Goal: Task Accomplishment & Management: Manage account settings

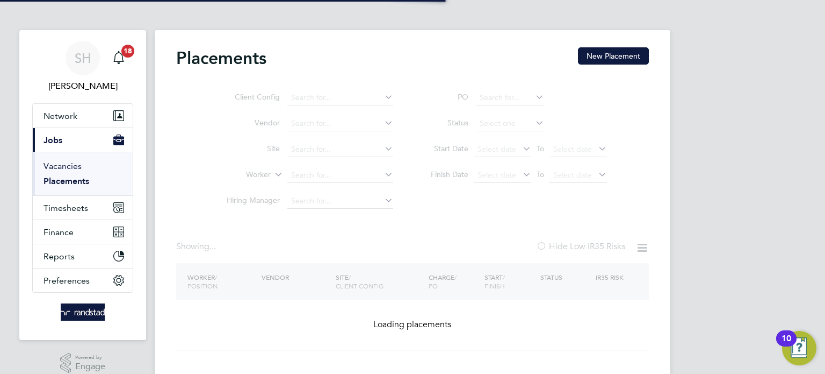
type input "Scott Randall"
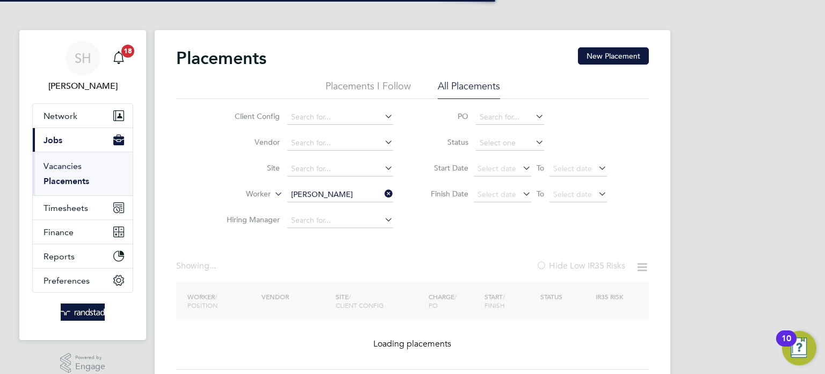
click at [53, 164] on link "Vacancies" at bounding box center [63, 166] width 38 height 10
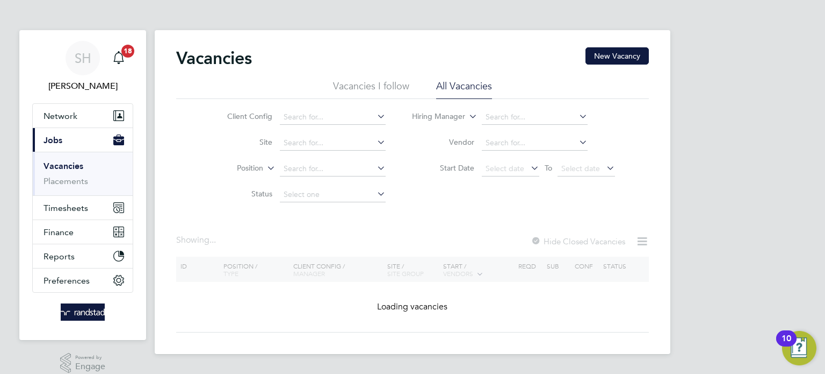
click at [73, 186] on li "Placements" at bounding box center [84, 181] width 81 height 11
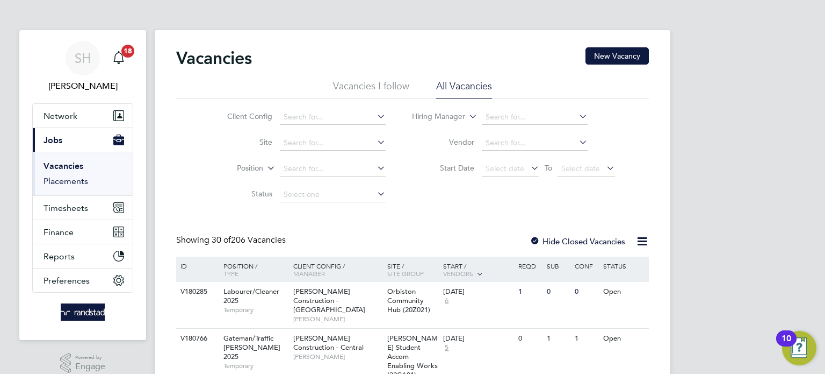
click at [64, 178] on link "Placements" at bounding box center [66, 181] width 45 height 10
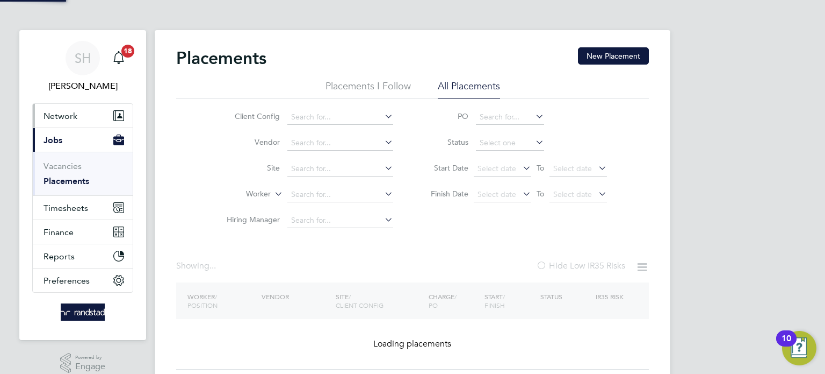
click at [73, 120] on span "Network" at bounding box center [61, 116] width 34 height 10
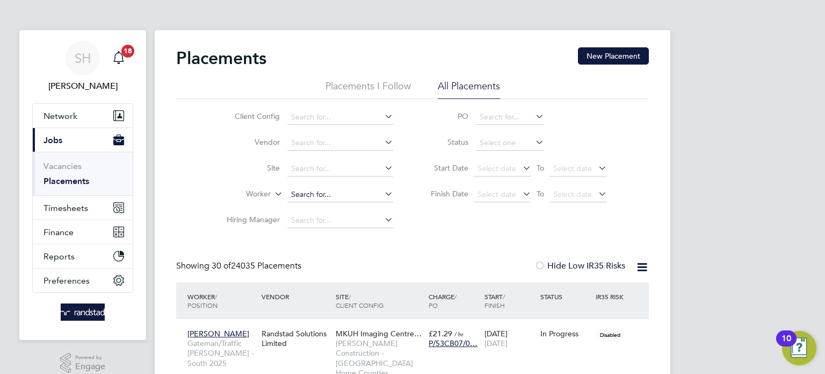
click at [297, 195] on input at bounding box center [341, 194] width 106 height 15
paste input "C-000029929"
click at [315, 208] on li "Simon Weavers" at bounding box center [341, 209] width 106 height 14
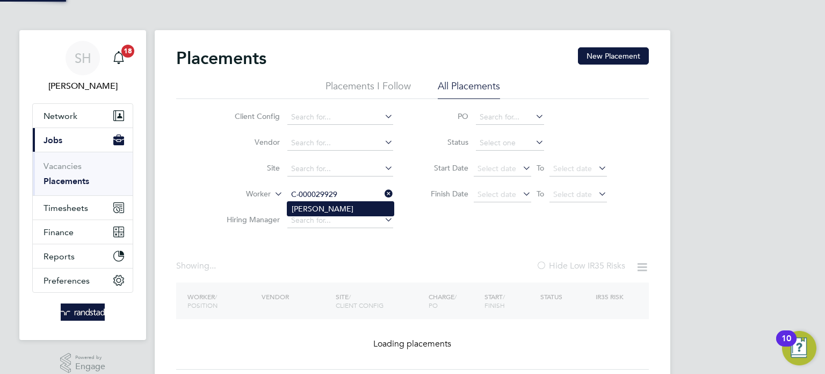
type input "Simon Weavers"
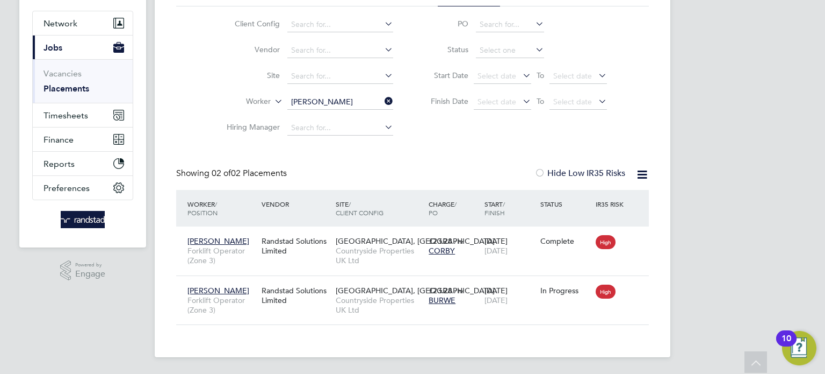
click at [383, 98] on icon at bounding box center [383, 101] width 0 height 15
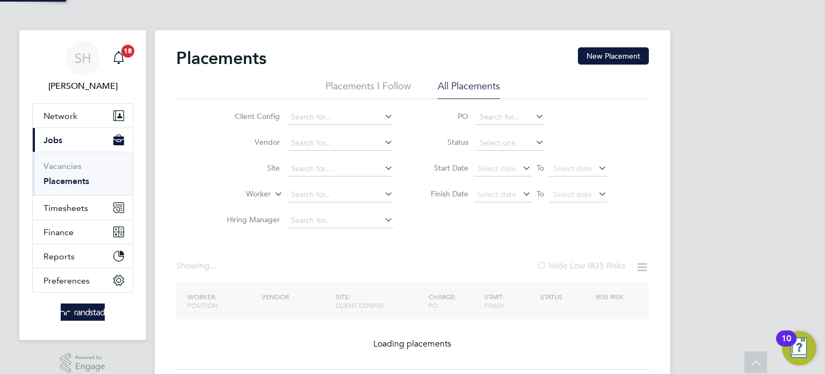
click at [344, 104] on li "Client Config" at bounding box center [306, 117] width 202 height 26
click at [307, 196] on input at bounding box center [341, 194] width 106 height 15
paste input "C-001820147"
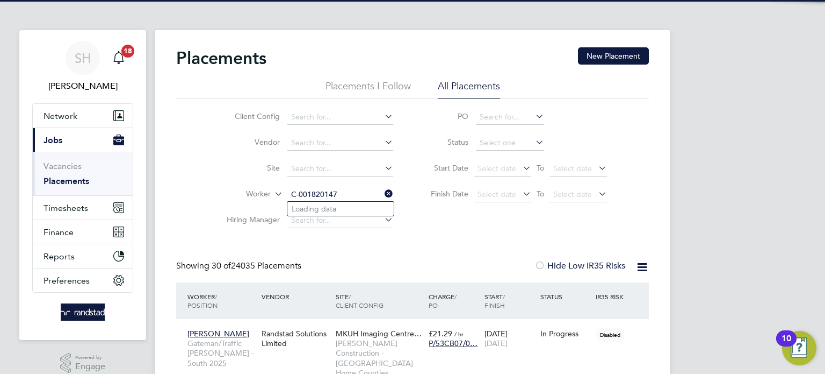
scroll to position [40, 94]
type input "C-001820147"
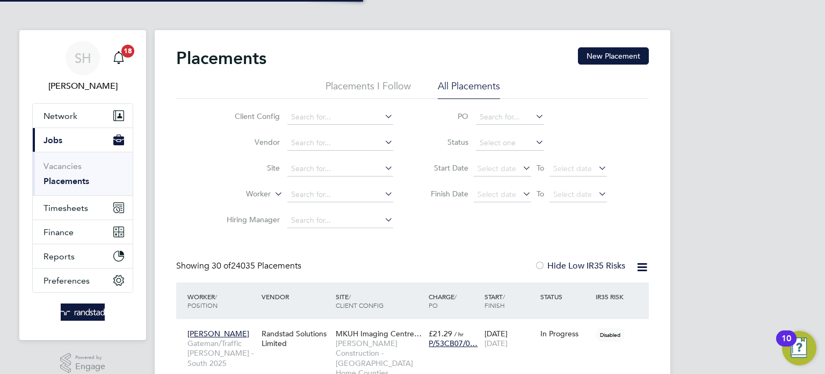
click at [314, 196] on input at bounding box center [341, 194] width 106 height 15
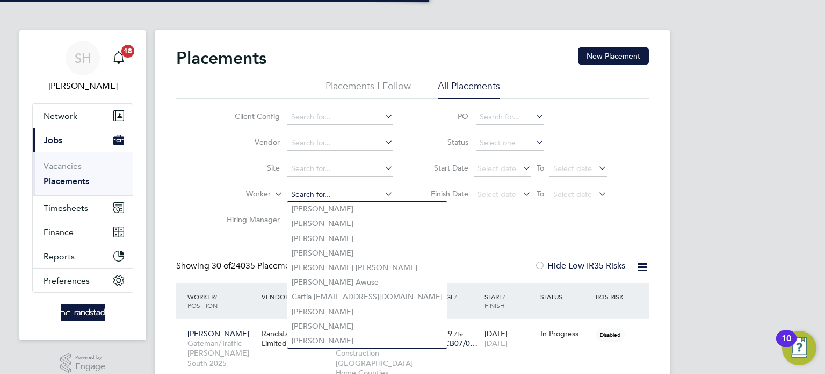
paste input "C-001820147"
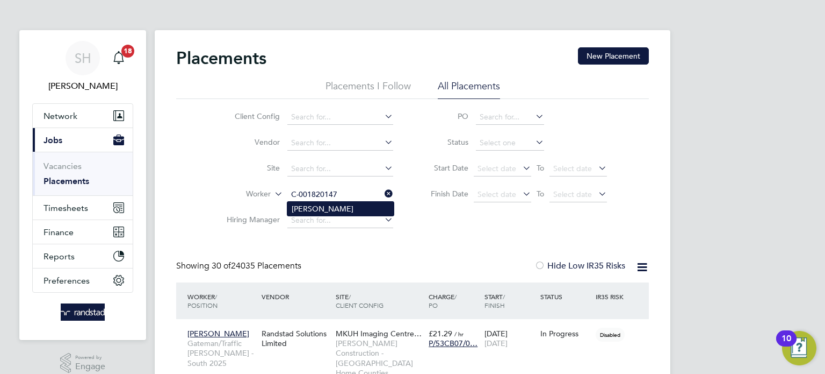
click at [329, 211] on li "Stefan Mihailov" at bounding box center [341, 209] width 106 height 14
type input "Stefan Mihailov"
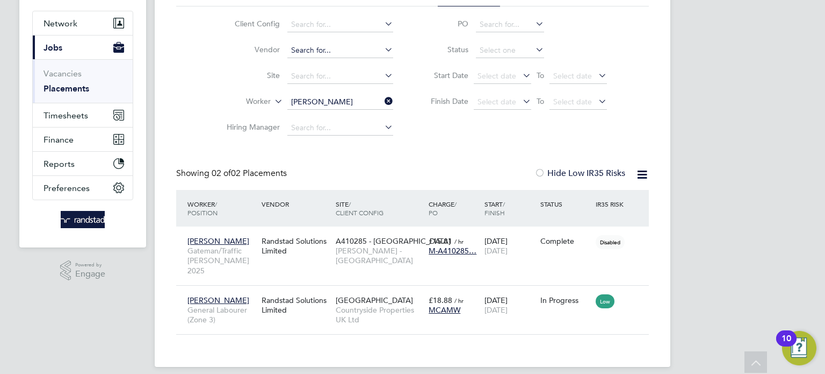
drag, startPoint x: 386, startPoint y: 99, endPoint x: 321, endPoint y: 104, distance: 64.7
click at [383, 99] on icon at bounding box center [383, 101] width 0 height 15
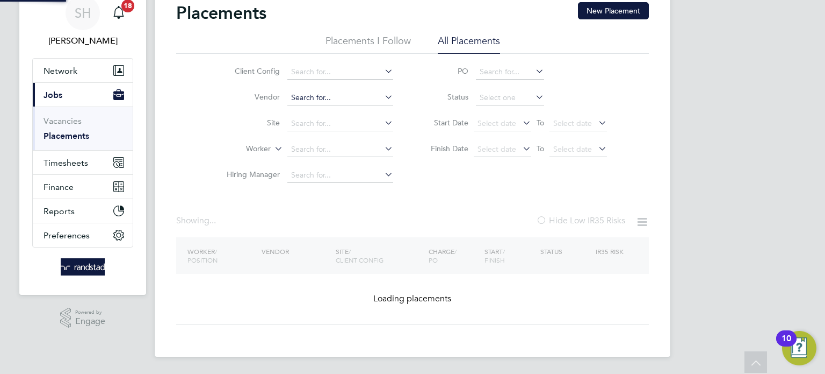
scroll to position [45, 0]
click at [321, 104] on div "Placements New Placement Placements I Follow All Placements Client Config Vendo…" at bounding box center [413, 170] width 516 height 371
paste input "C-000812136"
type input "C-000812136"
click at [197, 113] on div "Client Config Vendor C-000812136 Site Worker Hiring Manager PO Status Start Dat…" at bounding box center [412, 121] width 473 height 134
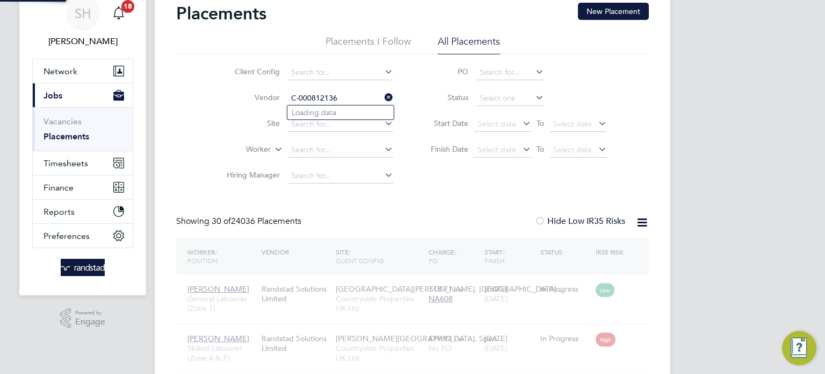
click at [320, 102] on input "C-000812136" at bounding box center [341, 98] width 106 height 15
click at [318, 101] on input "C-000812136" at bounding box center [341, 98] width 106 height 15
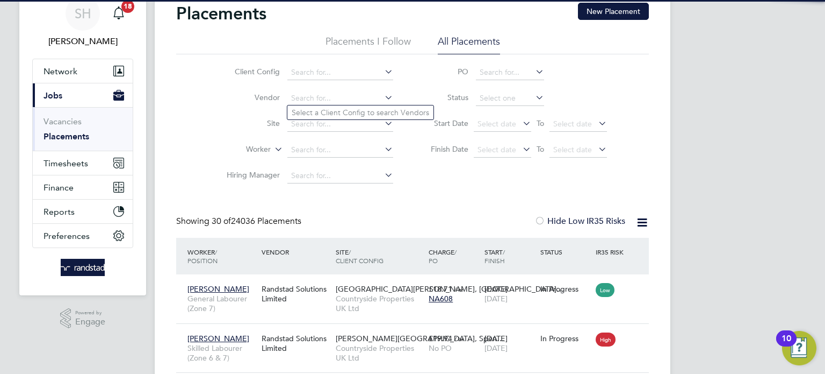
scroll to position [40, 94]
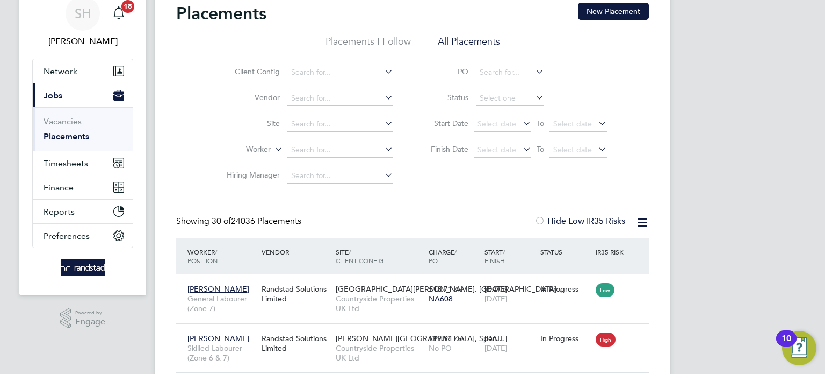
drag, startPoint x: 392, startPoint y: 97, endPoint x: 406, endPoint y: 96, distance: 14.0
click at [383, 98] on icon at bounding box center [383, 97] width 0 height 15
click at [427, 90] on li "Status" at bounding box center [514, 98] width 214 height 26
click at [305, 148] on input at bounding box center [341, 149] width 106 height 15
paste input "C-000812136"
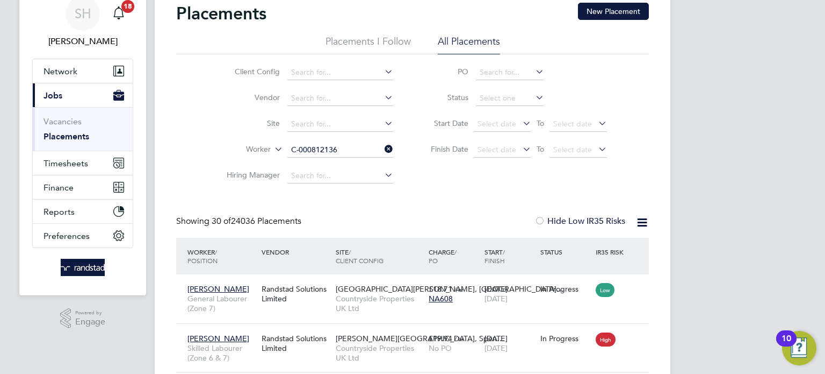
click at [326, 164] on li "Stephen Gordon" at bounding box center [341, 164] width 106 height 14
type input "Stephen Gordon"
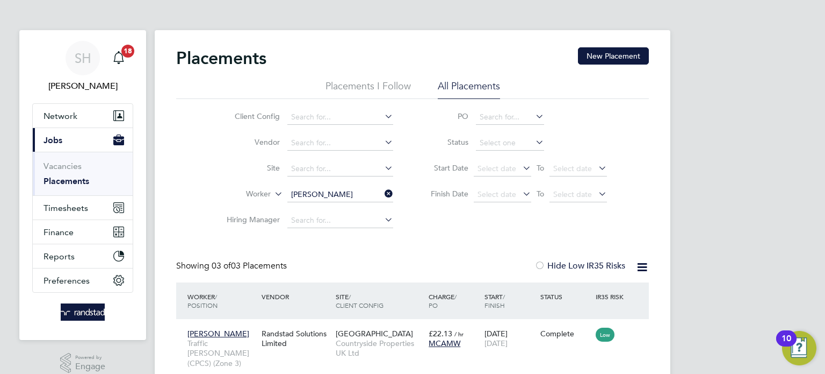
click at [383, 191] on icon at bounding box center [383, 193] width 0 height 15
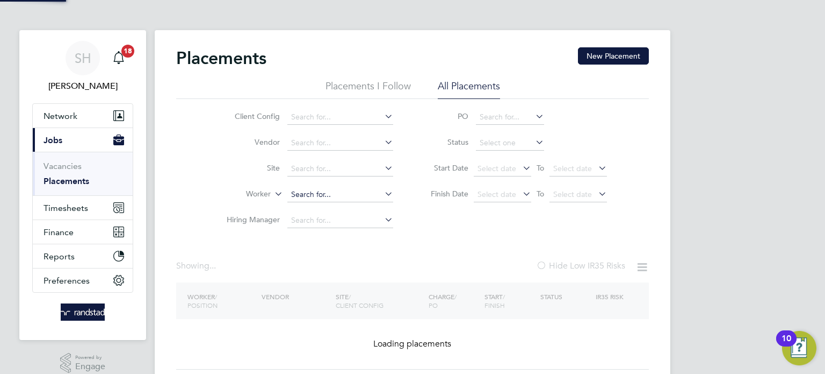
click at [356, 196] on input at bounding box center [341, 194] width 106 height 15
paste input "C-004068618"
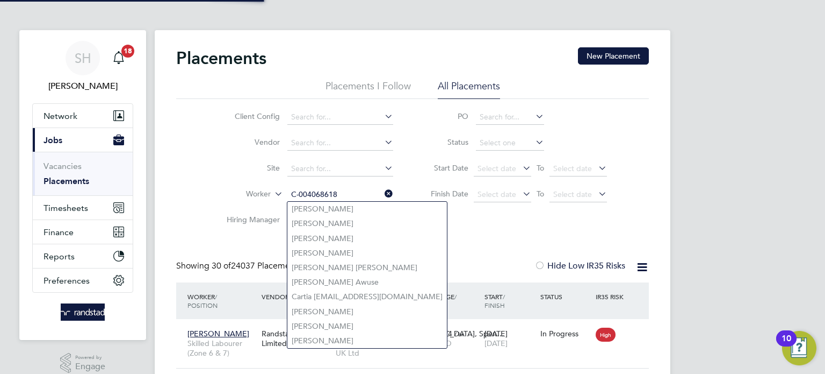
scroll to position [10, 51]
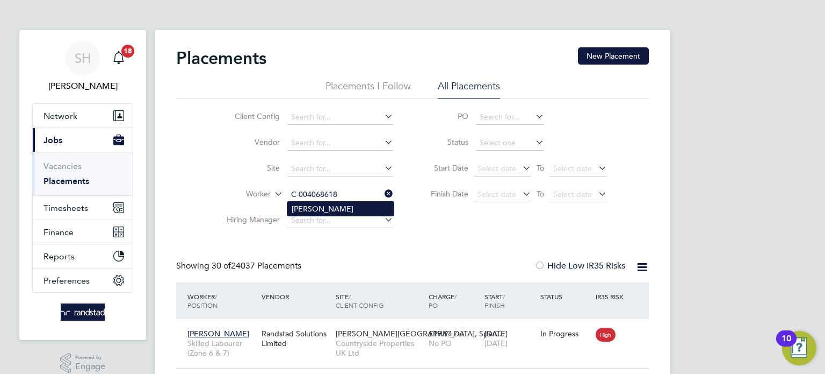
click at [333, 206] on li "[PERSON_NAME]" at bounding box center [341, 209] width 106 height 14
type input "[PERSON_NAME]"
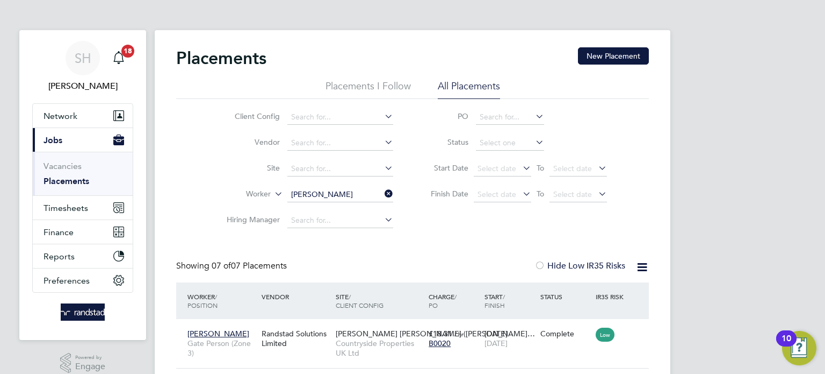
scroll to position [40, 94]
click at [383, 193] on icon at bounding box center [383, 193] width 0 height 15
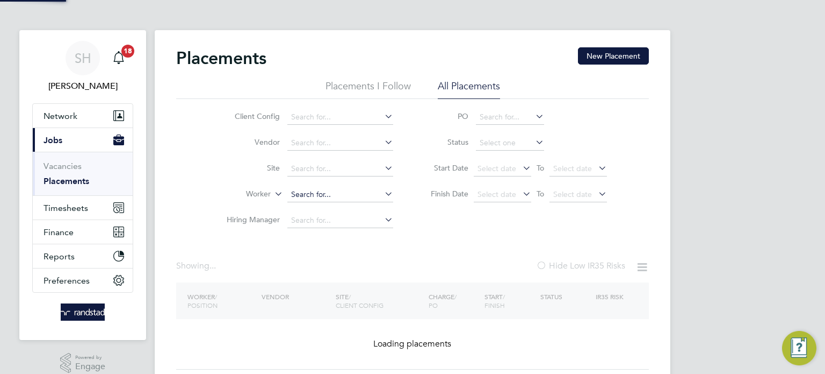
click at [343, 193] on input at bounding box center [341, 194] width 106 height 15
paste input "C-002726710"
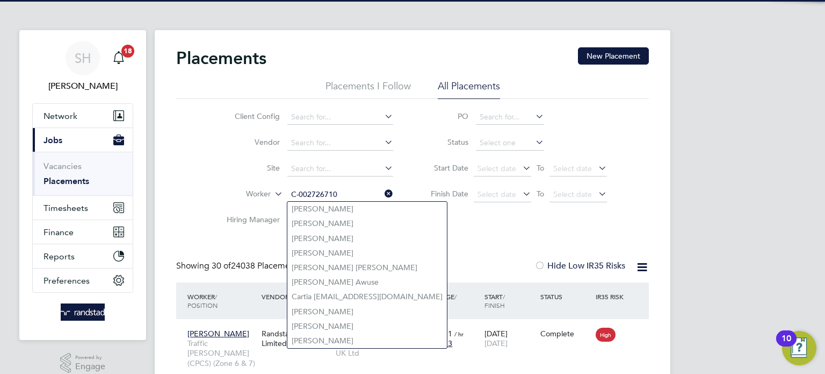
scroll to position [31, 94]
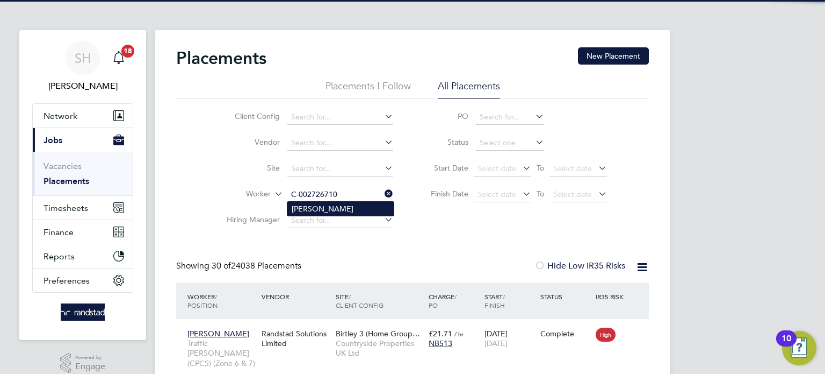
click at [331, 205] on li "Steven Winner" at bounding box center [341, 209] width 106 height 14
type input "Steven Winner"
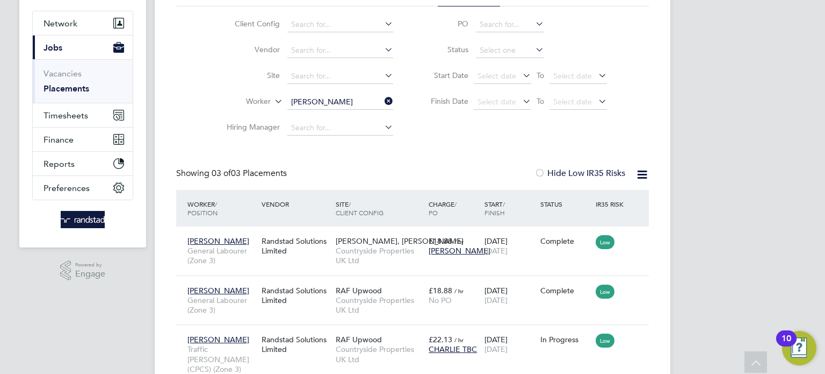
scroll to position [91, 0]
click at [57, 23] on span "Network" at bounding box center [61, 24] width 34 height 10
click at [383, 99] on icon at bounding box center [383, 102] width 0 height 15
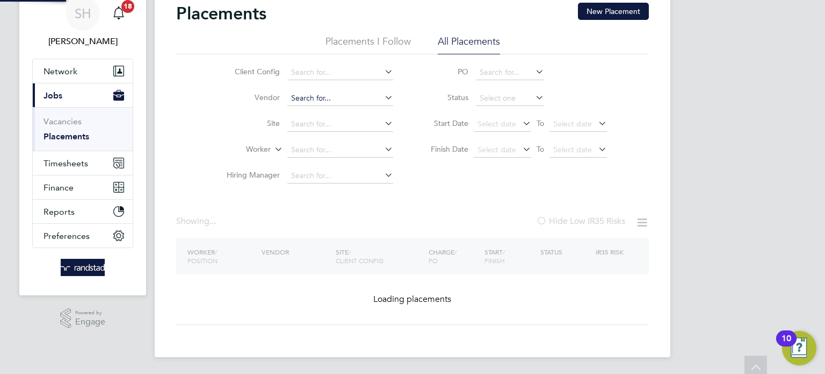
click at [362, 100] on input at bounding box center [341, 98] width 106 height 15
paste input "C-004496980"
click at [326, 98] on input "C-004496980" at bounding box center [341, 98] width 106 height 15
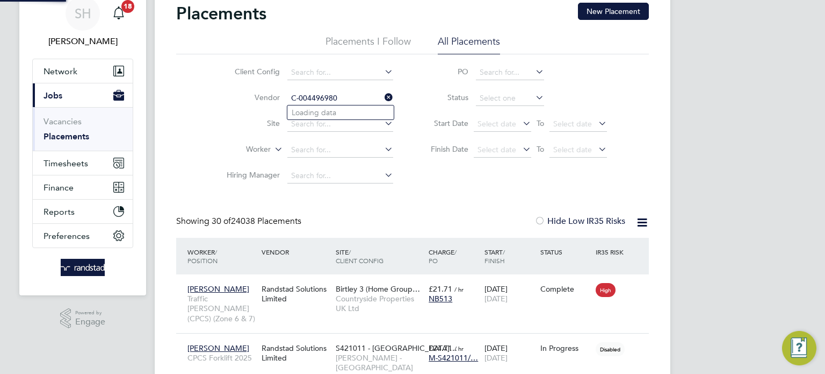
click at [326, 98] on input "C-004496980" at bounding box center [341, 98] width 106 height 15
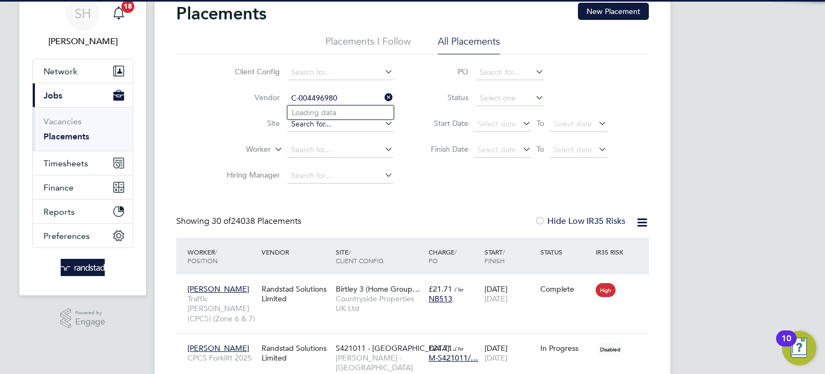
scroll to position [31, 94]
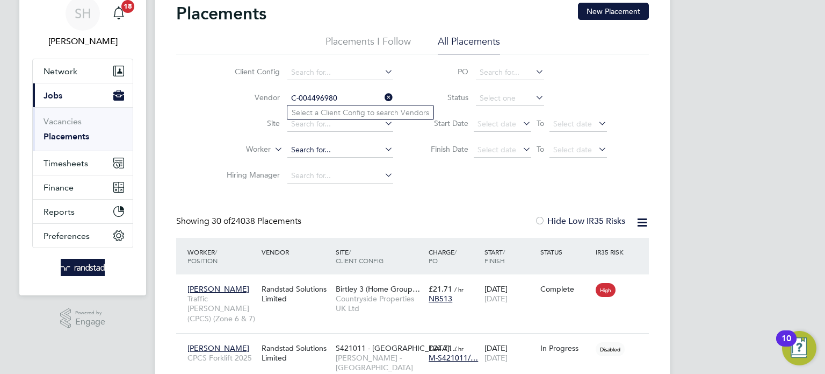
type input "C-004496980"
click at [321, 154] on input at bounding box center [341, 149] width 106 height 15
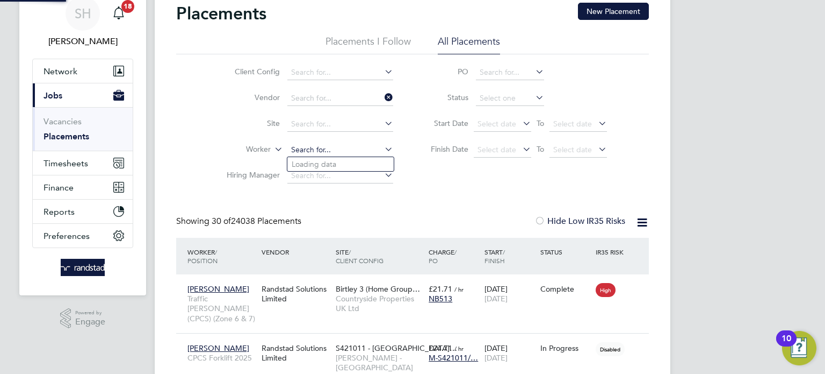
paste input "C-004496980"
click at [346, 161] on li "[PERSON_NAME]" at bounding box center [341, 164] width 106 height 14
type input "[PERSON_NAME]"
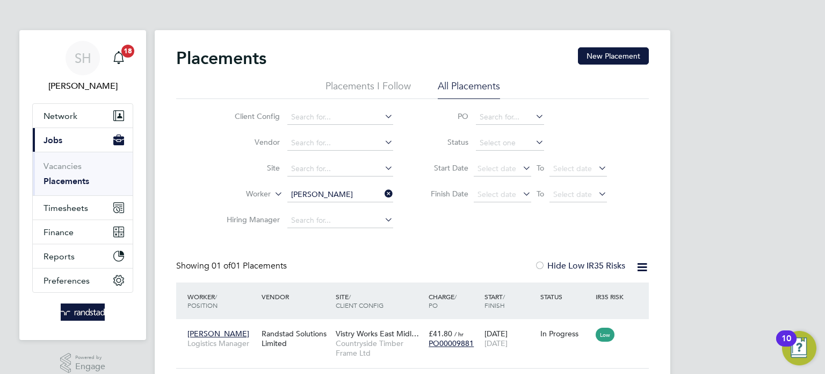
click at [383, 193] on icon at bounding box center [383, 193] width 0 height 15
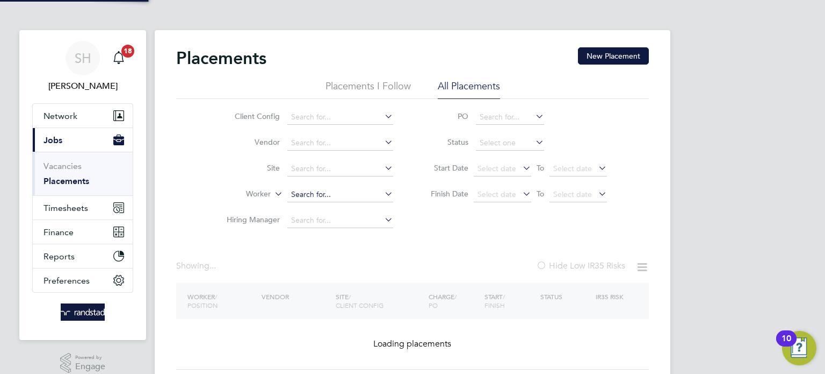
click at [341, 195] on input at bounding box center [341, 194] width 106 height 15
paste input "C-000703002"
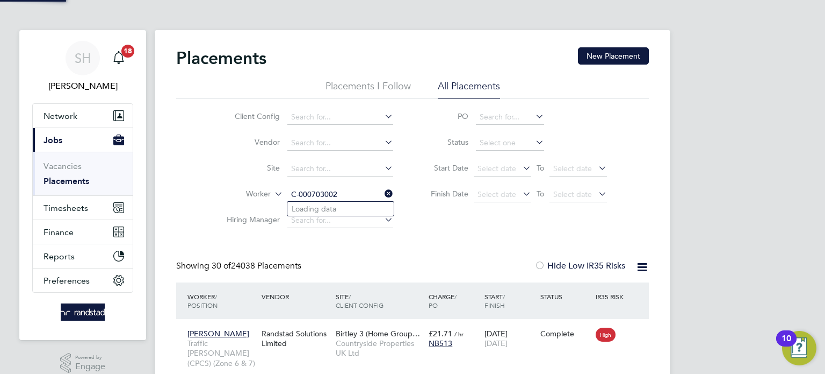
scroll to position [31, 94]
type input "C-000703002"
click at [319, 217] on input at bounding box center [341, 220] width 106 height 15
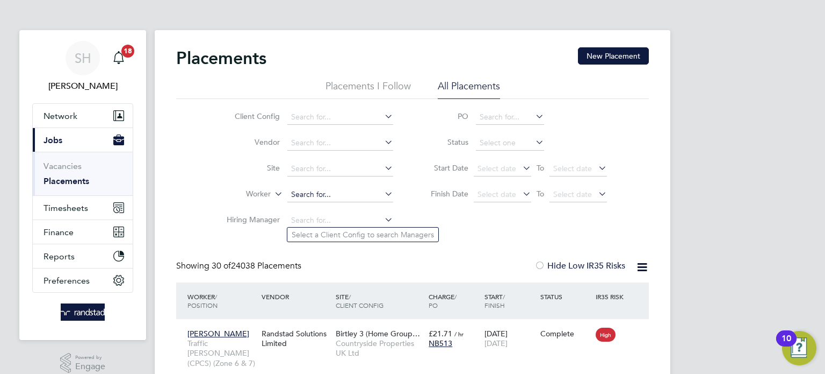
click at [320, 202] on li "Worker" at bounding box center [306, 195] width 202 height 26
click at [324, 200] on input at bounding box center [341, 194] width 106 height 15
click at [323, 198] on input at bounding box center [341, 194] width 106 height 15
paste input "C-000703002"
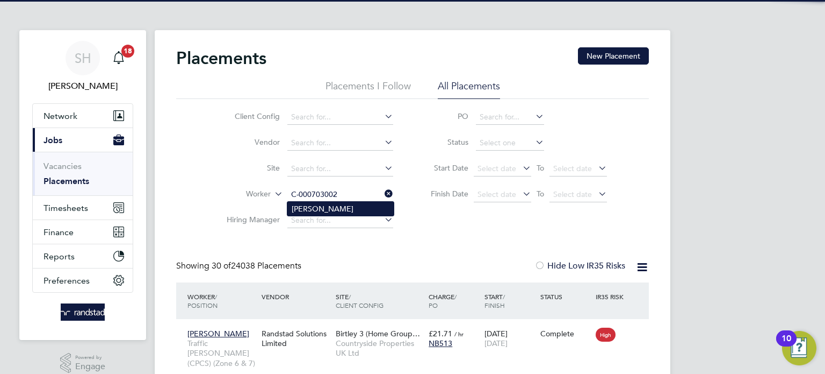
click at [319, 205] on li "Tandolwetu Siwisa" at bounding box center [341, 209] width 106 height 14
type input "Tandolwetu Siwisa"
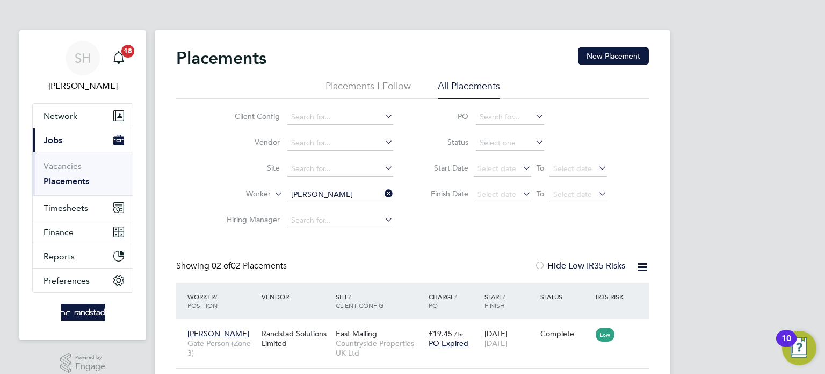
click at [383, 194] on icon at bounding box center [383, 193] width 0 height 15
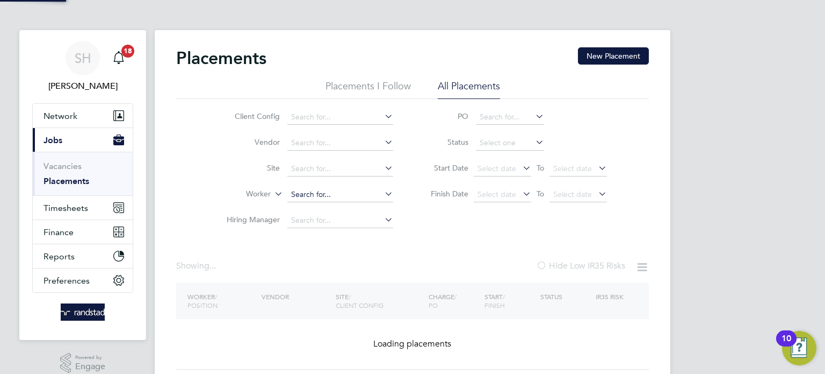
click at [326, 196] on input at bounding box center [341, 194] width 106 height 15
paste input "C-002669762"
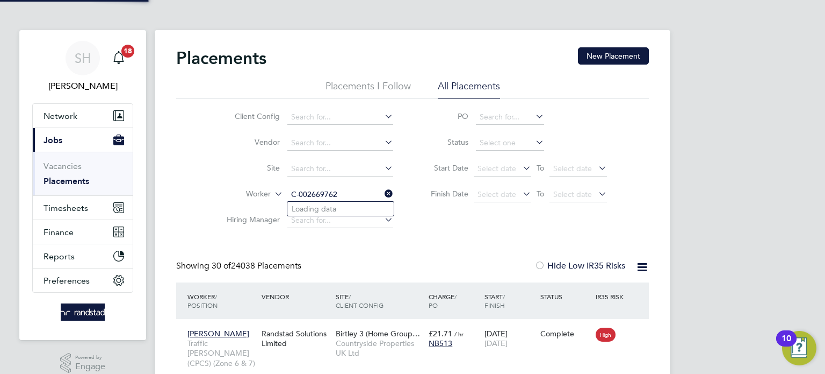
scroll to position [31, 94]
click at [335, 213] on li "Timothy Lee Mears" at bounding box center [355, 209] width 134 height 14
type input "Timothy Lee Mears"
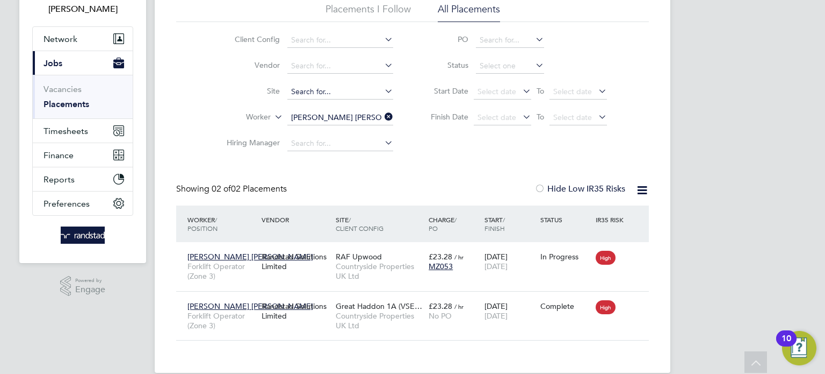
click at [383, 116] on icon at bounding box center [383, 116] width 0 height 15
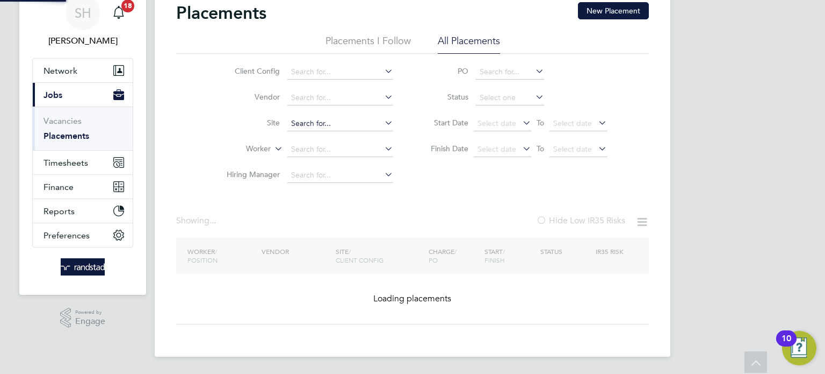
scroll to position [45, 0]
click at [343, 168] on input at bounding box center [341, 175] width 106 height 15
paste input "C-003878335"
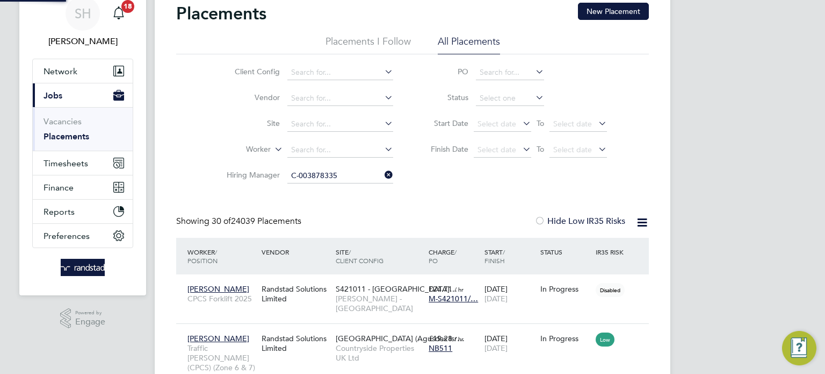
scroll to position [77, 0]
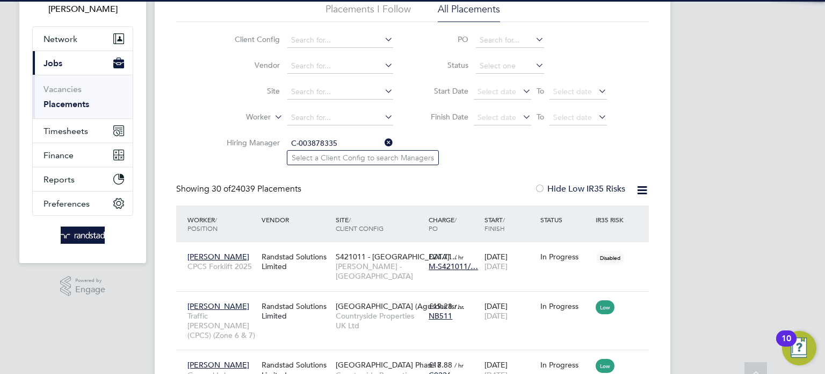
click at [344, 148] on input "C-003878335" at bounding box center [341, 143] width 106 height 15
drag, startPoint x: 344, startPoint y: 147, endPoint x: 349, endPoint y: 141, distance: 8.0
click at [344, 147] on input "C-003878335" at bounding box center [341, 143] width 106 height 15
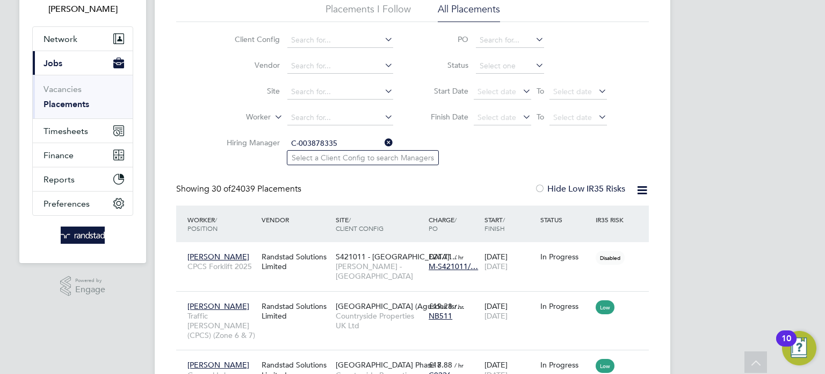
type input "C-003878335"
click at [396, 118] on li "Worker" at bounding box center [306, 118] width 202 height 26
click at [383, 118] on icon at bounding box center [383, 116] width 0 height 15
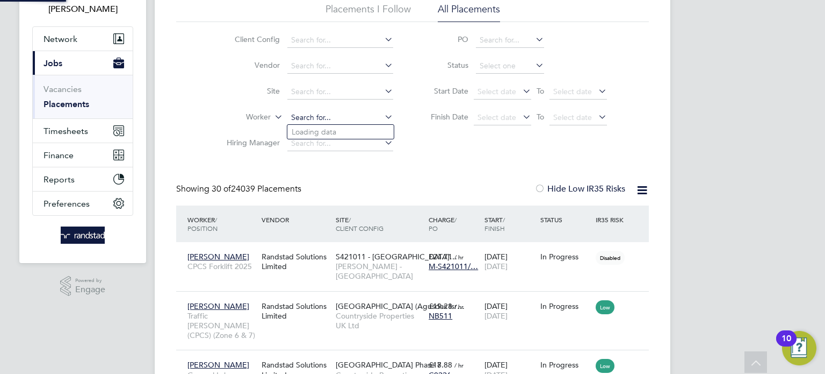
paste input "C-003878335"
click at [316, 135] on li "Wesley Clark" at bounding box center [341, 132] width 106 height 14
type input "Wesley Clark"
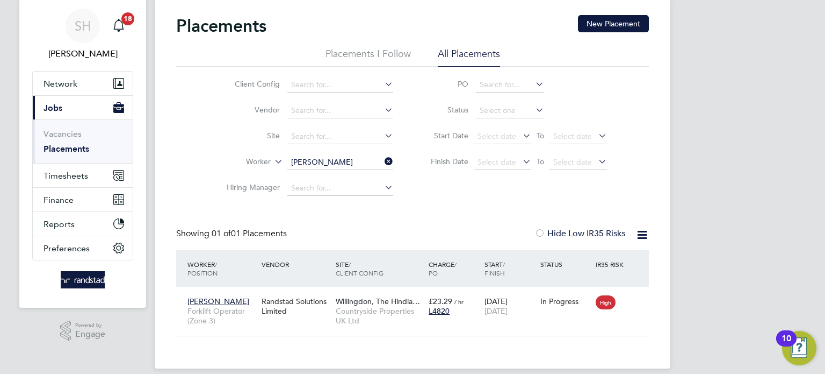
scroll to position [44, 0]
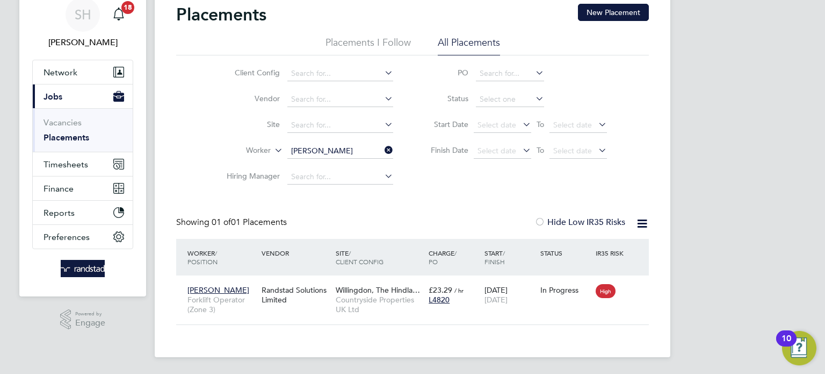
click at [383, 149] on icon at bounding box center [383, 149] width 0 height 15
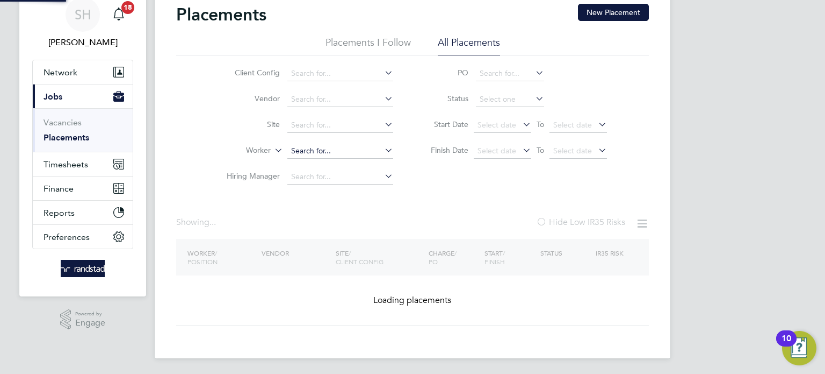
click at [362, 153] on input at bounding box center [341, 150] width 106 height 15
paste input "C-001353188"
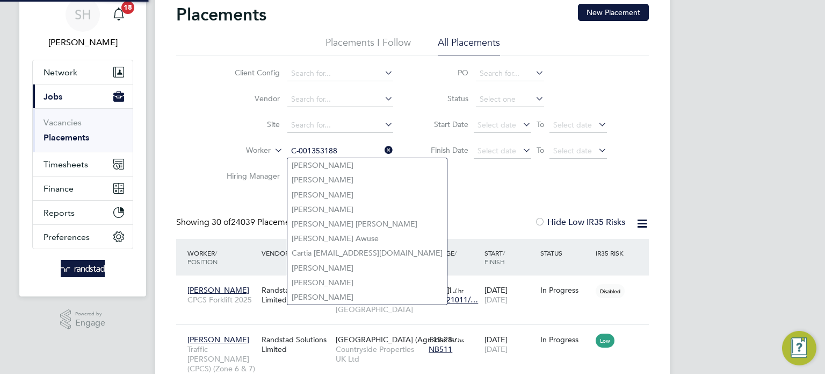
scroll to position [40, 94]
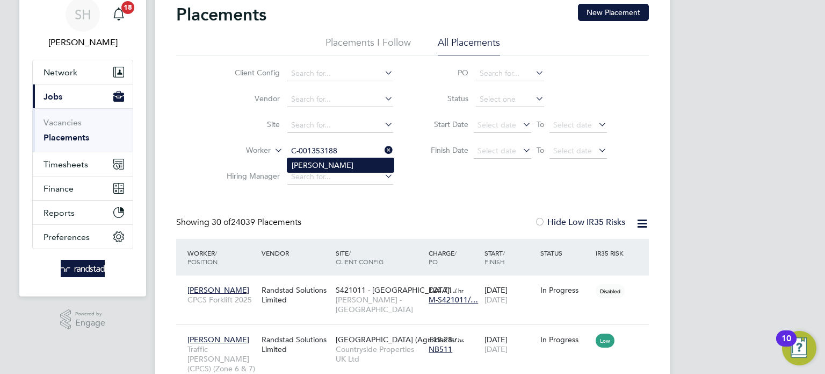
click at [327, 162] on li "William Mathie" at bounding box center [341, 165] width 106 height 14
type input "William Mathie"
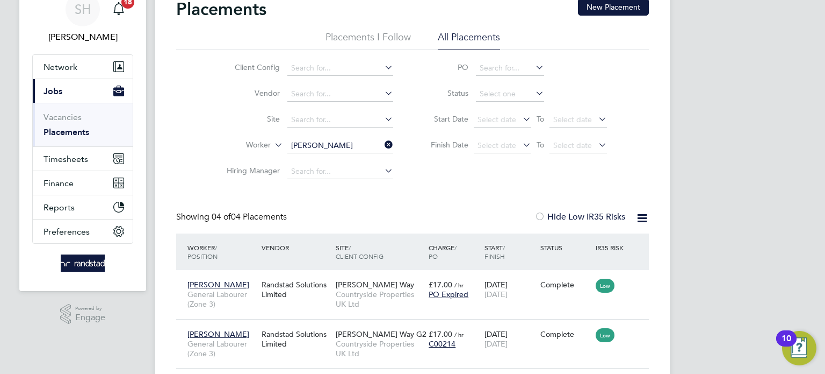
click at [383, 146] on icon at bounding box center [383, 144] width 0 height 15
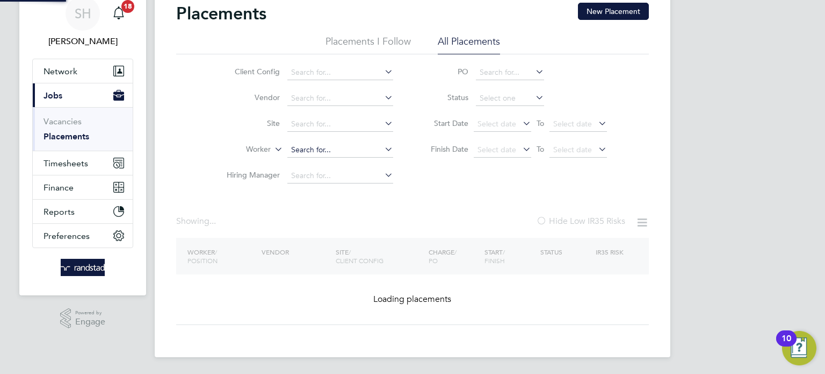
click at [357, 145] on input at bounding box center [341, 149] width 106 height 15
paste input "C-004657010"
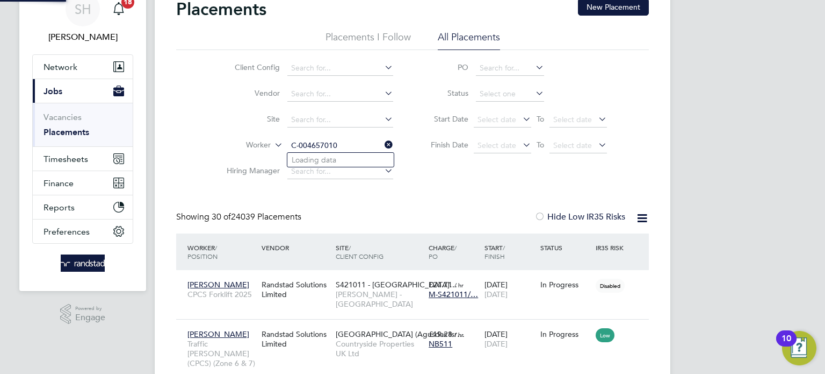
scroll to position [5, 5]
click at [331, 155] on li "[PERSON_NAME]" at bounding box center [341, 160] width 106 height 14
type input "[PERSON_NAME]"
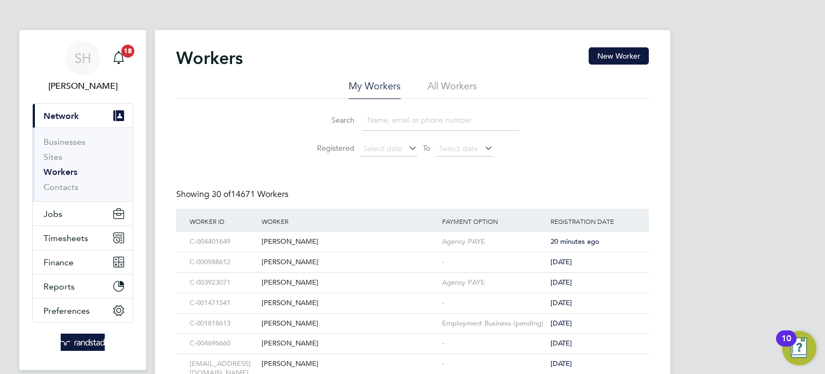
click at [392, 130] on input at bounding box center [440, 120] width 157 height 21
paste input "C-000029929"
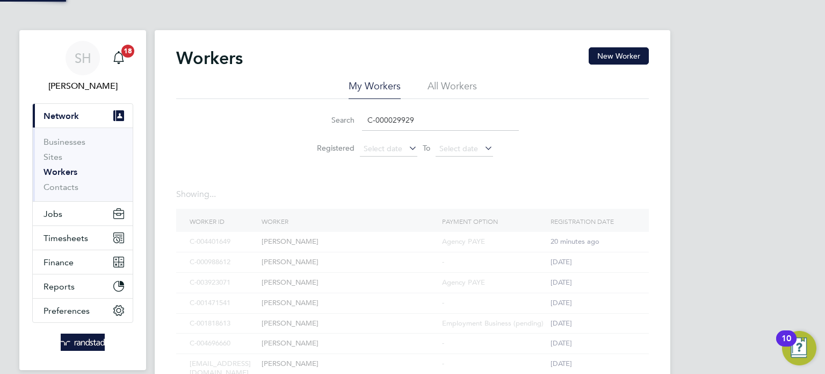
click at [424, 98] on ul "My Workers All Workers" at bounding box center [412, 89] width 473 height 19
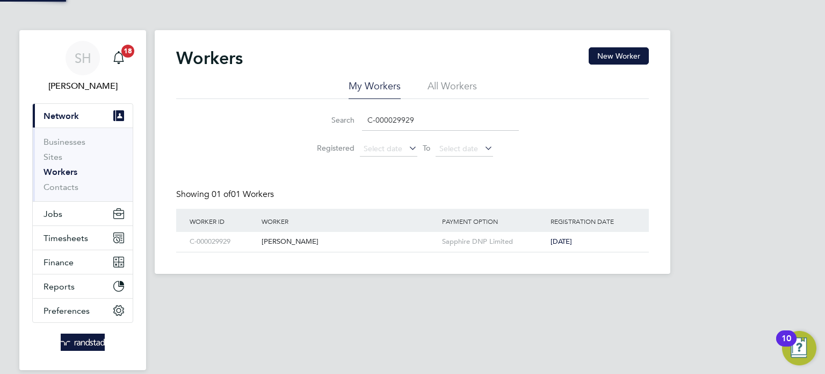
click at [432, 87] on li "All Workers" at bounding box center [452, 89] width 49 height 19
click at [396, 112] on input "C-000029929" at bounding box center [440, 120] width 157 height 21
click at [279, 239] on div "Simon Weavers" at bounding box center [349, 242] width 181 height 20
click at [410, 116] on input "C-000029929" at bounding box center [440, 120] width 157 height 21
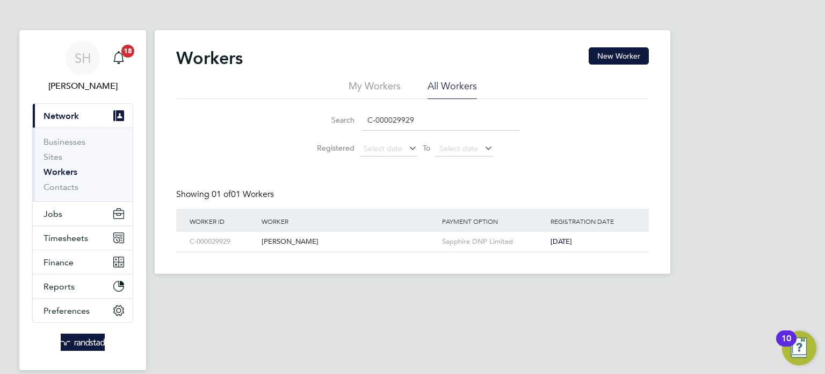
click at [410, 116] on input "C-000029929" at bounding box center [440, 120] width 157 height 21
paste input "1820147"
click at [281, 248] on div "[PERSON_NAME]" at bounding box center [349, 242] width 181 height 20
click at [420, 118] on input "C-001820147" at bounding box center [440, 120] width 157 height 21
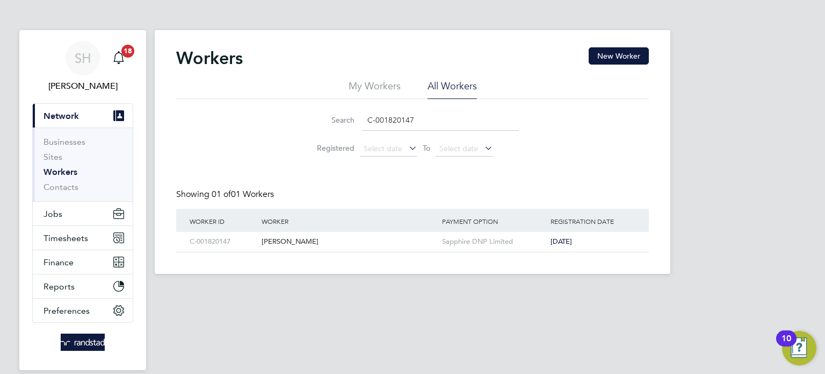
click at [420, 118] on input "C-001820147" at bounding box center [440, 120] width 157 height 21
paste input "0812136"
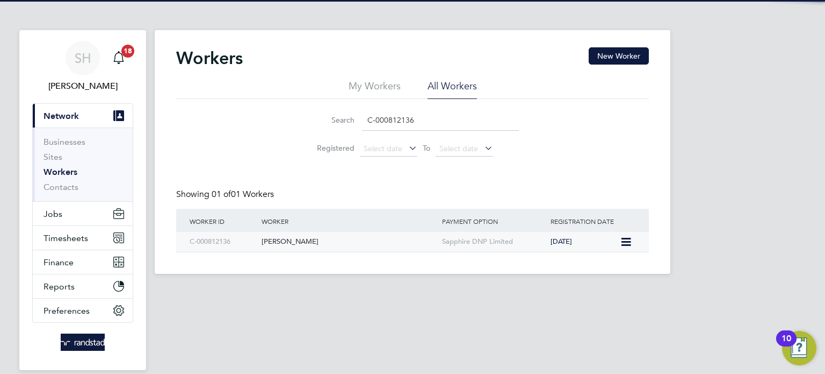
click at [298, 239] on div "Stephen Gordon" at bounding box center [349, 242] width 181 height 20
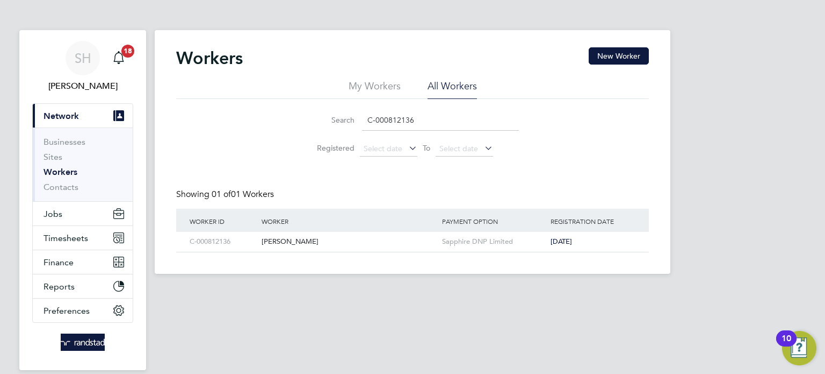
click at [439, 117] on input "C-000812136" at bounding box center [440, 120] width 157 height 21
paste input "4068618"
click at [267, 245] on div "Steve Benning" at bounding box center [349, 242] width 181 height 20
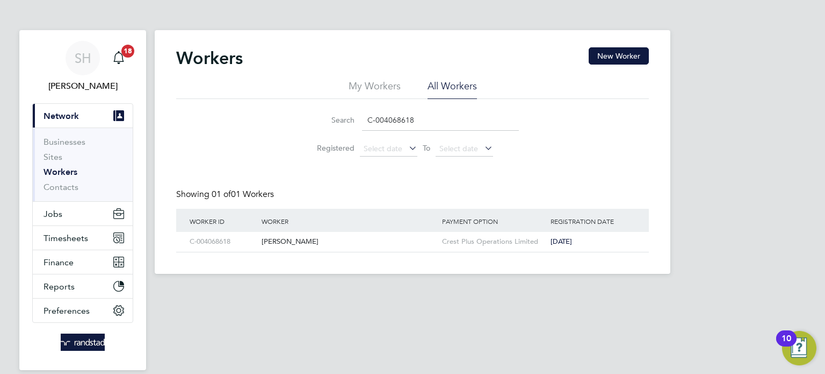
click at [403, 128] on input "C-004068618" at bounding box center [440, 120] width 157 height 21
click at [405, 125] on input "C-004068618" at bounding box center [440, 120] width 157 height 21
click at [406, 125] on input "C-004068618" at bounding box center [440, 120] width 157 height 21
click at [406, 124] on input "C-004068618" at bounding box center [440, 120] width 157 height 21
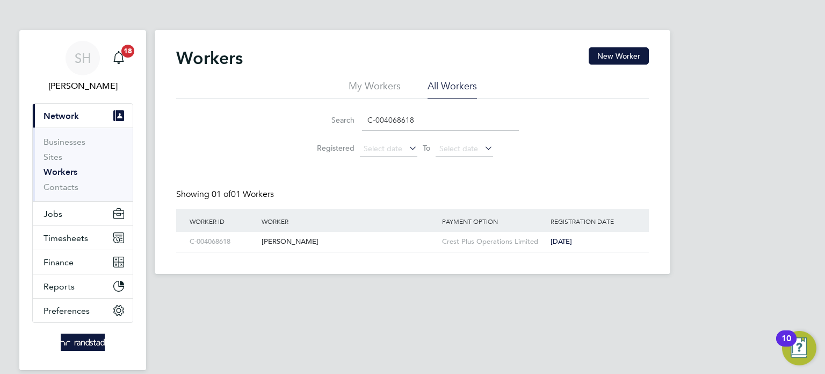
paste input "2726710"
type input "C-002726710"
click at [290, 239] on div "Steven Winner" at bounding box center [349, 242] width 181 height 20
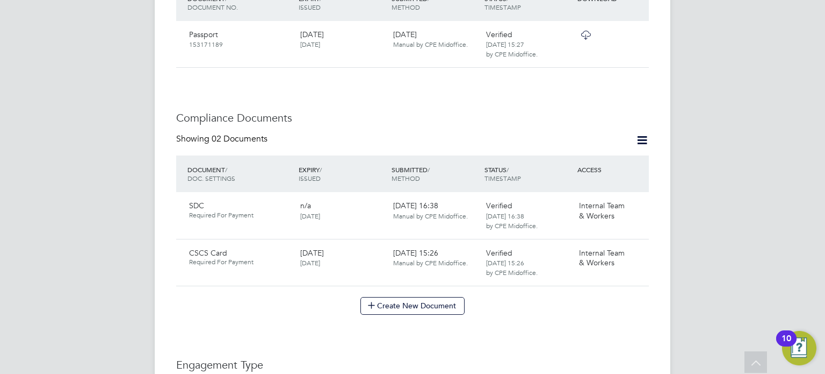
scroll to position [471, 0]
click at [636, 197] on div at bounding box center [639, 206] width 19 height 19
click at [634, 200] on icon at bounding box center [635, 206] width 11 height 13
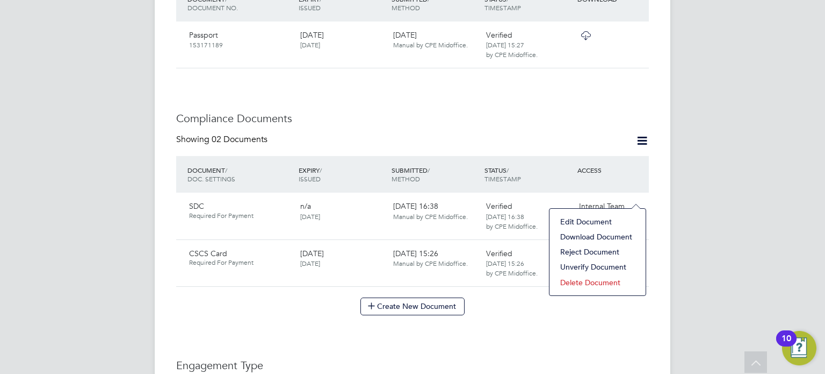
click at [610, 239] on li "Download Document" at bounding box center [597, 236] width 85 height 15
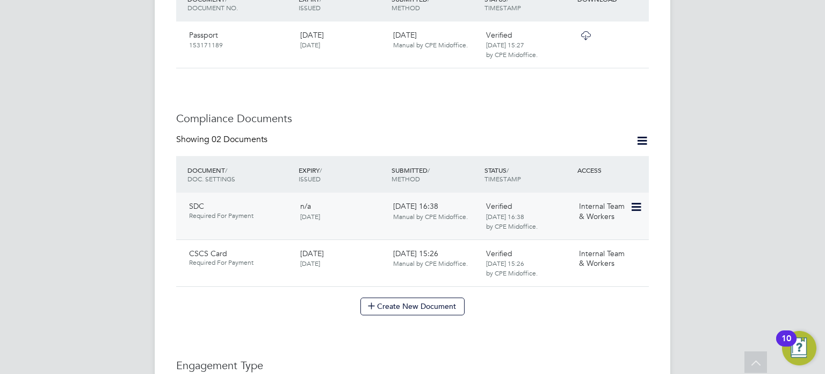
click at [638, 200] on icon at bounding box center [635, 206] width 11 height 13
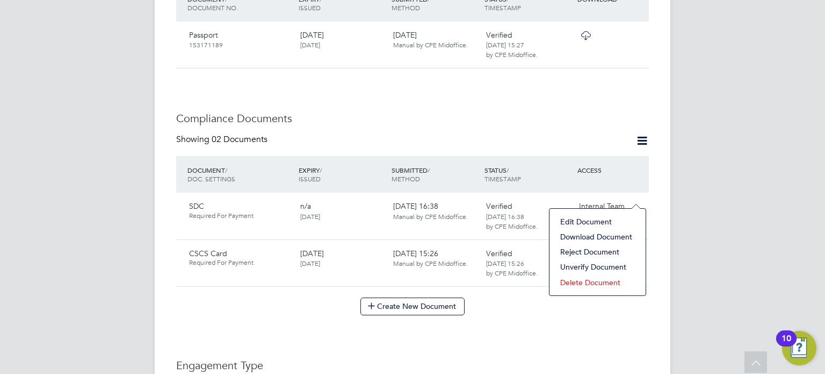
click at [584, 217] on li "Edit Document" at bounding box center [597, 221] width 85 height 15
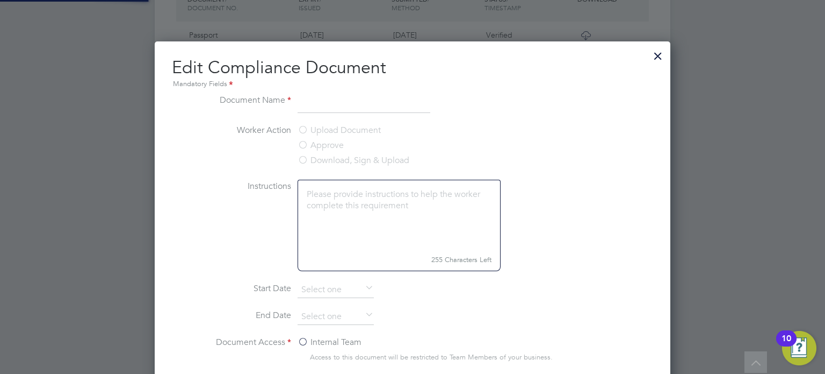
type input "SDC"
type input "16 Jul 2025"
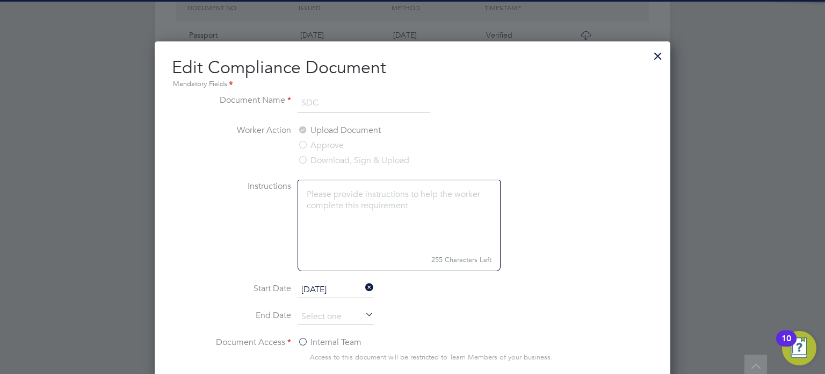
scroll to position [641, 0]
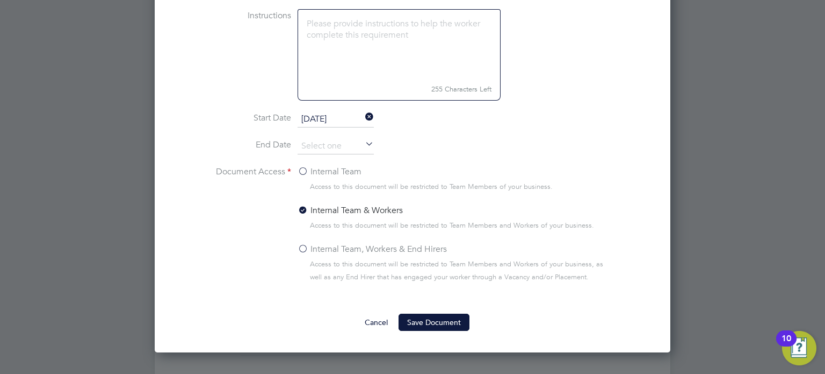
click at [386, 250] on label "Internal Team, Workers & End Hirers" at bounding box center [372, 248] width 149 height 13
click at [0, 0] on input "Internal Team, Workers & End Hirers" at bounding box center [0, 0] width 0 height 0
click at [429, 324] on button "Save Document" at bounding box center [434, 321] width 71 height 17
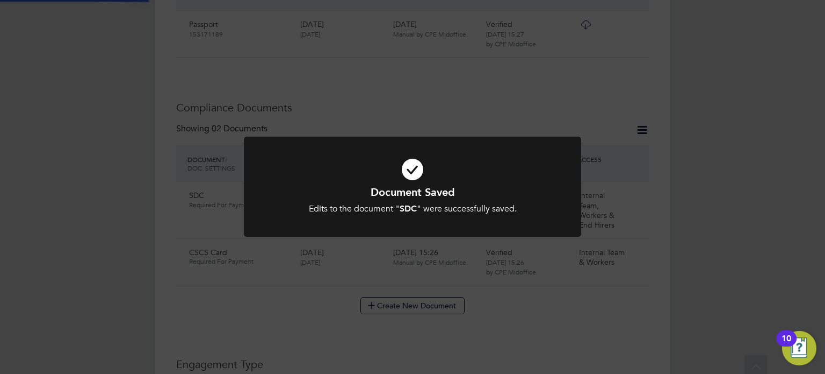
scroll to position [471, 0]
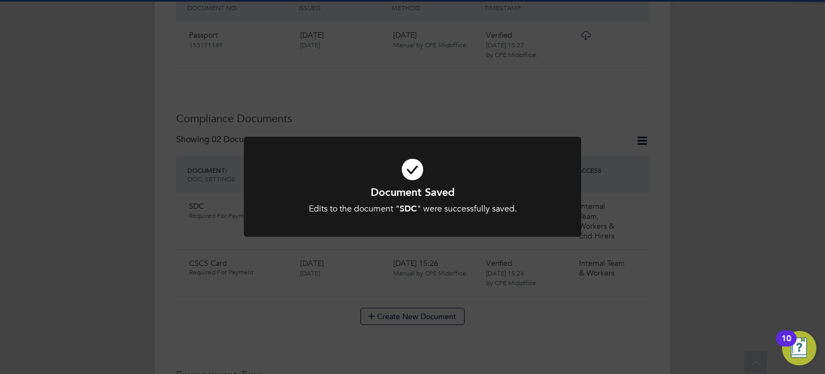
click at [512, 198] on h1 "Document Saved" at bounding box center [412, 192] width 279 height 14
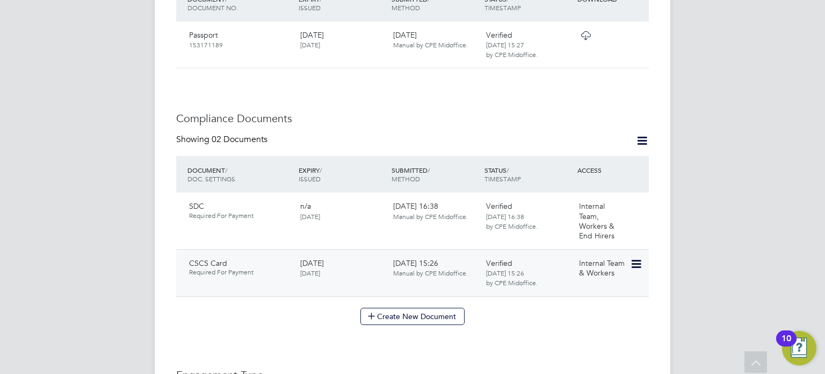
click at [641, 257] on icon at bounding box center [635, 263] width 11 height 13
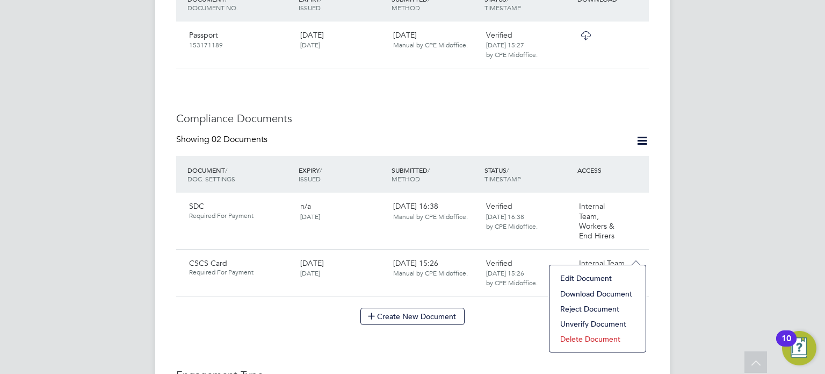
click at [583, 289] on li "Download Document" at bounding box center [597, 293] width 85 height 15
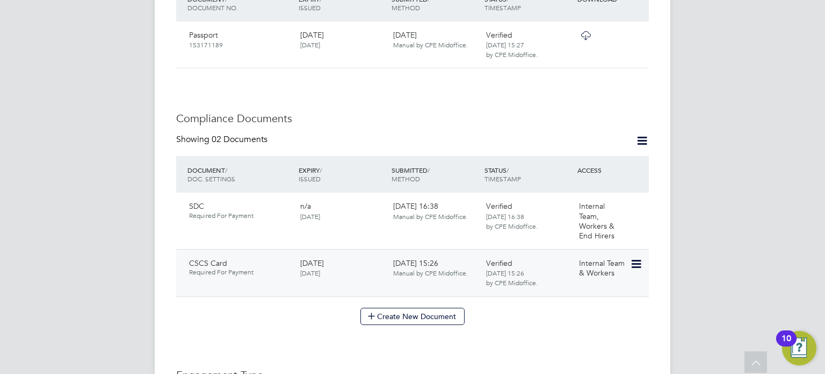
click at [633, 257] on icon at bounding box center [635, 263] width 11 height 13
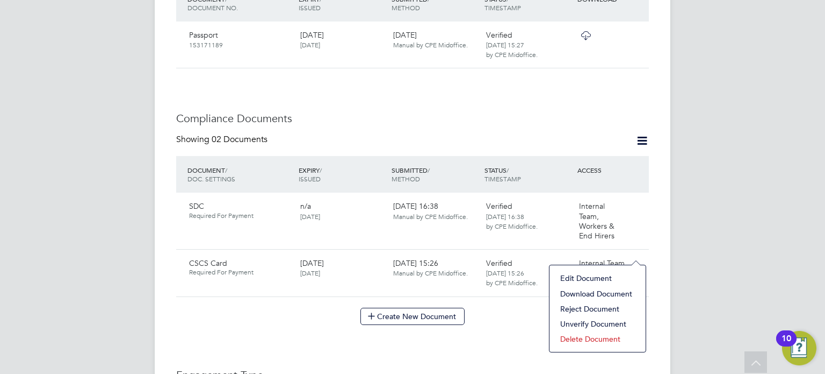
click at [579, 276] on li "Edit Document" at bounding box center [597, 277] width 85 height 15
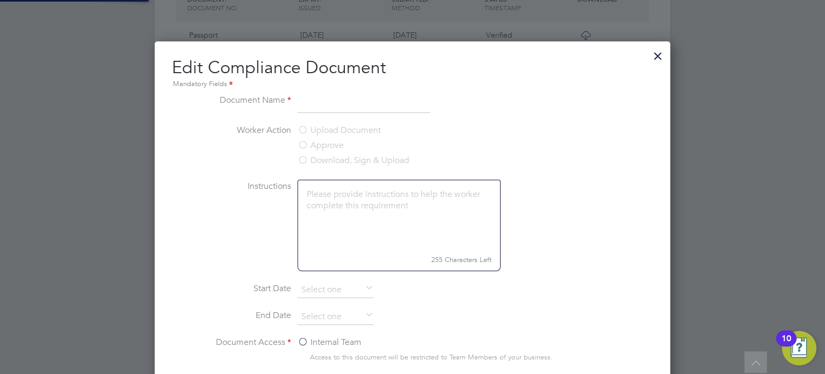
type input "CSCS Card"
type input "29 Jul 2025"
type input "31 Jan 2029"
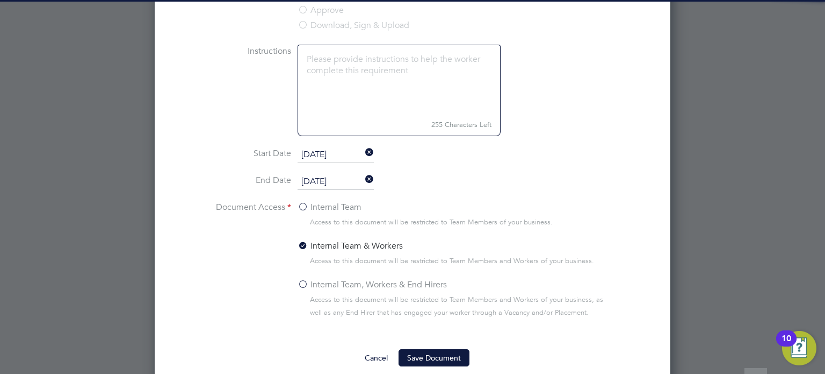
scroll to position [608, 0]
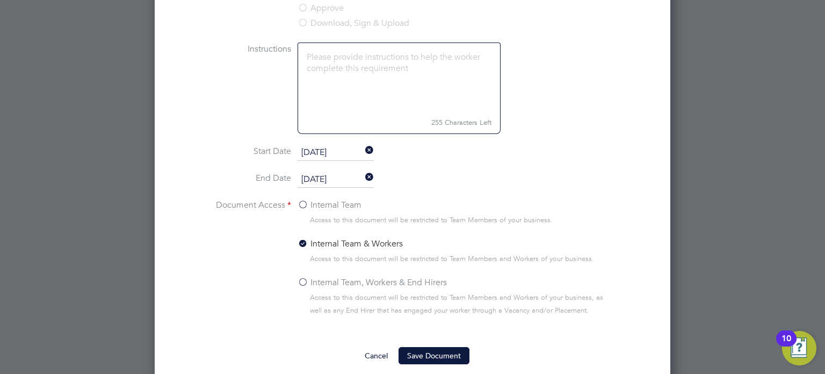
click at [341, 282] on label "Internal Team, Workers & End Hirers" at bounding box center [372, 282] width 149 height 13
click at [0, 0] on input "Internal Team, Workers & End Hirers" at bounding box center [0, 0] width 0 height 0
click at [429, 343] on ng-form "Document Name CSCS Card Worker Action Upload Document Approve Download, Sign & …" at bounding box center [413, 159] width 482 height 407
click at [426, 352] on button "Save Document" at bounding box center [434, 355] width 71 height 17
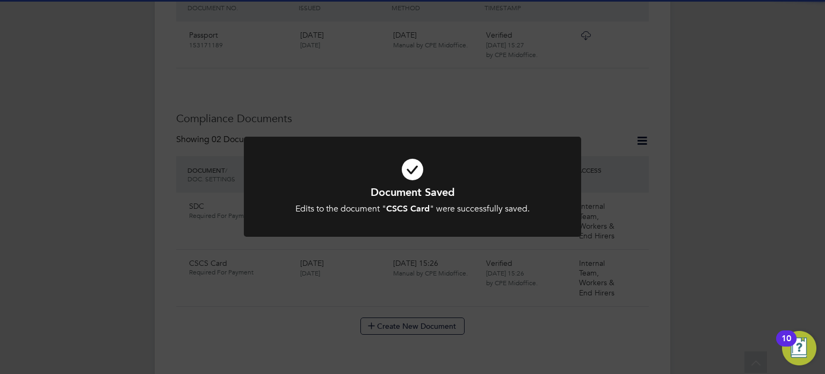
click at [695, 181] on div "Document Saved Edits to the document " CSCS Card " were successfully saved. Can…" at bounding box center [412, 187] width 825 height 374
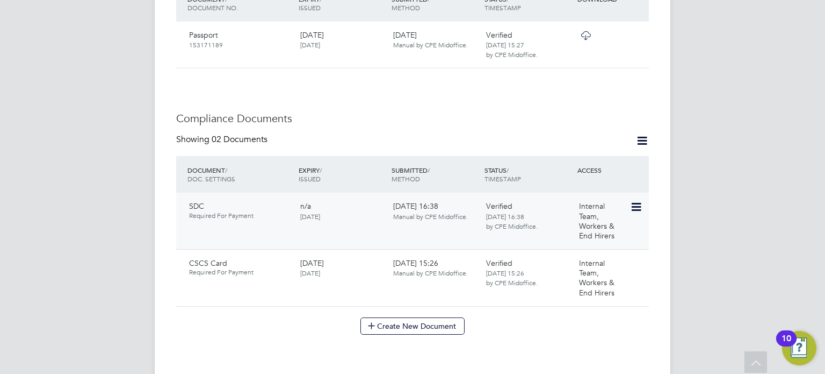
click at [537, 198] on div "Verified 16 Jul 2025, 16:38 by CPE Midoffice." at bounding box center [528, 216] width 93 height 38
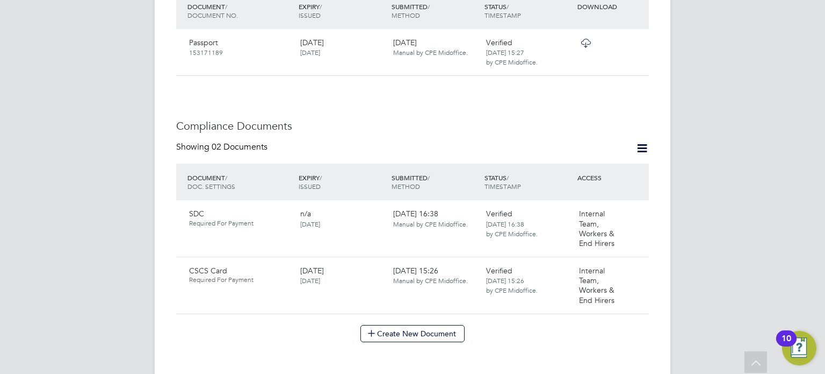
scroll to position [454, 0]
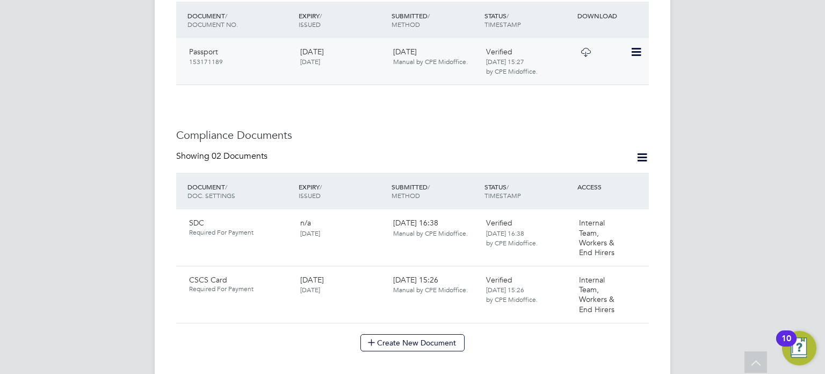
click at [586, 48] on icon at bounding box center [585, 52] width 13 height 9
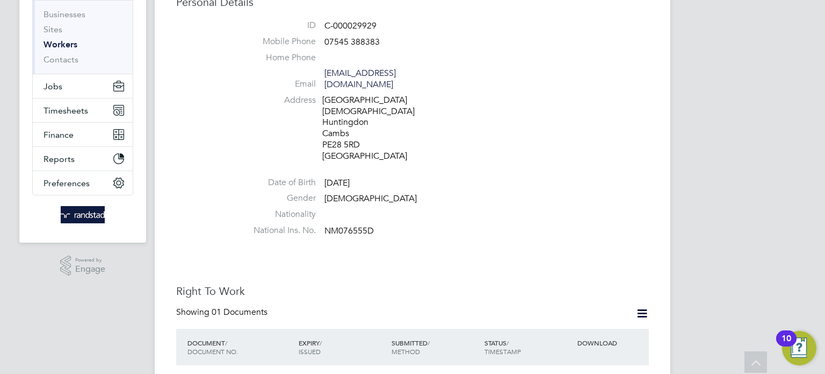
scroll to position [121, 0]
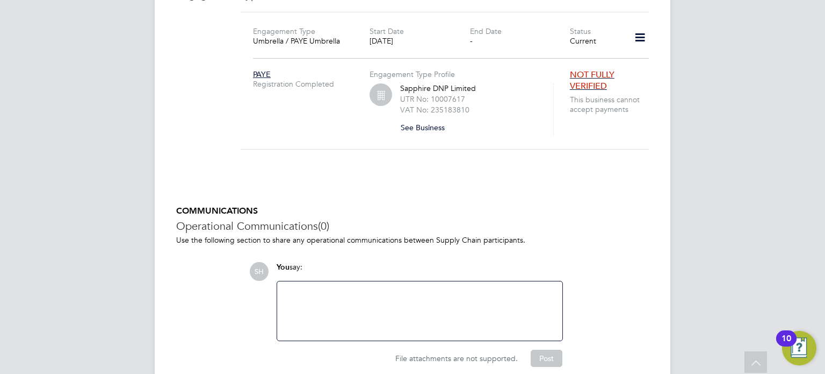
scroll to position [915, 0]
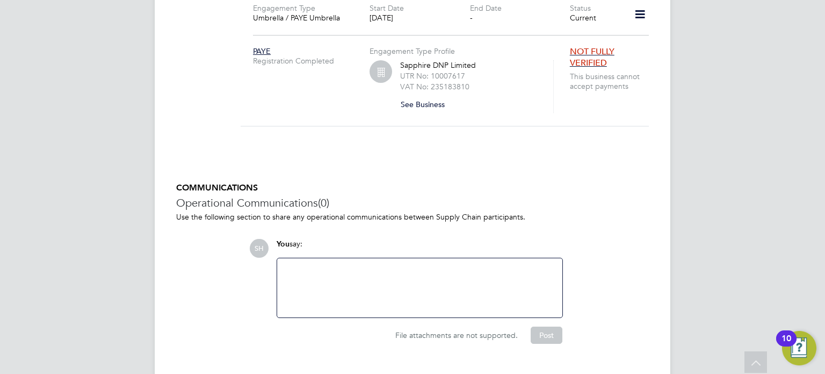
click at [423, 264] on div at bounding box center [420, 287] width 272 height 46
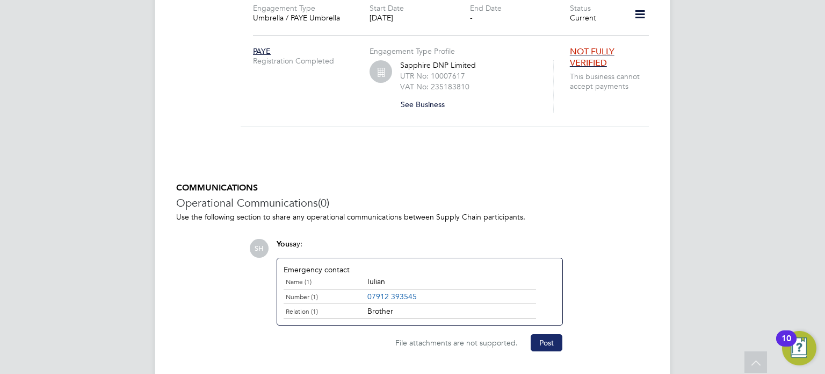
click at [550, 334] on button "Post" at bounding box center [547, 342] width 32 height 17
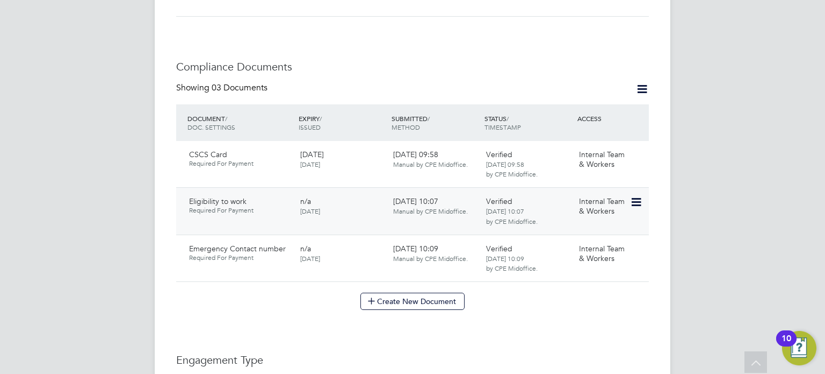
scroll to position [530, 0]
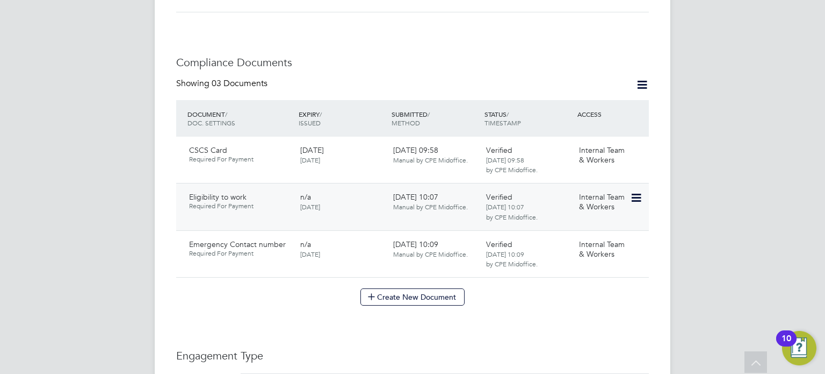
click at [636, 191] on icon at bounding box center [635, 197] width 11 height 13
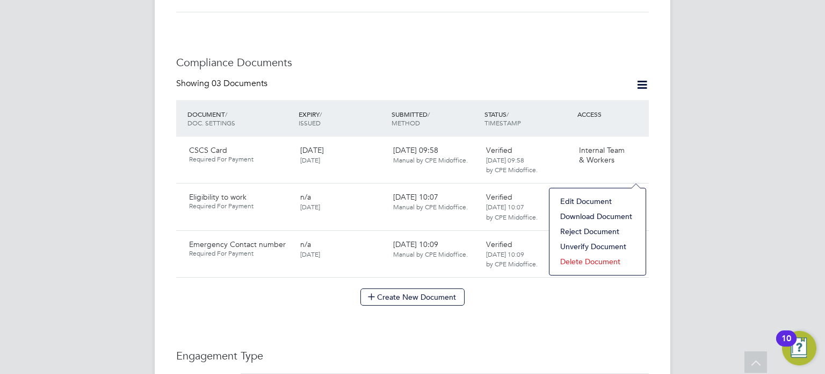
click at [597, 203] on li "Edit Document" at bounding box center [597, 200] width 85 height 15
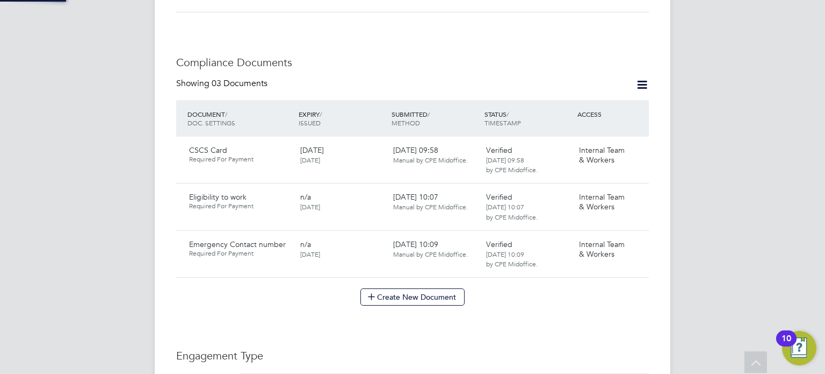
type input "Eligibility to work"
type input "[DATE]"
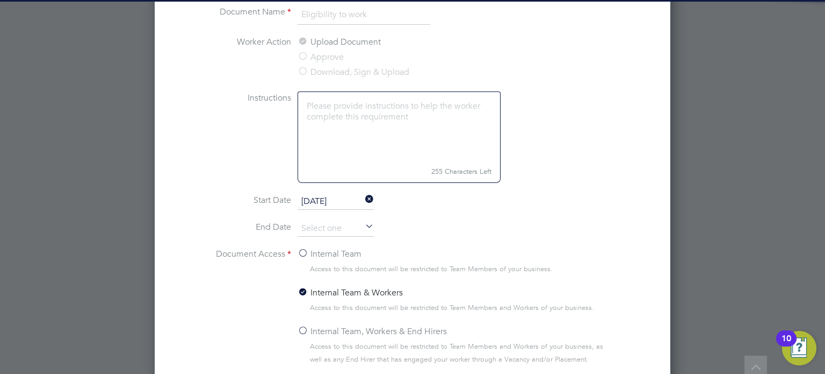
scroll to position [847, 0]
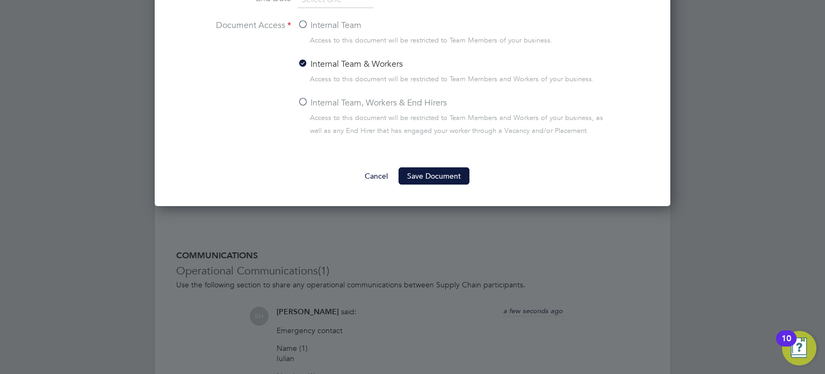
drag, startPoint x: 343, startPoint y: 103, endPoint x: 363, endPoint y: 112, distance: 21.4
click at [343, 104] on label "Internal Team, Workers & End Hirers" at bounding box center [372, 102] width 149 height 13
click at [0, 0] on input "Internal Team, Workers & End Hirers" at bounding box center [0, 0] width 0 height 0
click at [427, 176] on button "Save Document" at bounding box center [434, 175] width 71 height 17
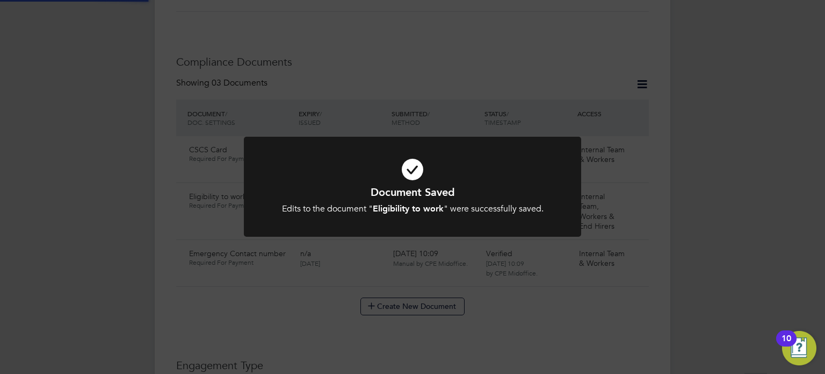
scroll to position [530, 0]
click at [432, 189] on h1 "Document Saved" at bounding box center [412, 192] width 279 height 14
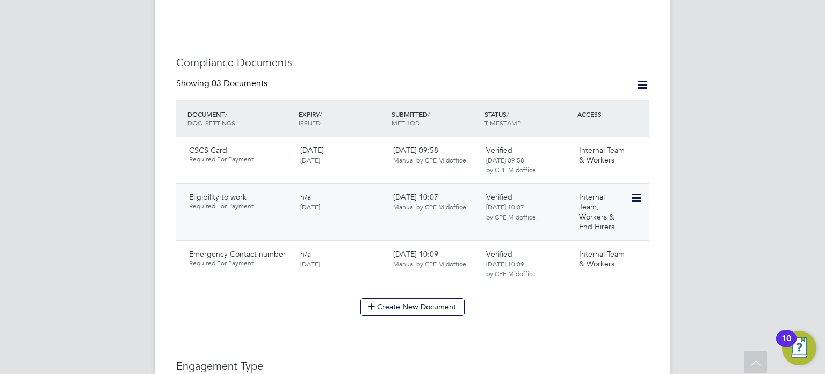
click at [631, 191] on icon at bounding box center [635, 197] width 11 height 13
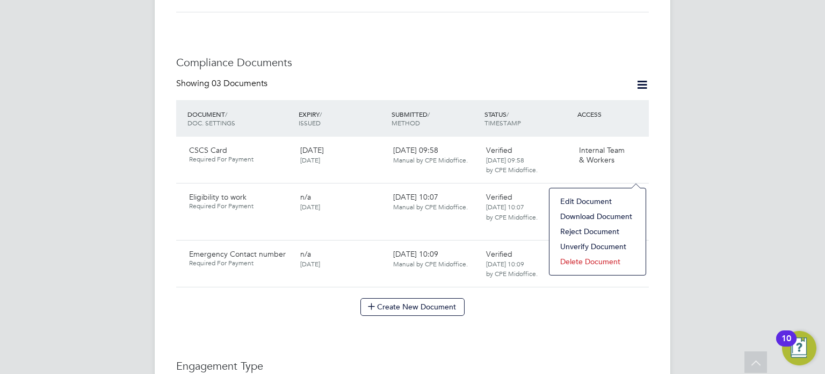
click at [580, 212] on li "Download Document" at bounding box center [597, 216] width 85 height 15
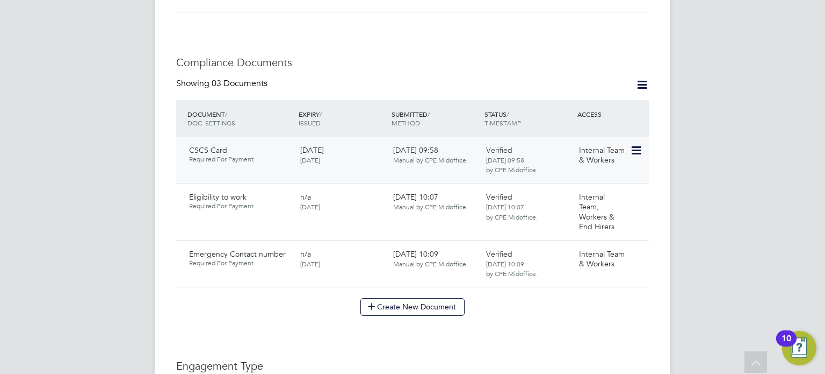
click at [631, 144] on icon at bounding box center [635, 150] width 11 height 13
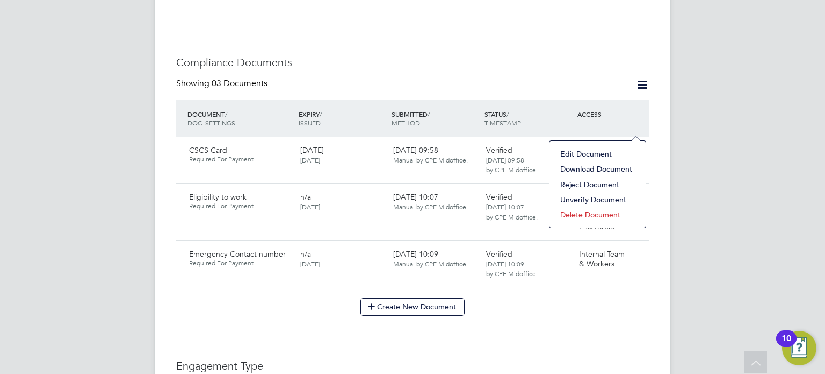
click at [599, 156] on li "Edit Document" at bounding box center [597, 153] width 85 height 15
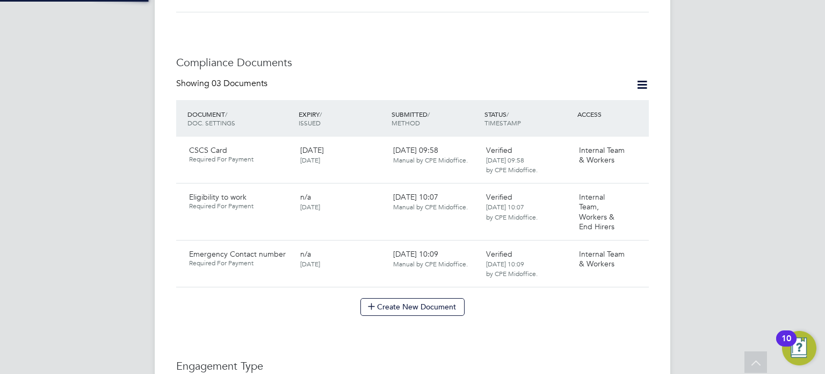
type input "CSCS Card"
type input "[DATE]"
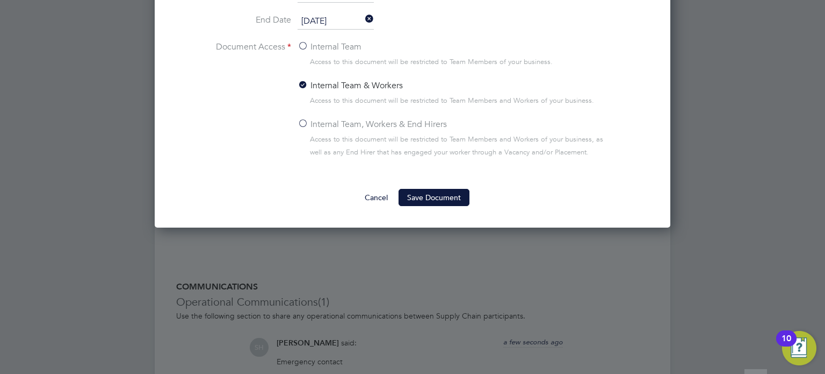
scroll to position [939, 0]
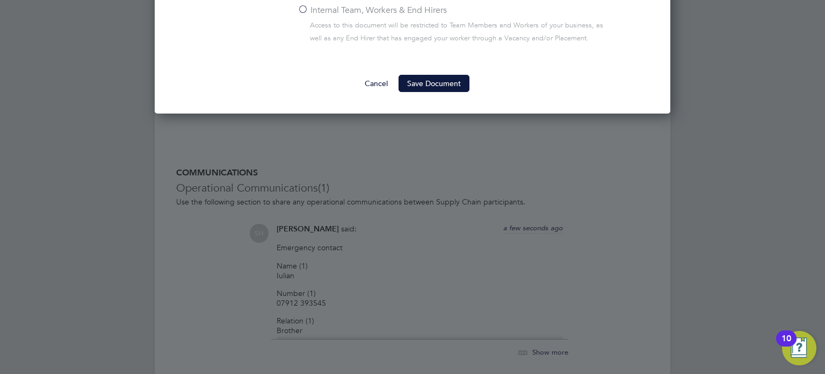
click at [353, 22] on span "Access to this document will be restricted to Team Members and Workers of your …" at bounding box center [462, 32] width 305 height 26
click at [359, 13] on label "Internal Team, Workers & End Hirers" at bounding box center [372, 10] width 149 height 13
click at [0, 0] on input "Internal Team, Workers & End Hirers" at bounding box center [0, 0] width 0 height 0
click at [426, 87] on button "Save Document" at bounding box center [434, 83] width 71 height 17
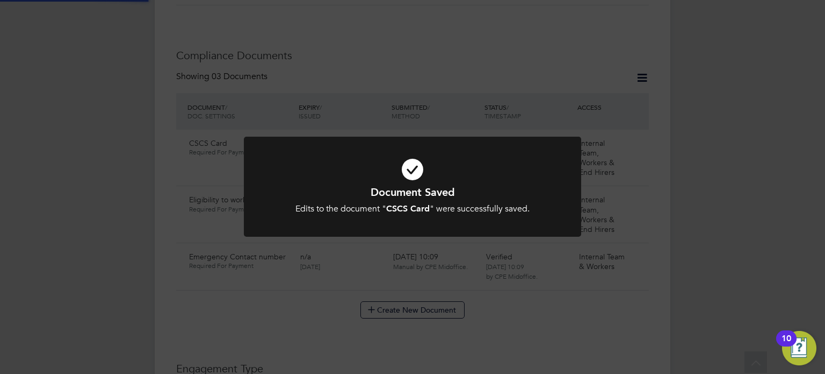
scroll to position [530, 0]
click at [444, 193] on h1 "Document Saved" at bounding box center [412, 192] width 279 height 14
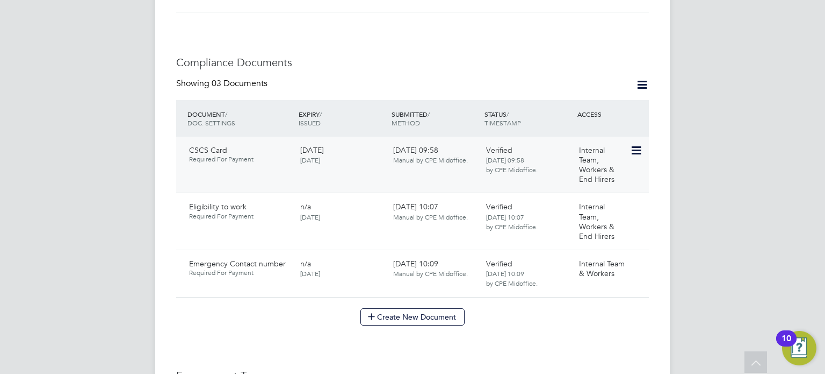
click at [638, 144] on icon at bounding box center [635, 150] width 11 height 13
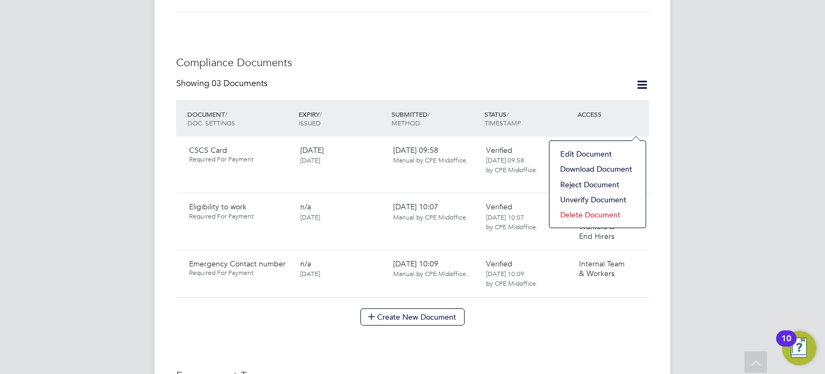
click at [586, 169] on li "Download Document" at bounding box center [597, 168] width 85 height 15
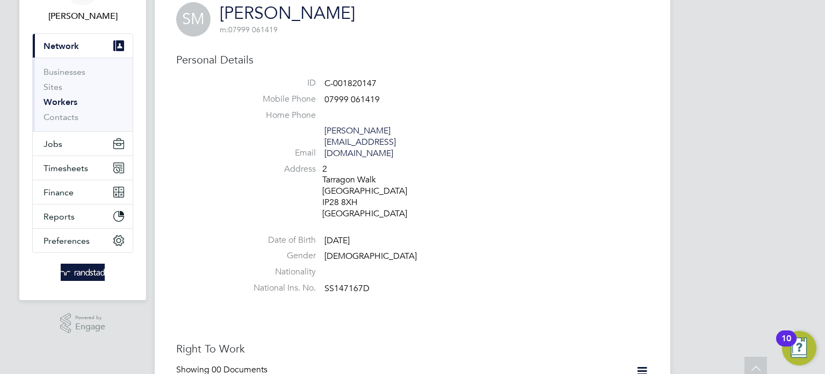
scroll to position [0, 0]
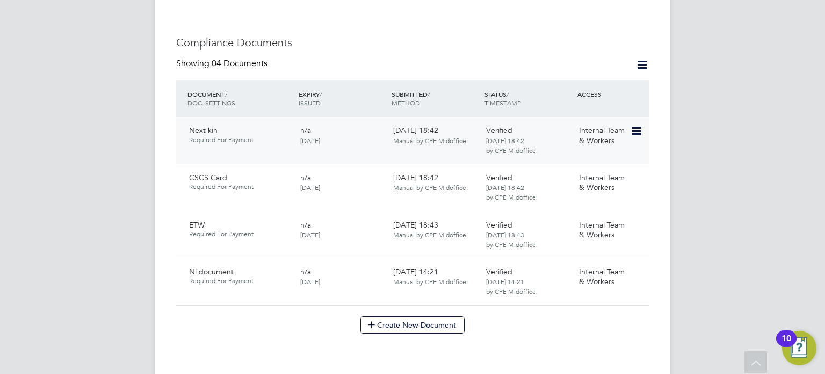
scroll to position [520, 0]
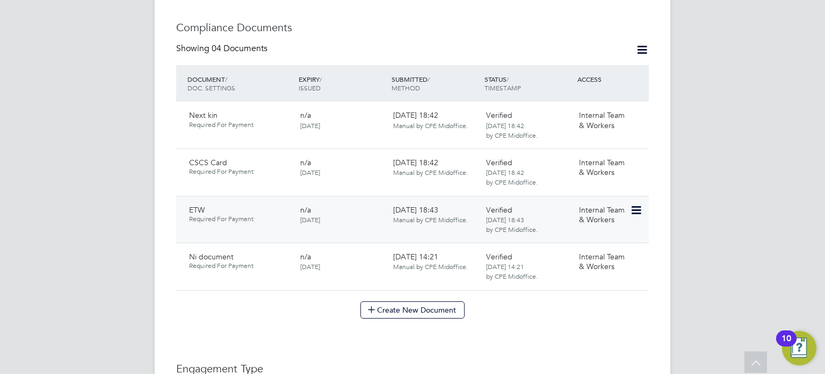
click at [629, 200] on div "Internal Team & Workers" at bounding box center [603, 214] width 56 height 28
click at [631, 199] on div "ETW Required For Payment n/a [DATE] [DATE] 18:43 Manual by CPE Midoffice. Verif…" at bounding box center [412, 219] width 473 height 47
click at [633, 204] on icon at bounding box center [635, 210] width 11 height 13
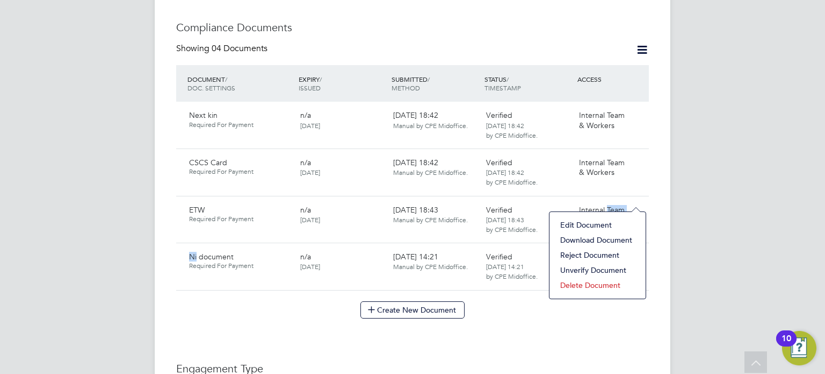
click at [605, 218] on li "Edit Document" at bounding box center [597, 224] width 85 height 15
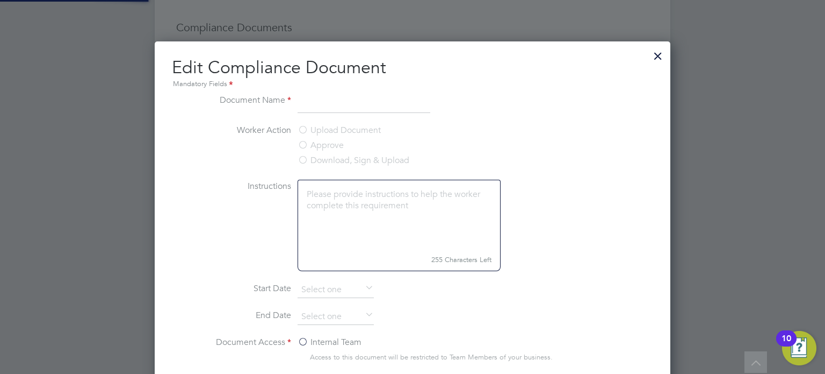
type input "ETW"
type input "[DATE]"
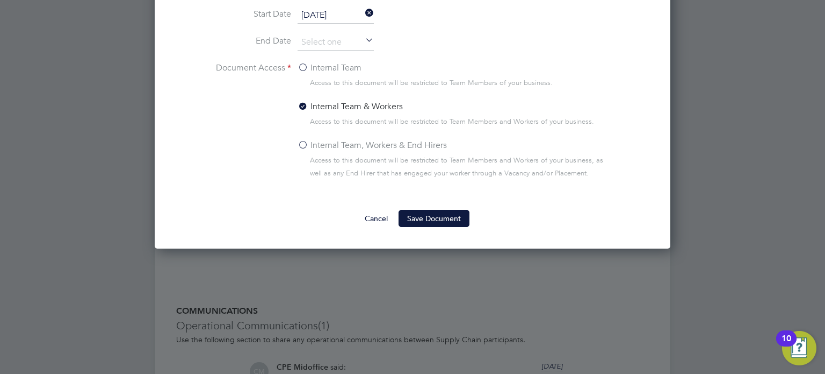
click at [382, 141] on label "Internal Team, Workers & End Hirers" at bounding box center [372, 145] width 149 height 13
click at [0, 0] on input "Internal Team, Workers & End Hirers" at bounding box center [0, 0] width 0 height 0
click at [446, 220] on button "Save Document" at bounding box center [434, 218] width 71 height 17
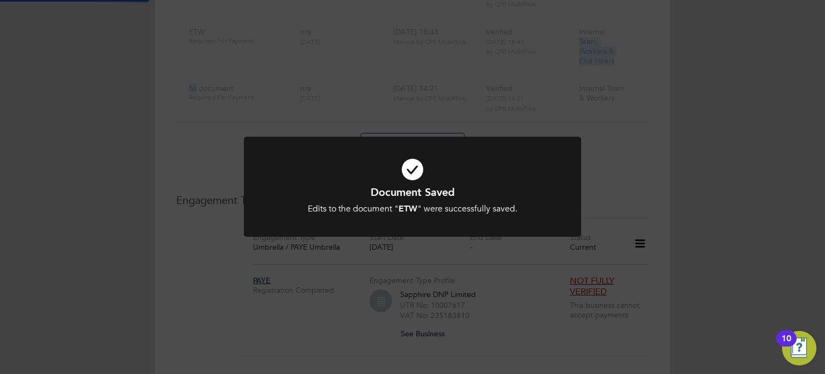
scroll to position [520, 0]
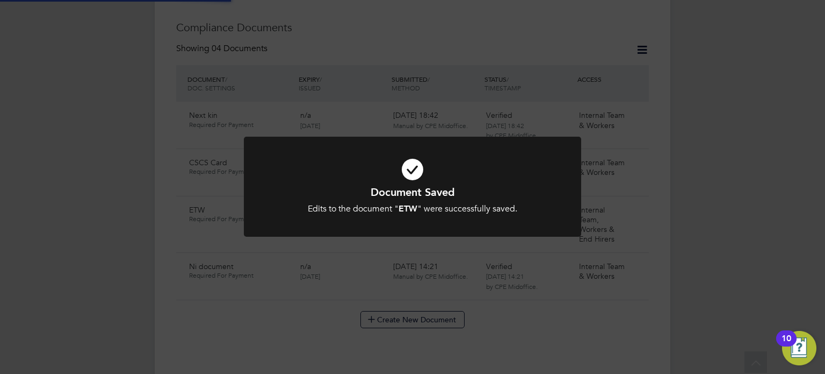
click at [567, 172] on div at bounding box center [413, 187] width 338 height 100
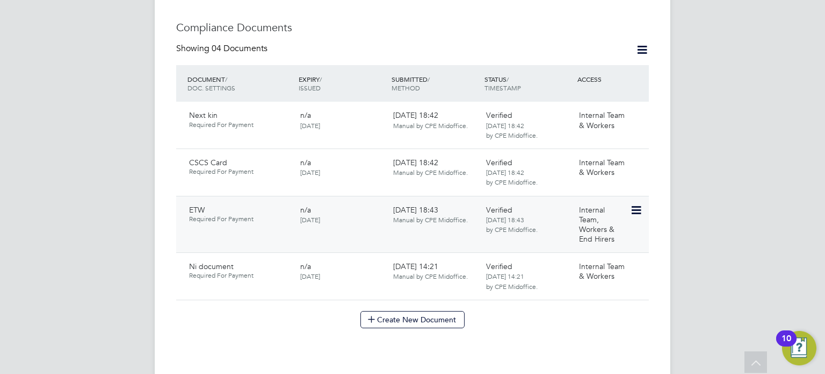
click at [641, 204] on icon at bounding box center [635, 210] width 11 height 13
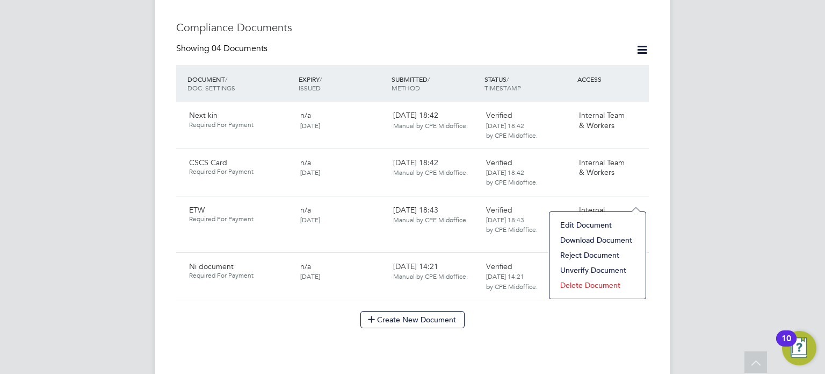
click at [595, 236] on li "Download Document" at bounding box center [597, 239] width 85 height 15
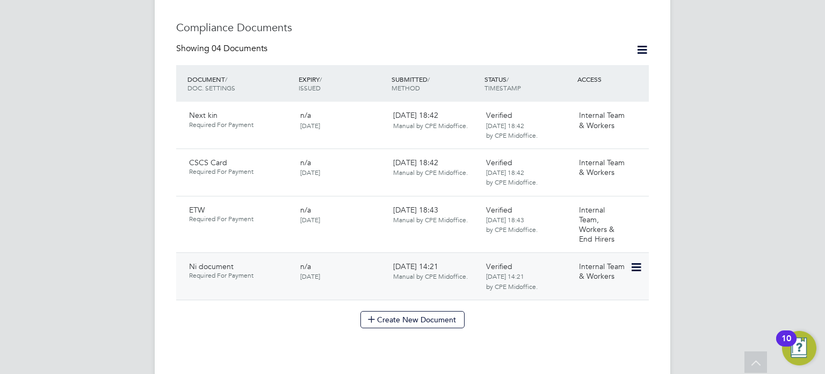
click at [629, 257] on div "Internal Team & Workers" at bounding box center [603, 271] width 56 height 28
click at [633, 261] on icon at bounding box center [635, 267] width 11 height 13
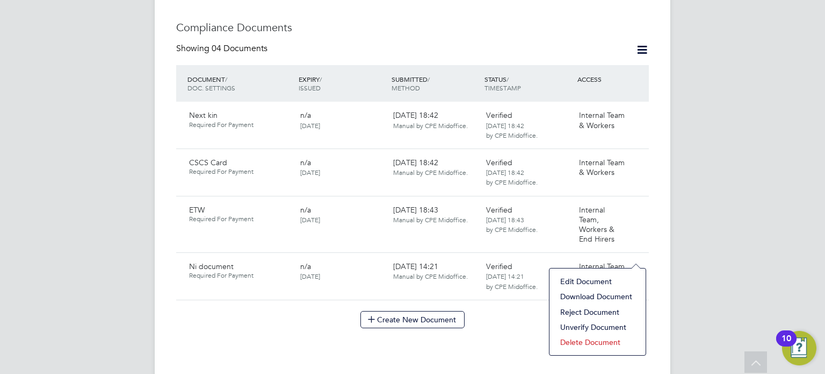
click at [610, 298] on li "Download Document" at bounding box center [597, 296] width 85 height 15
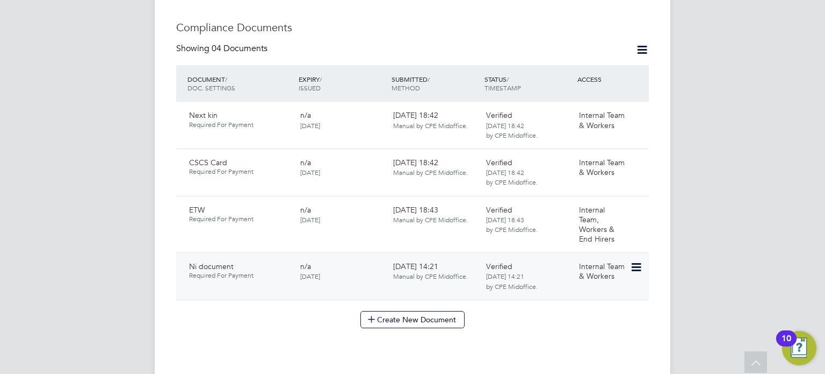
click at [640, 261] on icon at bounding box center [635, 267] width 11 height 13
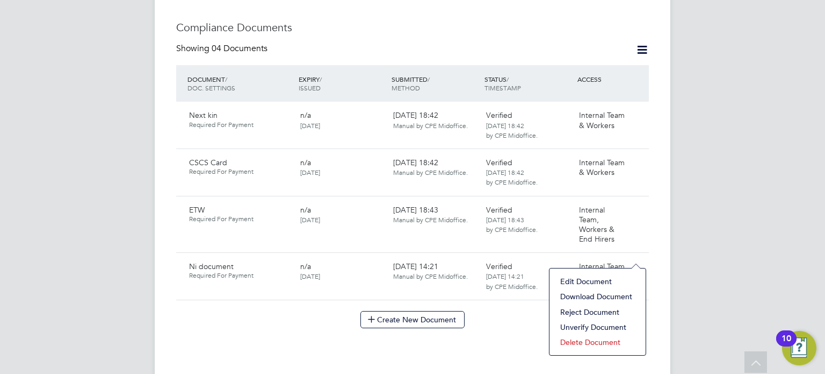
click at [622, 275] on li "Edit Document" at bounding box center [597, 281] width 85 height 15
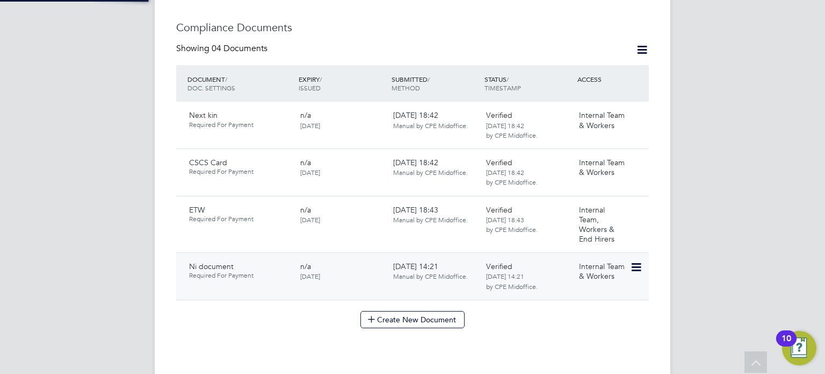
type input "Ni document"
type input "[DATE]"
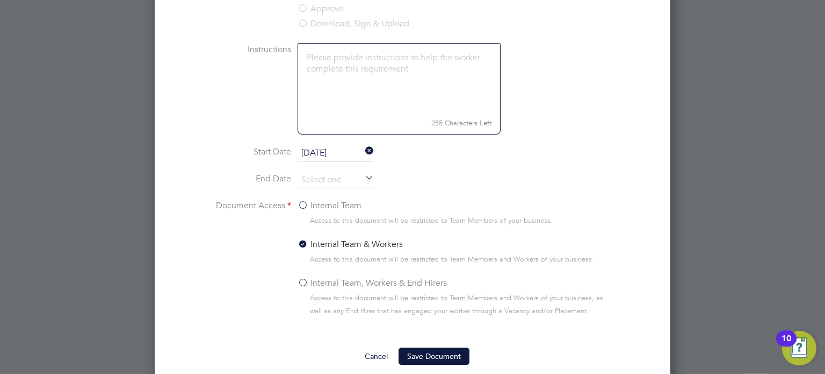
scroll to position [791, 0]
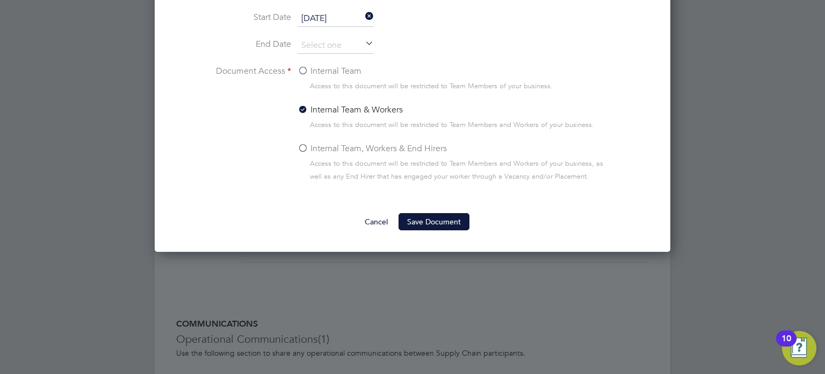
click at [380, 152] on label "Internal Team, Workers & End Hirers" at bounding box center [372, 148] width 149 height 13
click at [0, 0] on input "Internal Team, Workers & End Hirers" at bounding box center [0, 0] width 0 height 0
click at [422, 239] on div "Edit Compliance Document Mandatory Fields Document Name Ni document Worker Acti…" at bounding box center [413, 12] width 516 height 482
click at [429, 220] on button "Save Document" at bounding box center [434, 221] width 71 height 17
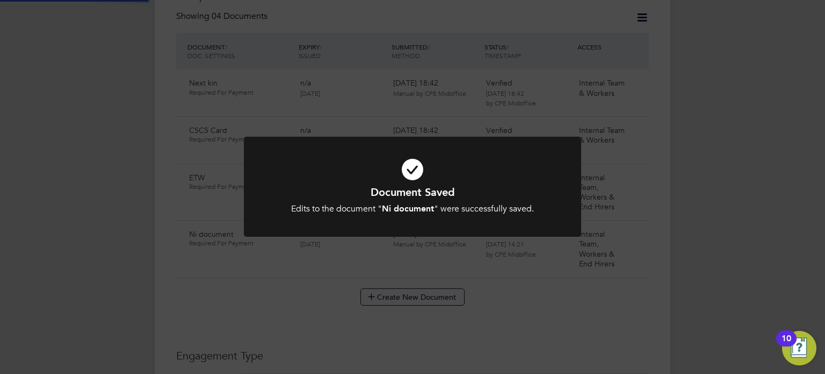
scroll to position [520, 0]
click at [523, 167] on icon at bounding box center [412, 169] width 279 height 42
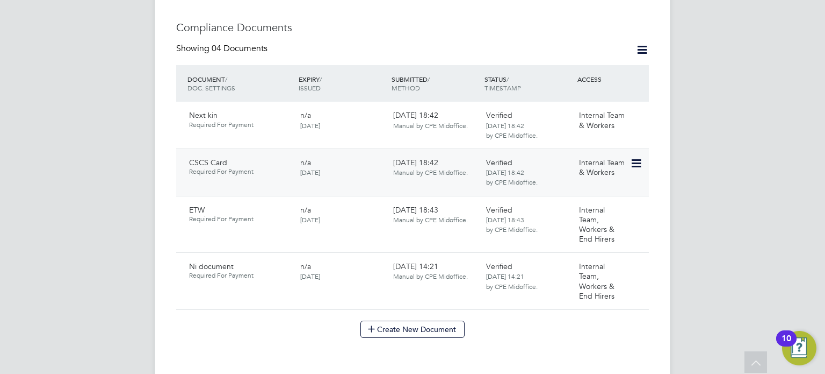
click at [638, 157] on icon at bounding box center [635, 163] width 11 height 13
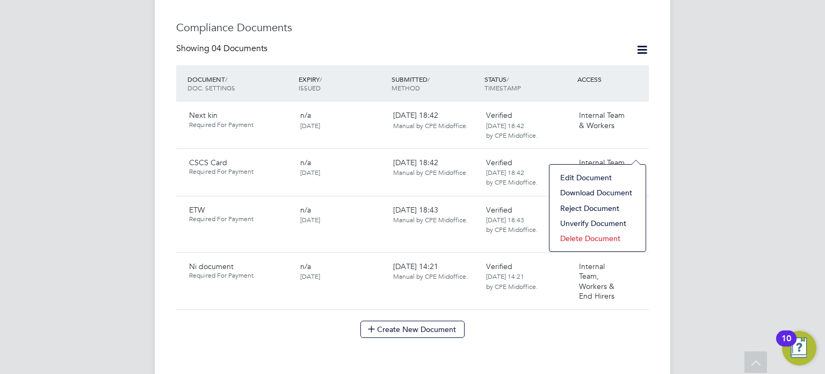
click at [604, 192] on li "Download Document" at bounding box center [597, 192] width 85 height 15
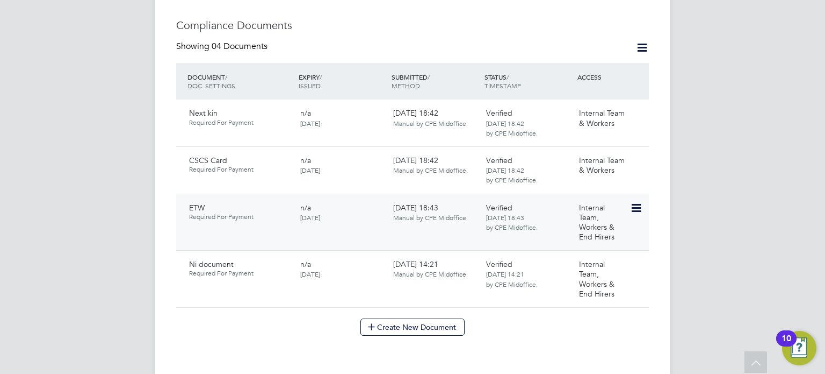
scroll to position [526, 0]
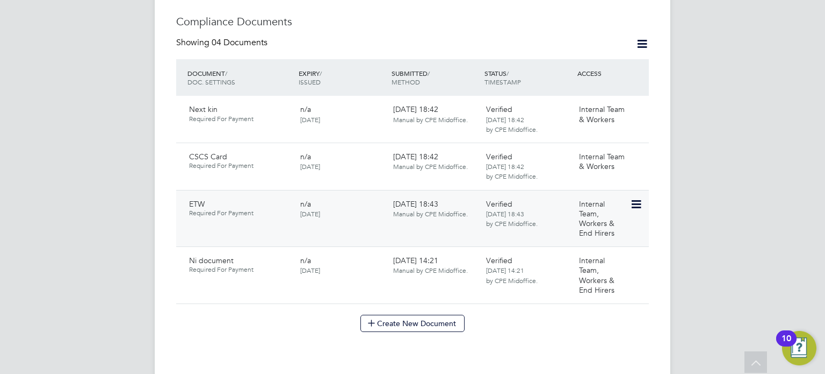
click at [631, 198] on icon at bounding box center [635, 204] width 11 height 13
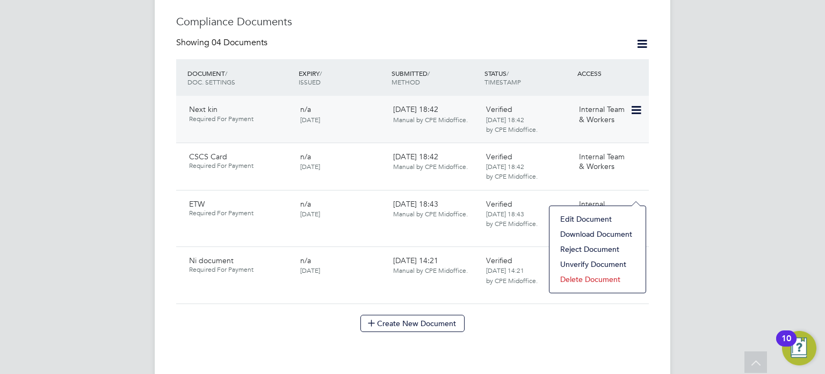
click at [623, 128] on div "Next kin Required For Payment n/a 22 Apr 2025 22 Apr 2025, 18:42 Manual by CPE …" at bounding box center [412, 119] width 473 height 47
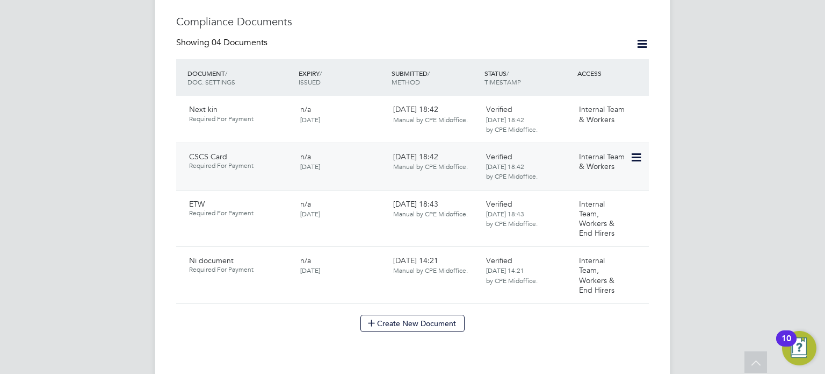
click at [631, 151] on icon at bounding box center [635, 157] width 11 height 13
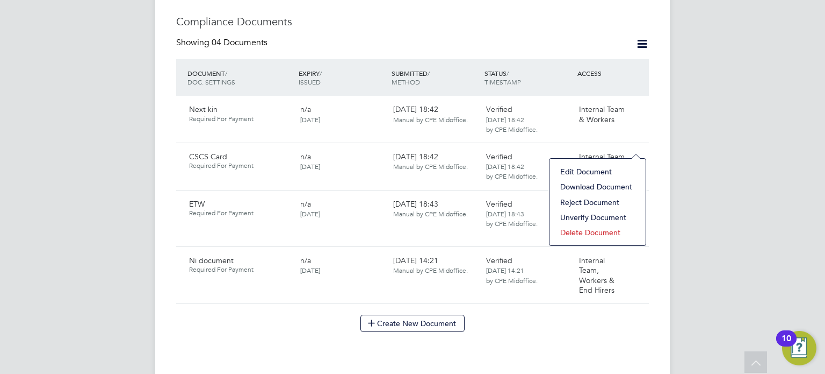
click at [607, 167] on li "Edit Document" at bounding box center [597, 171] width 85 height 15
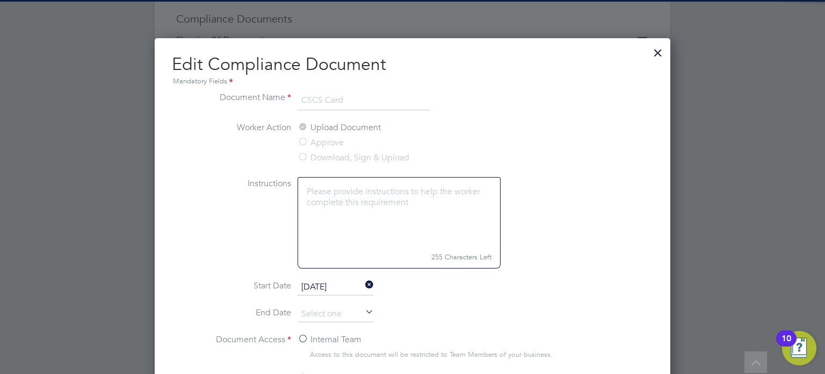
scroll to position [782, 0]
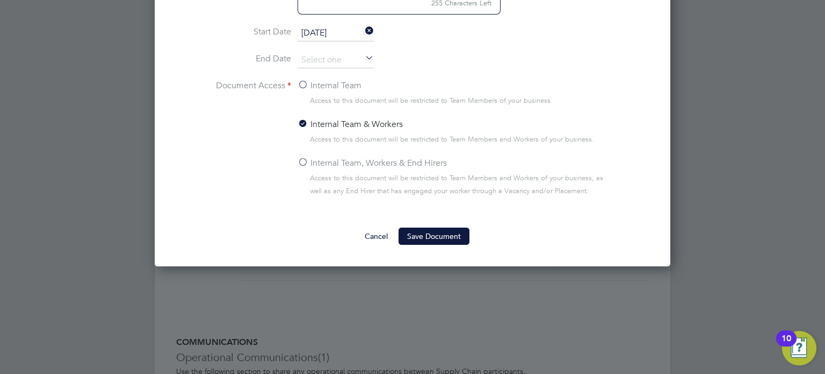
click at [379, 161] on label "Internal Team, Workers & End Hirers" at bounding box center [372, 162] width 149 height 13
click at [0, 0] on input "Internal Team, Workers & End Hirers" at bounding box center [0, 0] width 0 height 0
click at [424, 231] on button "Save Document" at bounding box center [434, 235] width 71 height 17
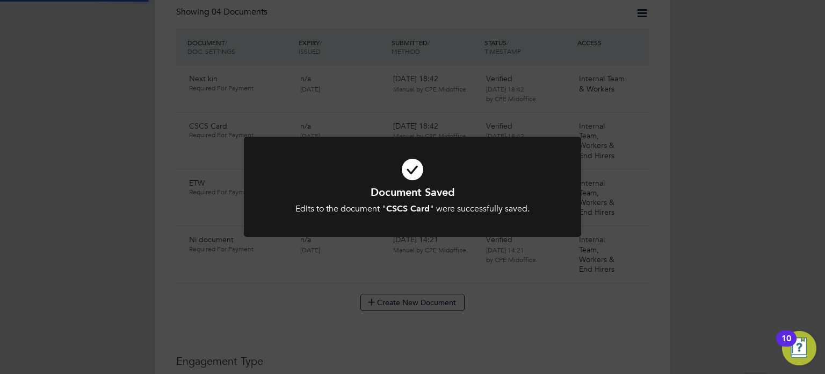
scroll to position [526, 0]
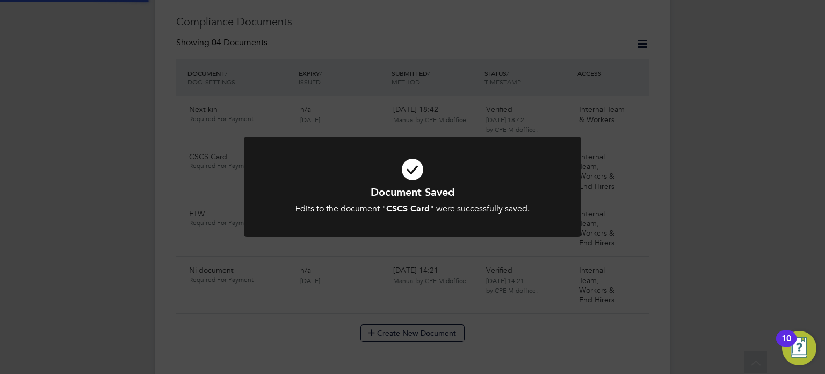
click at [389, 166] on icon at bounding box center [412, 169] width 279 height 42
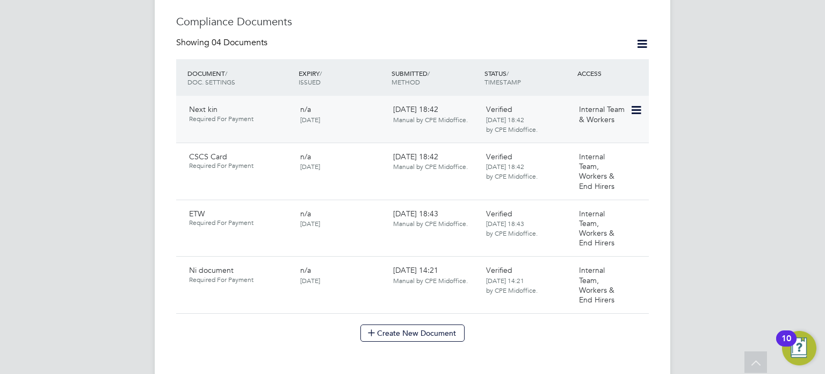
click at [637, 104] on icon at bounding box center [635, 110] width 11 height 13
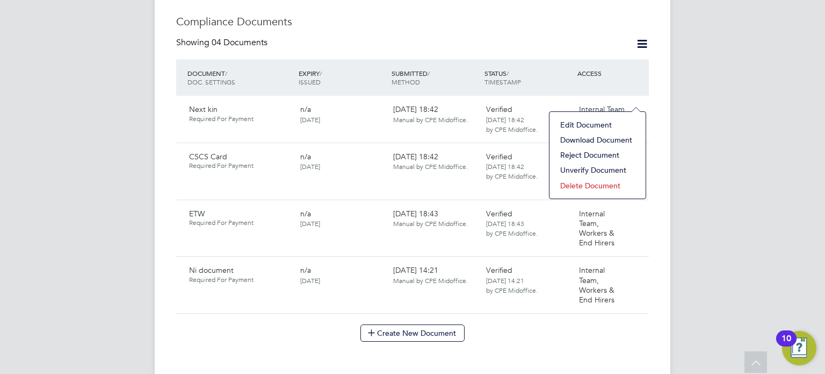
click at [584, 124] on li "Edit Document" at bounding box center [597, 124] width 85 height 15
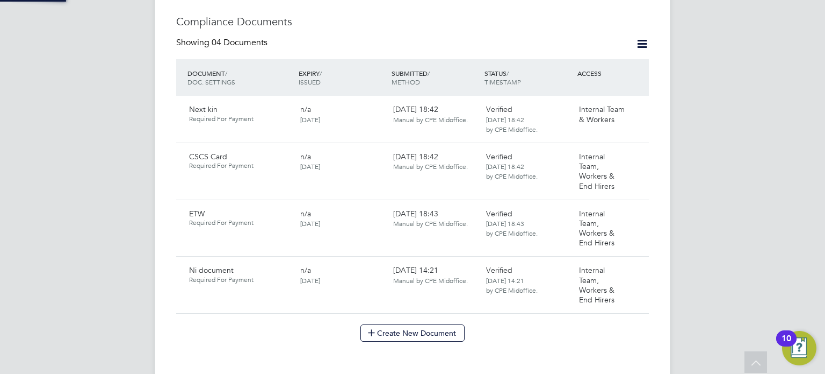
type input "Next kin"
type input "22 Apr 2025"
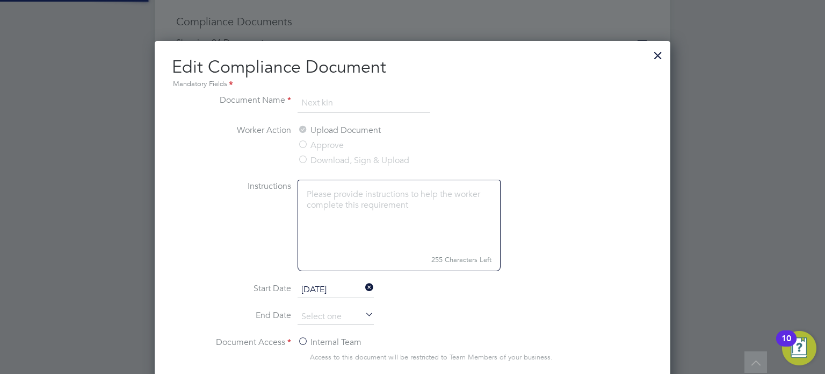
scroll to position [480, 516]
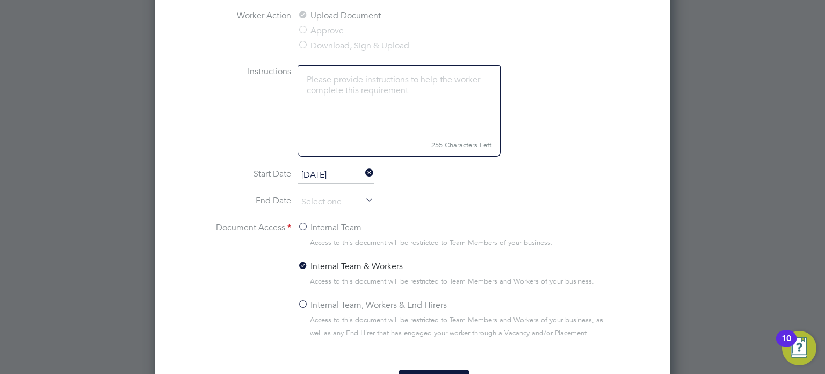
click at [362, 306] on label "Internal Team, Workers & End Hirers" at bounding box center [372, 304] width 149 height 13
click at [0, 0] on input "Internal Team, Workers & End Hirers" at bounding box center [0, 0] width 0 height 0
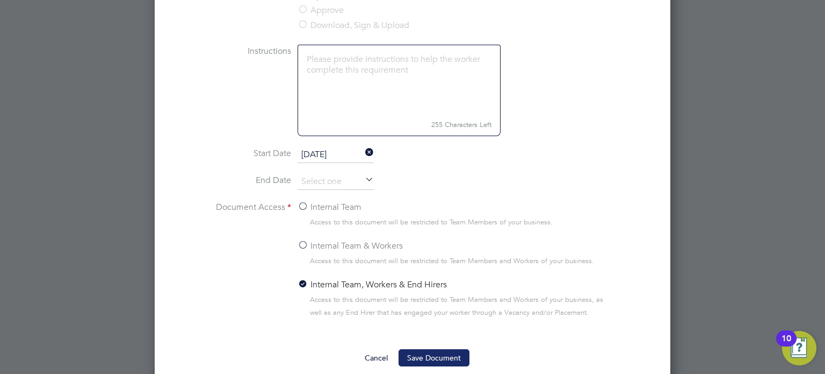
click at [426, 352] on button "Save Document" at bounding box center [434, 357] width 71 height 17
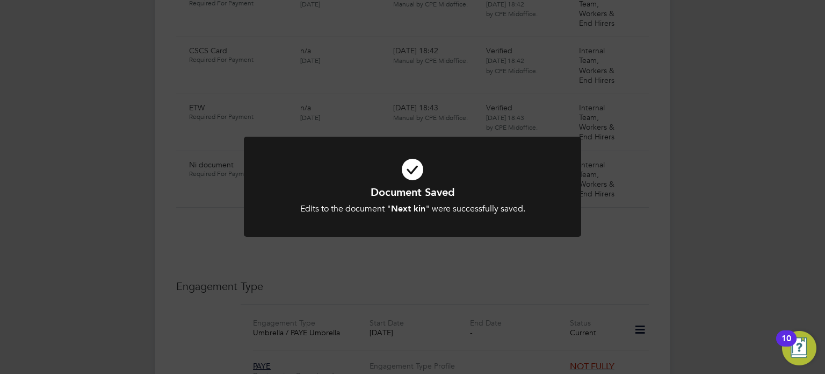
scroll to position [526, 0]
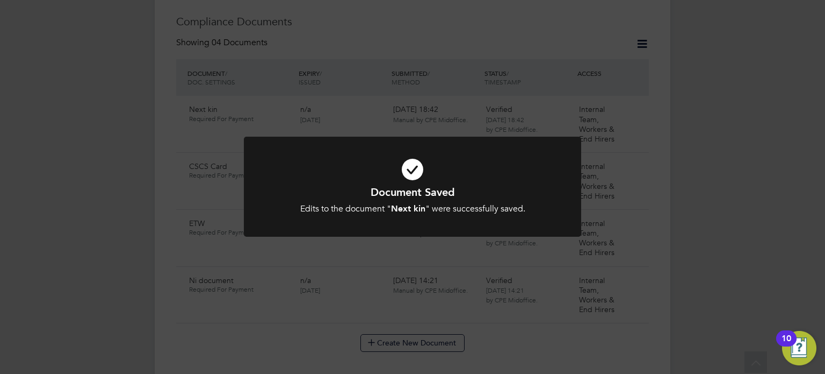
click at [476, 187] on h1 "Document Saved" at bounding box center [412, 192] width 279 height 14
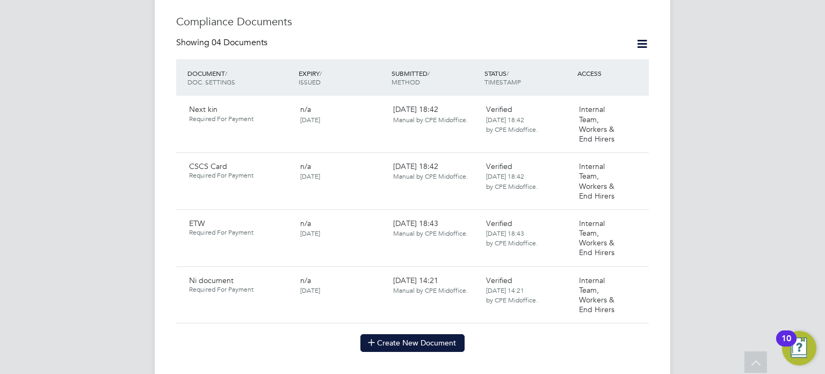
click at [405, 334] on button "Create New Document" at bounding box center [413, 342] width 104 height 17
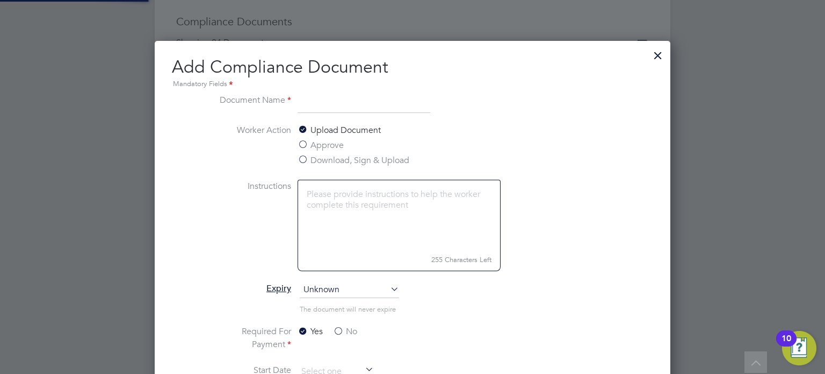
scroll to position [562, 516]
type input "CSCS"
click at [341, 327] on label "No" at bounding box center [345, 331] width 24 height 13
click at [0, 0] on input "No" at bounding box center [0, 0] width 0 height 0
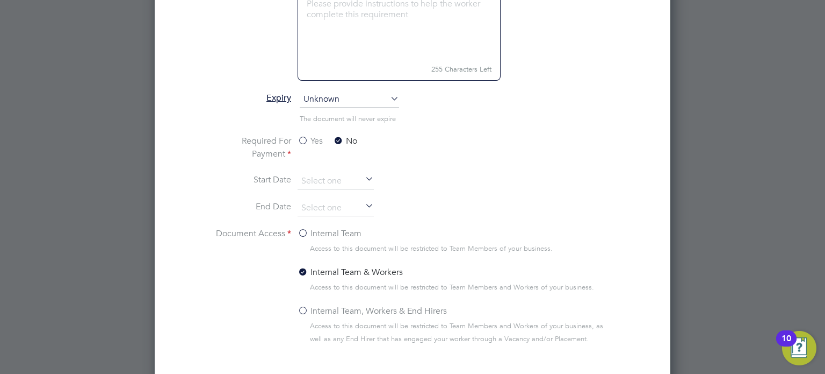
click at [367, 307] on label "Internal Team, Workers & End Hirers" at bounding box center [372, 310] width 149 height 13
click at [0, 0] on input "Internal Team, Workers & End Hirers" at bounding box center [0, 0] width 0 height 0
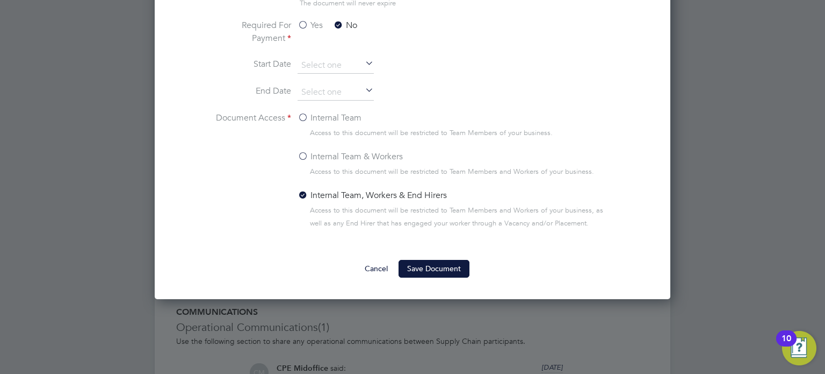
scroll to position [836, 0]
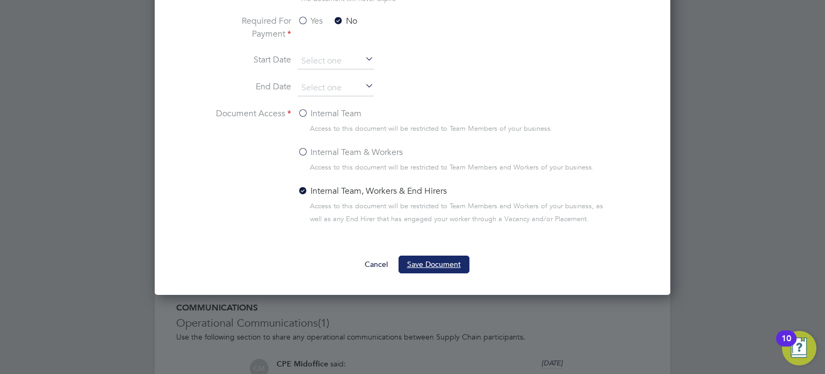
click at [426, 265] on button "Save Document" at bounding box center [434, 263] width 71 height 17
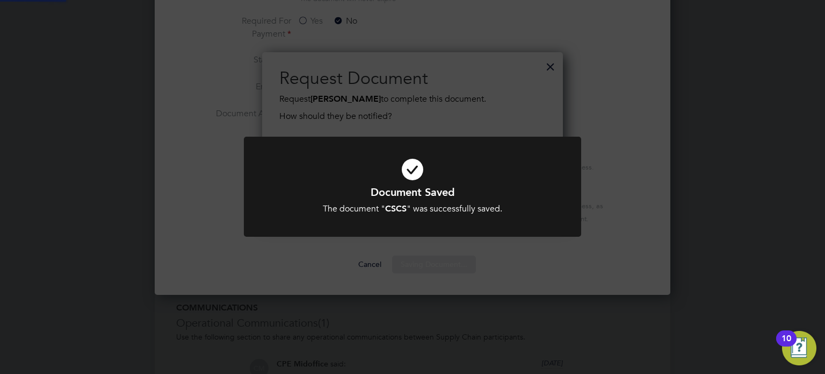
scroll to position [172, 301]
click at [467, 184] on icon at bounding box center [412, 169] width 279 height 42
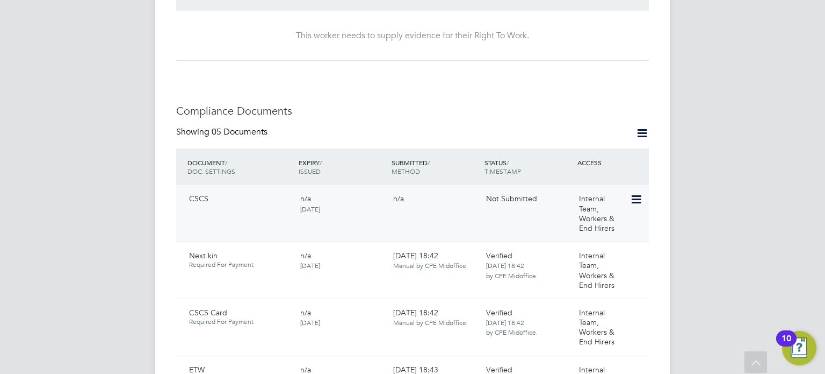
scroll to position [437, 0]
click at [641, 192] on icon at bounding box center [635, 198] width 11 height 13
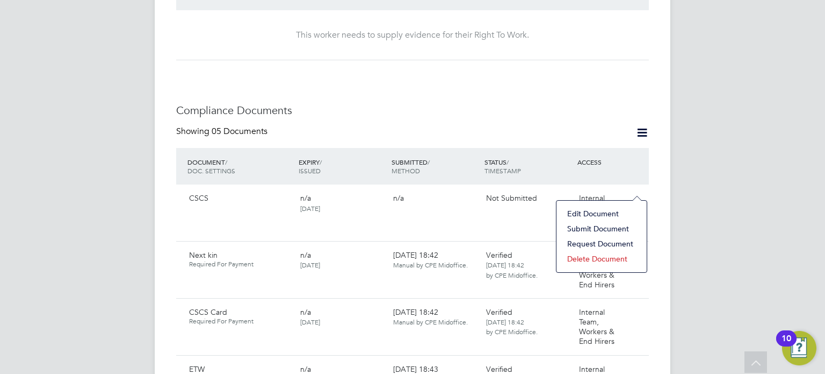
click at [600, 213] on li "Edit Document" at bounding box center [602, 213] width 80 height 15
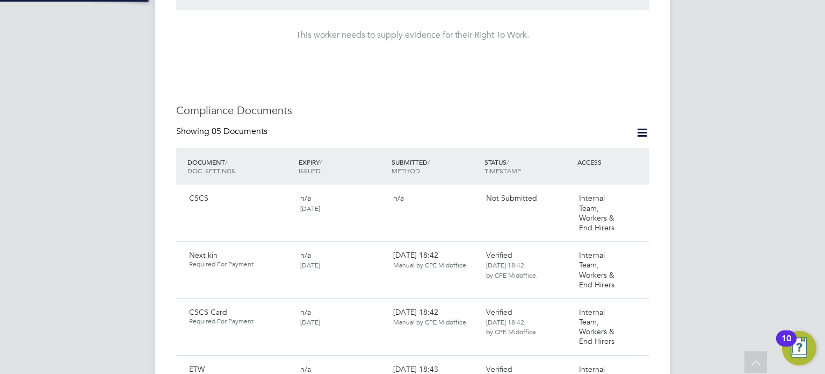
type input "CSCS"
type input "[DATE]"
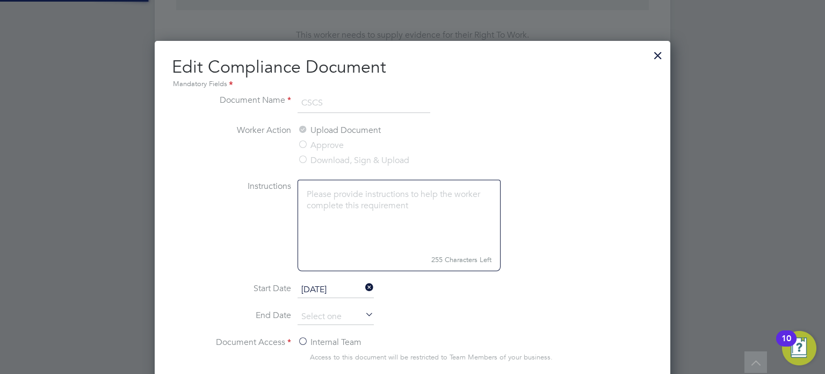
scroll to position [480, 516]
click at [666, 58] on div at bounding box center [658, 52] width 19 height 19
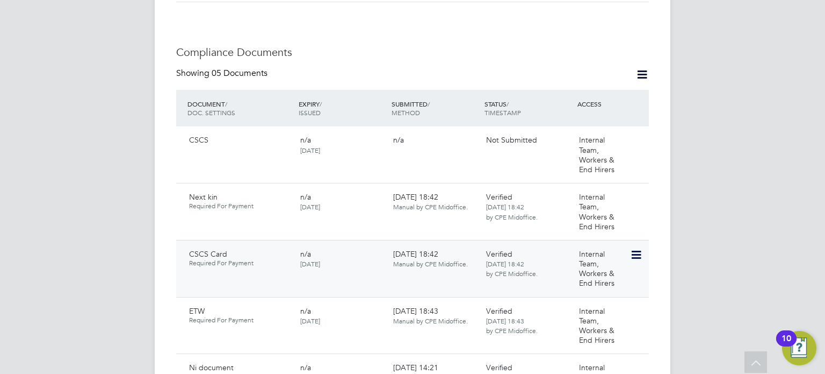
scroll to position [498, 0]
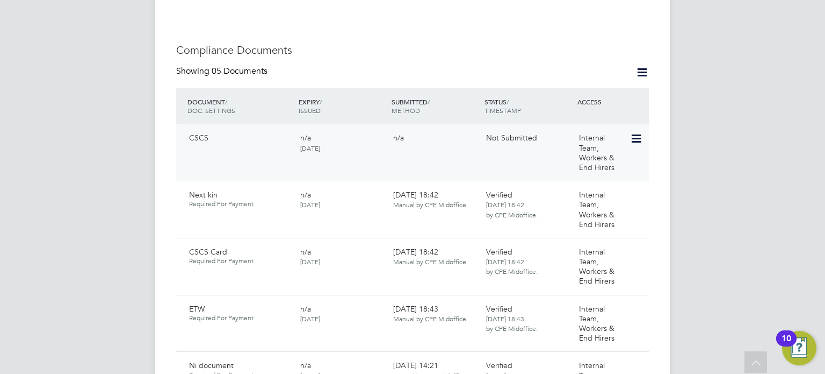
click at [630, 132] on icon at bounding box center [635, 138] width 11 height 13
click at [604, 157] on li "Edit Document" at bounding box center [602, 153] width 80 height 15
type input "CSCS"
type input "[DATE]"
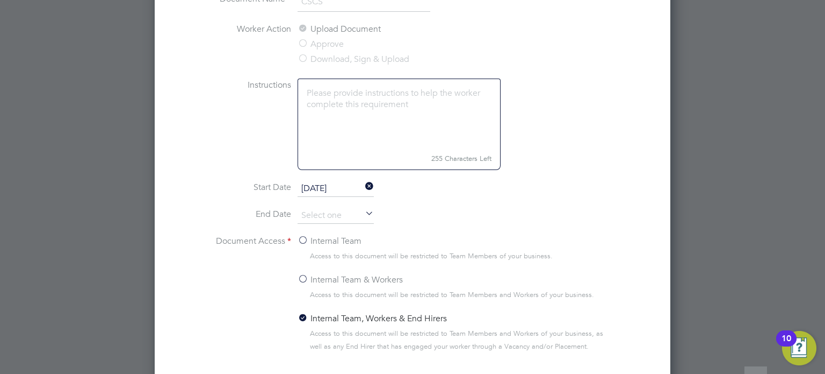
scroll to position [737, 0]
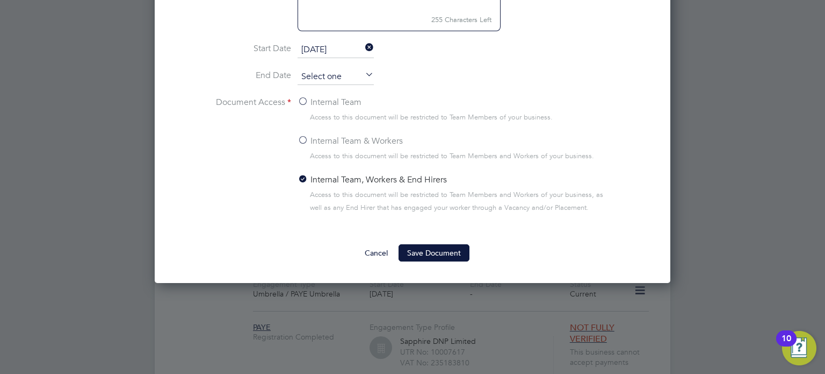
click at [368, 81] on input at bounding box center [336, 77] width 76 height 16
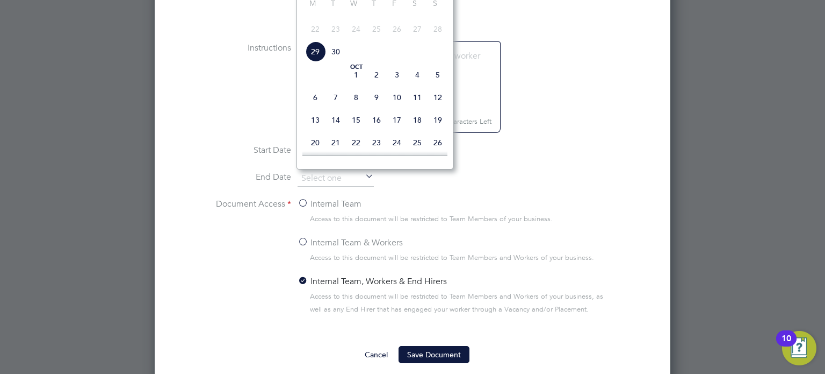
scroll to position [616, 0]
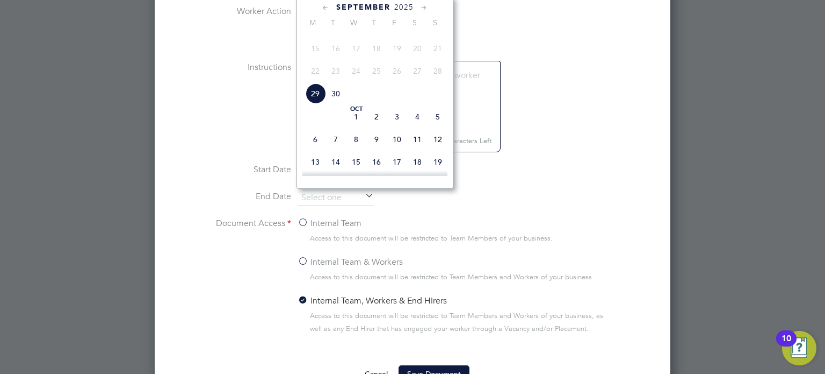
click at [411, 9] on span "2025" at bounding box center [403, 7] width 19 height 9
click at [410, 9] on span "2025" at bounding box center [403, 7] width 19 height 9
click at [404, 3] on span "2025" at bounding box center [395, 7] width 19 height 9
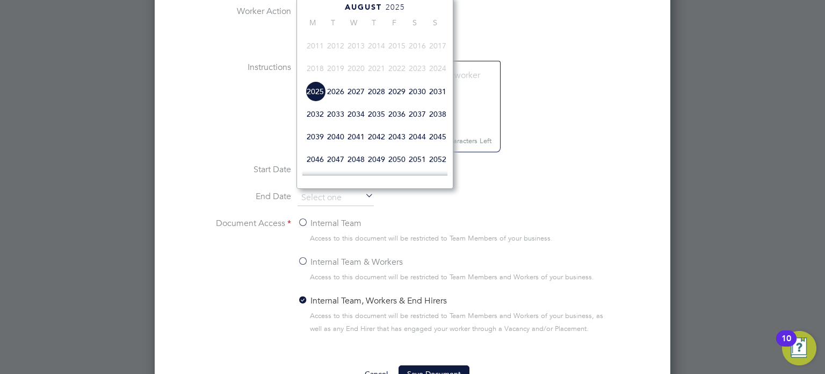
click at [405, 102] on span "2029" at bounding box center [397, 91] width 20 height 20
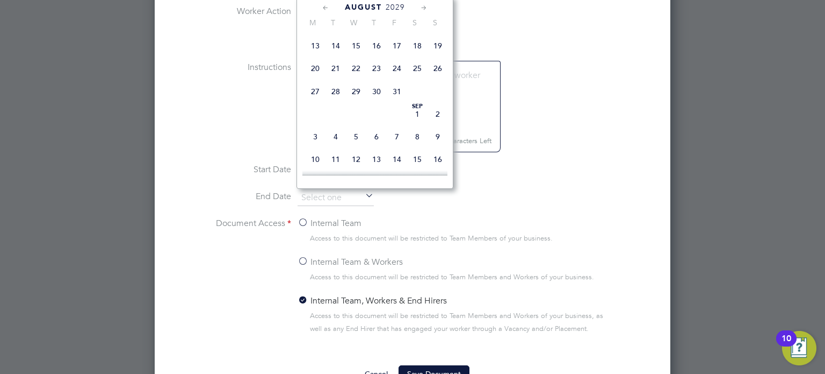
click at [325, 13] on icon at bounding box center [326, 8] width 10 height 12
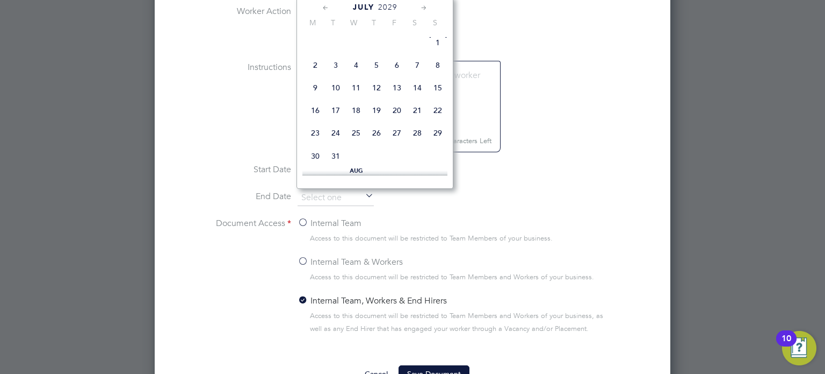
click at [330, 6] on icon at bounding box center [326, 8] width 10 height 12
click at [421, 8] on icon at bounding box center [424, 8] width 10 height 12
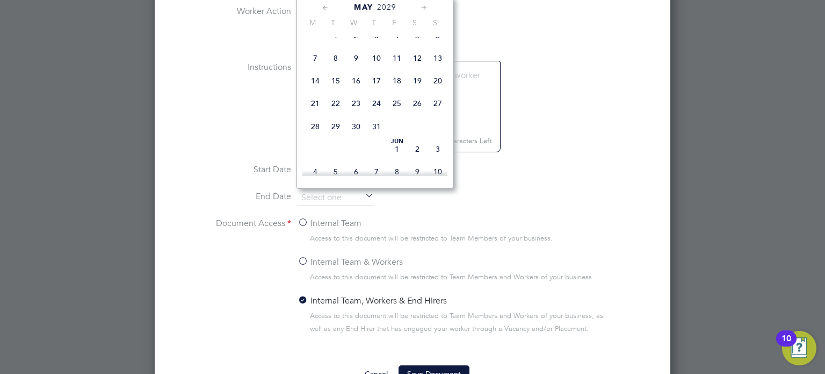
click at [377, 137] on span "31" at bounding box center [377, 126] width 20 height 20
type input "31 May 2029"
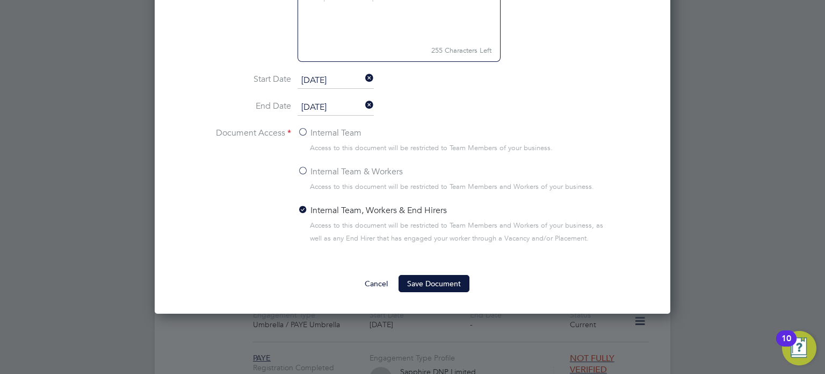
scroll to position [732, 0]
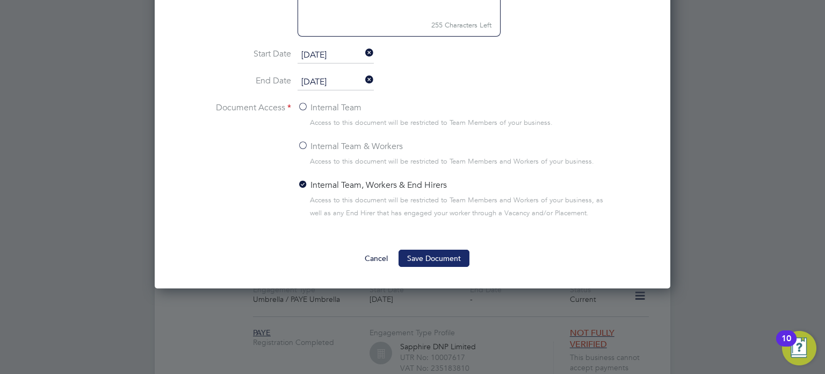
click at [441, 254] on button "Save Document" at bounding box center [434, 257] width 71 height 17
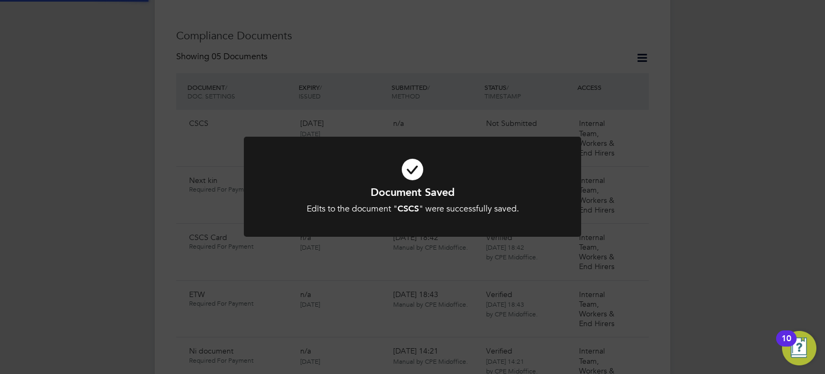
scroll to position [498, 0]
click at [475, 193] on h1 "Document Saved" at bounding box center [412, 192] width 279 height 14
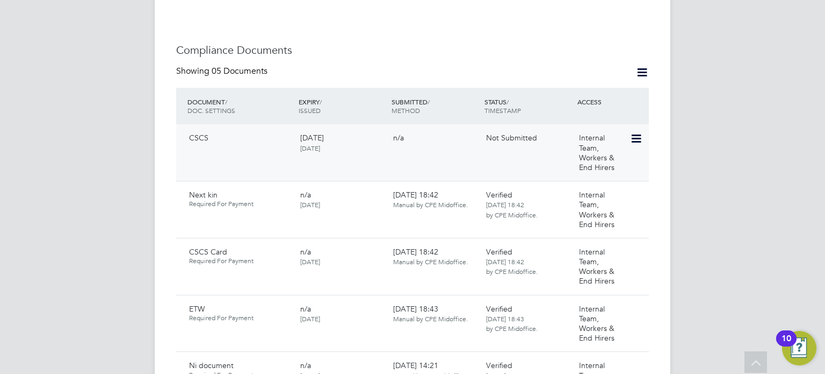
click at [636, 132] on icon at bounding box center [635, 138] width 11 height 13
click at [601, 168] on li "Submit Document" at bounding box center [602, 168] width 80 height 15
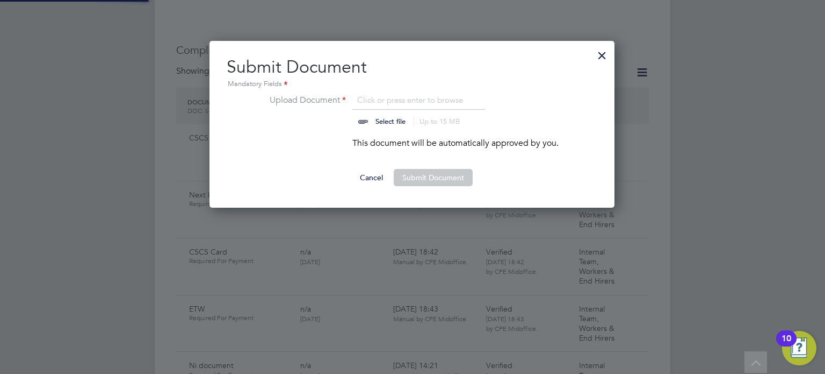
scroll to position [167, 406]
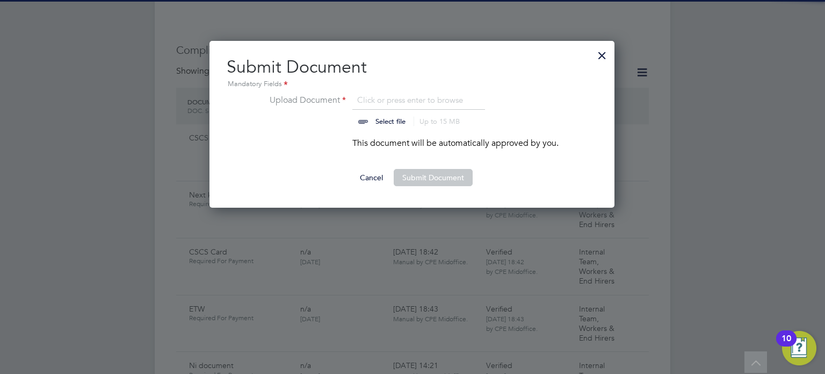
click at [392, 118] on input "file" at bounding box center [401, 110] width 169 height 32
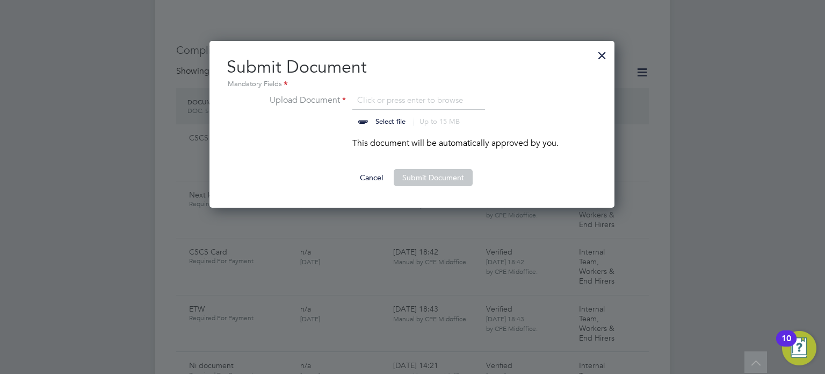
type input "C:\fakepath\Screenshot 2025-09-29 11.14.35.png"
click at [463, 171] on button "Submit Document" at bounding box center [433, 177] width 79 height 17
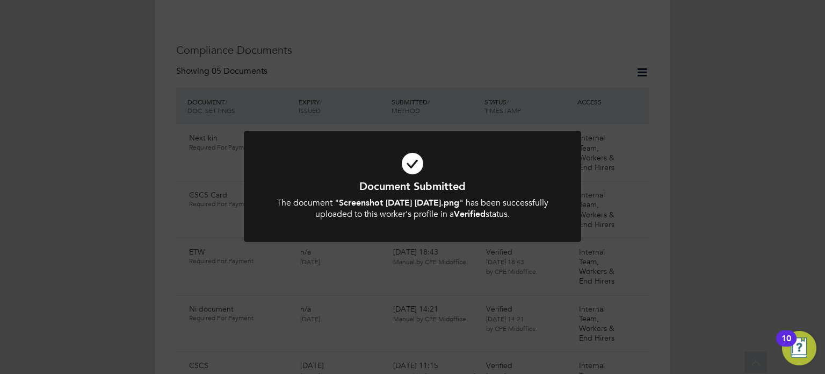
click at [466, 173] on icon at bounding box center [412, 163] width 279 height 42
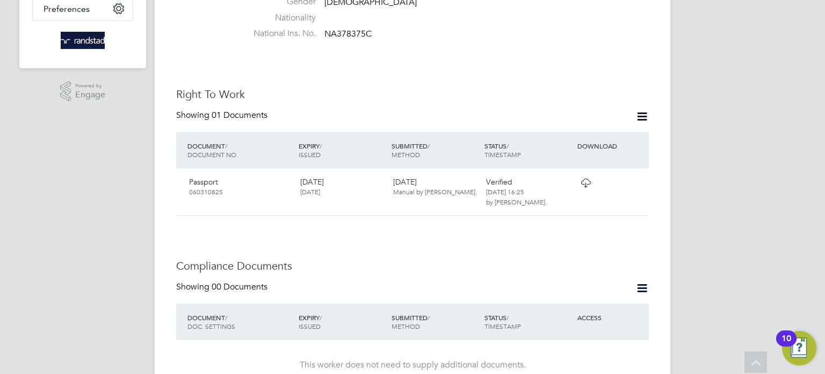
scroll to position [376, 0]
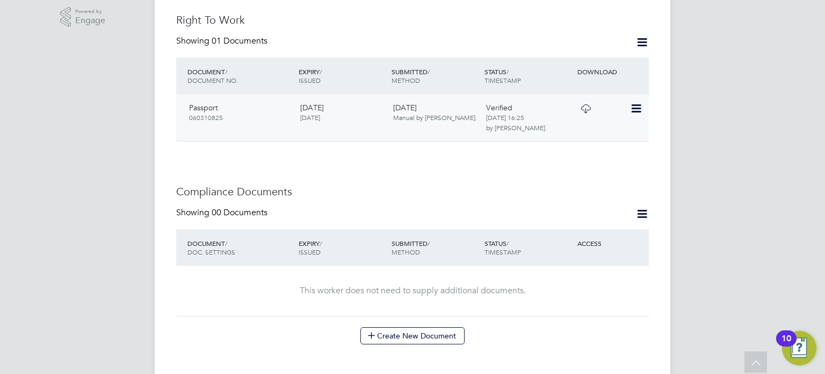
click at [588, 104] on icon at bounding box center [585, 108] width 13 height 9
click at [389, 327] on button "Create New Document" at bounding box center [413, 335] width 104 height 17
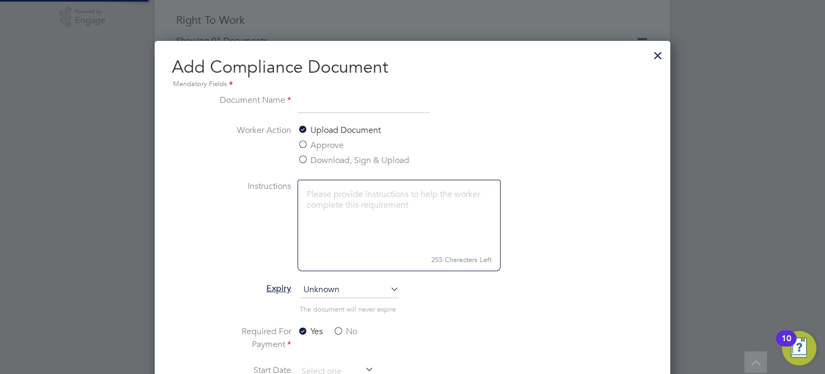
scroll to position [562, 516]
type input "CSCS online check"
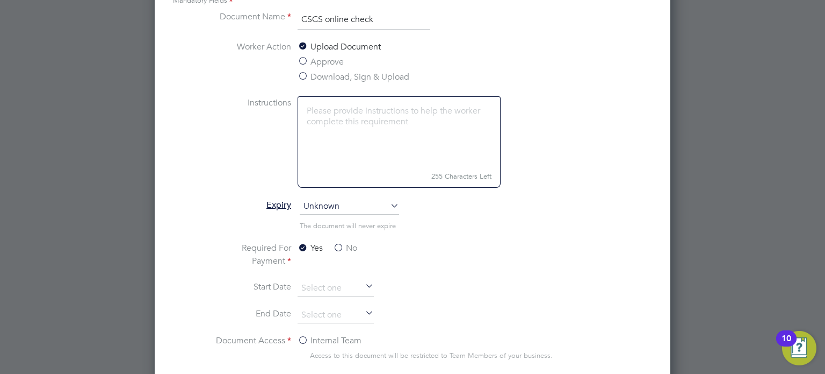
click at [334, 247] on label "No" at bounding box center [345, 247] width 24 height 13
click at [0, 0] on input "No" at bounding box center [0, 0] width 0 height 0
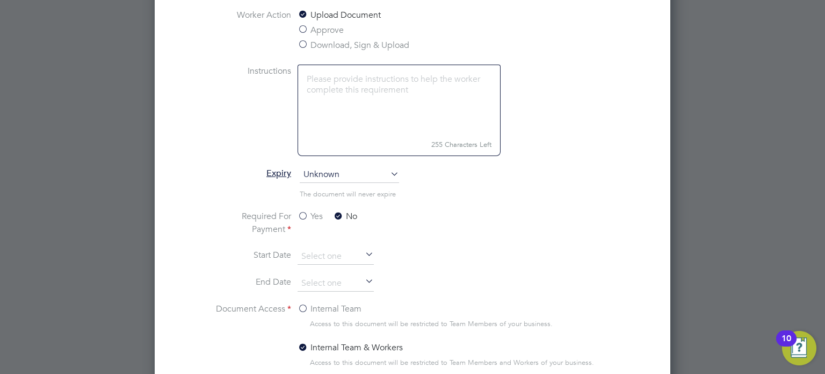
scroll to position [593, 0]
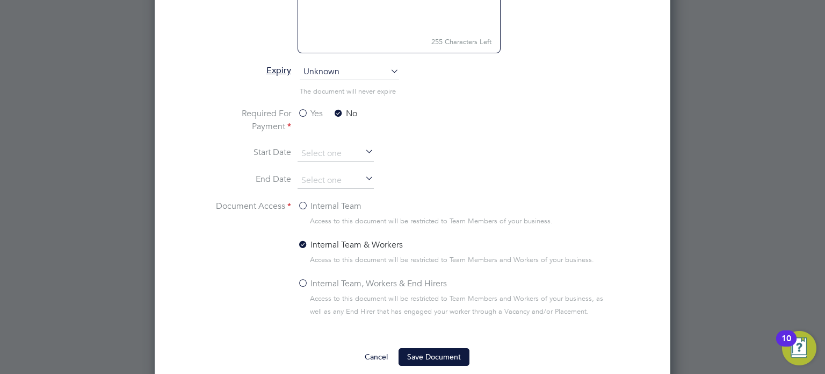
click at [419, 281] on label "Internal Team, Workers & End Hirers" at bounding box center [372, 283] width 149 height 13
click at [0, 0] on input "Internal Team, Workers & End Hirers" at bounding box center [0, 0] width 0 height 0
click at [429, 350] on button "Save Document" at bounding box center [434, 356] width 71 height 17
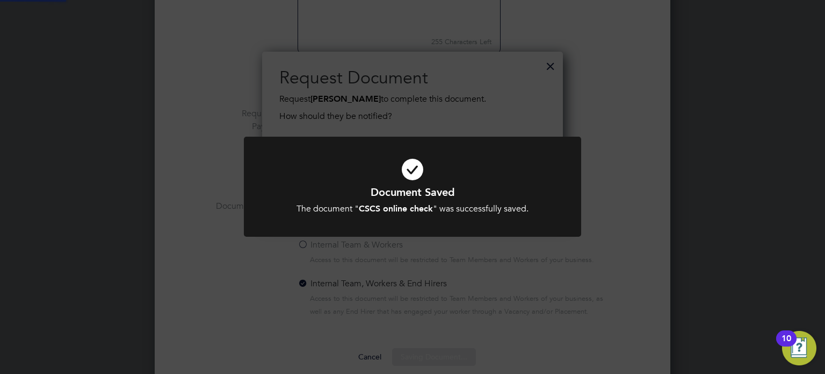
scroll to position [172, 301]
drag, startPoint x: 388, startPoint y: 202, endPoint x: 385, endPoint y: 197, distance: 5.8
click at [388, 203] on div "Document Saved The document " CSCS online check " was successfully saved. Cance…" at bounding box center [412, 200] width 279 height 30
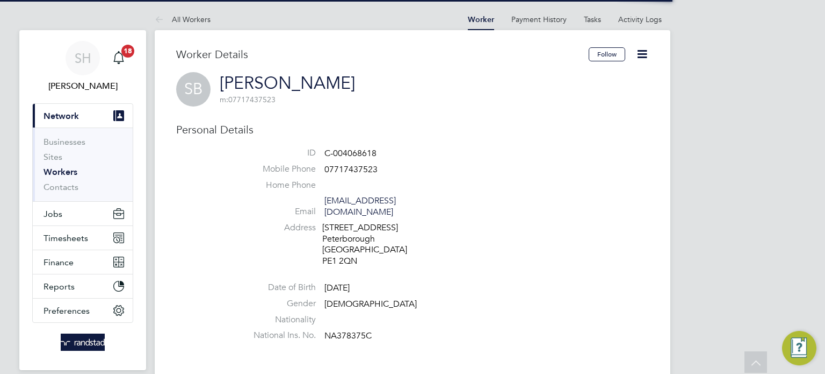
scroll to position [441, 0]
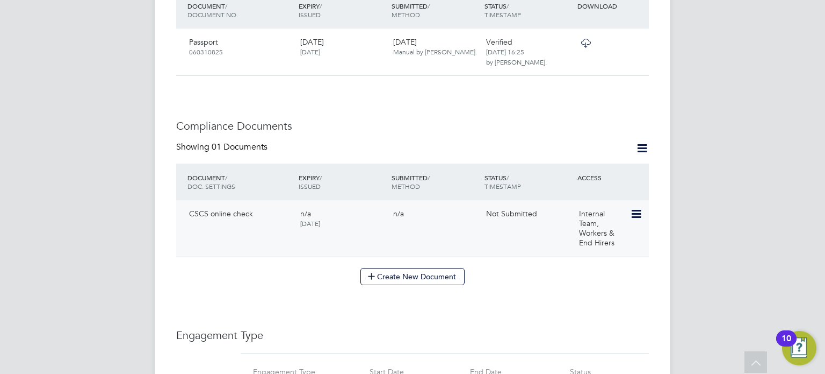
click at [641, 207] on icon at bounding box center [635, 213] width 11 height 13
click at [592, 242] on li "Submit Document" at bounding box center [602, 243] width 80 height 15
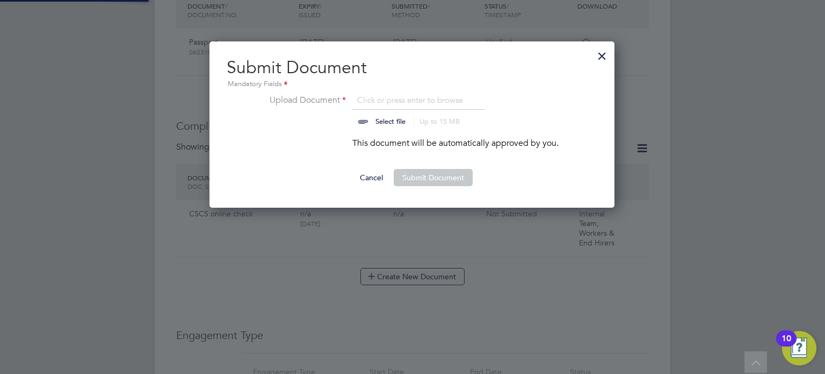
scroll to position [167, 406]
click at [374, 124] on input "file" at bounding box center [401, 110] width 169 height 32
type input "C:\fakepath\Screenshot [DATE] 15.54.14.png"
click at [426, 180] on button "Submit Document" at bounding box center [433, 177] width 79 height 17
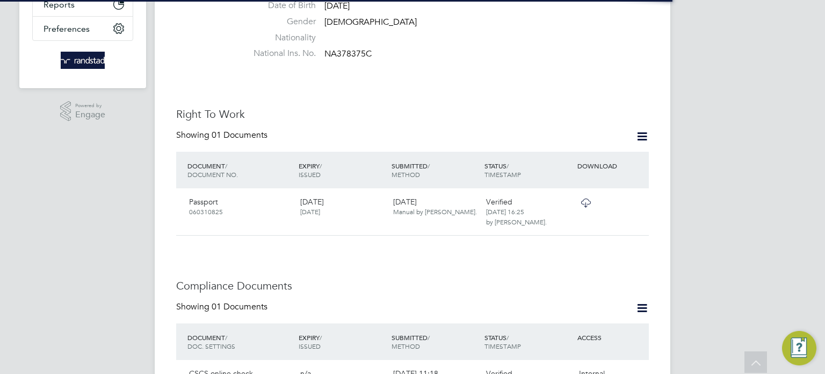
scroll to position [374, 0]
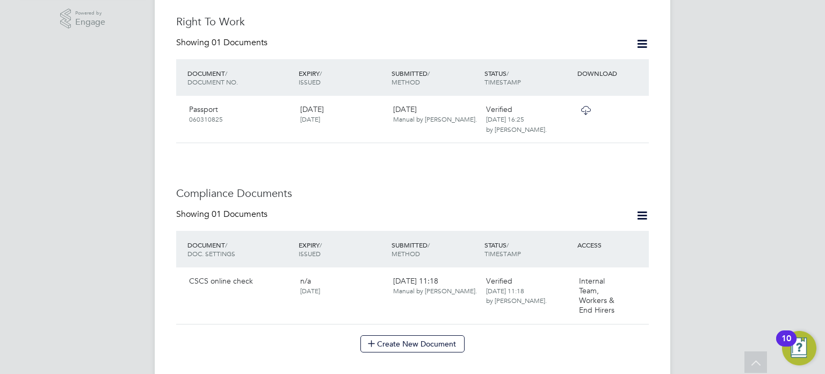
click at [455, 342] on div "Worker Details Follow SB Steve Benning m: 07717437523 Personal Details ID C-004…" at bounding box center [412, 288] width 473 height 1230
click at [457, 337] on button "Create New Document" at bounding box center [413, 343] width 104 height 17
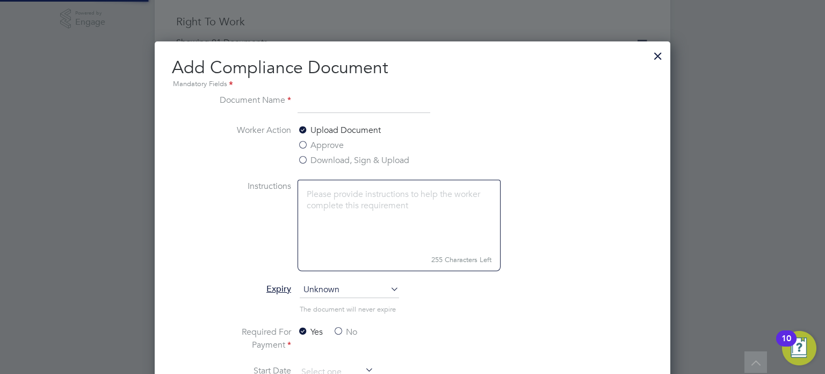
scroll to position [562, 516]
click at [350, 117] on li "Document Name" at bounding box center [413, 109] width 404 height 30
drag, startPoint x: 379, startPoint y: 95, endPoint x: 375, endPoint y: 98, distance: 5.5
click at [378, 95] on input at bounding box center [364, 103] width 133 height 19
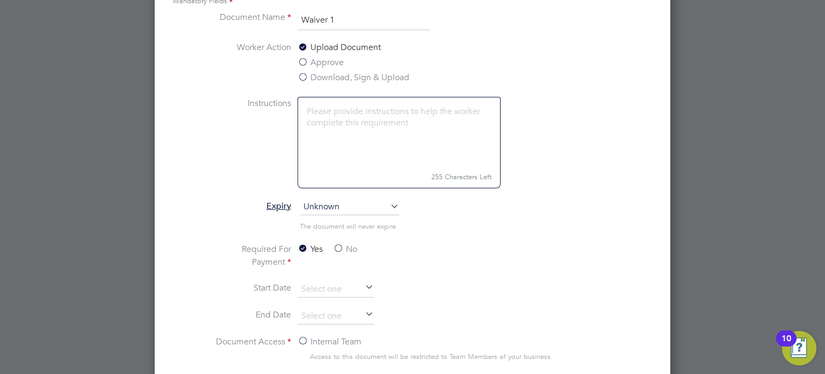
type input "Waiver 1"
drag, startPoint x: 341, startPoint y: 252, endPoint x: 356, endPoint y: 254, distance: 15.7
click at [341, 252] on label "No" at bounding box center [345, 248] width 24 height 13
click at [0, 0] on input "No" at bounding box center [0, 0] width 0 height 0
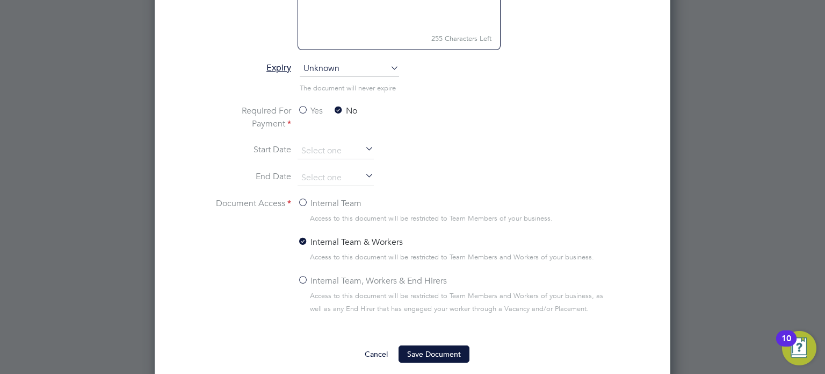
scroll to position [600, 0]
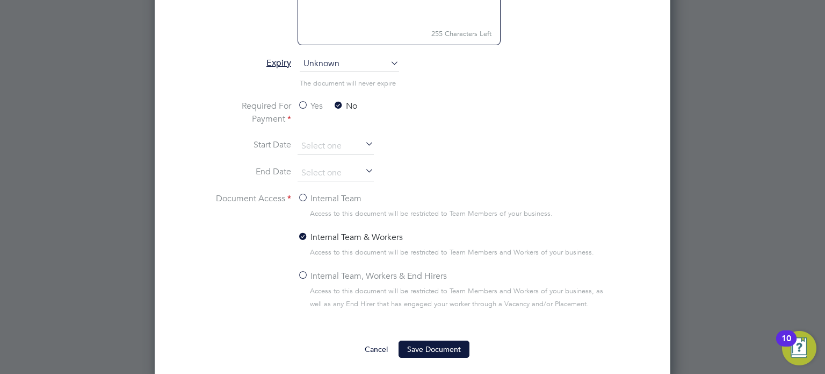
drag, startPoint x: 356, startPoint y: 270, endPoint x: 360, endPoint y: 275, distance: 6.6
click at [355, 271] on label "Internal Team, Workers & End Hirers" at bounding box center [372, 275] width 149 height 13
click at [0, 0] on input "Internal Team, Workers & End Hirers" at bounding box center [0, 0] width 0 height 0
click at [463, 363] on div "Add Compliance Document Mandatory Fields Document Name Waiver 1 Worker Action U…" at bounding box center [413, 97] width 516 height 563
click at [459, 351] on button "Save Document" at bounding box center [434, 348] width 71 height 17
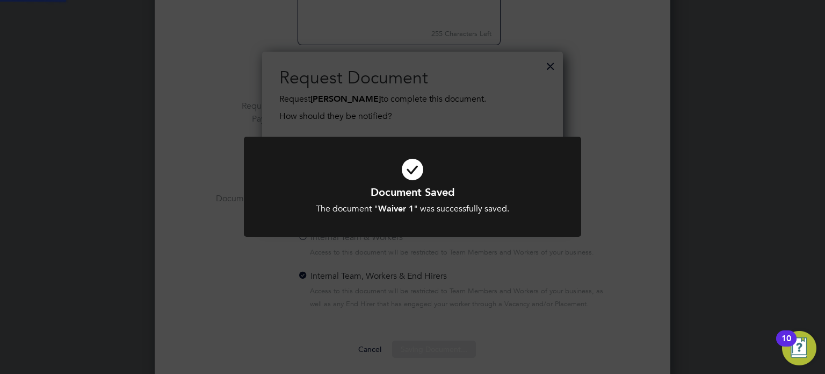
scroll to position [172, 301]
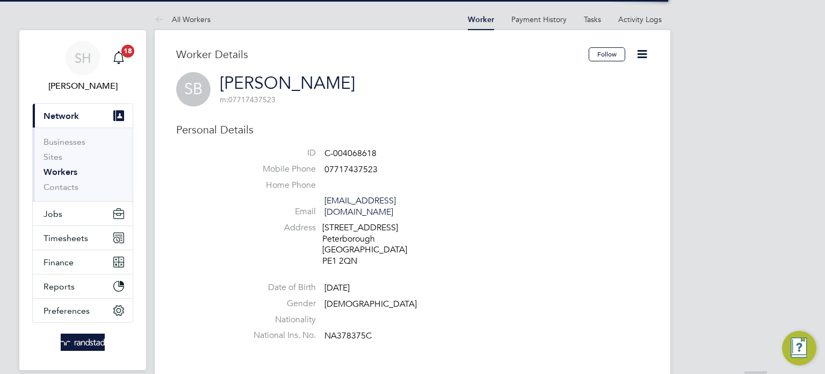
scroll to position [511, 0]
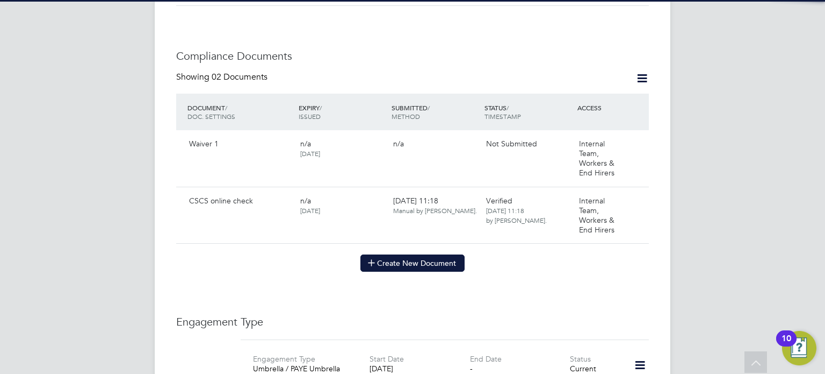
click at [437, 254] on button "Create New Document" at bounding box center [413, 262] width 104 height 17
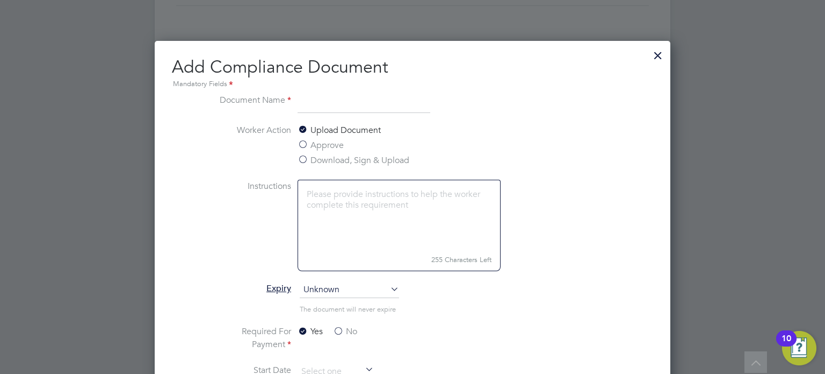
scroll to position [562, 516]
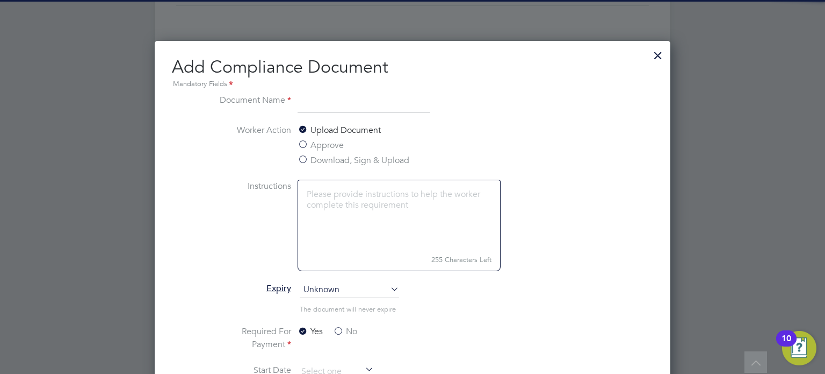
click at [333, 109] on input at bounding box center [364, 103] width 133 height 19
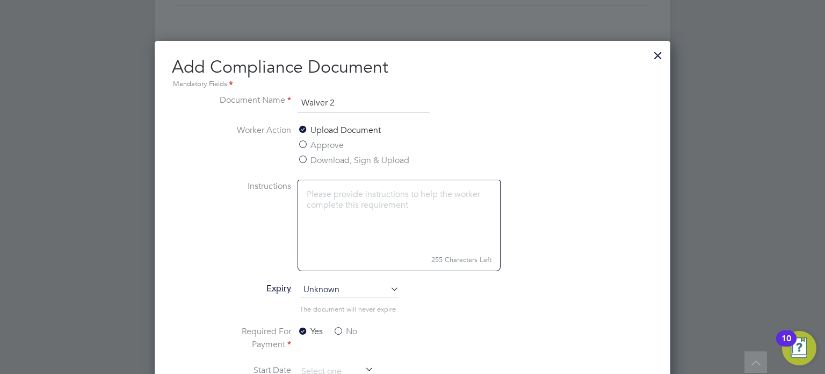
type input "Waiver 2"
drag, startPoint x: 339, startPoint y: 327, endPoint x: 404, endPoint y: 309, distance: 67.4
click at [342, 326] on label "No" at bounding box center [345, 331] width 24 height 13
click at [0, 0] on input "No" at bounding box center [0, 0] width 0 height 0
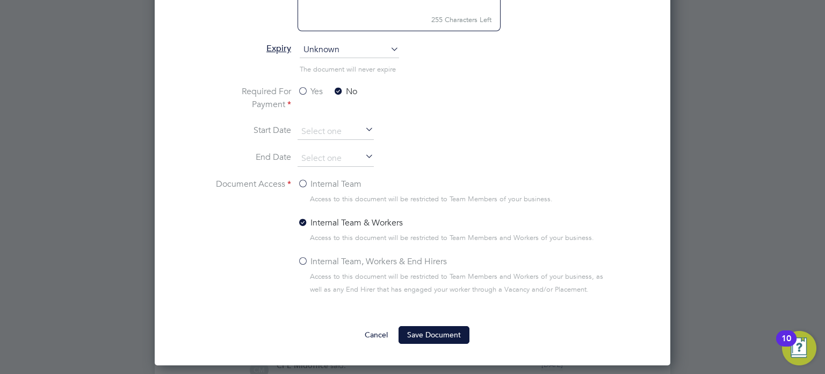
scroll to position [757, 0]
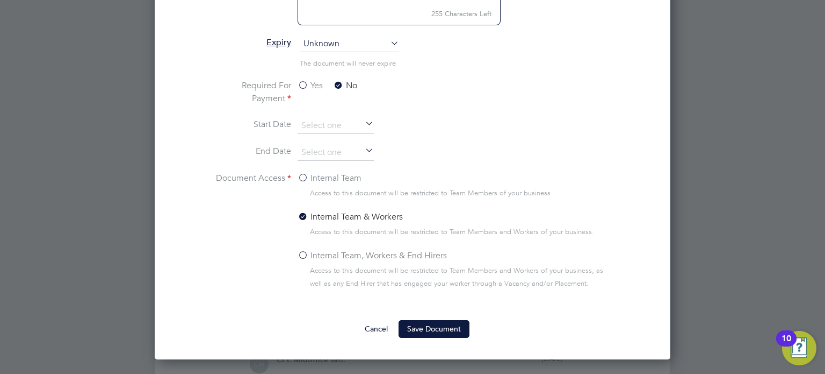
click at [399, 242] on li "Internal Team & Workers Access to this document will be restricted to Team Memb…" at bounding box center [456, 229] width 317 height 39
click at [396, 260] on label "Internal Team, Workers & End Hirers" at bounding box center [372, 255] width 149 height 13
click at [0, 0] on input "Internal Team, Workers & End Hirers" at bounding box center [0, 0] width 0 height 0
click at [432, 334] on button "Save Document" at bounding box center [434, 328] width 71 height 17
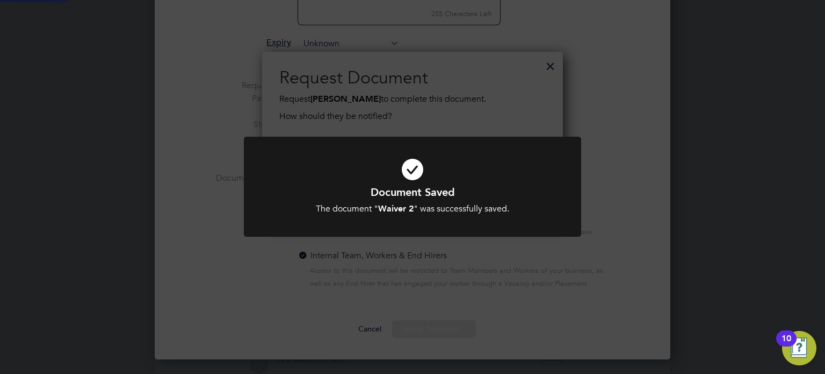
scroll to position [172, 301]
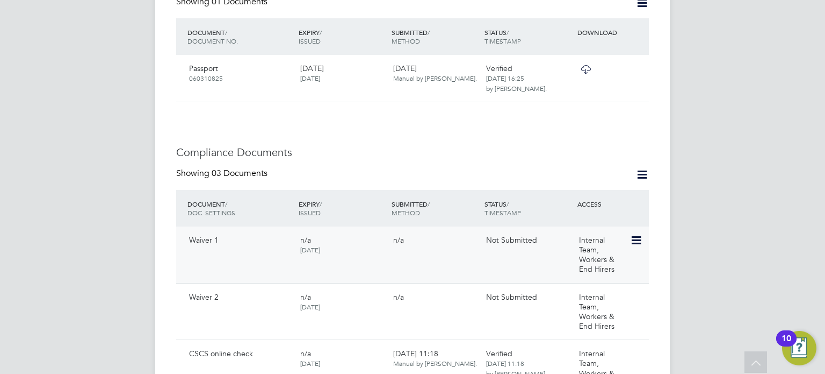
scroll to position [415, 0]
click at [631, 234] on icon at bounding box center [635, 240] width 11 height 13
click at [604, 268] on li "Submit Document" at bounding box center [602, 269] width 80 height 15
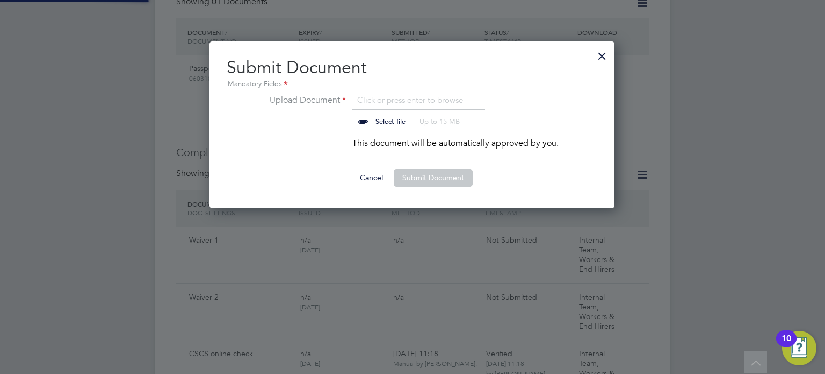
scroll to position [167, 406]
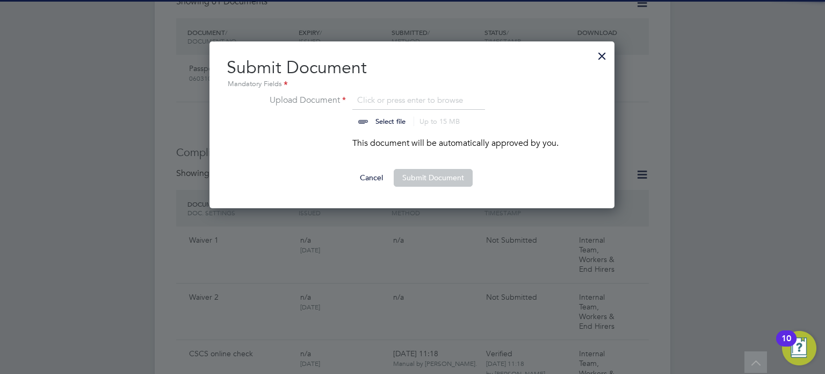
click at [400, 106] on input "file" at bounding box center [401, 110] width 169 height 32
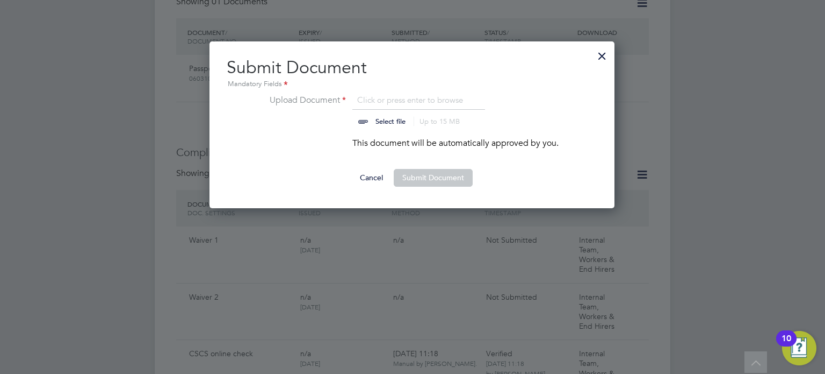
type input "C:\fakepath\Screenshot [DATE] [DATE].png"
click at [428, 165] on ng-form "Upload Document Screenshot [DATE] 09.… Select file Up to 15 MB Drop your file h…" at bounding box center [412, 140] width 371 height 92
click at [422, 185] on button "Submit Document" at bounding box center [433, 177] width 79 height 17
click at [749, 204] on div at bounding box center [412, 187] width 825 height 374
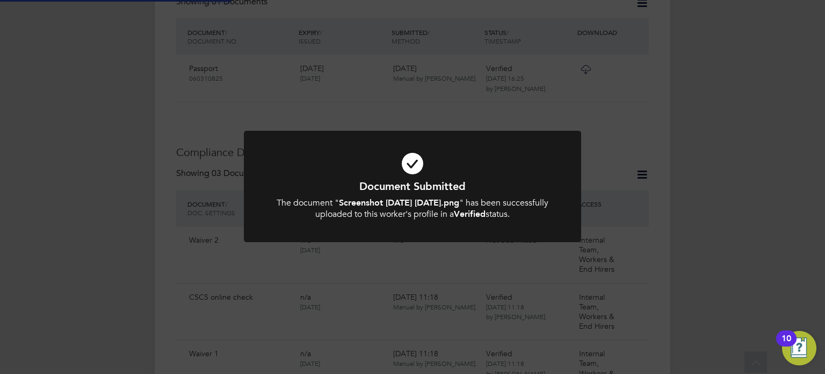
click at [638, 288] on div "Document Submitted The document " Screenshot [DATE] [DATE].png " has been succe…" at bounding box center [412, 187] width 825 height 374
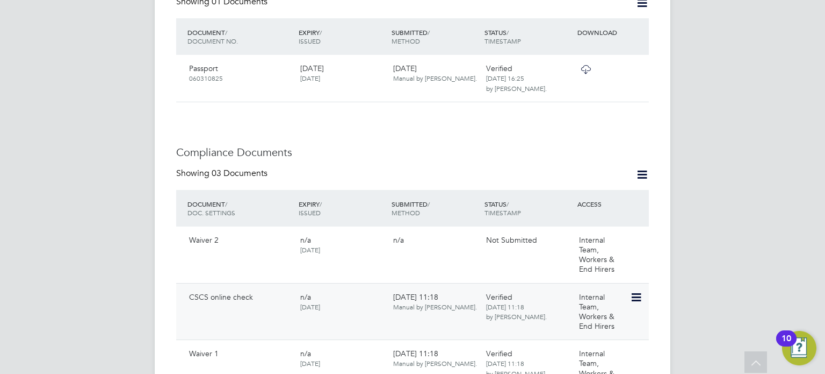
click at [637, 291] on icon at bounding box center [635, 297] width 11 height 13
click at [676, 260] on div "SH [PERSON_NAME] Notifications 18 Applications: Current page: Network Businesse…" at bounding box center [412, 307] width 825 height 1445
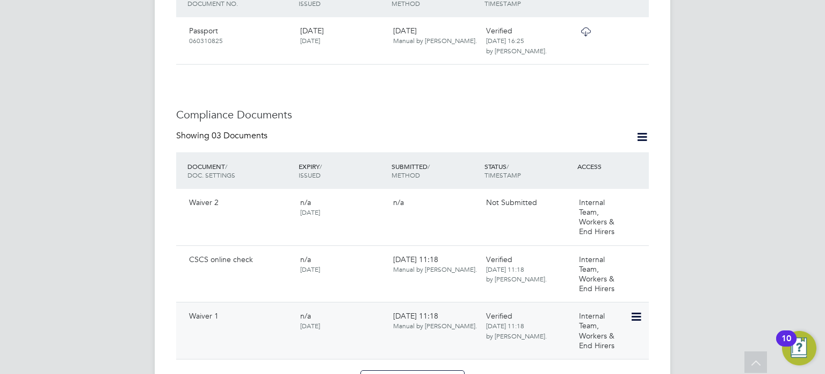
scroll to position [453, 0]
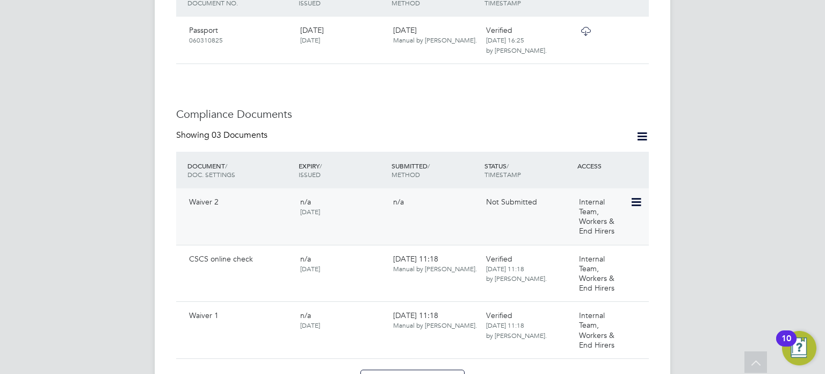
click at [635, 196] on icon at bounding box center [635, 202] width 11 height 13
click at [622, 231] on li "Submit Document" at bounding box center [602, 231] width 80 height 15
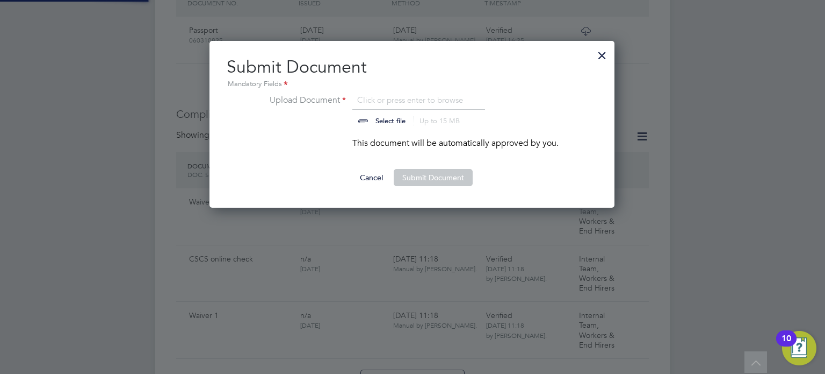
scroll to position [167, 406]
click at [375, 96] on input "file" at bounding box center [401, 110] width 169 height 32
type input "C:\fakepath\Screenshot [DATE] [DATE].png"
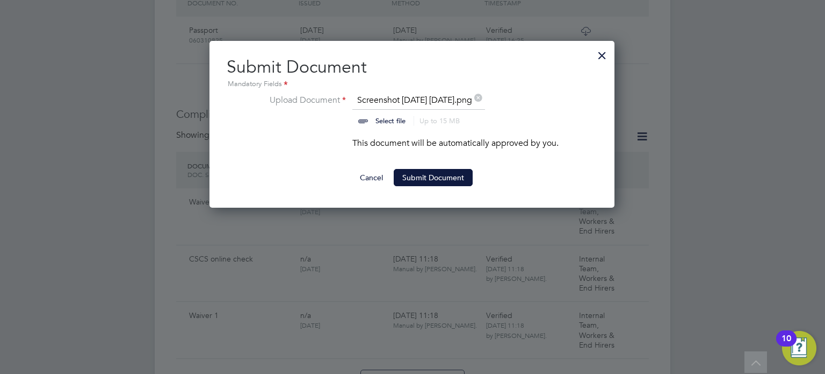
scroll to position [16, 133]
click at [452, 169] on button "Submit Document" at bounding box center [433, 177] width 79 height 17
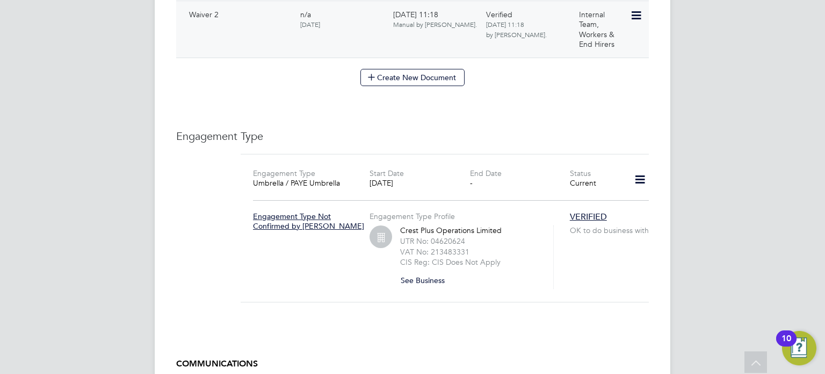
scroll to position [751, 0]
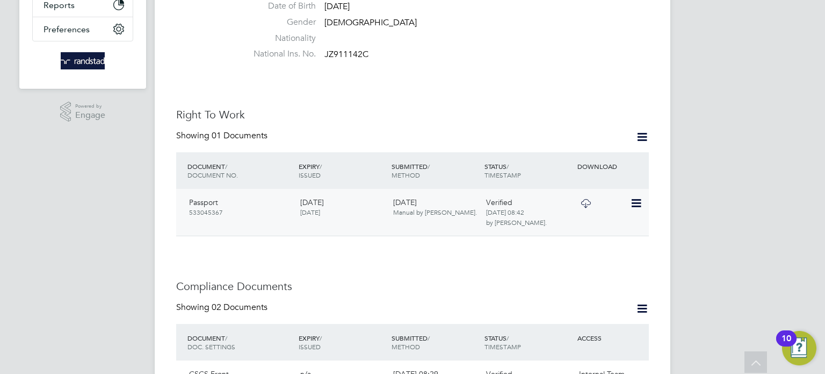
scroll to position [288, 0]
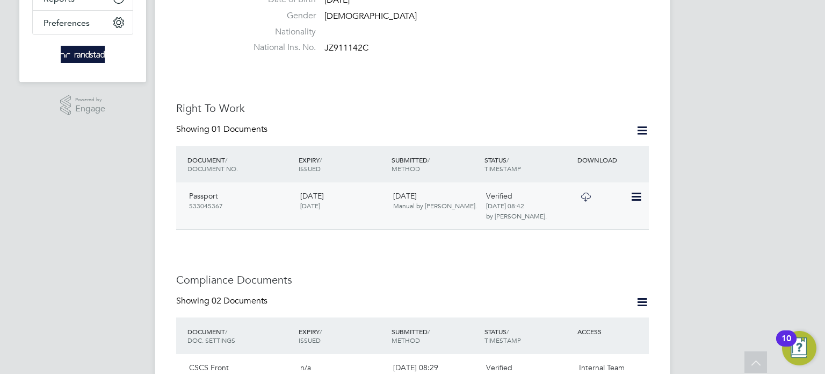
click at [591, 192] on icon at bounding box center [585, 196] width 13 height 9
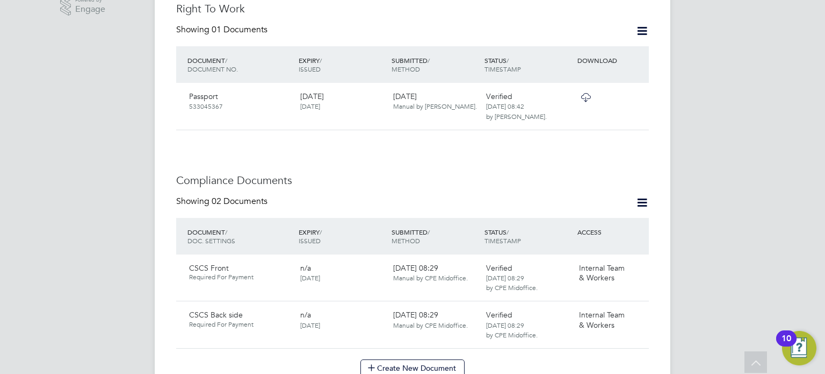
scroll to position [436, 0]
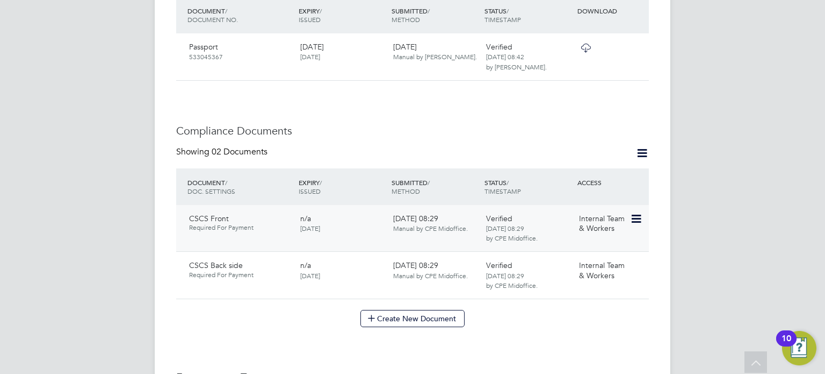
click at [633, 214] on icon at bounding box center [635, 218] width 11 height 13
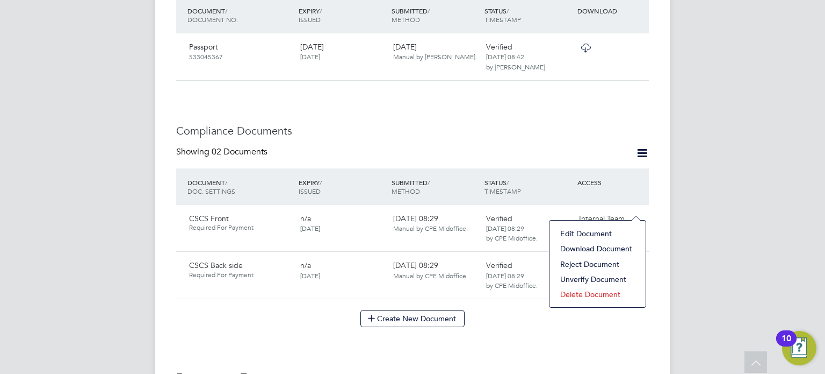
click at [604, 248] on li "Download Document" at bounding box center [597, 248] width 85 height 15
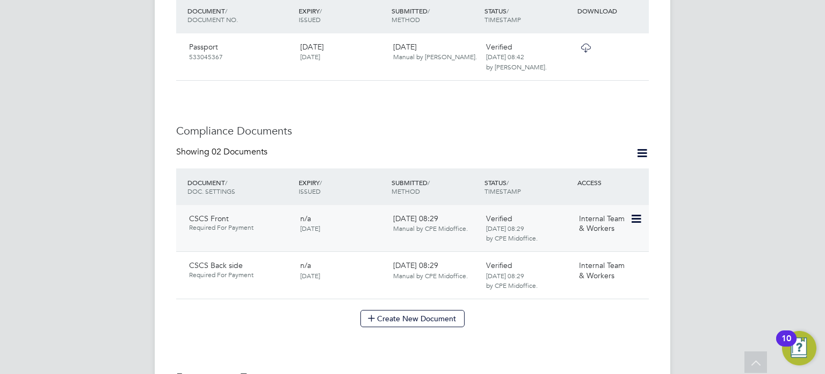
click at [631, 212] on icon at bounding box center [635, 218] width 11 height 13
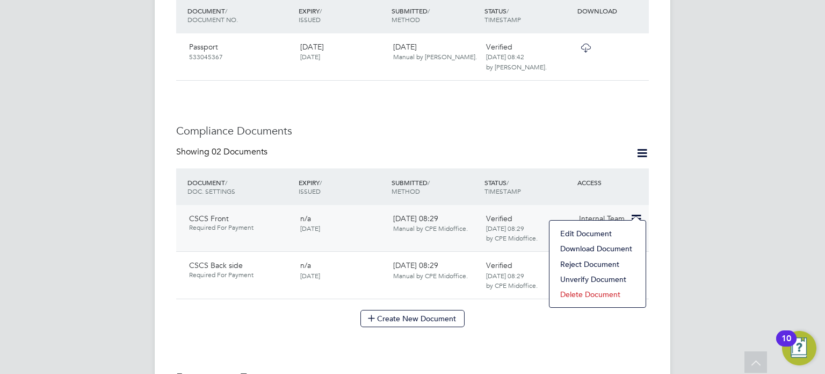
click at [599, 233] on li "Edit Document" at bounding box center [597, 233] width 85 height 15
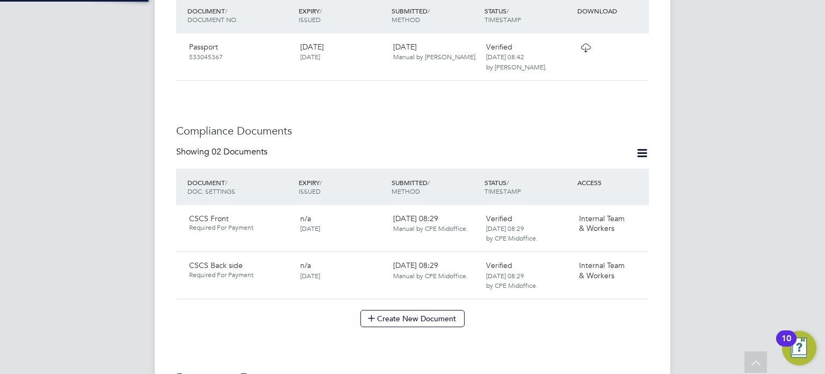
type input "CSCS Front"
type input "[DATE]"
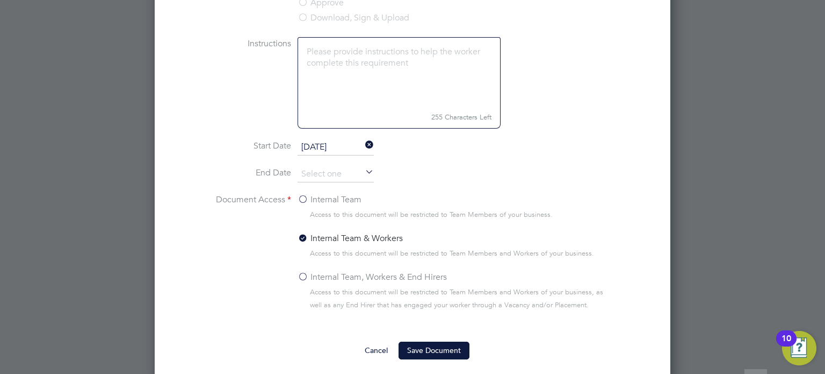
scroll to position [597, 0]
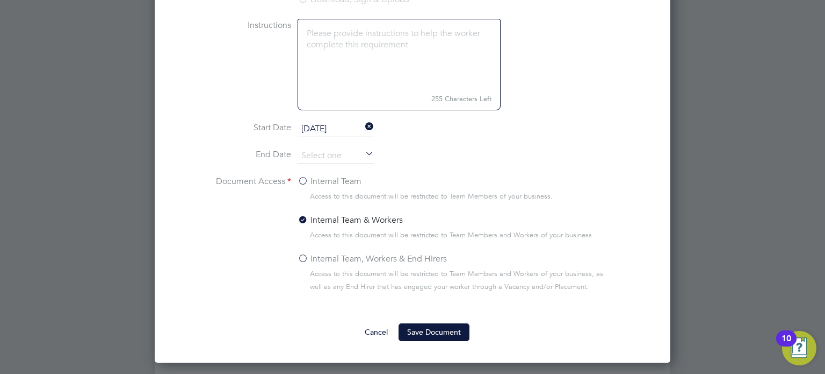
click at [375, 254] on label "Internal Team, Workers & End Hirers" at bounding box center [372, 258] width 149 height 13
click at [0, 0] on input "Internal Team, Workers & End Hirers" at bounding box center [0, 0] width 0 height 0
click at [436, 334] on button "Save Document" at bounding box center [434, 331] width 71 height 17
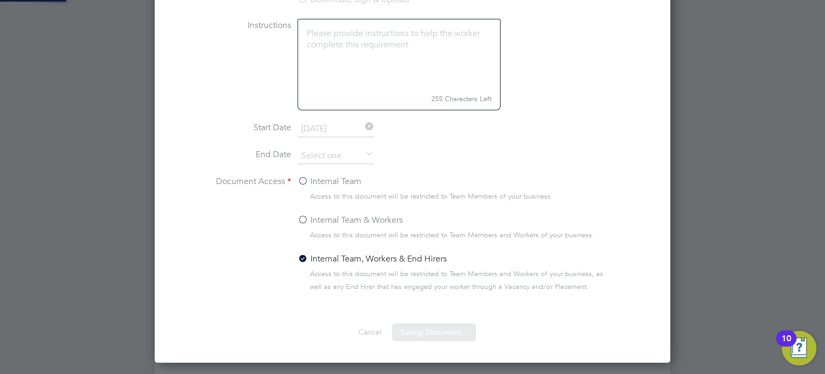
click at [702, 161] on div at bounding box center [412, 187] width 825 height 374
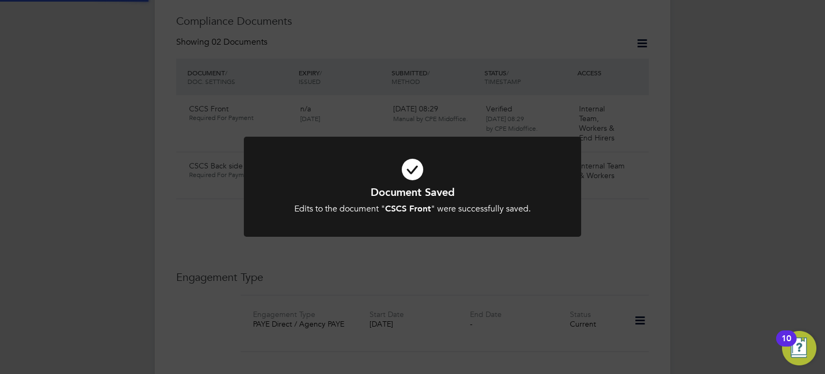
scroll to position [436, 0]
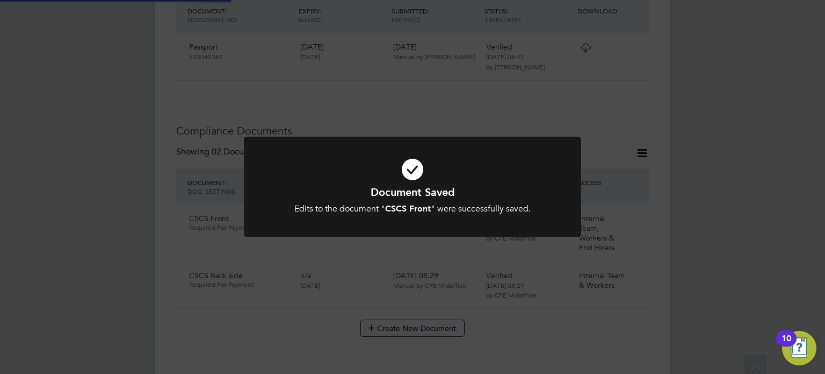
click at [699, 162] on div "Document Saved Edits to the document " CSCS Front " were successfully saved. Ca…" at bounding box center [412, 187] width 825 height 374
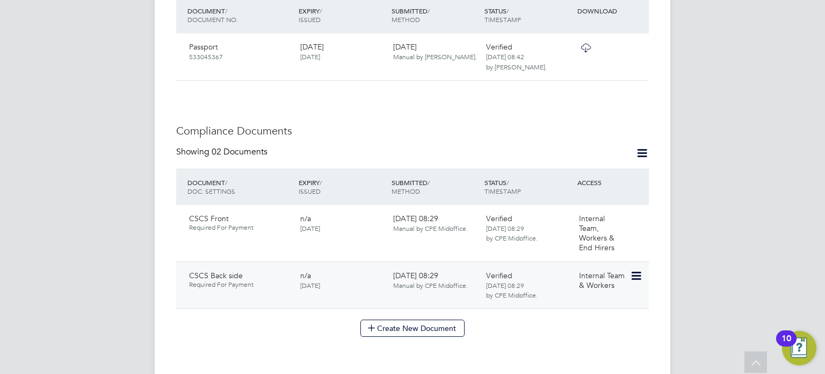
click at [639, 269] on icon at bounding box center [635, 275] width 11 height 13
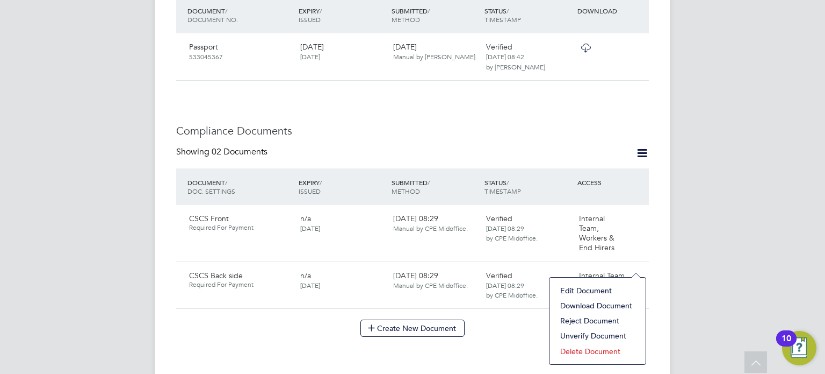
click at [580, 290] on li "Edit Document" at bounding box center [597, 290] width 85 height 15
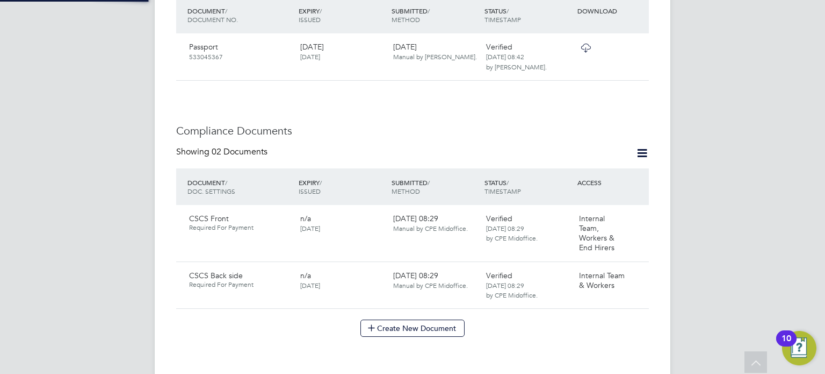
type input "CSCS Back side"
type input "24 Mar 2025"
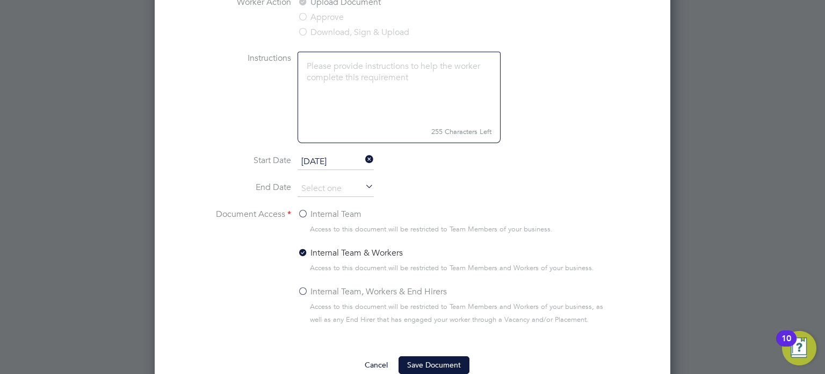
scroll to position [565, 0]
click at [365, 295] on div "Internal Team, Workers & End Hirers" at bounding box center [456, 290] width 317 height 15
drag, startPoint x: 420, startPoint y: 285, endPoint x: 433, endPoint y: 309, distance: 26.7
click at [420, 286] on label "Internal Team, Workers & End Hirers" at bounding box center [372, 289] width 149 height 13
click at [0, 0] on input "Internal Team, Workers & End Hirers" at bounding box center [0, 0] width 0 height 0
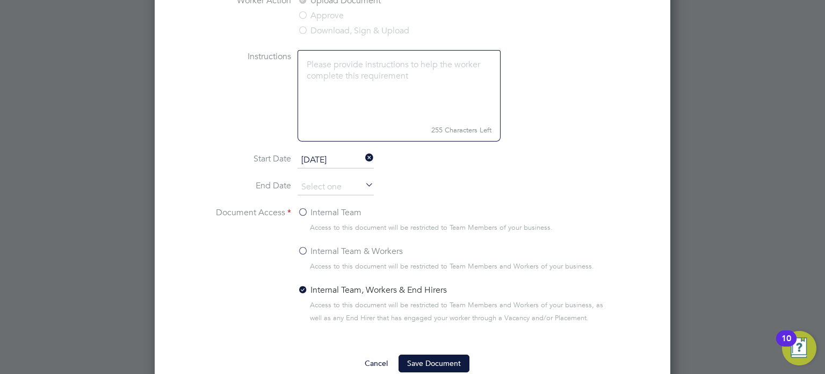
click at [434, 365] on button "Save Document" at bounding box center [434, 362] width 71 height 17
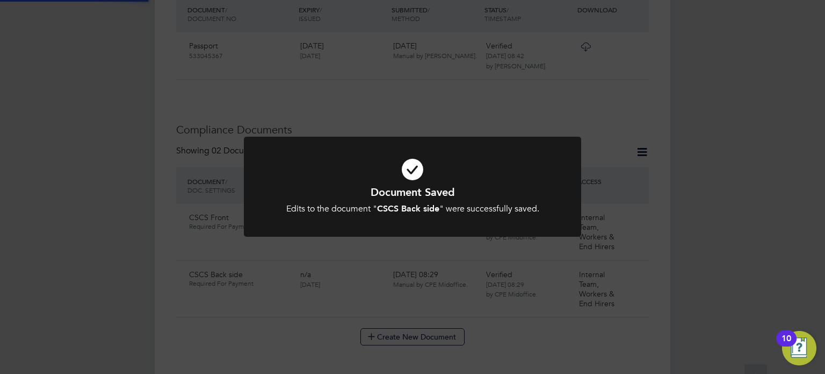
scroll to position [436, 0]
click at [715, 142] on div "Document Saved Edits to the document " CSCS Back side " were successfully saved…" at bounding box center [412, 187] width 825 height 374
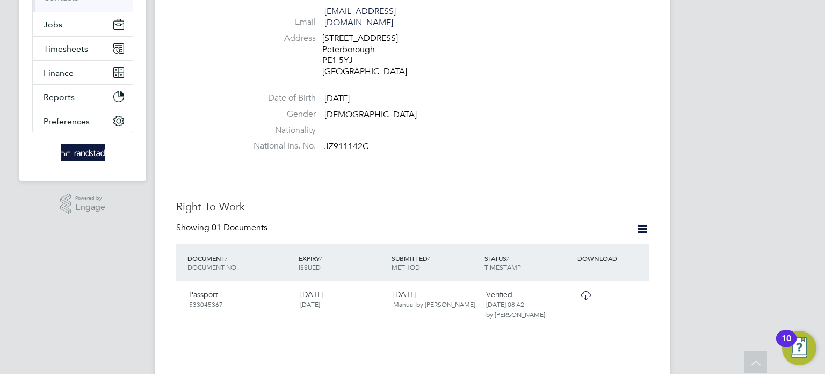
scroll to position [0, 0]
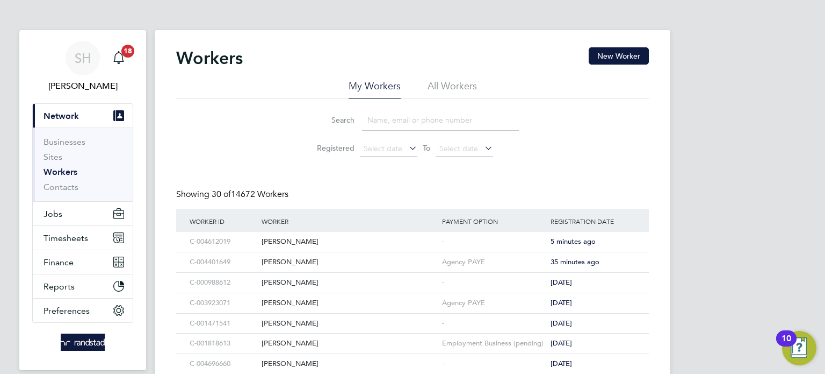
click at [386, 123] on input at bounding box center [440, 120] width 157 height 21
paste input "C-004496980"
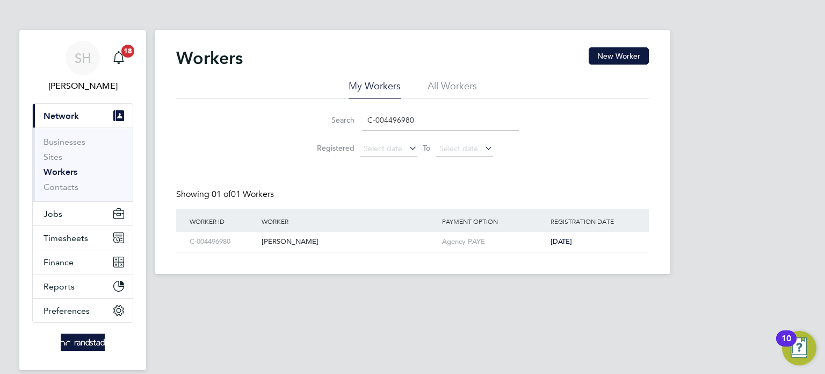
drag, startPoint x: 310, startPoint y: 224, endPoint x: 302, endPoint y: 231, distance: 11.0
click at [308, 225] on div "Worker" at bounding box center [349, 221] width 181 height 25
click at [294, 239] on div "[PERSON_NAME]" at bounding box center [349, 242] width 181 height 20
click at [394, 119] on input "C-004496980" at bounding box center [440, 120] width 157 height 21
click at [395, 119] on input "C-004496980" at bounding box center [440, 120] width 157 height 21
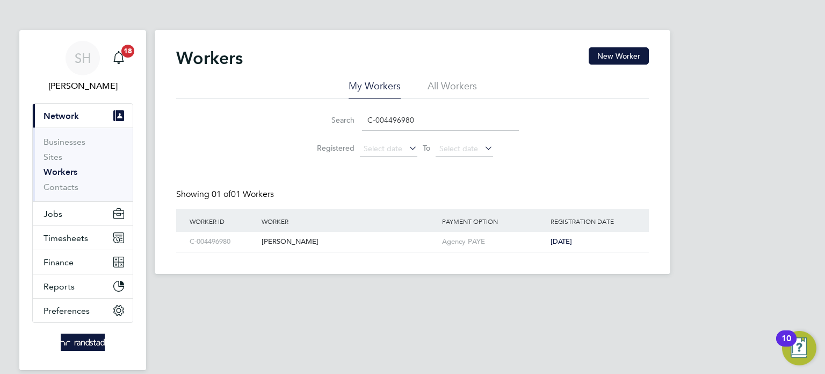
click at [396, 120] on input "C-004496980" at bounding box center [440, 120] width 157 height 21
click at [403, 123] on input "C-004496980" at bounding box center [440, 120] width 157 height 21
click at [402, 124] on input "C-004496980" at bounding box center [440, 120] width 157 height 21
click at [401, 123] on input "C-004496980" at bounding box center [440, 120] width 157 height 21
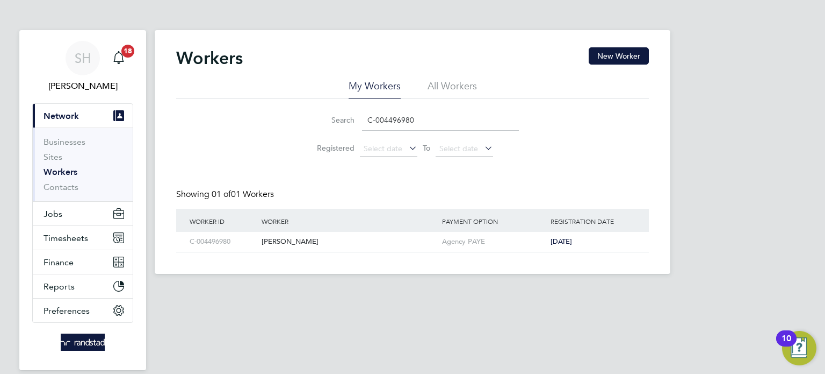
click at [401, 123] on input "C-004496980" at bounding box center [440, 120] width 157 height 21
paste input "0703002"
click at [285, 240] on div "[PERSON_NAME]" at bounding box center [349, 242] width 181 height 20
click at [404, 116] on input "C-000703002" at bounding box center [440, 120] width 157 height 21
click at [405, 116] on input "C-000703002" at bounding box center [440, 120] width 157 height 21
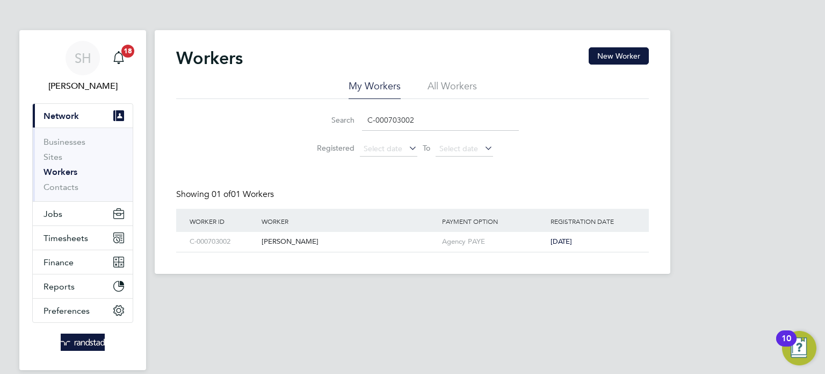
paste input "C-00266976"
click at [407, 120] on input "C-C-002669762" at bounding box center [440, 120] width 157 height 21
click at [410, 119] on input "C-C-002669762" at bounding box center [440, 120] width 157 height 21
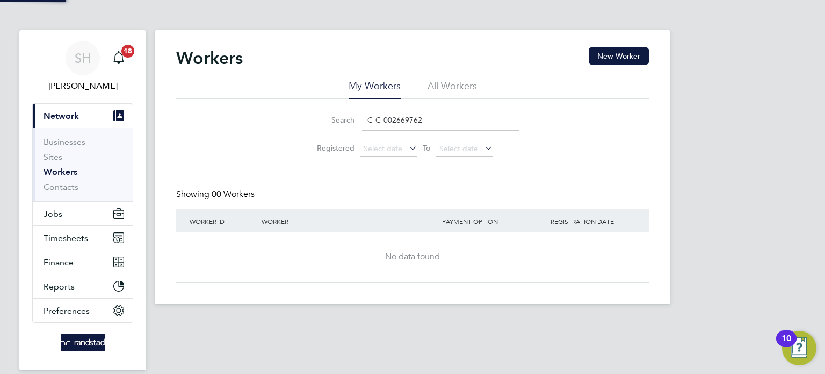
click at [410, 119] on input "C-C-002669762" at bounding box center [440, 120] width 157 height 21
paste input "C-"
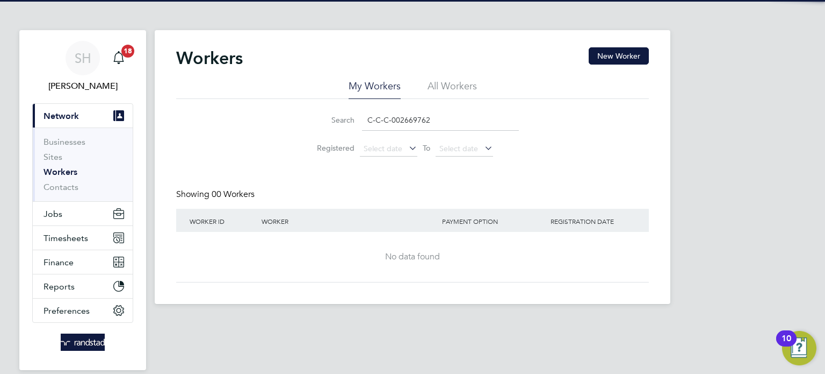
click at [411, 119] on input "C-C-C-002669762" at bounding box center [440, 120] width 157 height 21
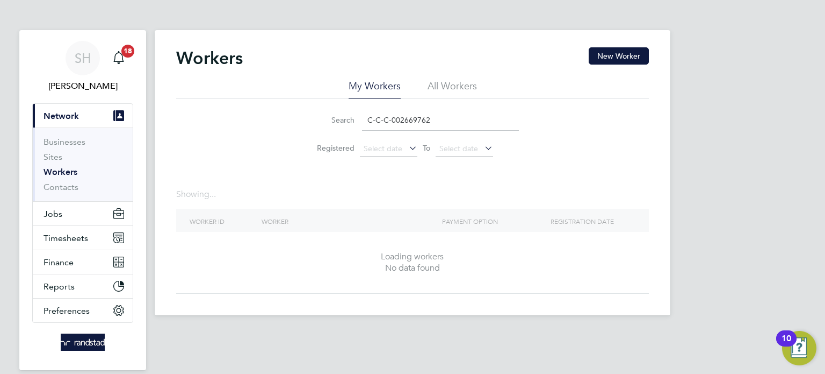
click at [411, 119] on input "C-C-C-002669762" at bounding box center [440, 120] width 157 height 21
click at [413, 118] on input "C-C-C-002669762" at bounding box center [440, 120] width 157 height 21
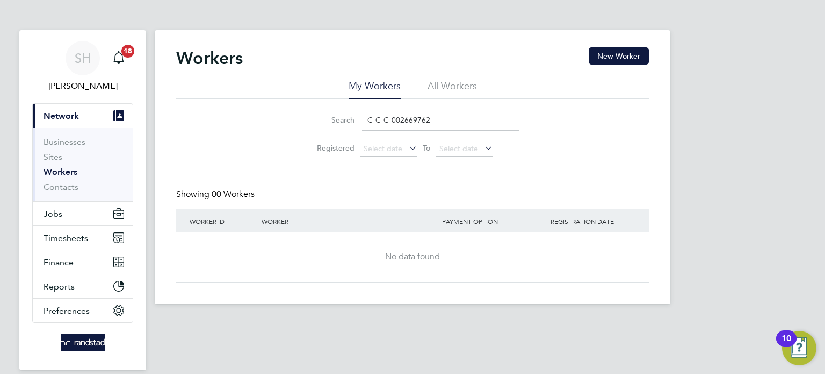
click at [413, 118] on input "C-C-C-002669762" at bounding box center [440, 120] width 157 height 21
drag, startPoint x: 434, startPoint y: 122, endPoint x: 324, endPoint y: 116, distance: 110.4
click at [324, 116] on div "Search C-C-C-002669762" at bounding box center [412, 120] width 213 height 21
paste input
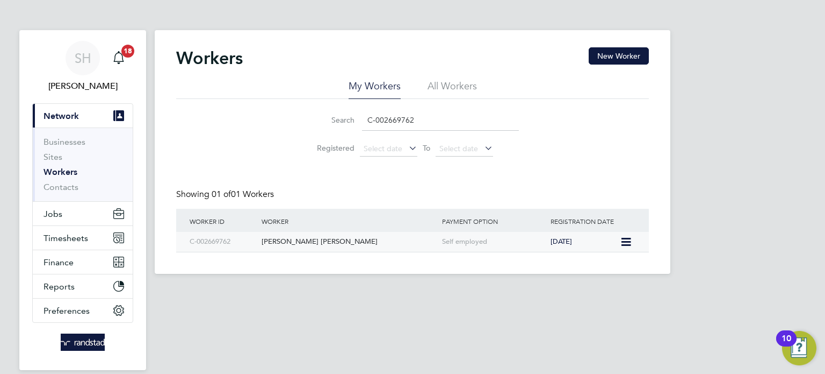
click at [287, 252] on div "Timothy Lee Mears" at bounding box center [349, 242] width 181 height 20
click at [411, 97] on ul "My Workers All Workers" at bounding box center [412, 89] width 473 height 19
click at [383, 117] on input "C-002669762" at bounding box center [440, 120] width 157 height 21
click at [385, 116] on input "C-002669762" at bounding box center [440, 120] width 157 height 21
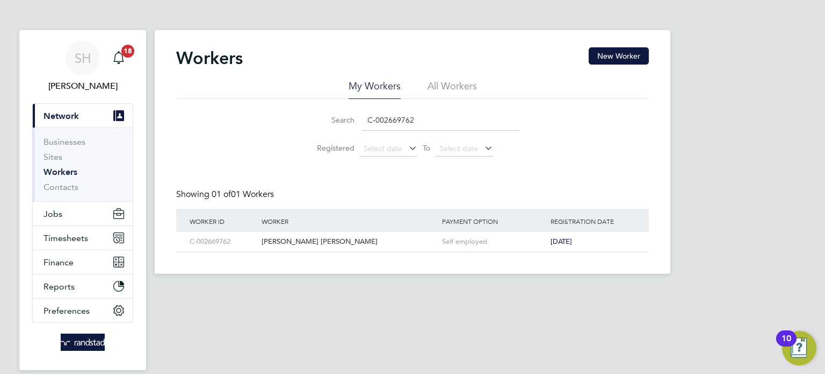
click at [389, 116] on input "C-002669762" at bounding box center [440, 120] width 157 height 21
click at [390, 116] on input "C-002669762" at bounding box center [440, 120] width 157 height 21
paste input "3878335"
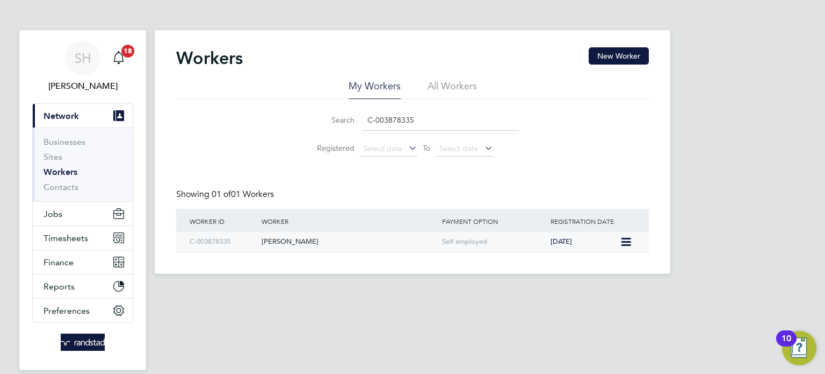
click at [287, 237] on div "Wesley Clark" at bounding box center [349, 242] width 181 height 20
click at [389, 120] on input "C-003878335" at bounding box center [440, 120] width 157 height 21
paste input "1353188"
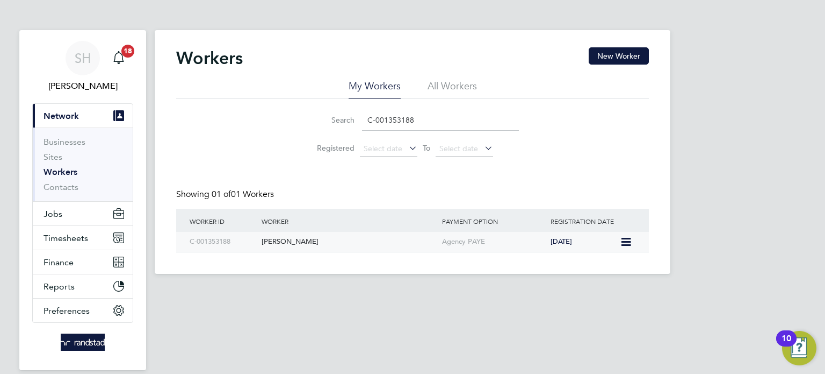
click at [278, 246] on div "William Mathie" at bounding box center [349, 242] width 181 height 20
click at [398, 111] on input "C-001353188" at bounding box center [440, 120] width 157 height 21
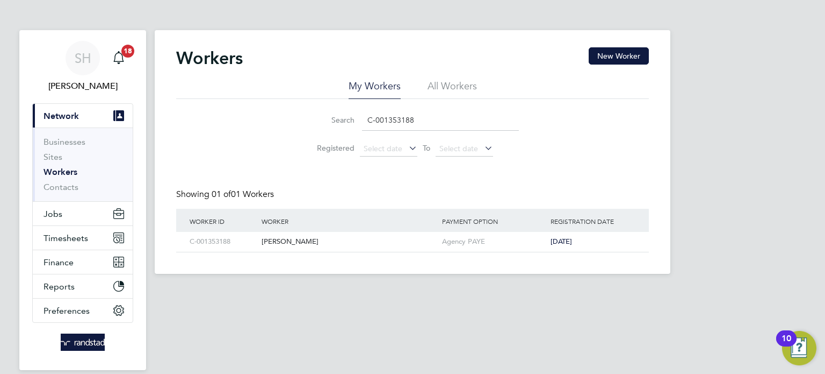
paste input "4657010"
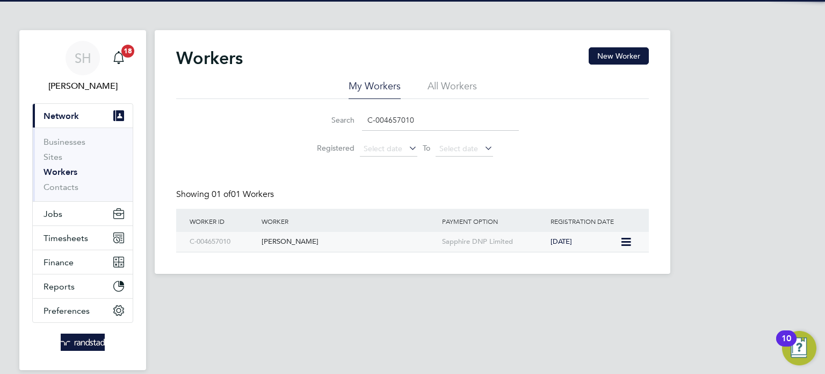
type input "C-004657010"
click at [311, 246] on div "Yaw Sarpong" at bounding box center [349, 242] width 181 height 20
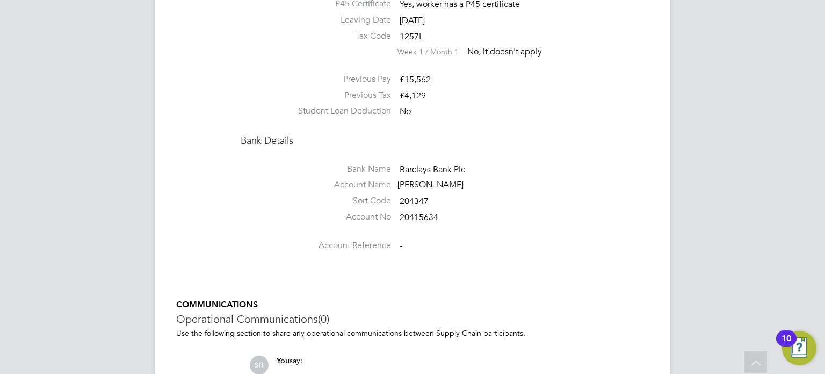
scroll to position [1069, 0]
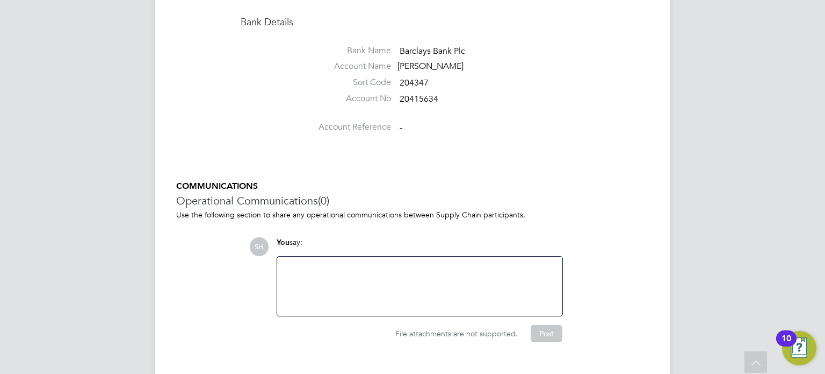
click at [379, 282] on div at bounding box center [420, 286] width 272 height 46
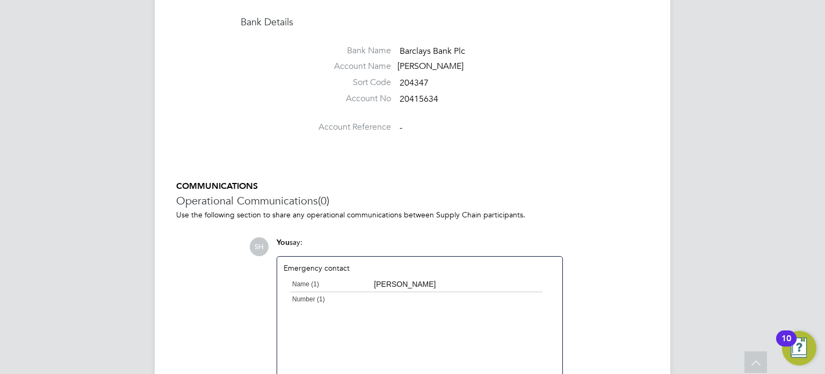
scroll to position [1095, 0]
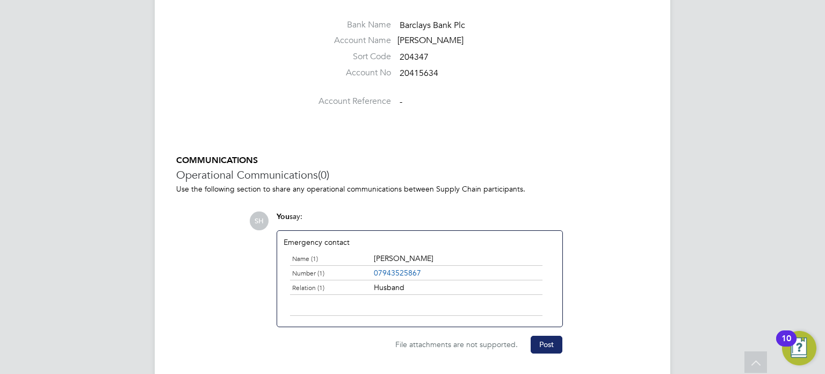
click at [535, 335] on button "Post" at bounding box center [547, 343] width 32 height 17
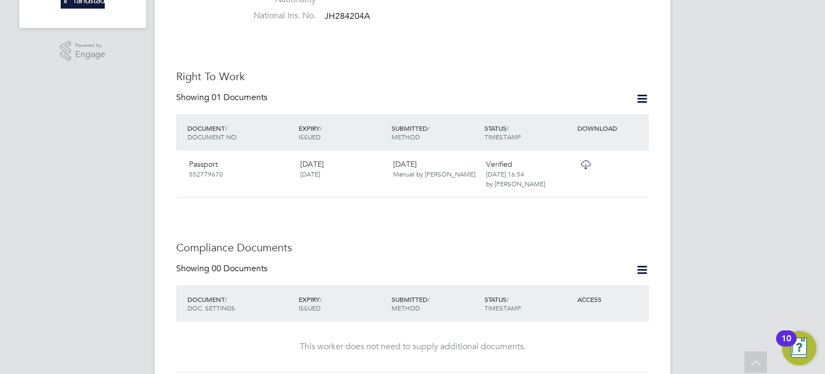
scroll to position [299, 0]
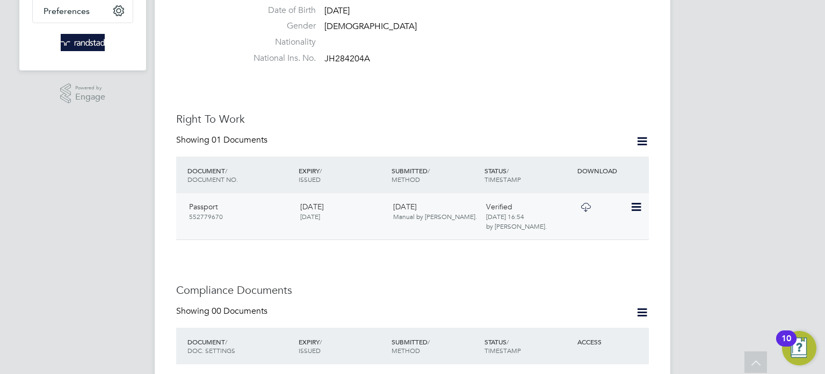
click at [593, 203] on icon at bounding box center [585, 207] width 13 height 9
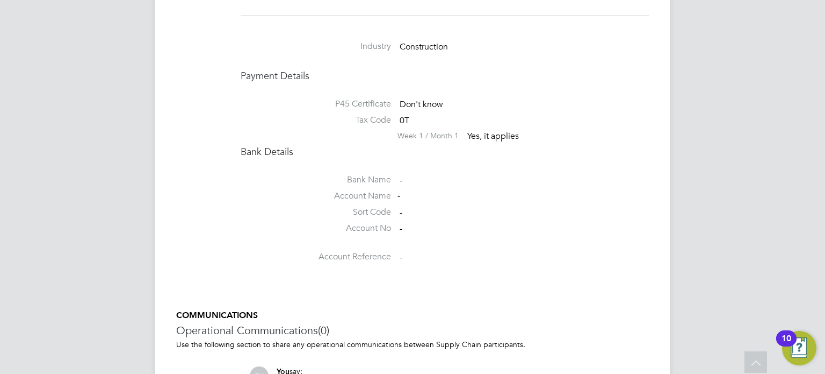
scroll to position [950, 0]
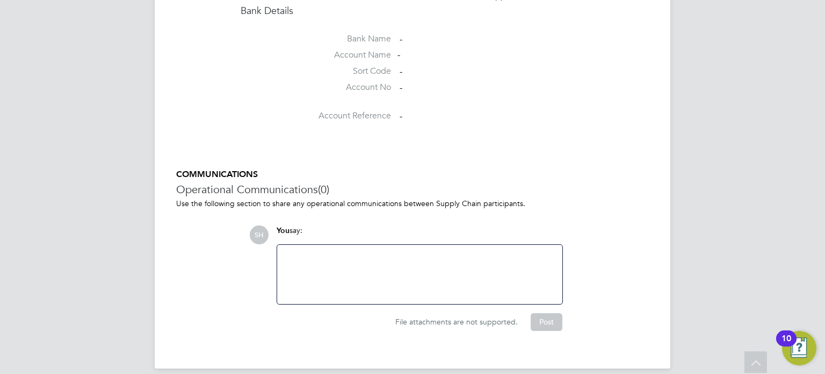
click at [388, 253] on div at bounding box center [420, 274] width 272 height 46
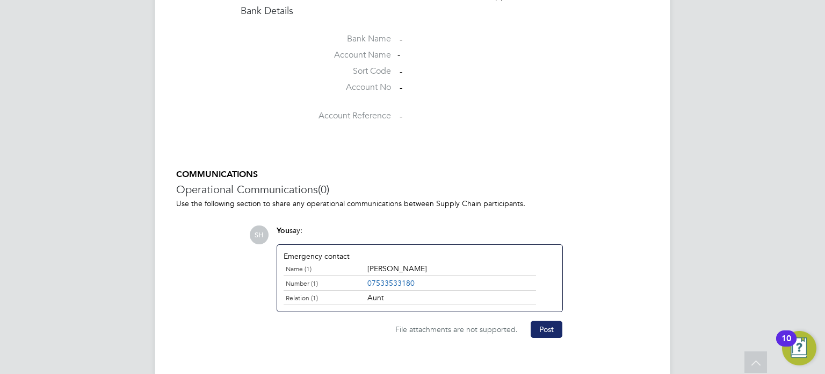
click at [539, 325] on button "Post" at bounding box center [547, 328] width 32 height 17
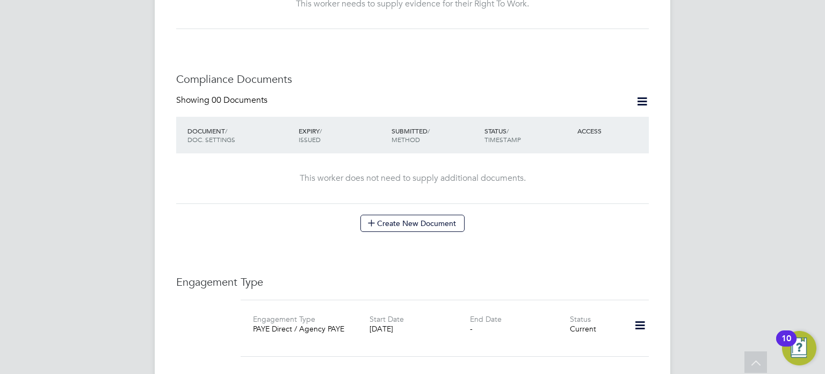
scroll to position [264, 0]
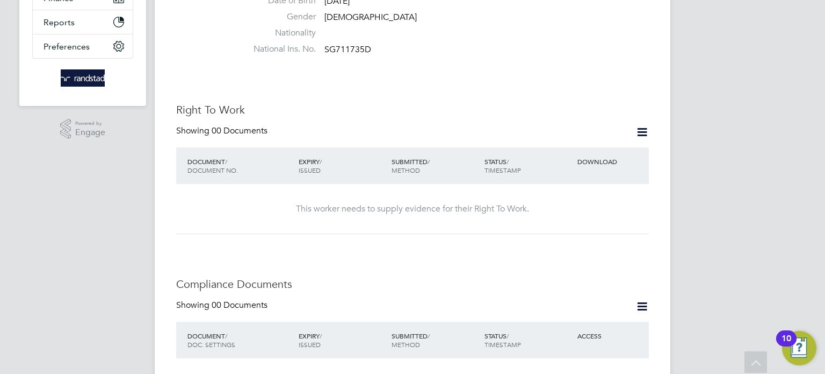
click at [641, 125] on icon at bounding box center [642, 131] width 13 height 13
click at [586, 146] on li "Add Right To Work Document" at bounding box center [583, 146] width 130 height 15
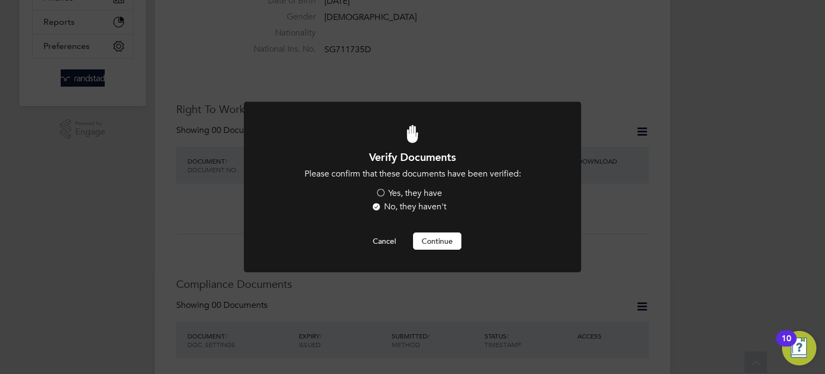
scroll to position [0, 0]
click at [420, 194] on label "Yes, they have" at bounding box center [409, 193] width 67 height 11
click at [0, 0] on input "Yes, they have" at bounding box center [0, 0] width 0 height 0
click at [381, 248] on button "Cancel" at bounding box center [384, 240] width 40 height 17
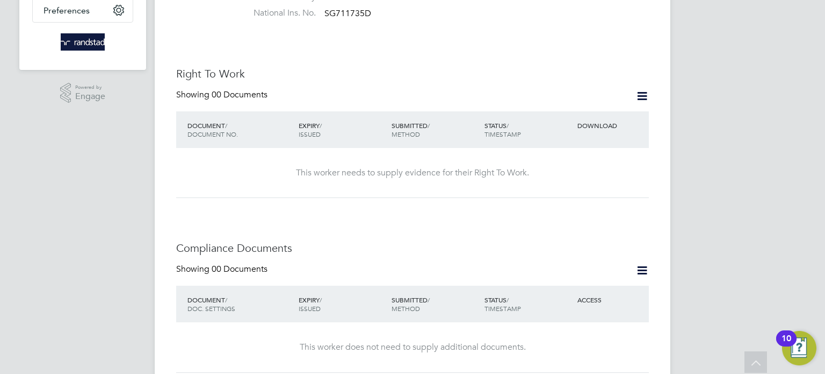
scroll to position [340, 0]
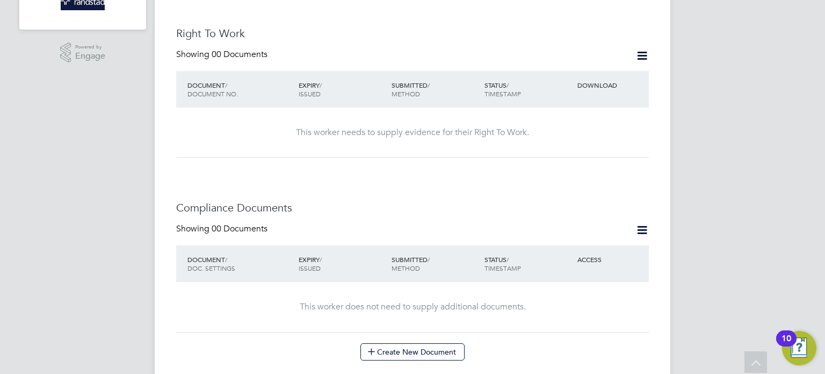
click at [398, 328] on div "Showing 00 Documents DOCUMENT / DOC. SETTINGS EXPIRY / ISSUED SUBMITTED / METHO…" at bounding box center [412, 291] width 473 height 137
click at [392, 345] on button "Create New Document" at bounding box center [413, 351] width 104 height 17
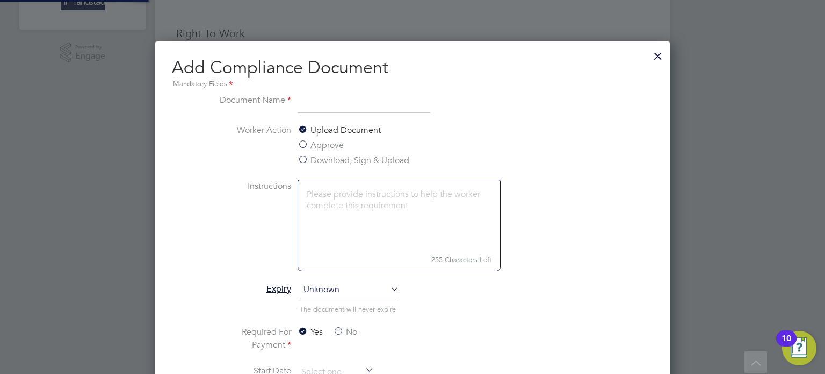
scroll to position [562, 516]
type input "RIGHT TO WORK"
click at [207, 221] on ng-form "Document Name RIGHT TO WORK Worker Action Upload Document Approve Download, Sig…" at bounding box center [413, 339] width 482 height 490
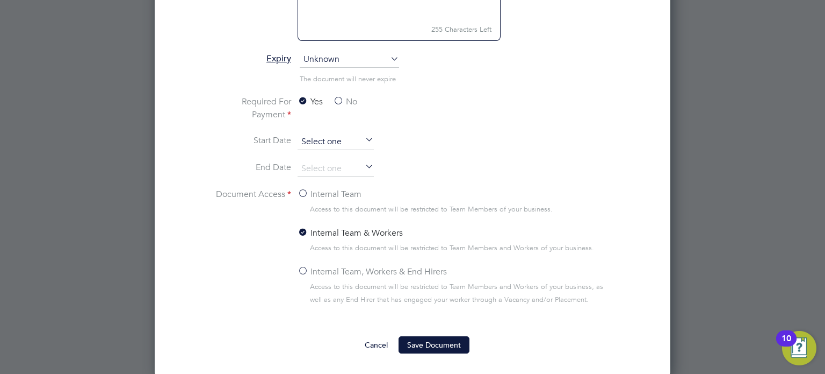
drag, startPoint x: 342, startPoint y: 95, endPoint x: 355, endPoint y: 143, distance: 50.1
click at [341, 95] on label "No" at bounding box center [345, 101] width 24 height 13
click at [0, 0] on input "No" at bounding box center [0, 0] width 0 height 0
click at [312, 261] on li "Internal Team & Workers Access to this document will be restricted to Team Memb…" at bounding box center [456, 245] width 317 height 39
click at [320, 273] on label "Internal Team, Workers & End Hirers" at bounding box center [372, 271] width 149 height 13
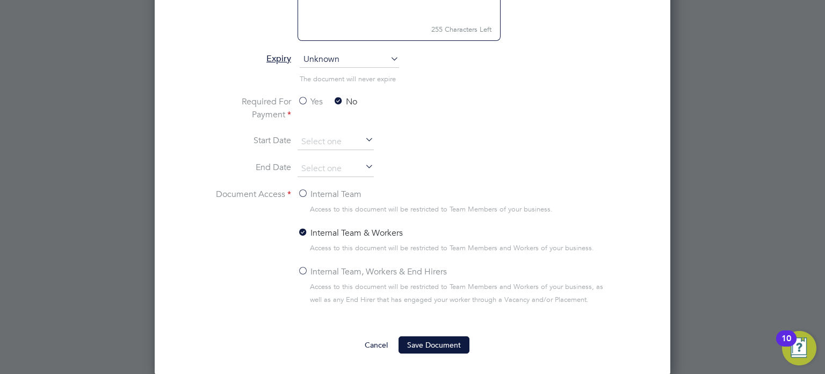
click at [0, 0] on input "Internal Team, Workers & End Hirers" at bounding box center [0, 0] width 0 height 0
click at [431, 331] on ng-form "Document Name RIGHT TO WORK Worker Action Upload Document Approve Download, Sig…" at bounding box center [413, 108] width 482 height 490
click at [426, 347] on button "Save Document" at bounding box center [434, 344] width 71 height 17
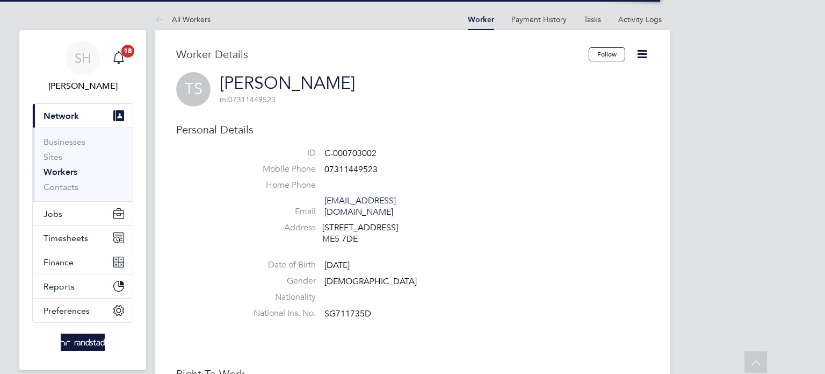
scroll to position [442, 0]
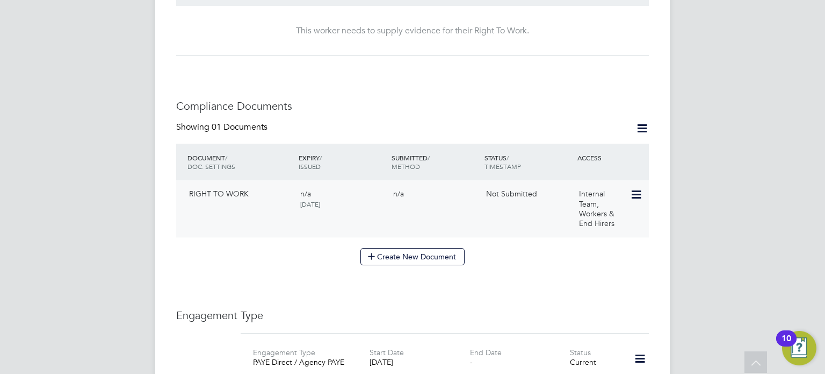
click at [636, 188] on icon at bounding box center [635, 194] width 11 height 13
click at [604, 225] on li "Submit Document" at bounding box center [602, 224] width 80 height 15
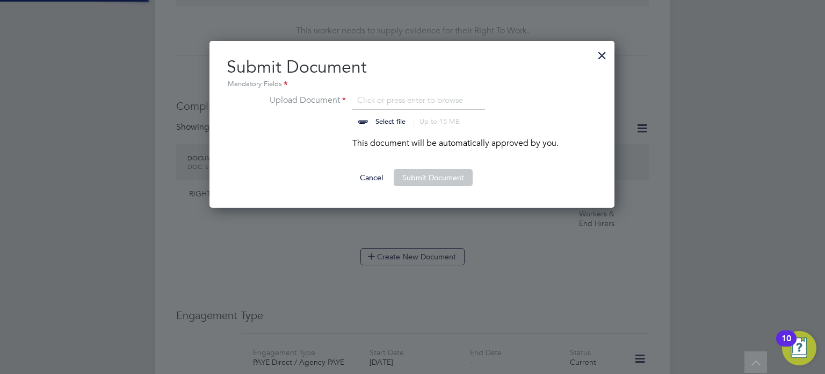
scroll to position [167, 406]
click at [380, 102] on input "file" at bounding box center [401, 110] width 169 height 32
type input "C:\fakepath\Tandolwetu [PERSON_NAME].pdf"
click at [452, 174] on button "Submit Document" at bounding box center [433, 177] width 79 height 17
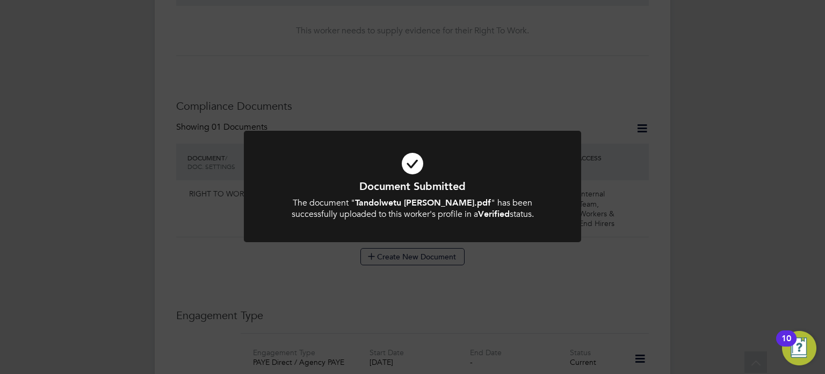
drag, startPoint x: 448, startPoint y: 184, endPoint x: 449, endPoint y: 199, distance: 15.6
click at [449, 184] on h1 "Document Submitted" at bounding box center [412, 186] width 279 height 14
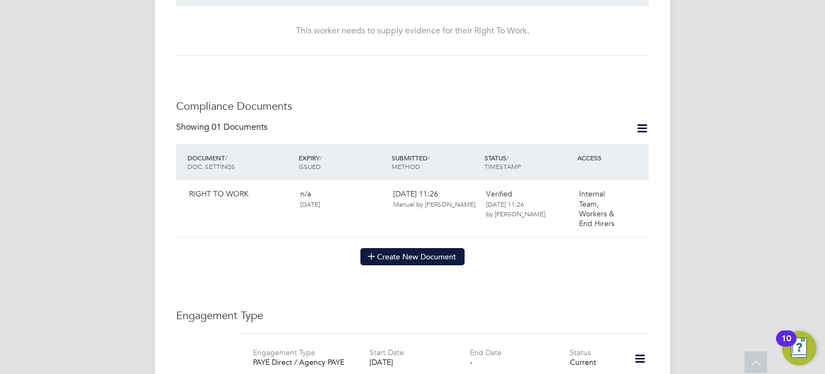
click at [410, 248] on button "Create New Document" at bounding box center [413, 256] width 104 height 17
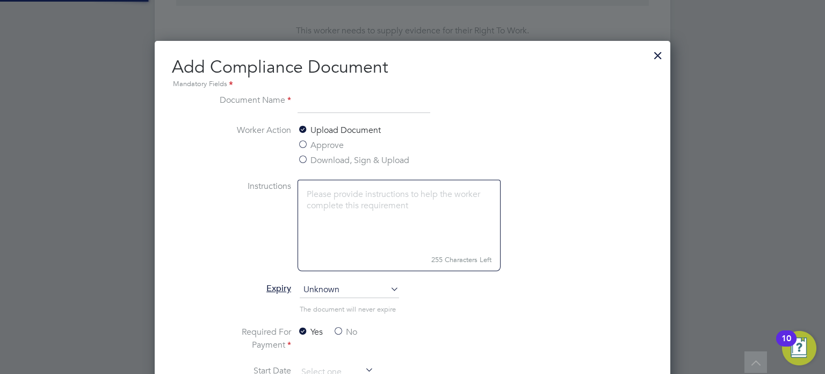
scroll to position [562, 516]
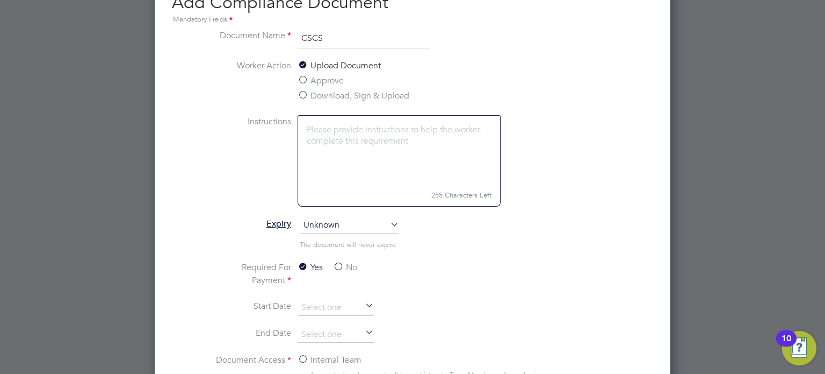
type input "CSCS"
click at [344, 268] on label "No" at bounding box center [345, 267] width 24 height 13
click at [0, 0] on input "No" at bounding box center [0, 0] width 0 height 0
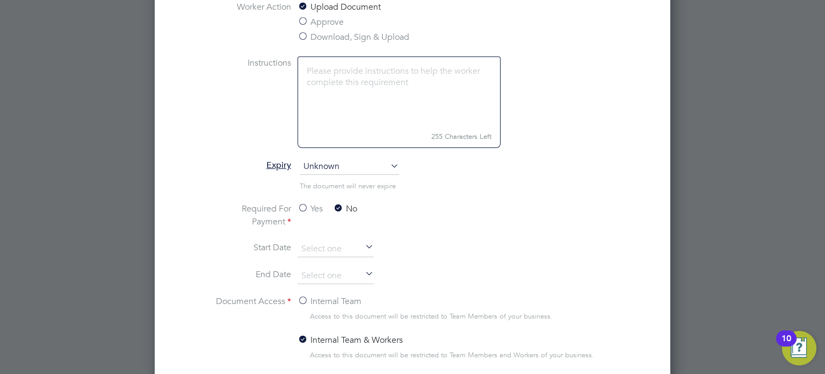
scroll to position [587, 0]
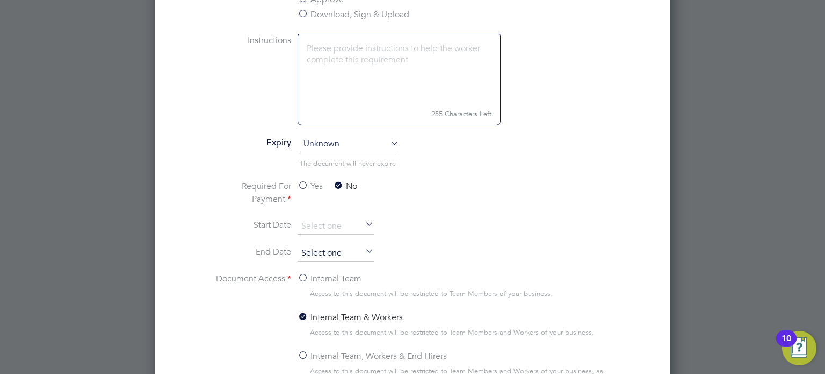
click at [354, 252] on input at bounding box center [336, 253] width 76 height 16
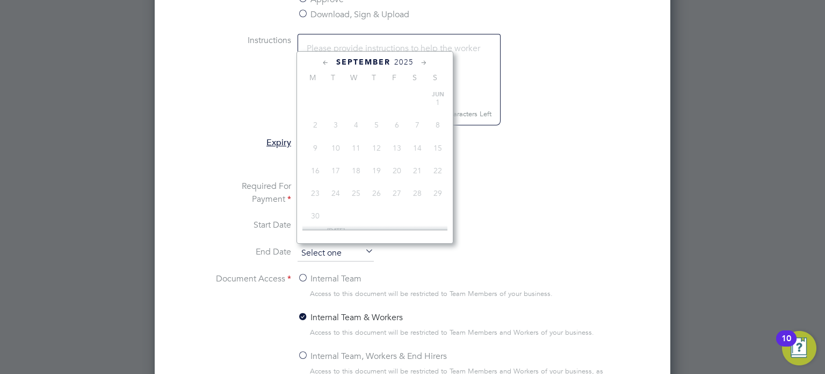
scroll to position [429, 0]
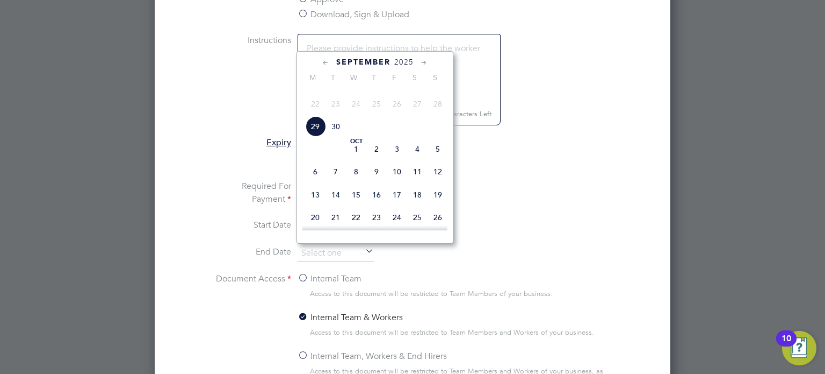
click at [426, 64] on icon at bounding box center [424, 63] width 10 height 12
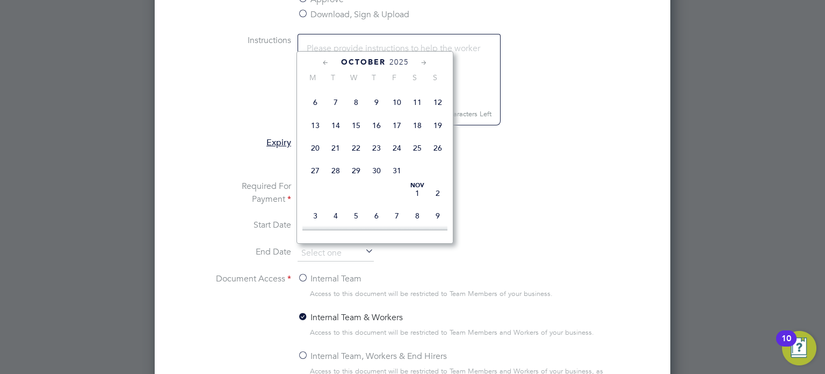
click at [426, 64] on icon at bounding box center [424, 63] width 10 height 12
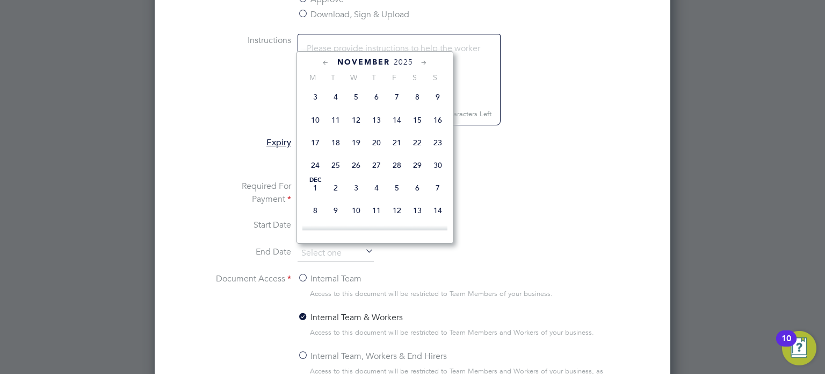
click at [426, 64] on icon at bounding box center [424, 63] width 10 height 12
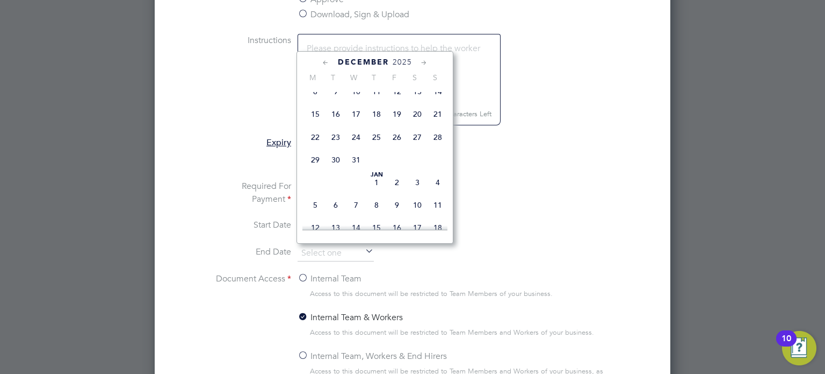
click at [426, 64] on icon at bounding box center [424, 63] width 10 height 12
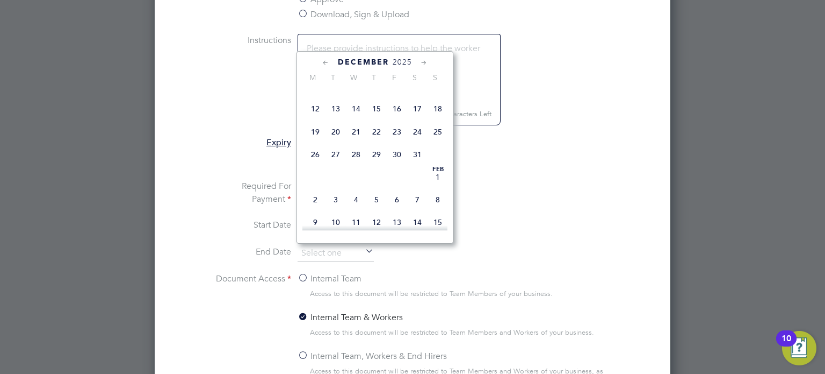
click at [426, 64] on icon at bounding box center [424, 63] width 10 height 12
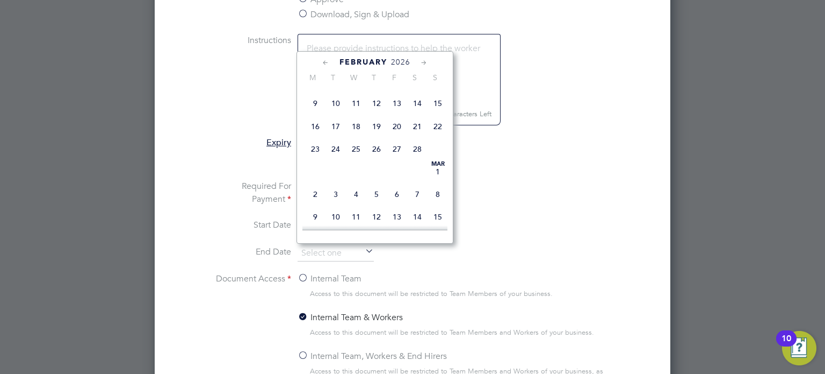
click at [426, 64] on icon at bounding box center [424, 63] width 10 height 12
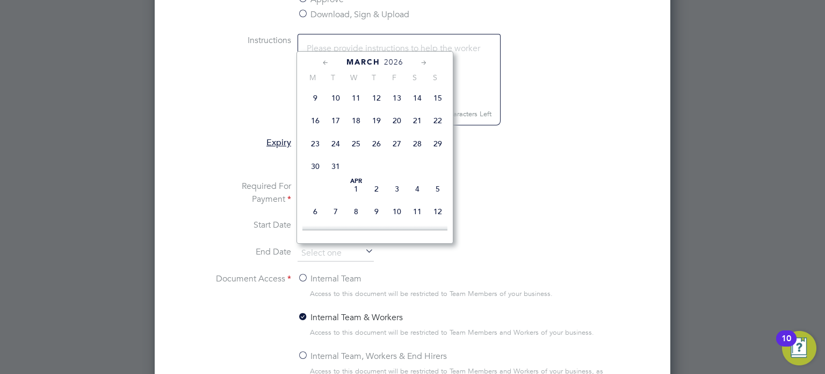
click at [426, 65] on icon at bounding box center [424, 63] width 10 height 12
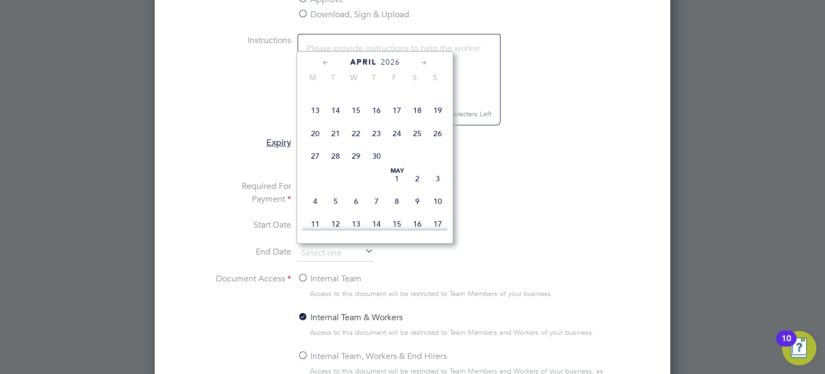
click at [391, 63] on span "2026" at bounding box center [390, 62] width 19 height 9
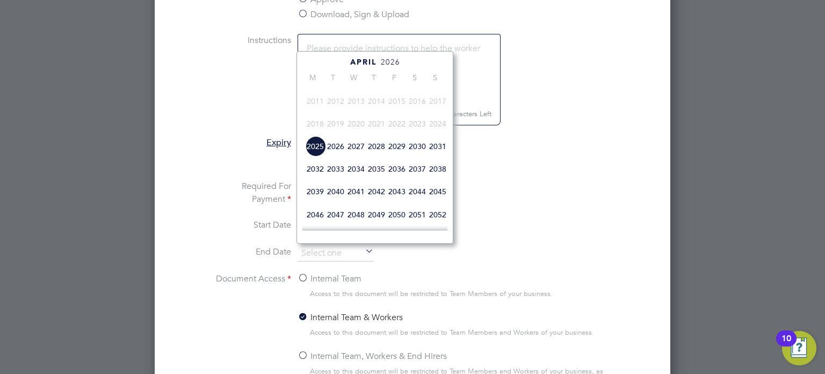
click at [412, 156] on span "2030" at bounding box center [417, 146] width 20 height 20
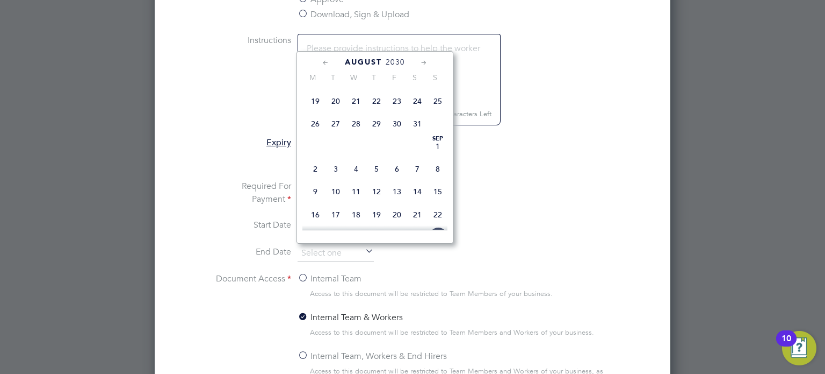
click at [324, 65] on icon at bounding box center [326, 63] width 10 height 12
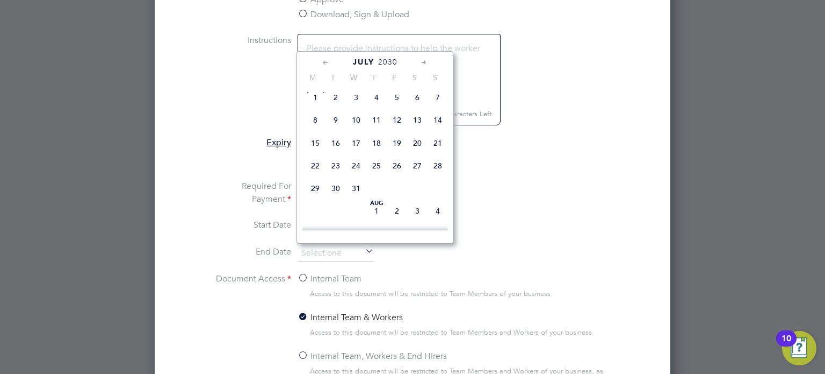
click at [324, 65] on icon at bounding box center [326, 63] width 10 height 12
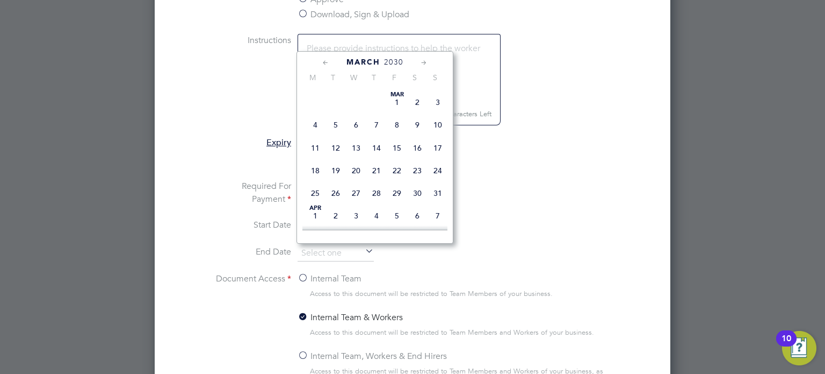
click at [324, 65] on icon at bounding box center [326, 63] width 10 height 12
click at [328, 62] on icon at bounding box center [326, 63] width 10 height 12
click at [376, 197] on span "31" at bounding box center [377, 193] width 20 height 20
type input "31 Jan 2030"
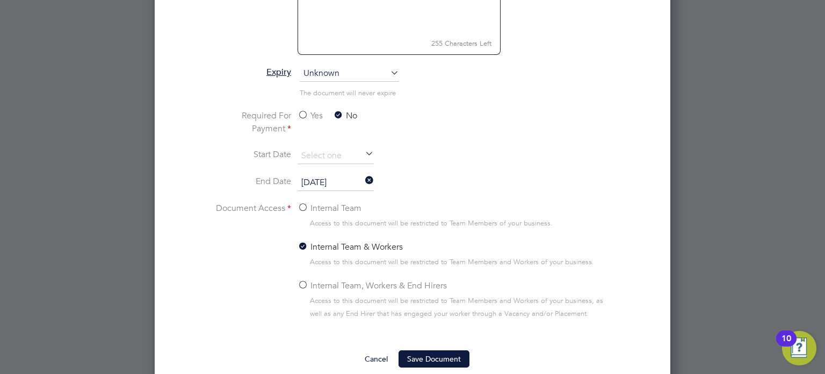
scroll to position [672, 0]
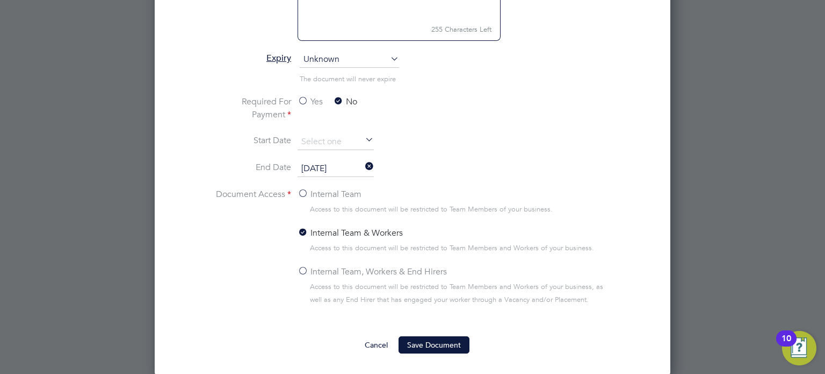
click at [376, 267] on label "Internal Team, Workers & End Hirers" at bounding box center [372, 271] width 149 height 13
click at [0, 0] on input "Internal Team, Workers & End Hirers" at bounding box center [0, 0] width 0 height 0
click at [435, 351] on div "Add Compliance Document Mandatory Fields Document Name CSCS Worker Action Uploa…" at bounding box center [413, 92] width 516 height 563
click at [435, 342] on button "Save Document" at bounding box center [434, 344] width 71 height 17
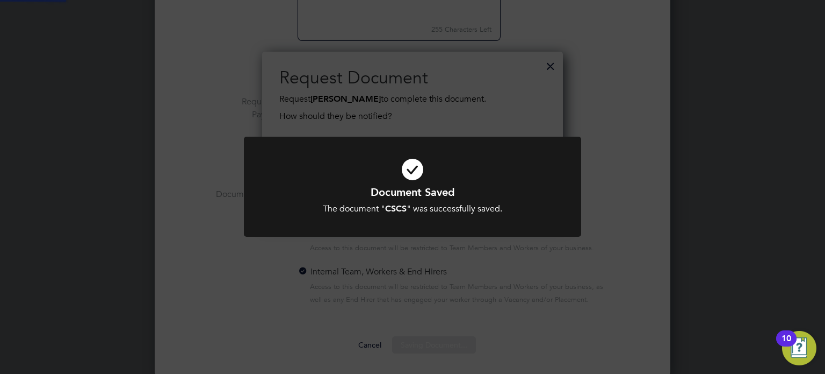
scroll to position [172, 301]
click at [469, 219] on div at bounding box center [413, 187] width 338 height 100
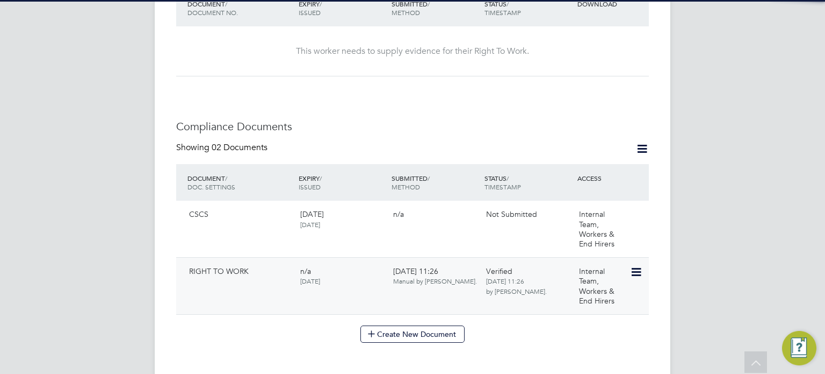
scroll to position [527, 0]
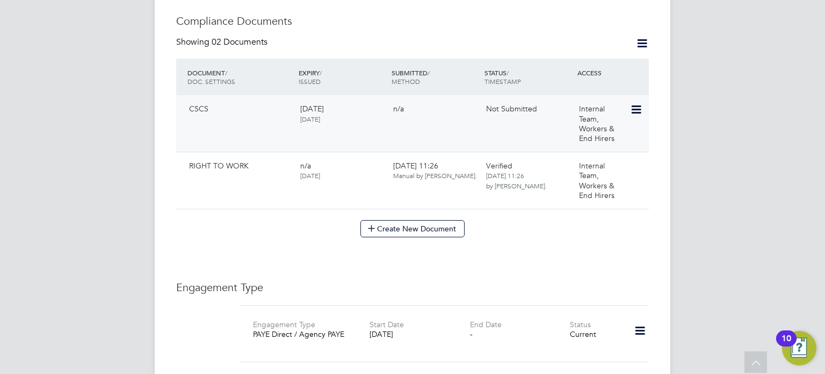
click at [623, 107] on div "Internal Team, Workers & End Hirers" at bounding box center [603, 123] width 56 height 48
click at [627, 102] on div "Internal Team, Workers & End Hirers" at bounding box center [603, 123] width 56 height 48
click at [635, 103] on icon at bounding box center [635, 109] width 11 height 13
click at [607, 138] on li "Submit Document" at bounding box center [602, 139] width 80 height 15
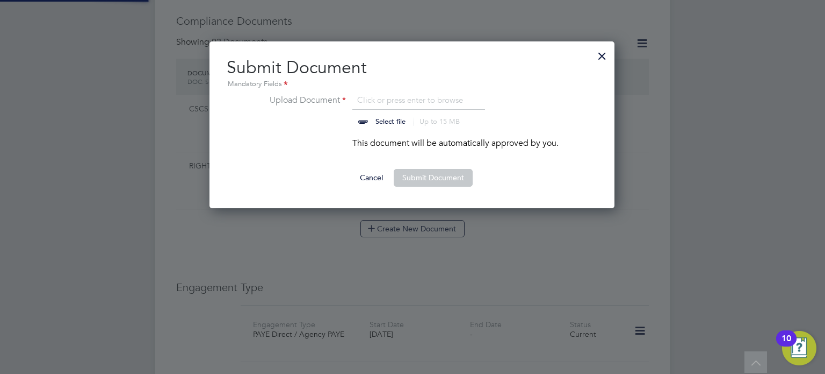
scroll to position [167, 406]
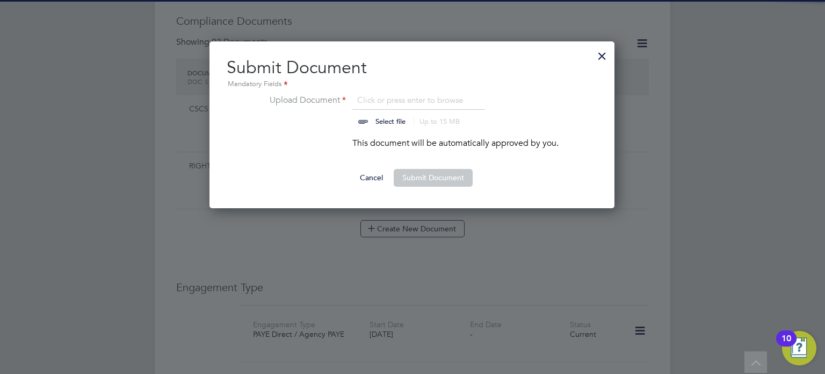
click at [423, 104] on input "file" at bounding box center [401, 110] width 169 height 32
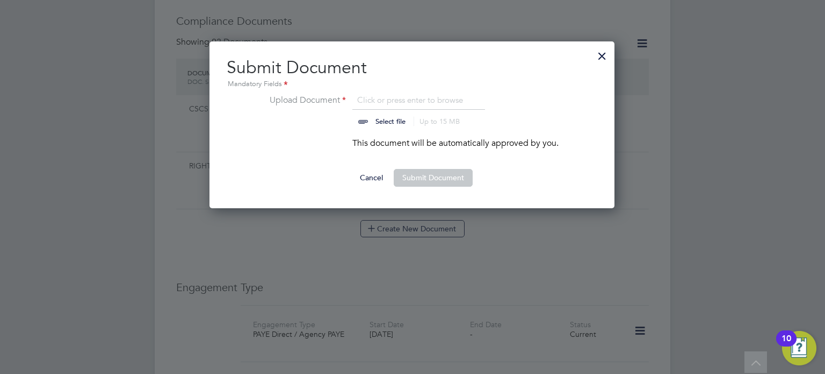
type input "C:\fakepath\[PERSON_NAME] CSCS.pdf"
click at [420, 169] on button "Submit Document" at bounding box center [433, 177] width 79 height 17
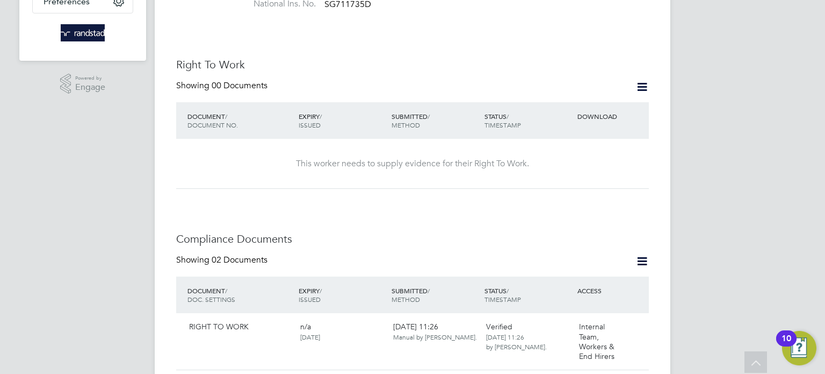
scroll to position [0, 0]
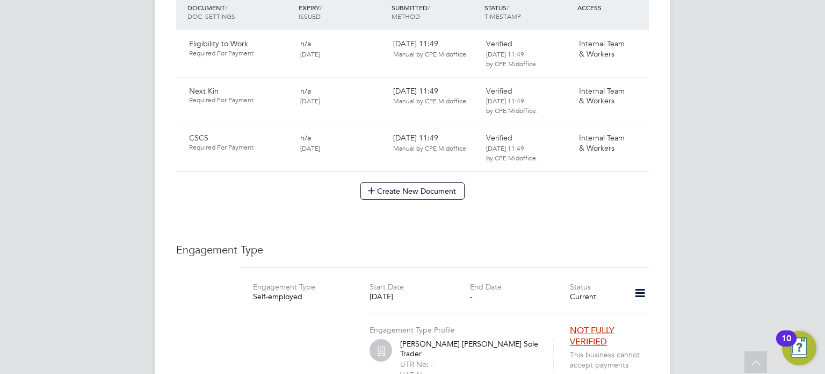
scroll to position [922, 0]
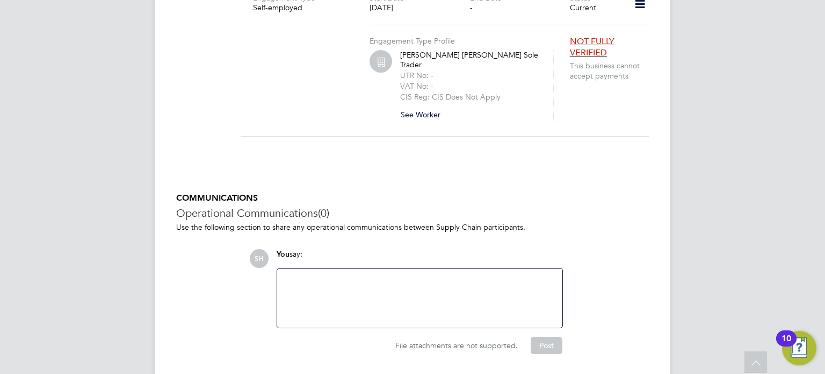
click at [374, 249] on div "You say: Attachments are not supported" at bounding box center [419, 288] width 297 height 79
click at [371, 268] on div at bounding box center [419, 297] width 285 height 59
click at [376, 275] on div at bounding box center [420, 298] width 272 height 46
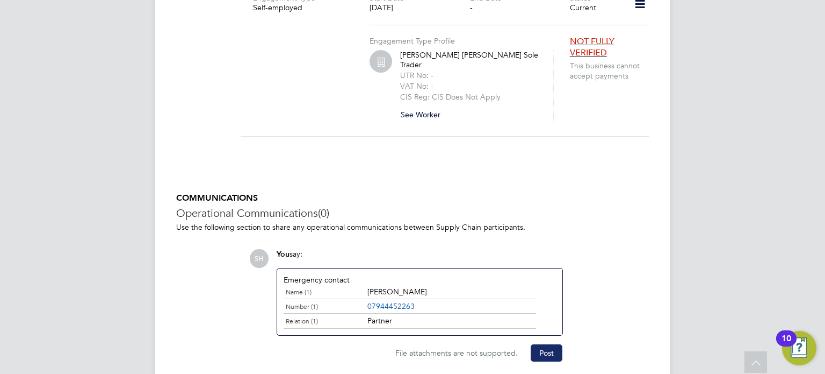
click at [554, 344] on button "Post" at bounding box center [547, 352] width 32 height 17
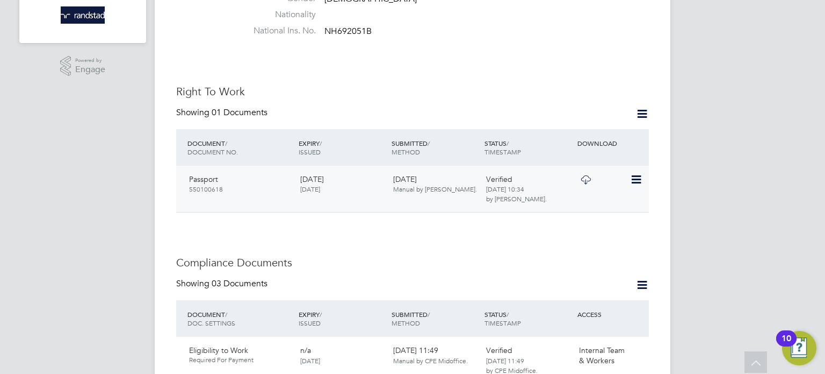
scroll to position [340, 0]
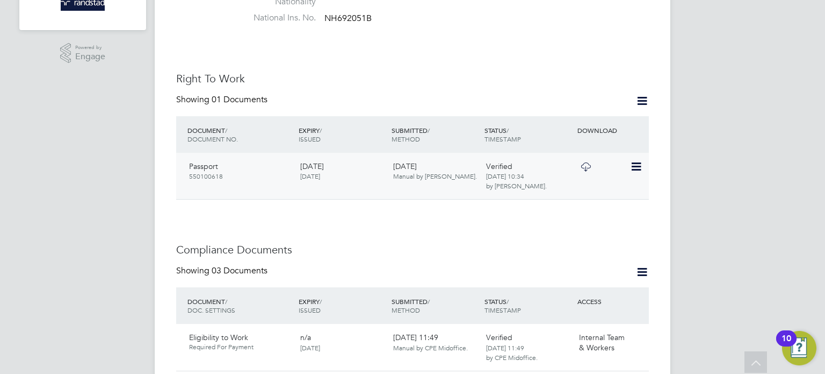
click at [592, 162] on icon at bounding box center [585, 166] width 13 height 9
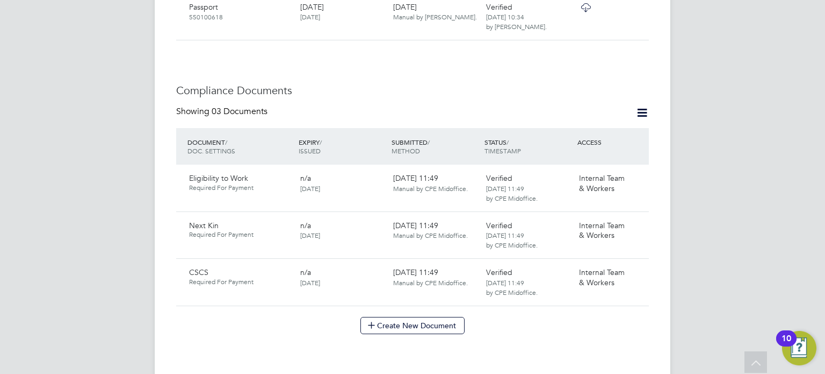
scroll to position [501, 0]
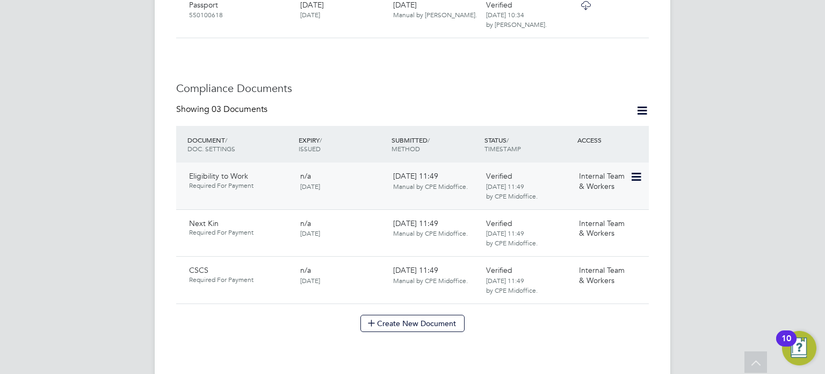
click at [630, 167] on div "Internal Team & Workers" at bounding box center [603, 181] width 56 height 28
click at [641, 170] on icon at bounding box center [635, 176] width 11 height 13
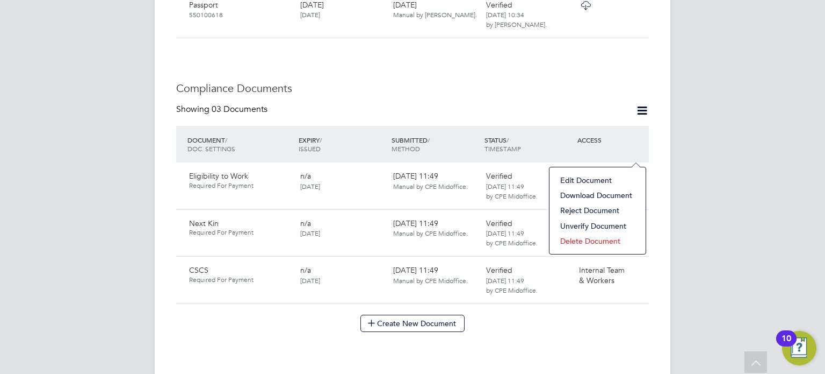
click at [611, 178] on li "Edit Document" at bounding box center [597, 180] width 85 height 15
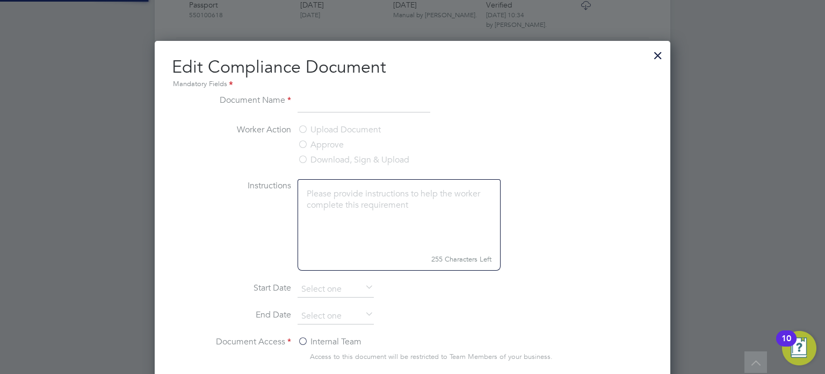
type input "Eligibility to Work"
type input "05 Aug 2025"
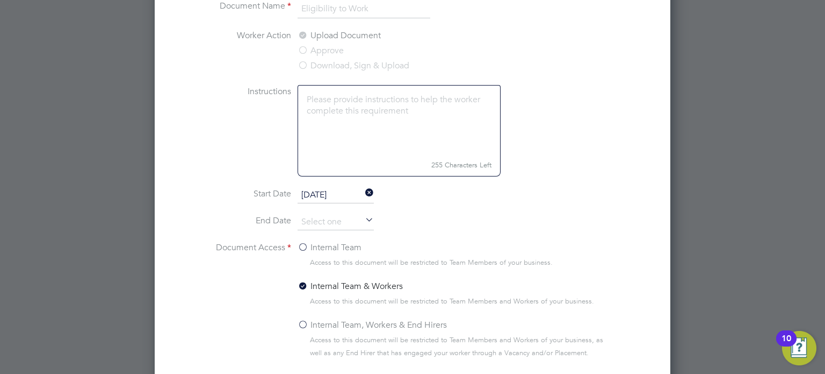
click at [328, 333] on span "Access to this document will be restricted to Team Members and Workers of your …" at bounding box center [462, 346] width 305 height 26
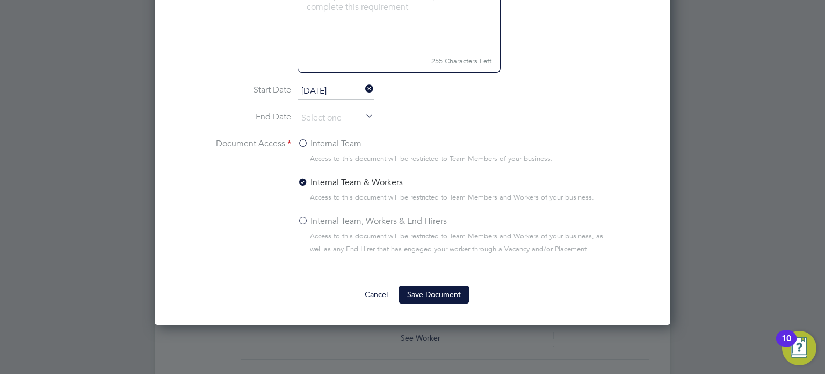
scroll to position [794, 0]
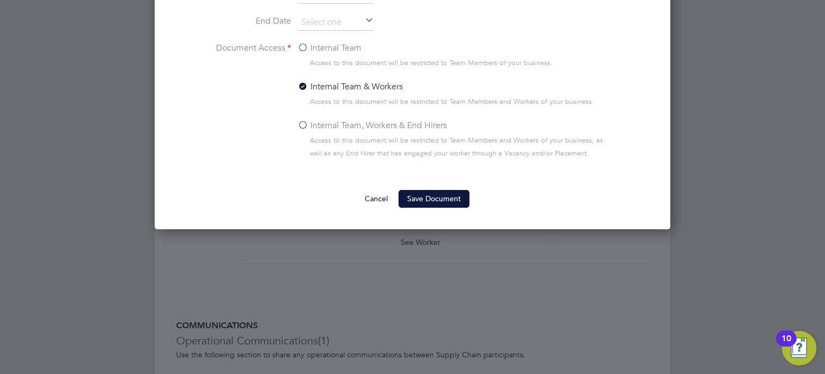
click at [417, 127] on label "Internal Team, Workers & End Hirers" at bounding box center [372, 125] width 149 height 13
click at [0, 0] on input "Internal Team, Workers & End Hirers" at bounding box center [0, 0] width 0 height 0
click at [440, 203] on button "Save Document" at bounding box center [434, 198] width 71 height 17
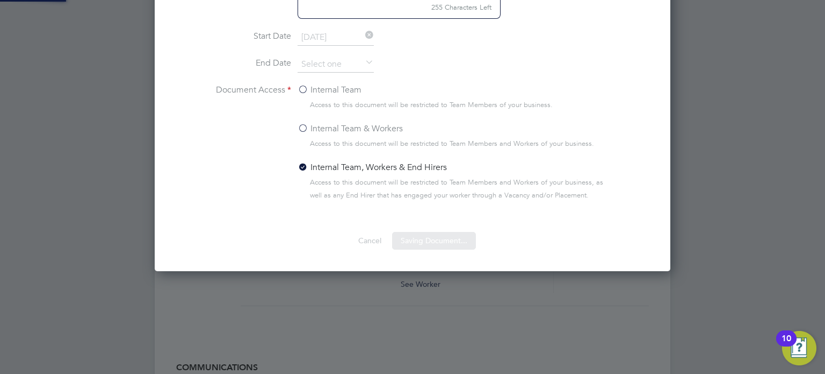
click at [0, 0] on div at bounding box center [0, 0] width 0 height 0
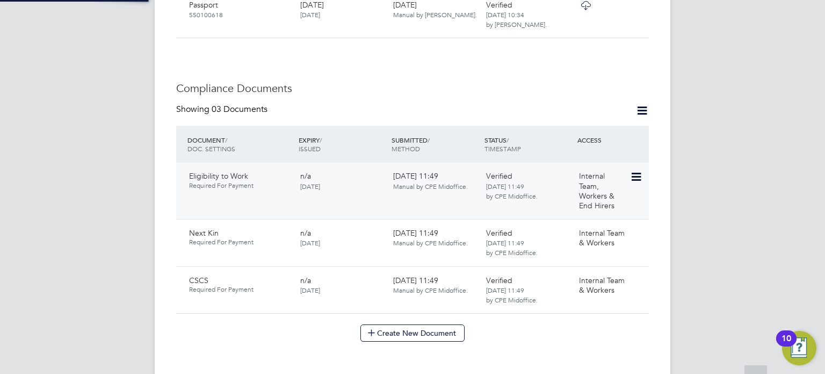
scroll to position [501, 0]
click at [637, 227] on icon at bounding box center [635, 233] width 11 height 13
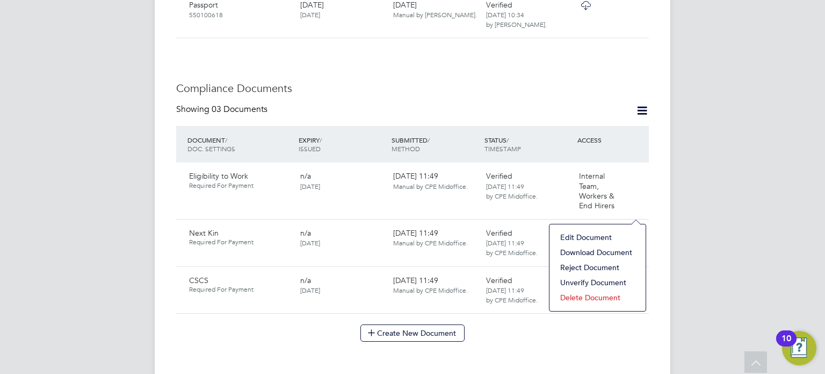
click at [598, 230] on li "Edit Document" at bounding box center [597, 236] width 85 height 15
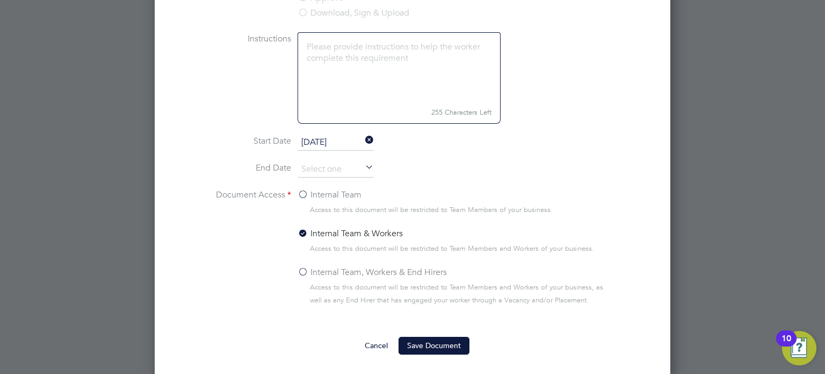
scroll to position [698, 0]
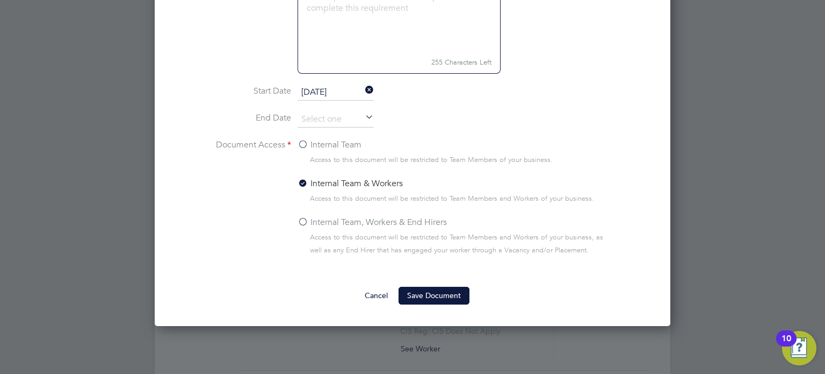
drag, startPoint x: 354, startPoint y: 220, endPoint x: 375, endPoint y: 233, distance: 24.4
click at [355, 220] on label "Internal Team, Workers & End Hirers" at bounding box center [372, 222] width 149 height 13
click at [0, 0] on input "Internal Team, Workers & End Hirers" at bounding box center [0, 0] width 0 height 0
click at [437, 305] on div "Edit Compliance Document Mandatory Fields Document Name Next Kin Worker Action …" at bounding box center [413, 85] width 516 height 482
click at [451, 290] on button "Save Document" at bounding box center [434, 294] width 71 height 17
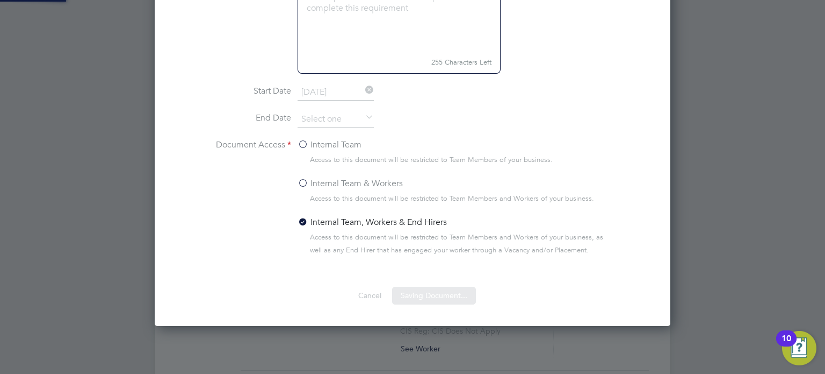
click at [722, 127] on div at bounding box center [412, 187] width 825 height 374
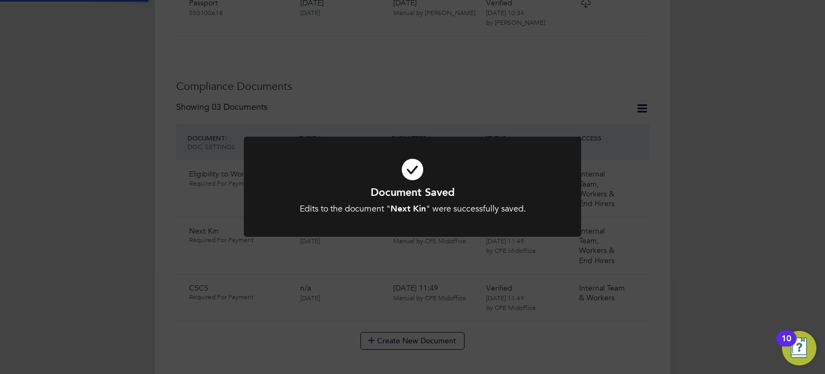
click at [721, 121] on div "Document Saved Edits to the document " Next Kin " were successfully saved. Canc…" at bounding box center [412, 187] width 825 height 374
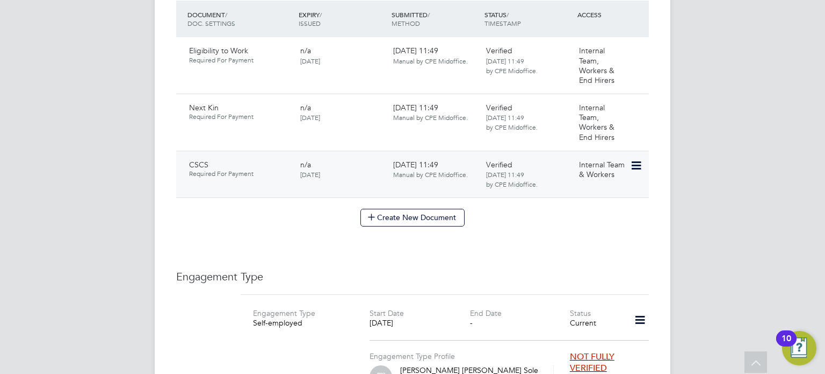
scroll to position [627, 0]
click at [636, 159] on icon at bounding box center [635, 165] width 11 height 13
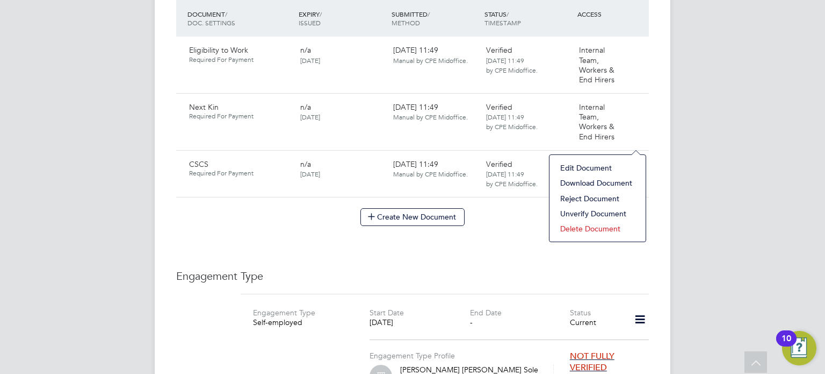
click at [587, 169] on li "Edit Document" at bounding box center [597, 167] width 85 height 15
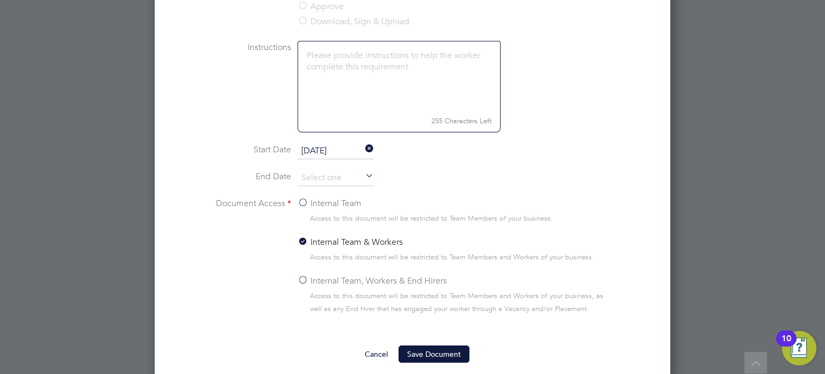
scroll to position [928, 0]
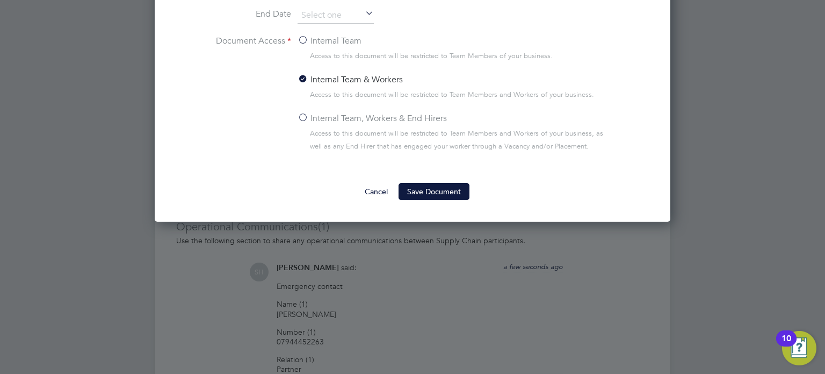
click at [396, 119] on label "Internal Team, Workers & End Hirers" at bounding box center [372, 118] width 149 height 13
click at [0, 0] on input "Internal Team, Workers & End Hirers" at bounding box center [0, 0] width 0 height 0
click at [428, 184] on button "Save Document" at bounding box center [434, 191] width 71 height 17
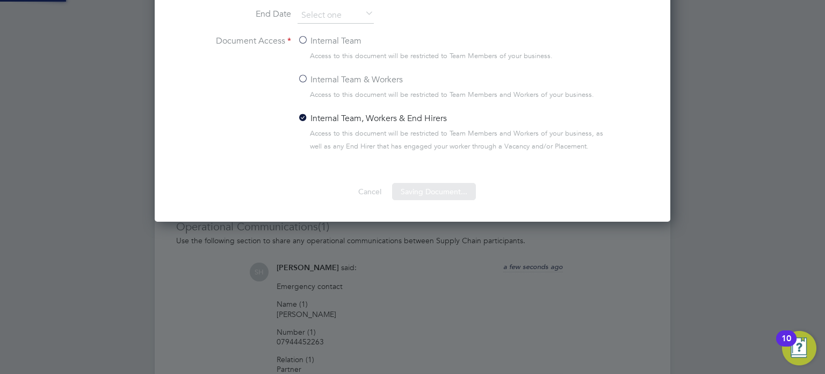
click at [1, 136] on div at bounding box center [412, 187] width 825 height 374
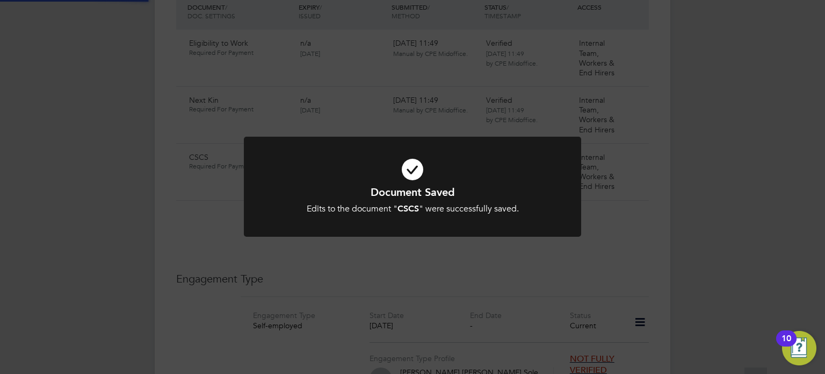
drag, startPoint x: 70, startPoint y: 130, endPoint x: 61, endPoint y: 134, distance: 10.3
click at [68, 130] on div "Document Saved Edits to the document " CSCS " were successfully saved. Cancel O…" at bounding box center [412, 187] width 825 height 374
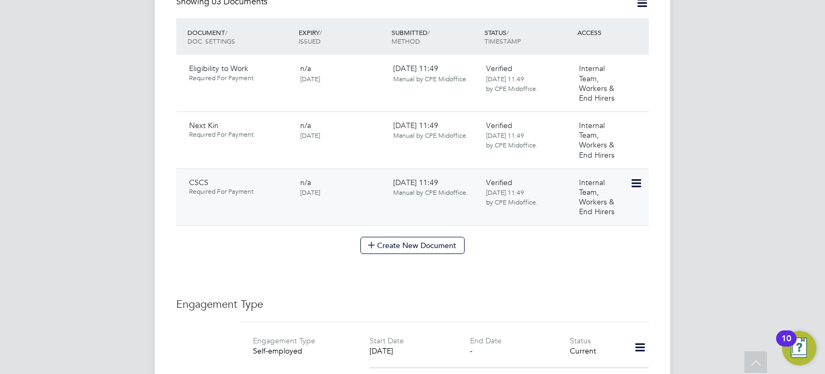
scroll to position [597, 0]
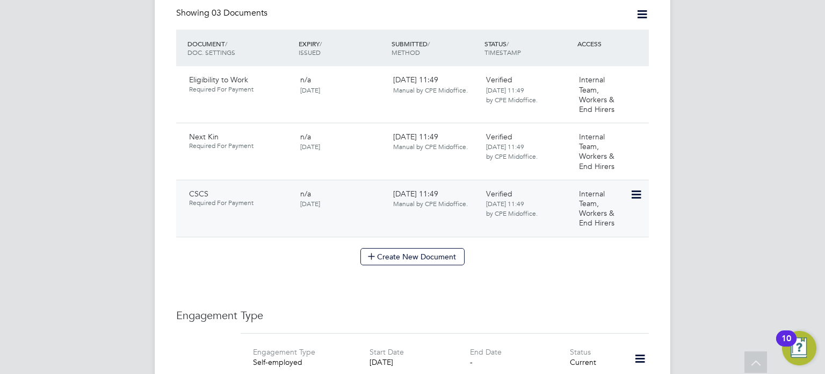
click at [638, 188] on icon at bounding box center [635, 194] width 11 height 13
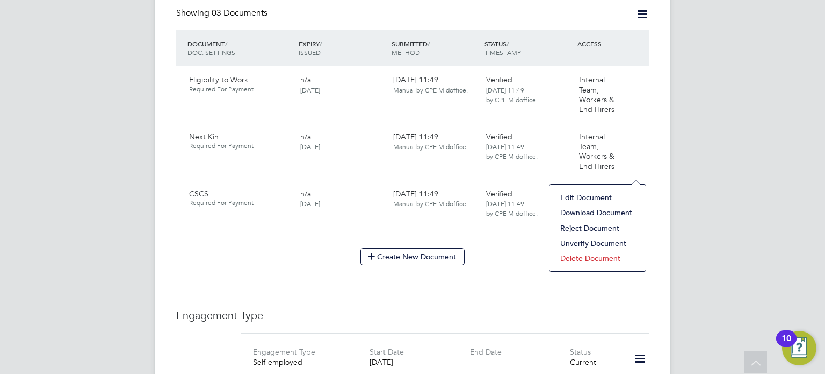
click at [594, 207] on li "Download Document" at bounding box center [597, 212] width 85 height 15
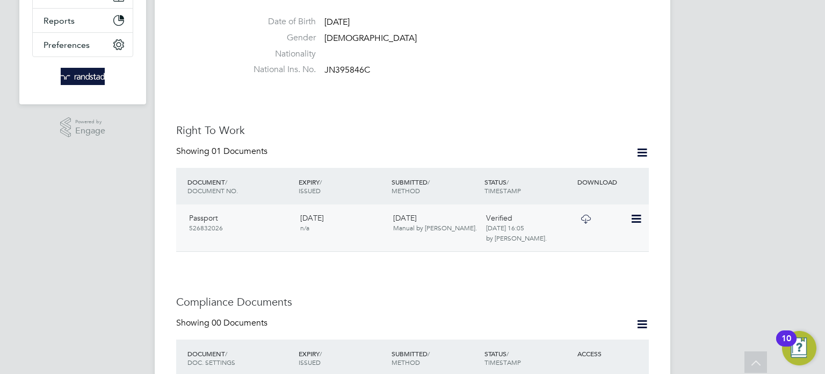
scroll to position [260, 0]
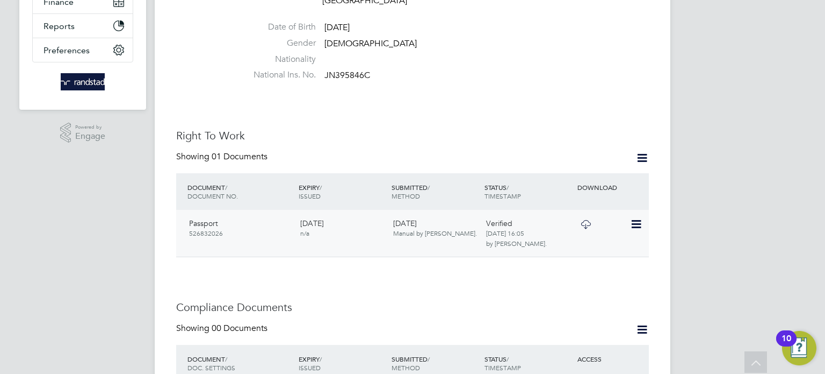
click at [588, 220] on icon at bounding box center [585, 224] width 13 height 9
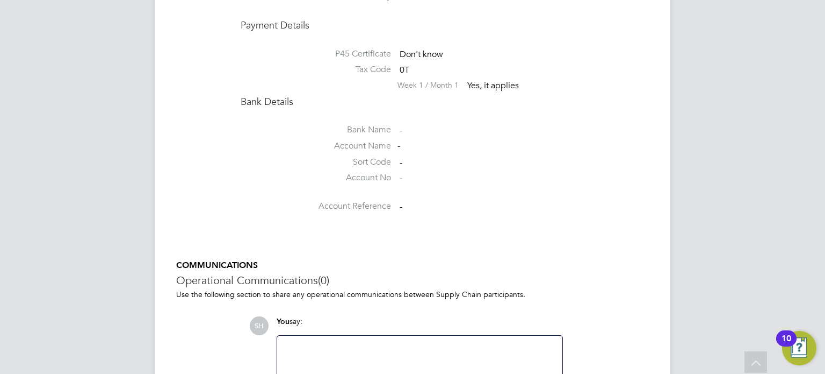
scroll to position [1118, 0]
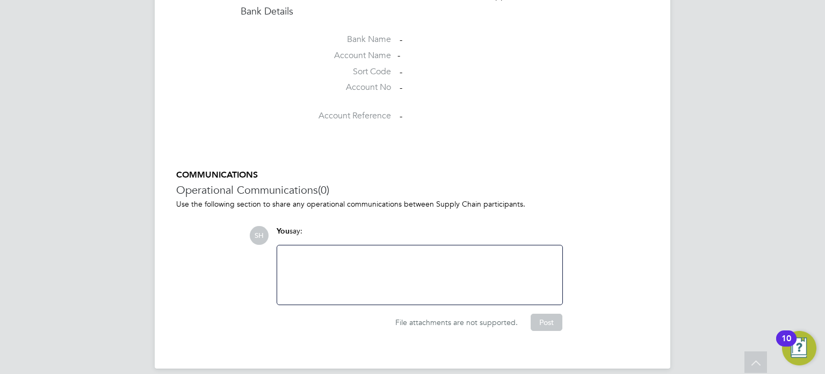
click at [340, 252] on div at bounding box center [420, 275] width 272 height 46
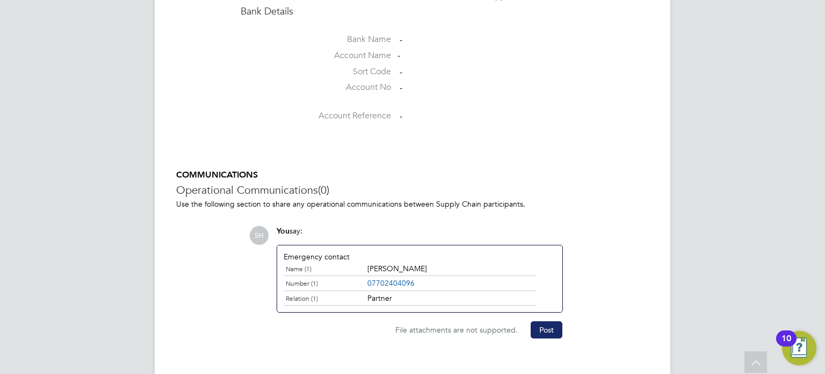
click at [534, 321] on button "Post" at bounding box center [547, 329] width 32 height 17
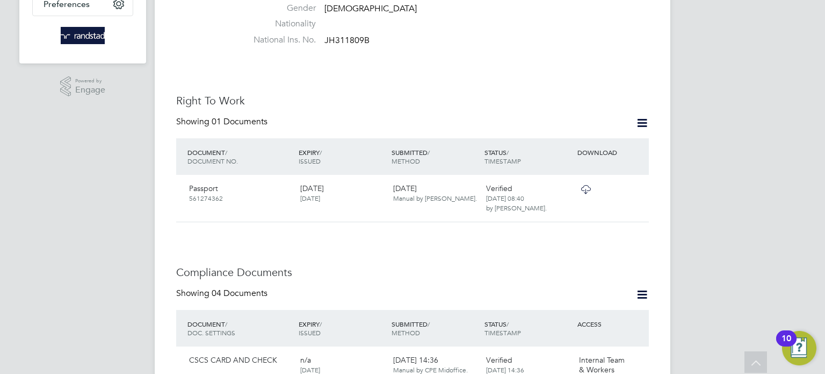
scroll to position [297, 0]
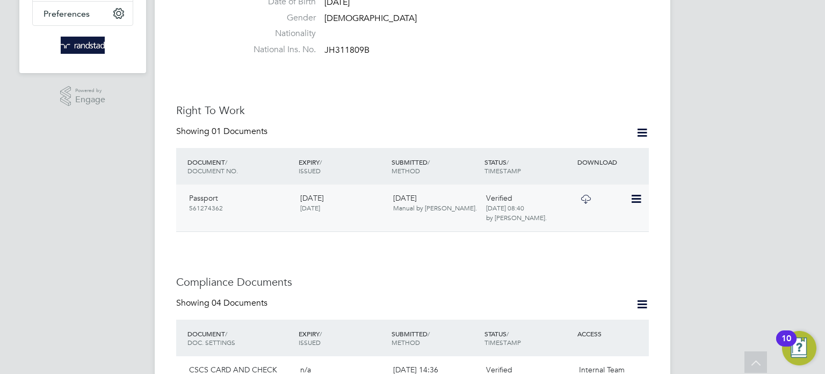
click at [586, 195] on icon at bounding box center [585, 199] width 13 height 9
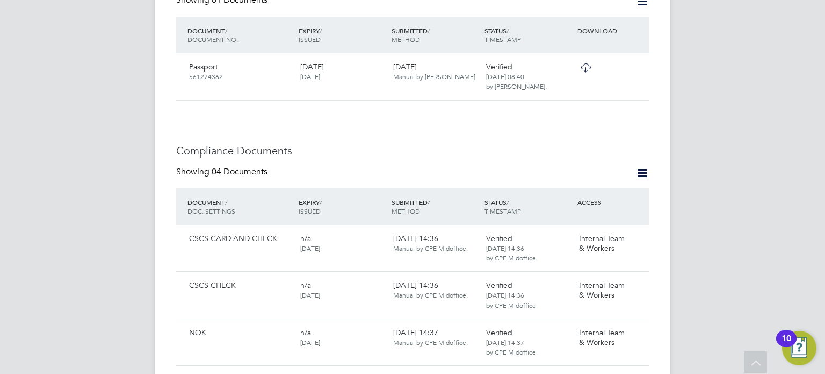
scroll to position [482, 0]
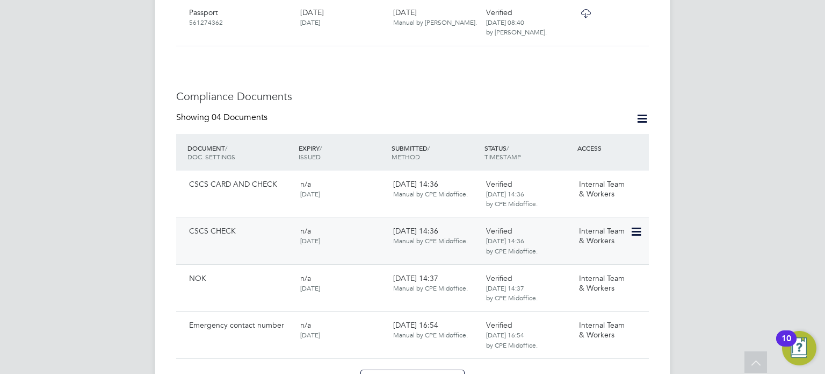
click at [641, 217] on div "CSCS CHECK n/a [DATE] [DATE] 14:36 Manual by CPE Midoffice. Verified [DATE] 14:…" at bounding box center [412, 240] width 473 height 47
click at [638, 225] on icon at bounding box center [635, 231] width 11 height 13
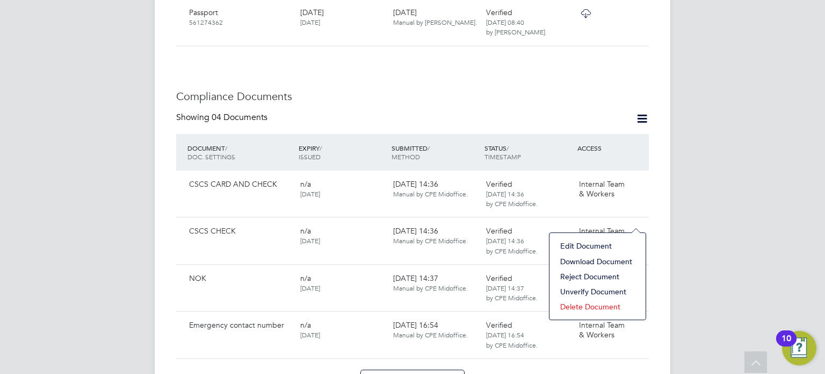
click at [592, 246] on li "Edit Document" at bounding box center [597, 245] width 85 height 15
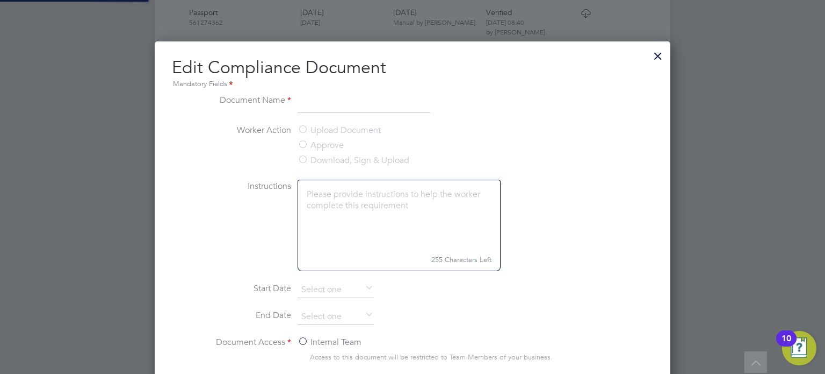
type input "CSCS CHECK"
type input "[DATE]"
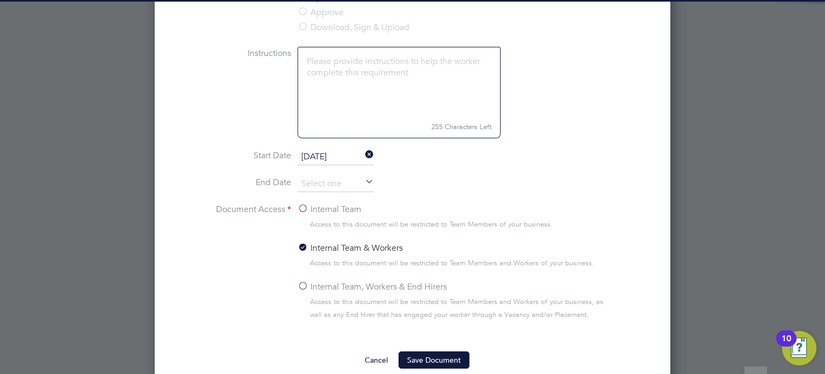
scroll to position [619, 0]
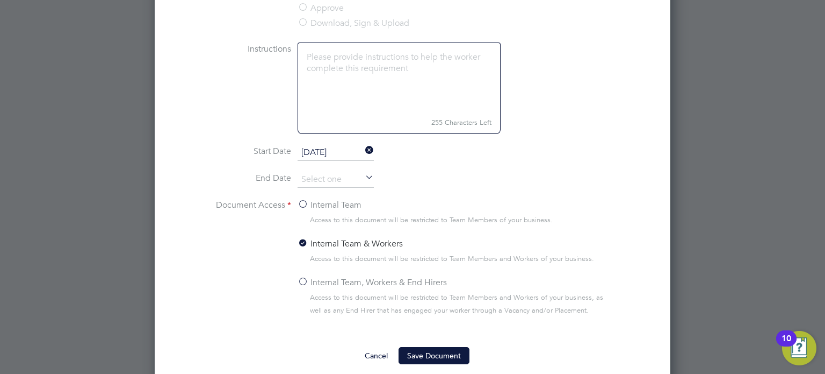
click at [348, 288] on div "Internal Team, Workers & End Hirers" at bounding box center [456, 283] width 317 height 15
click at [420, 287] on div "Internal Team, Workers & End Hirers" at bounding box center [456, 283] width 317 height 15
click at [416, 280] on label "Internal Team, Workers & End Hirers" at bounding box center [372, 282] width 149 height 13
click at [0, 0] on input "Internal Team, Workers & End Hirers" at bounding box center [0, 0] width 0 height 0
click at [422, 338] on ng-form "Document Name CSCS CHECK Worker Action Upload Document Approve Download, Sign &…" at bounding box center [413, 159] width 482 height 407
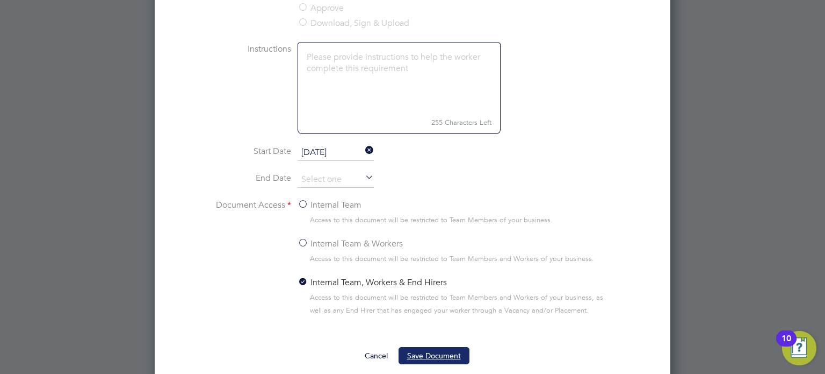
click at [417, 349] on button "Save Document" at bounding box center [434, 355] width 71 height 17
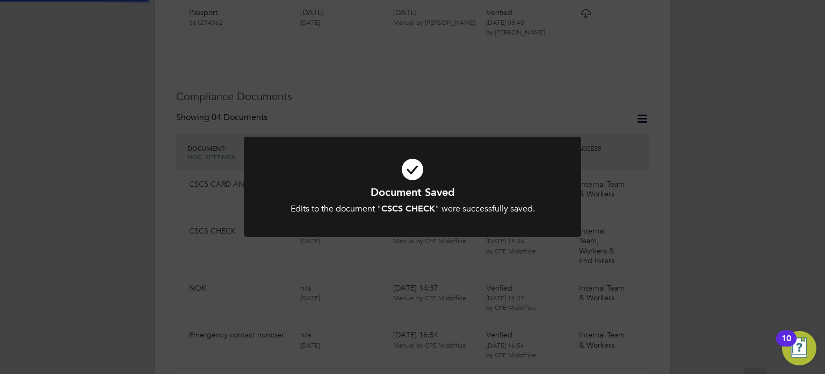
click at [675, 225] on div "Document Saved Edits to the document " CSCS CHECK " were successfully saved. Ca…" at bounding box center [412, 187] width 825 height 374
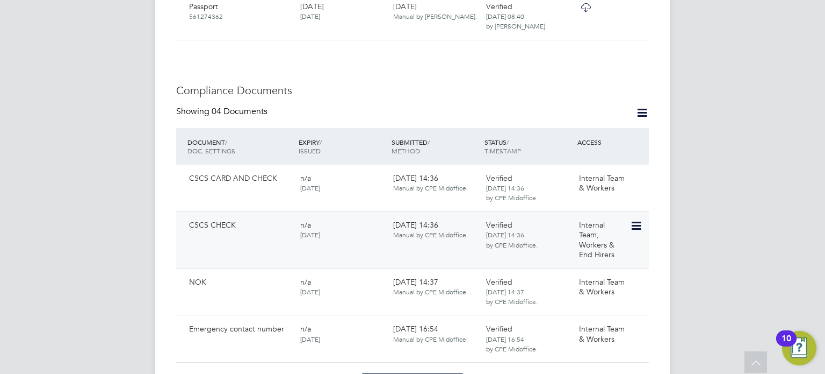
scroll to position [493, 0]
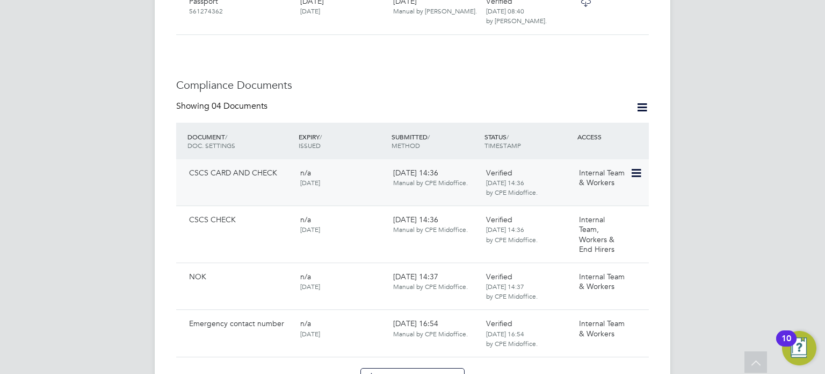
click at [638, 168] on icon at bounding box center [635, 173] width 11 height 13
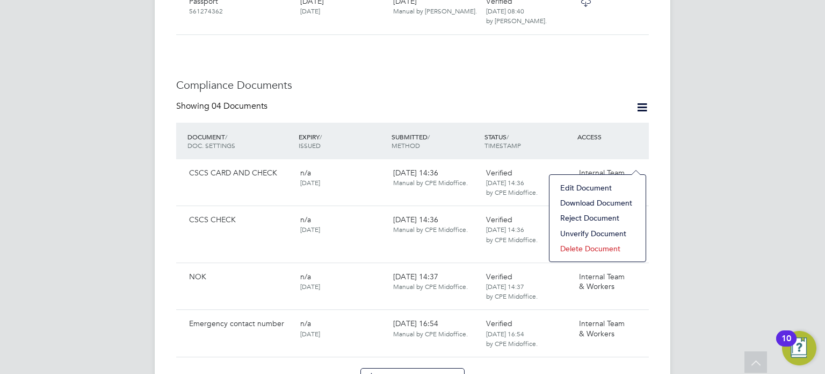
click at [591, 204] on li "Download Document" at bounding box center [597, 202] width 85 height 15
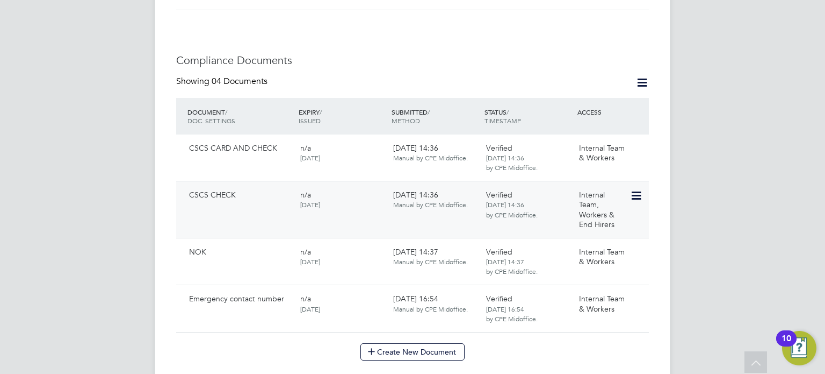
scroll to position [521, 0]
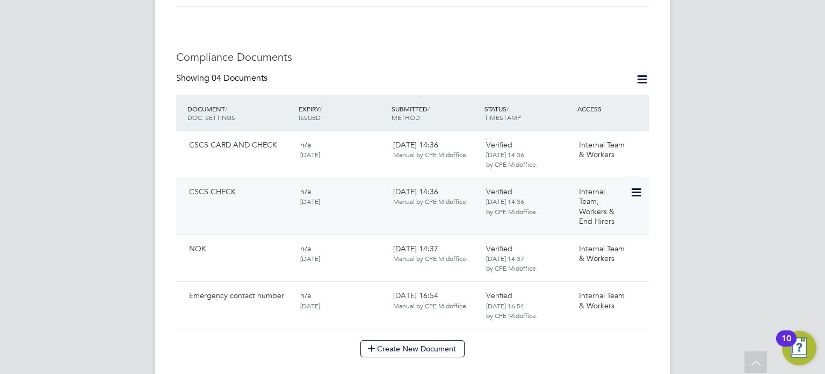
click at [636, 186] on icon at bounding box center [635, 192] width 11 height 13
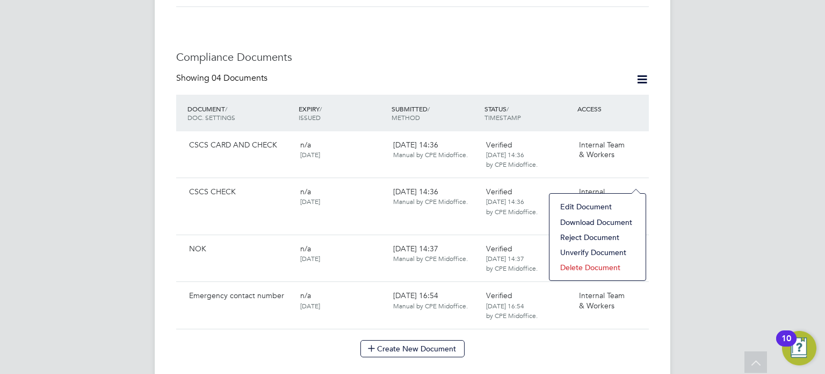
click at [601, 207] on li "Edit Document" at bounding box center [597, 206] width 85 height 15
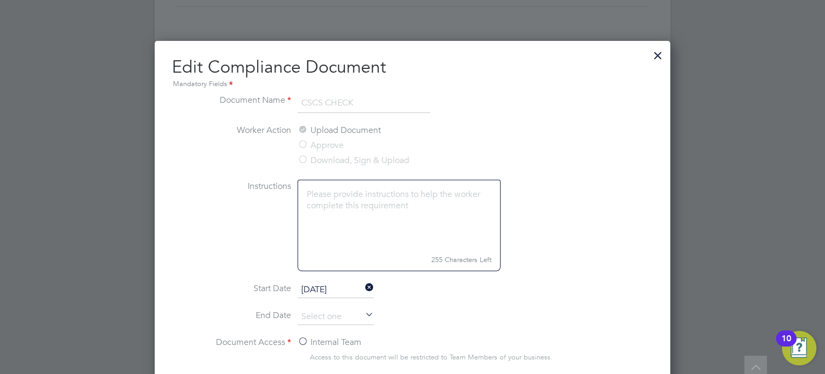
scroll to position [805, 0]
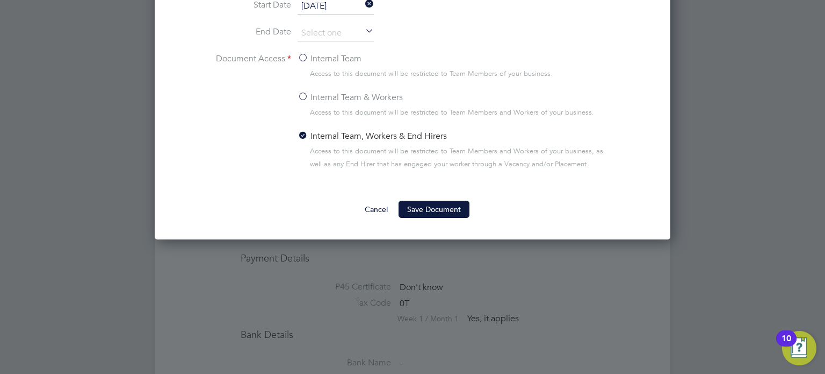
click at [430, 208] on button "Save Document" at bounding box center [434, 208] width 71 height 17
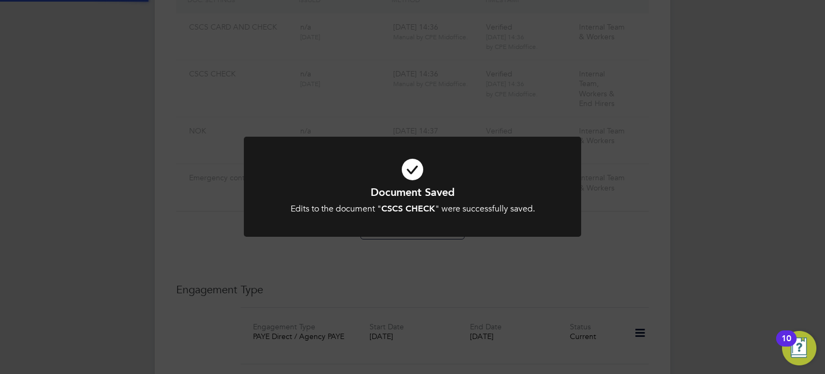
scroll to position [521, 0]
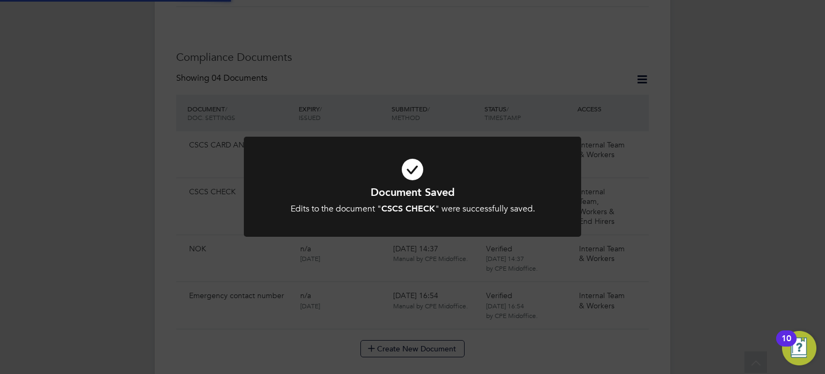
click at [654, 189] on div "Document Saved Edits to the document " CSCS CHECK " were successfully saved. Ca…" at bounding box center [412, 187] width 825 height 374
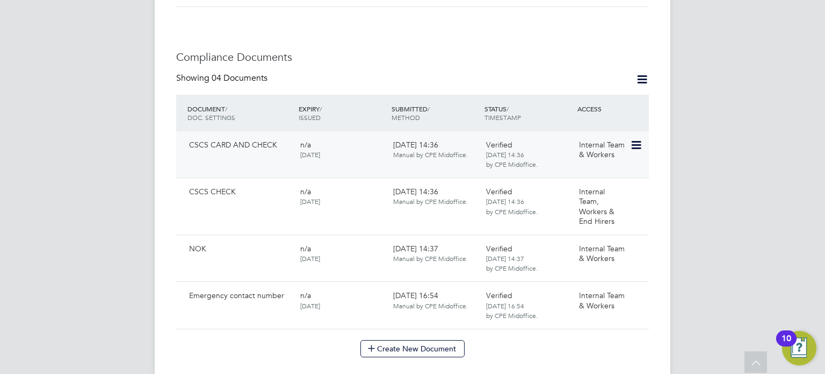
click at [635, 139] on icon at bounding box center [635, 145] width 11 height 13
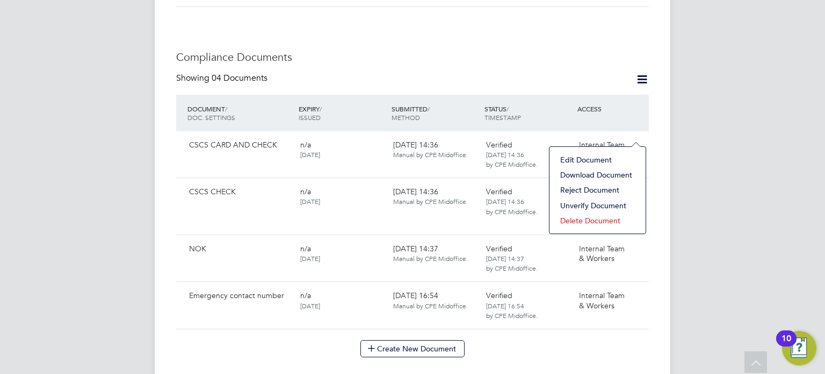
click at [595, 159] on li "Edit Document" at bounding box center [597, 159] width 85 height 15
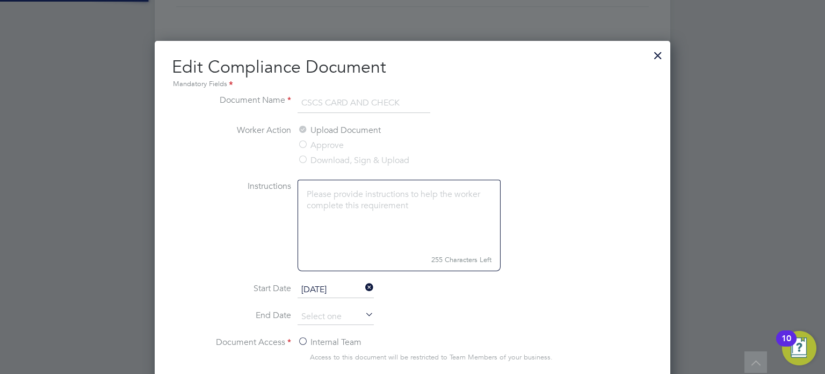
scroll to position [480, 516]
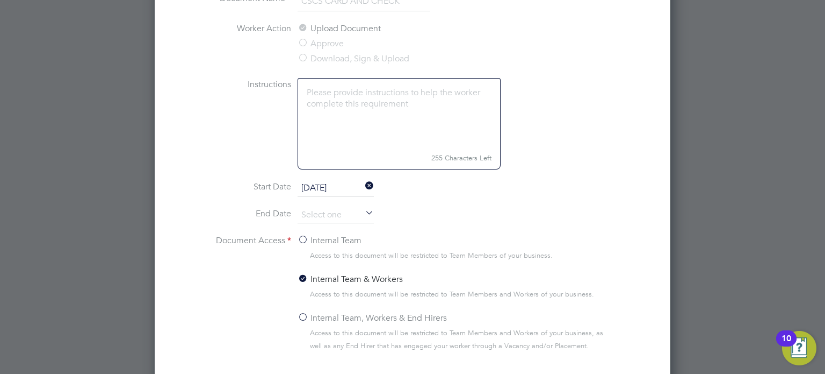
drag, startPoint x: 354, startPoint y: 310, endPoint x: 359, endPoint y: 316, distance: 8.4
click at [355, 311] on label "Internal Team, Workers & End Hirers" at bounding box center [372, 317] width 149 height 13
click at [0, 0] on input "Internal Team, Workers & End Hirers" at bounding box center [0, 0] width 0 height 0
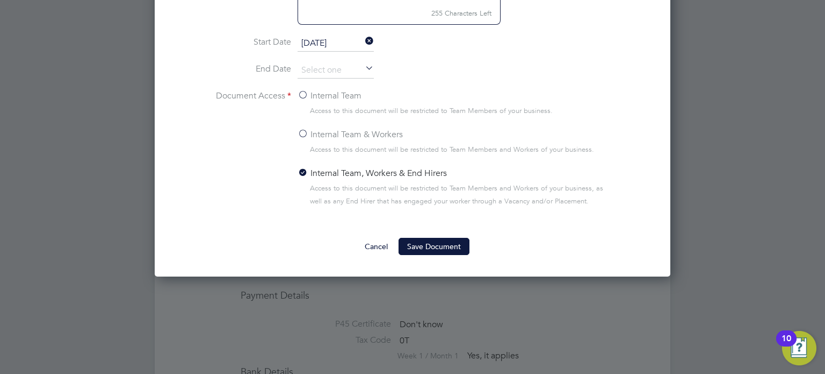
scroll to position [772, 0]
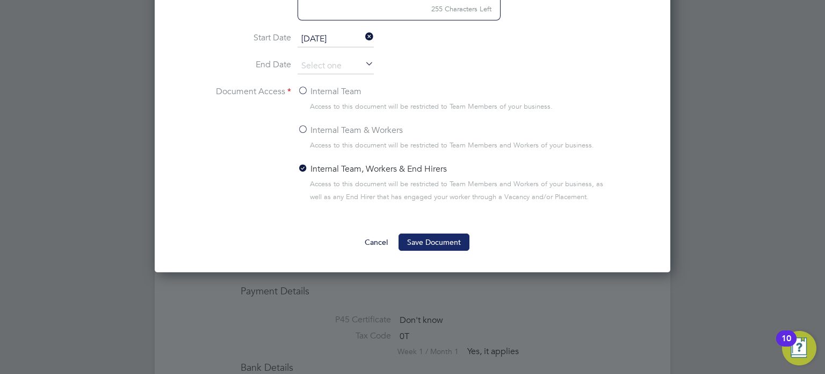
click at [436, 233] on button "Save Document" at bounding box center [434, 241] width 71 height 17
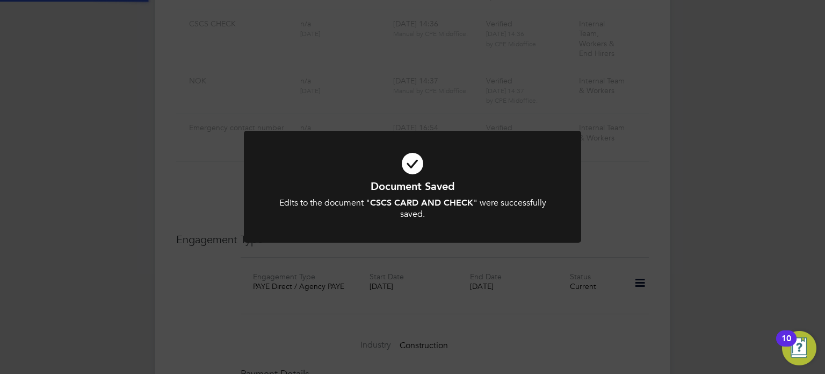
click at [719, 172] on div "Document Saved Edits to the document " CSCS CARD AND CHECK " were successfully …" at bounding box center [412, 187] width 825 height 374
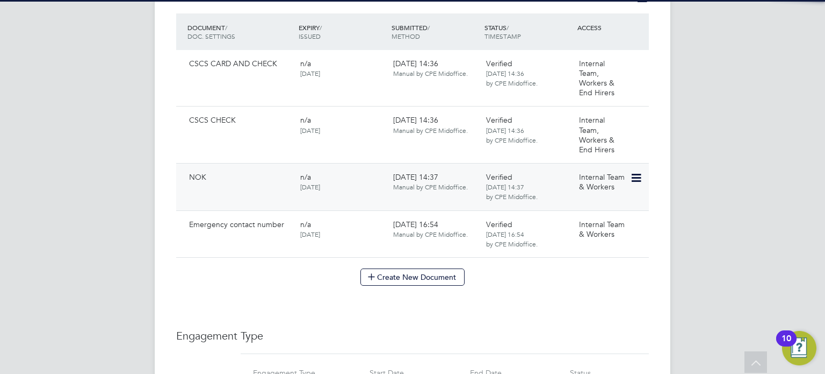
scroll to position [611, 0]
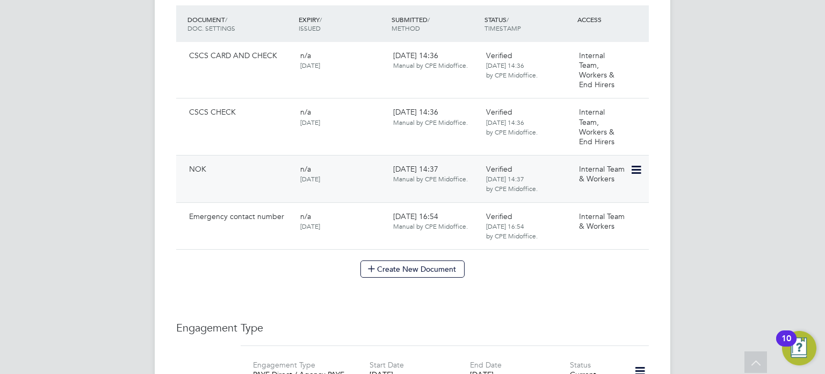
click at [641, 163] on icon at bounding box center [635, 169] width 11 height 13
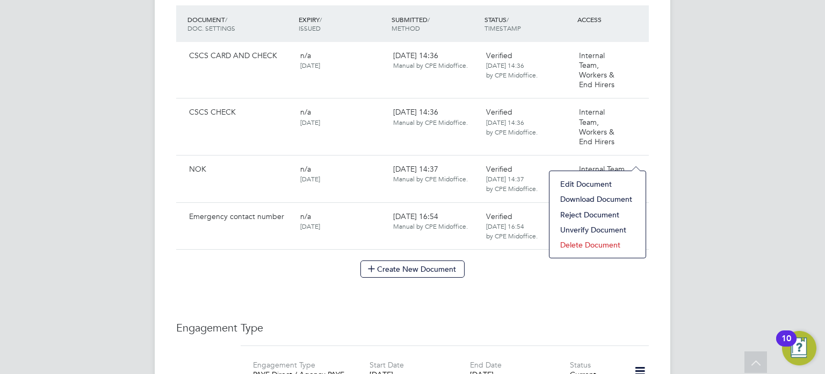
click at [587, 181] on li "Edit Document" at bounding box center [597, 183] width 85 height 15
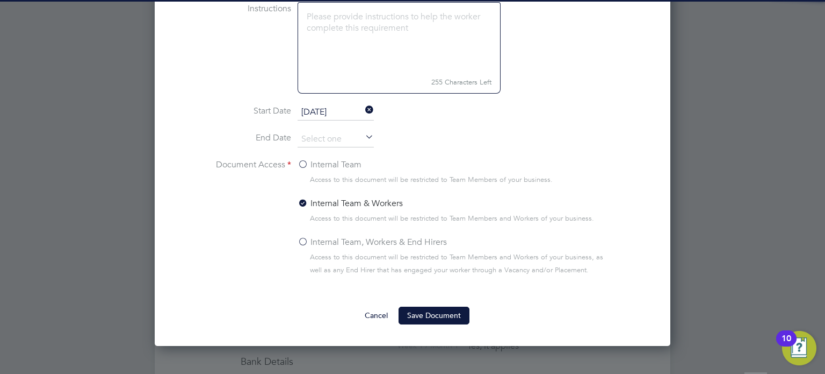
scroll to position [789, 0]
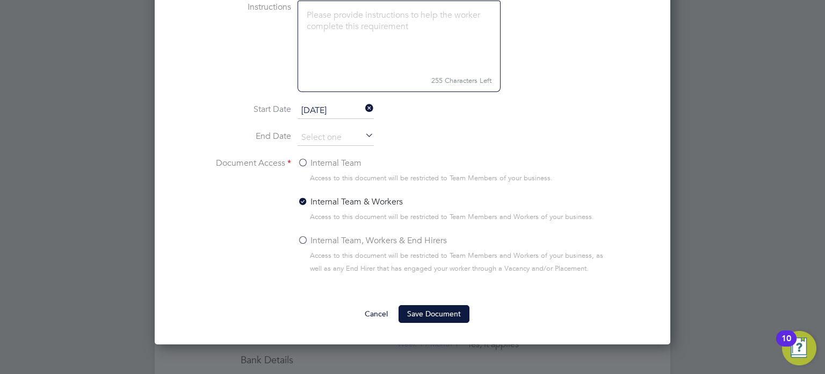
click at [383, 232] on li "Internal Team & Workers Access to this document will be restricted to Team Memb…" at bounding box center [456, 214] width 317 height 39
click at [393, 236] on label "Internal Team, Workers & End Hirers" at bounding box center [372, 240] width 149 height 13
click at [0, 0] on input "Internal Team, Workers & End Hirers" at bounding box center [0, 0] width 0 height 0
click at [429, 318] on button "Save Document" at bounding box center [434, 313] width 71 height 17
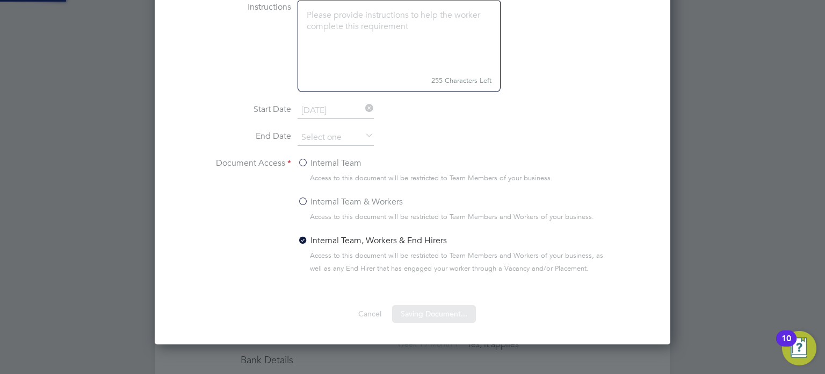
click at [690, 162] on div at bounding box center [412, 187] width 825 height 374
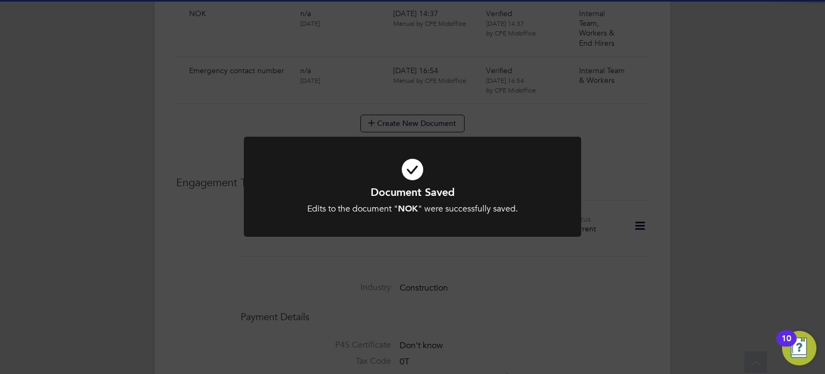
click at [669, 204] on div "Document Saved Edits to the document " NOK " were successfully saved. Cancel Ok…" at bounding box center [412, 187] width 825 height 374
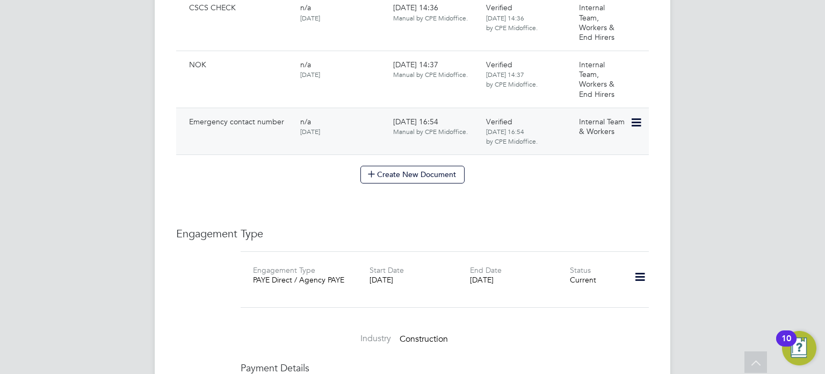
scroll to position [703, 0]
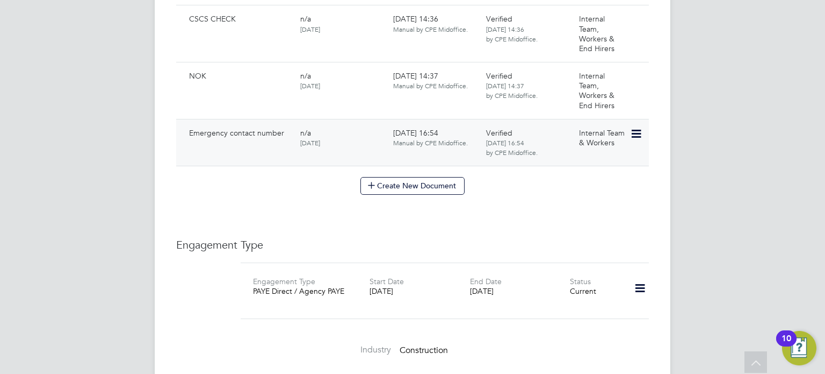
click at [641, 127] on icon at bounding box center [635, 133] width 11 height 13
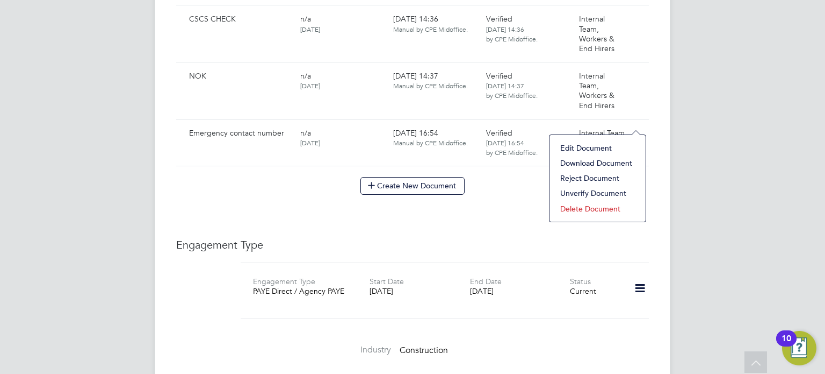
click at [606, 146] on li "Edit Document" at bounding box center [597, 147] width 85 height 15
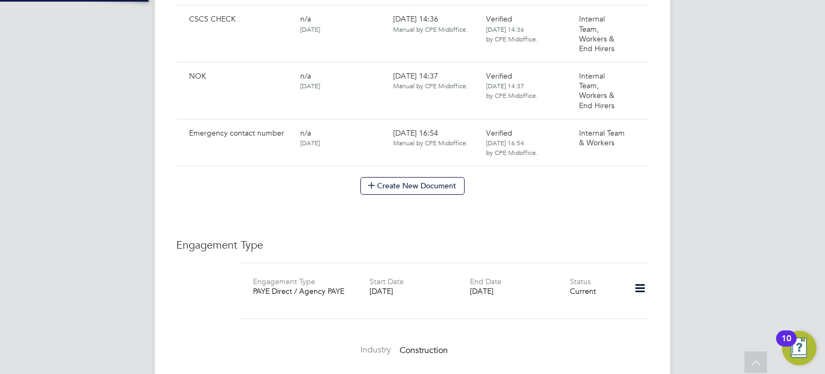
type input "Emergency contact number"
type input "20 Oct 2023"
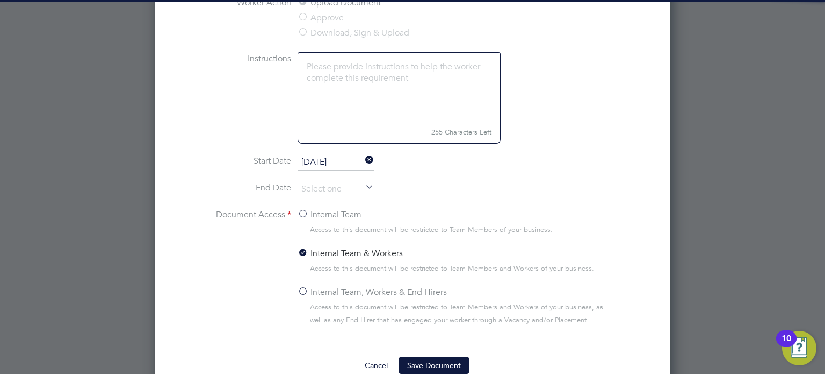
scroll to position [838, 0]
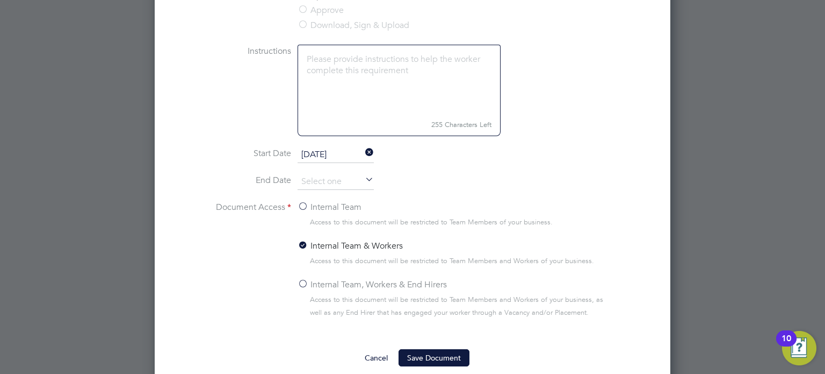
click at [380, 280] on label "Internal Team, Workers & End Hirers" at bounding box center [372, 284] width 149 height 13
click at [0, 0] on input "Internal Team, Workers & End Hirers" at bounding box center [0, 0] width 0 height 0
click at [433, 357] on button "Save Document" at bounding box center [434, 357] width 71 height 17
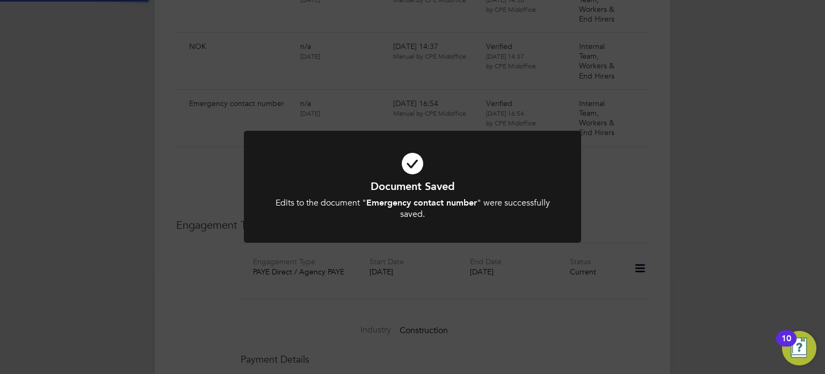
drag, startPoint x: 700, startPoint y: 142, endPoint x: 694, endPoint y: 138, distance: 7.3
click at [701, 142] on div "Document Saved Edits to the document " Emergency contact number " were successf…" at bounding box center [412, 187] width 825 height 374
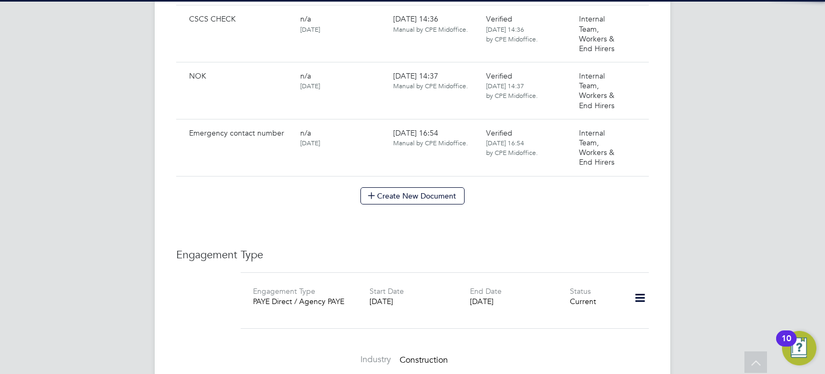
scroll to position [361, 0]
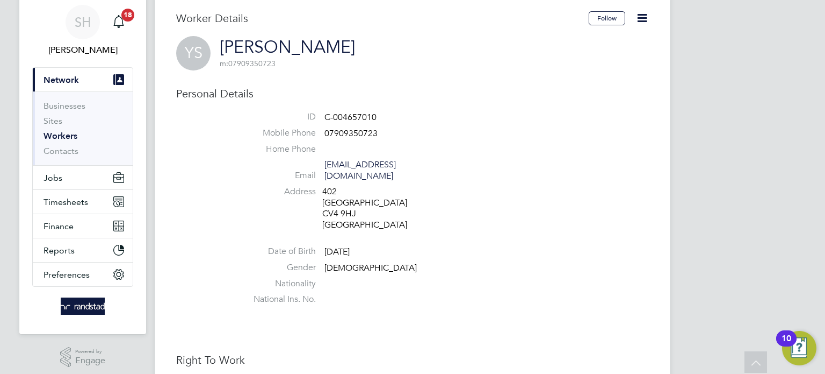
scroll to position [34, 0]
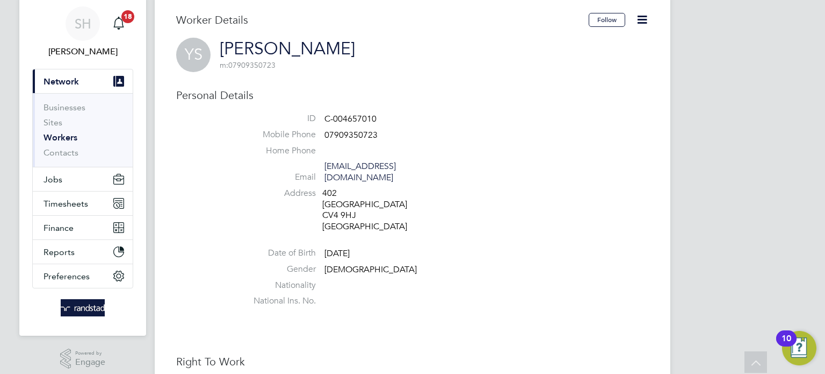
click at [649, 13] on icon at bounding box center [642, 19] width 13 height 13
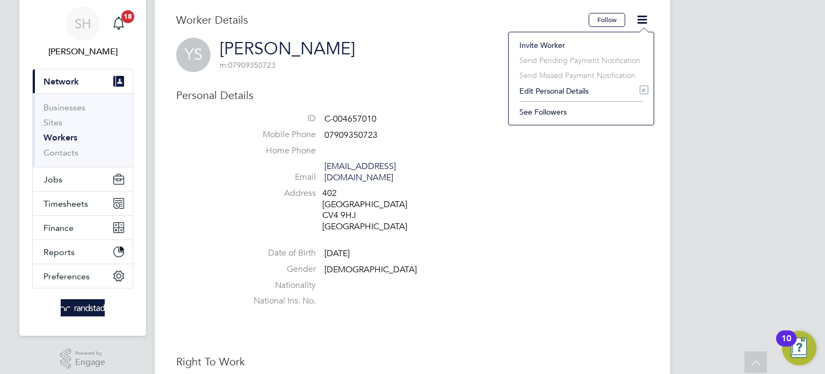
click at [600, 48] on li "Invite Worker" at bounding box center [581, 45] width 134 height 15
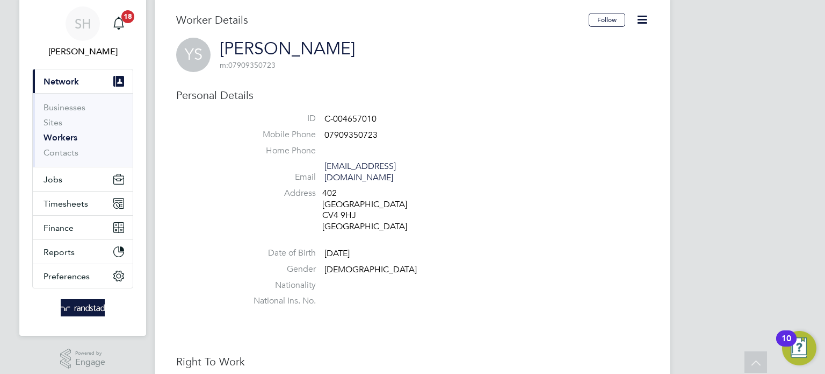
drag, startPoint x: 600, startPoint y: 48, endPoint x: 593, endPoint y: 53, distance: 8.9
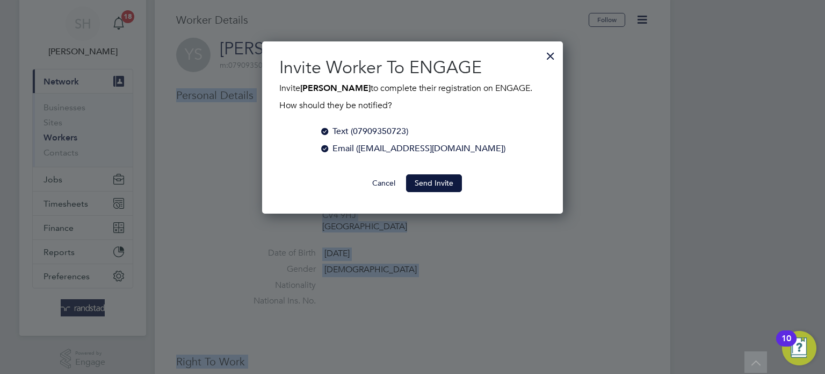
scroll to position [172, 301]
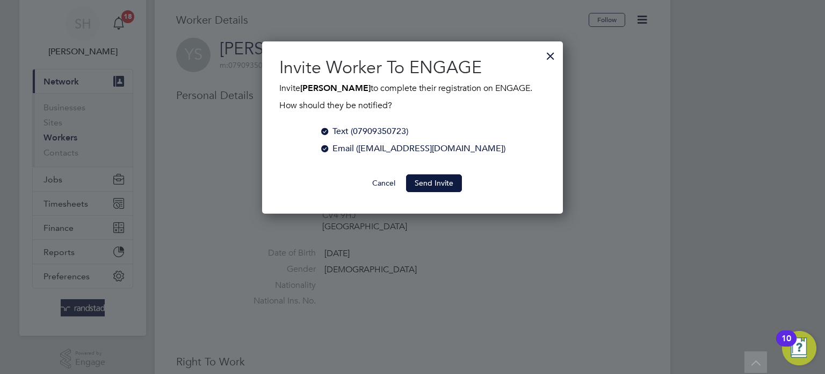
drag, startPoint x: 537, startPoint y: 54, endPoint x: 553, endPoint y: 53, distance: 16.2
click at [538, 55] on div "Invite Worker To ENGAGE Invite [PERSON_NAME] to complete their registration on …" at bounding box center [412, 127] width 301 height 172
click at [547, 55] on div at bounding box center [550, 53] width 19 height 19
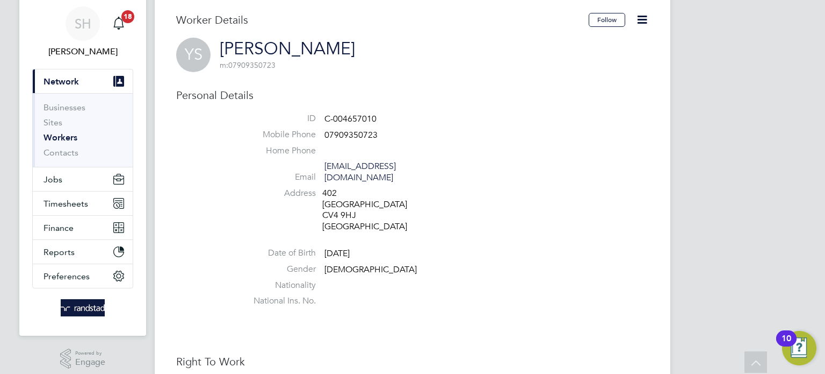
click at [644, 21] on icon at bounding box center [642, 19] width 13 height 13
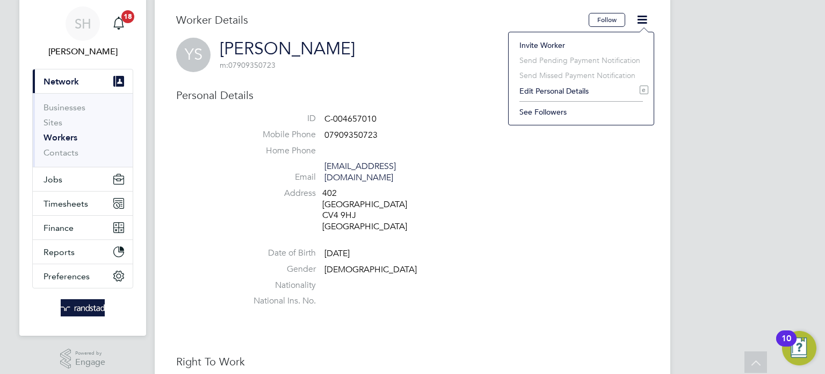
click at [580, 92] on li "Edit Personal Details e" at bounding box center [581, 90] width 134 height 15
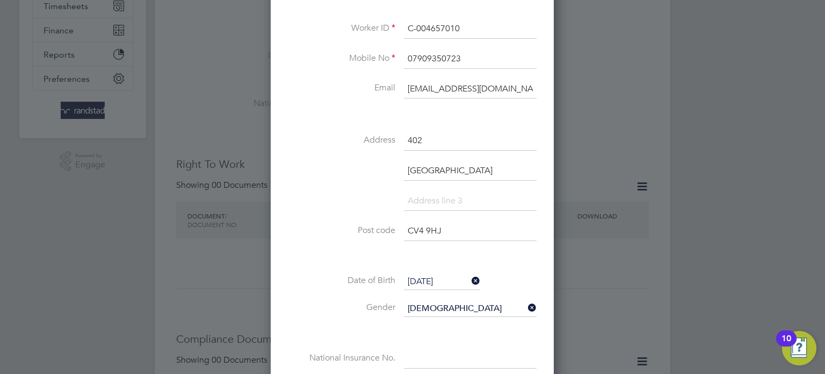
scroll to position [393, 0]
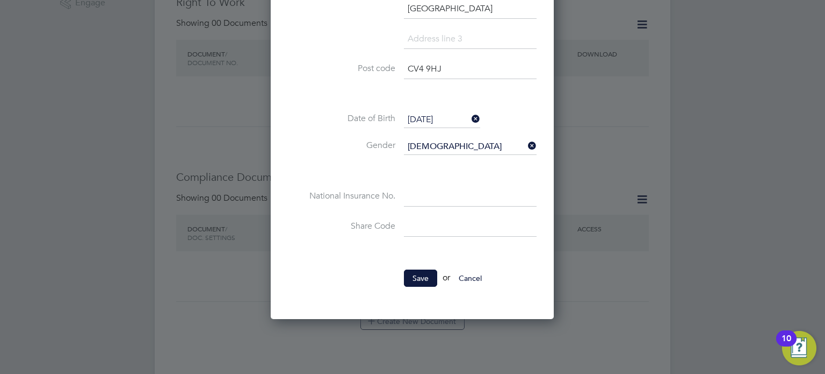
click at [431, 196] on input at bounding box center [470, 197] width 133 height 19
paste input "SX415924A"
type input "SX 41 59 24 A"
click at [422, 275] on button "Save" at bounding box center [420, 277] width 33 height 17
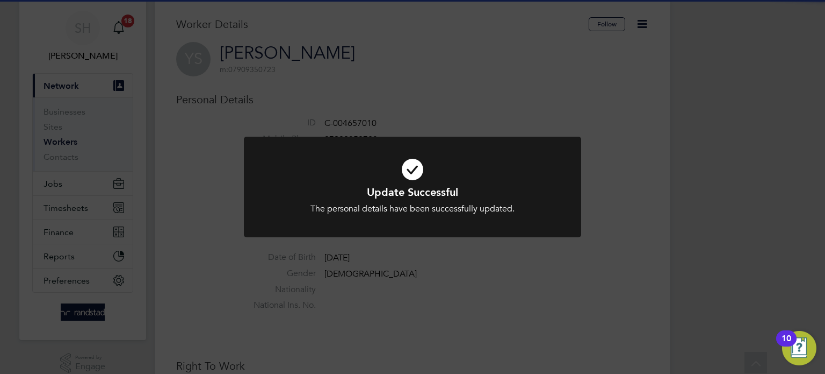
click at [539, 169] on icon at bounding box center [412, 169] width 279 height 42
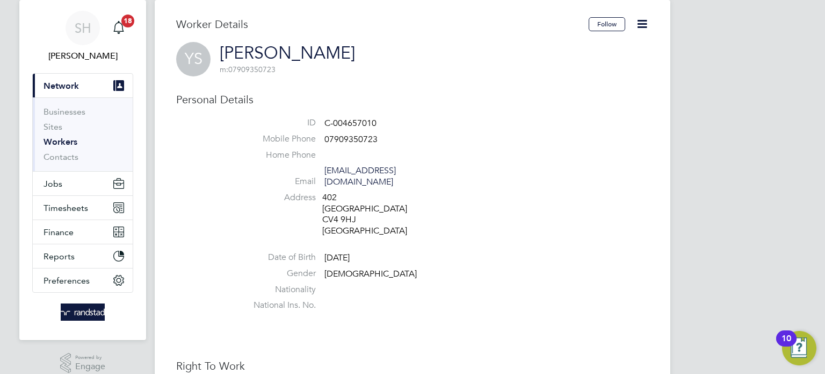
scroll to position [26, 0]
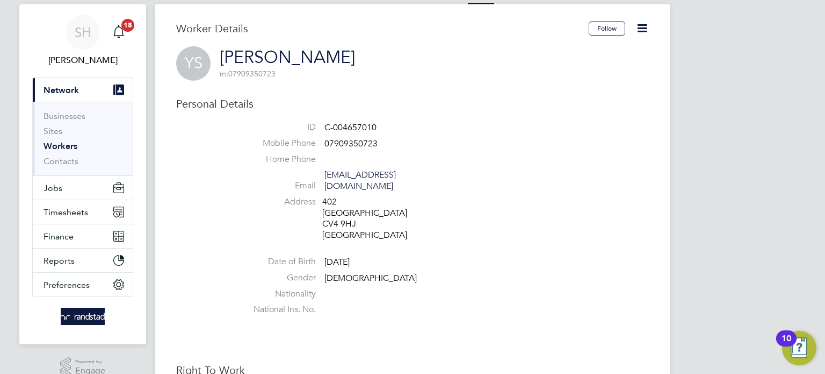
click at [591, 170] on li "Email [EMAIL_ADDRESS][DOMAIN_NAME]" at bounding box center [445, 182] width 408 height 26
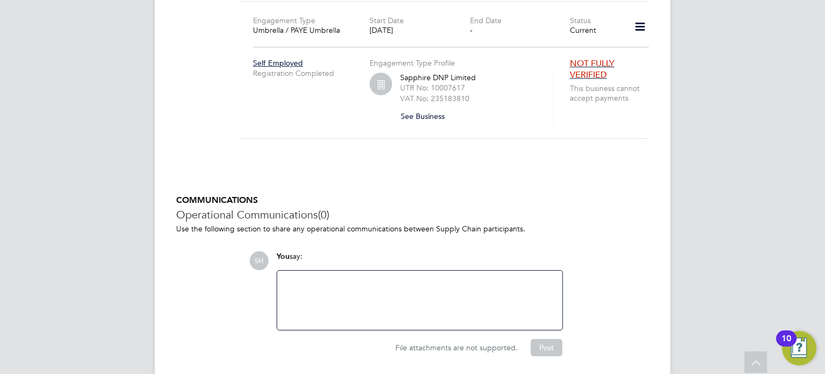
scroll to position [798, 0]
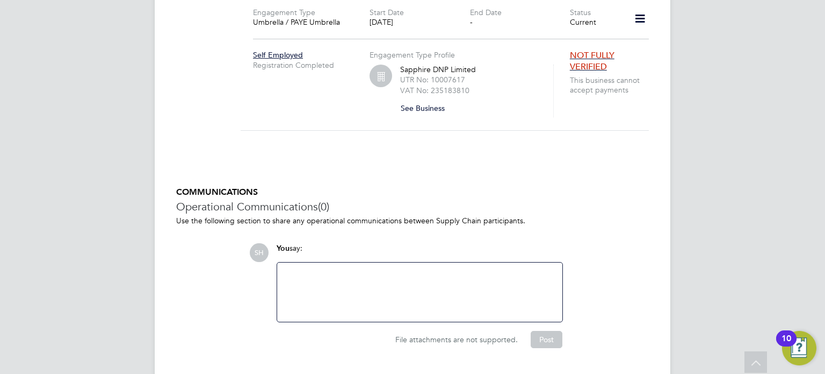
click at [369, 282] on div at bounding box center [420, 292] width 272 height 46
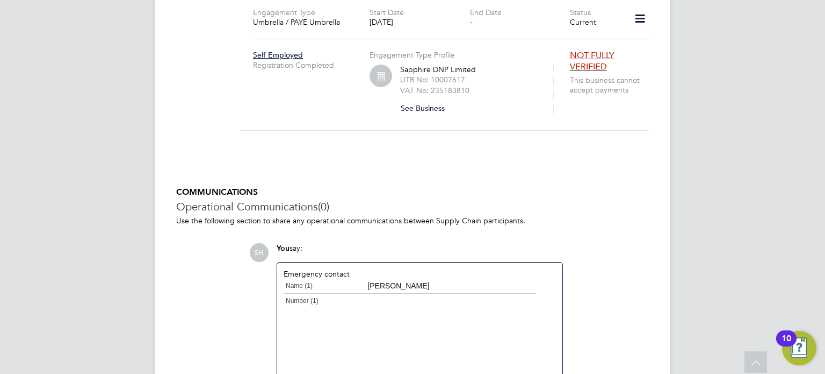
scroll to position [813, 0]
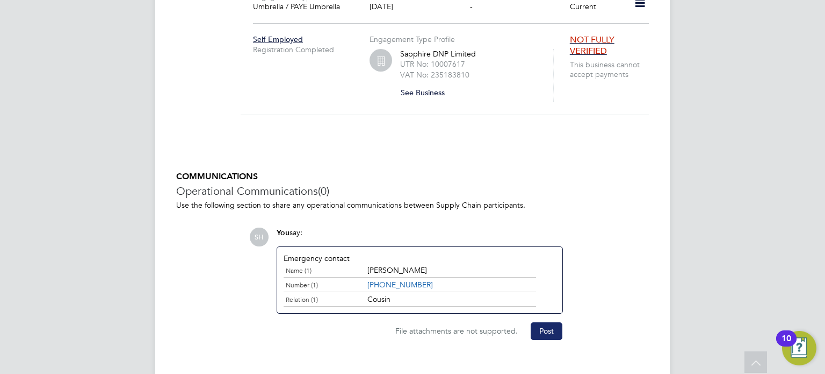
click at [536, 322] on button "Post" at bounding box center [547, 330] width 32 height 17
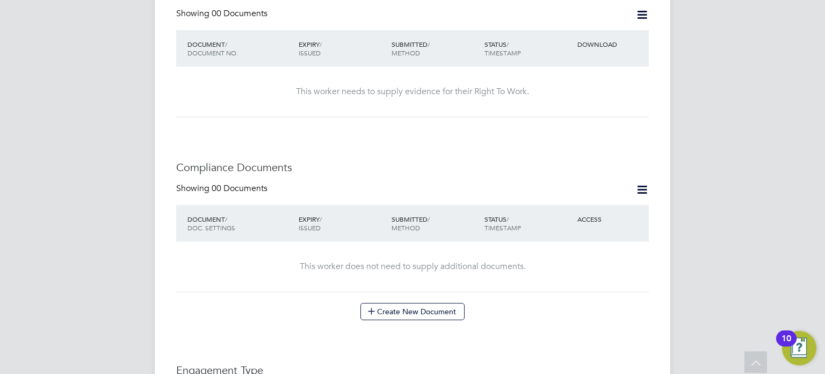
scroll to position [406, 0]
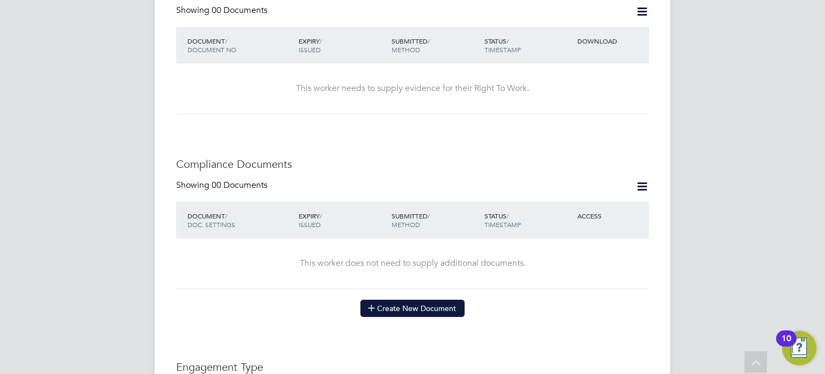
click at [405, 300] on button "Create New Document" at bounding box center [413, 307] width 104 height 17
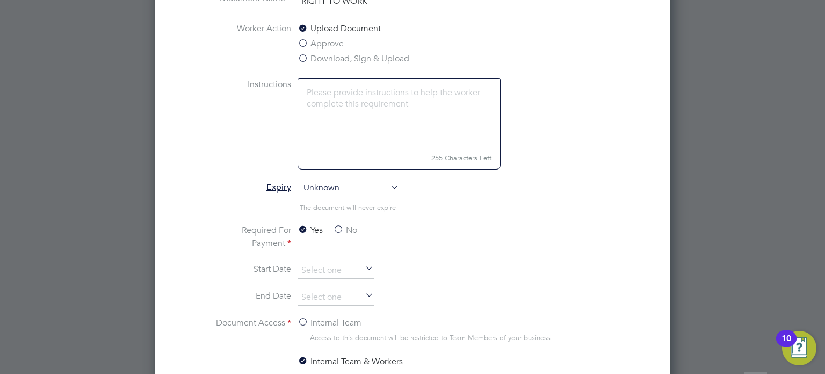
scroll to position [526, 0]
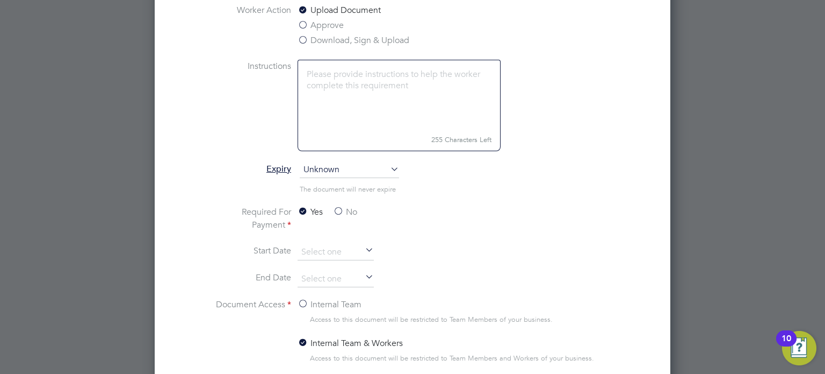
type input "RIGHT TO WORK"
click at [342, 206] on label "No" at bounding box center [345, 211] width 24 height 13
click at [0, 0] on input "No" at bounding box center [0, 0] width 0 height 0
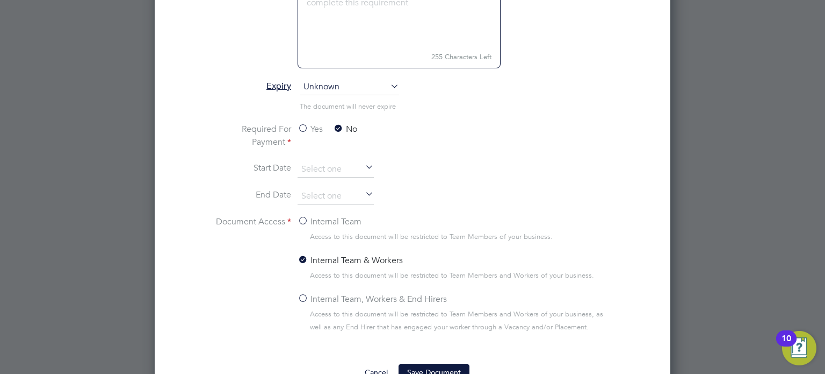
scroll to position [617, 0]
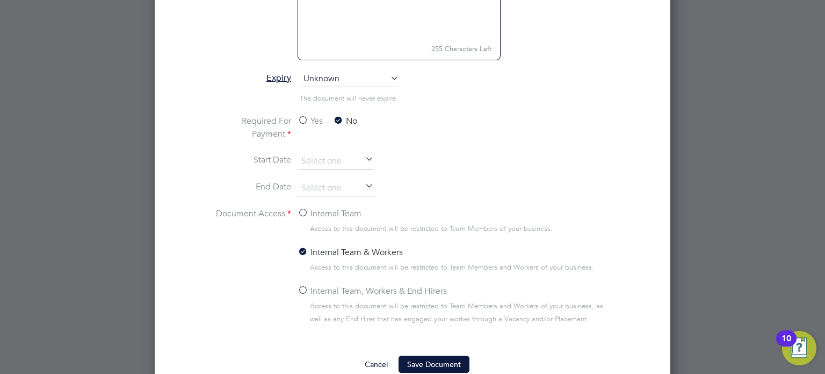
click at [343, 291] on label "Internal Team, Workers & End Hirers" at bounding box center [372, 290] width 149 height 13
click at [0, 0] on input "Internal Team, Workers & End Hirers" at bounding box center [0, 0] width 0 height 0
click at [456, 359] on button "Save Document" at bounding box center [434, 363] width 71 height 17
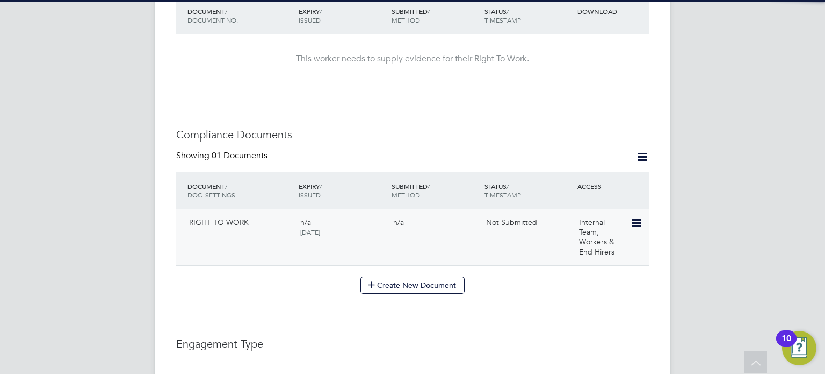
scroll to position [436, 0]
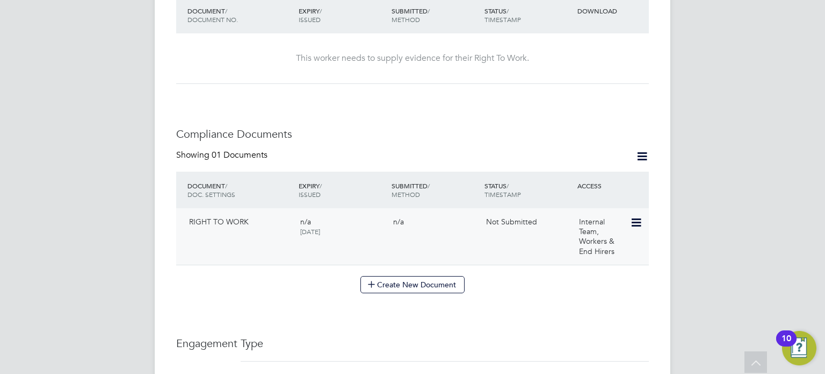
click at [626, 212] on div "Internal Team, Workers & End Hirers" at bounding box center [603, 236] width 56 height 48
click at [634, 216] on icon at bounding box center [635, 222] width 11 height 13
click at [578, 250] on li "Submit Document" at bounding box center [602, 252] width 80 height 15
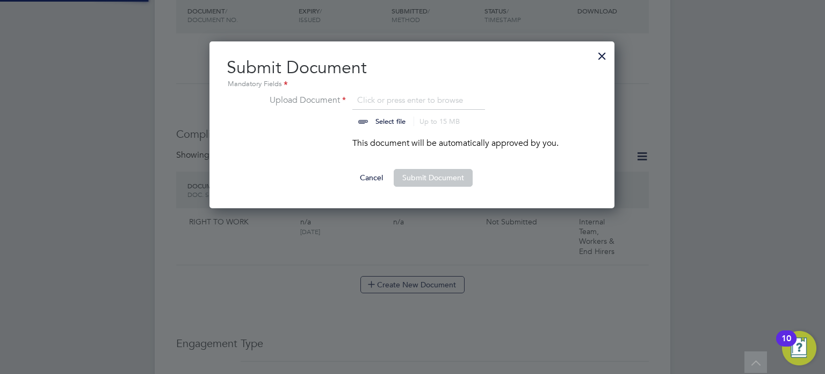
scroll to position [167, 406]
click at [383, 100] on input "file" at bounding box center [401, 110] width 169 height 32
type input "C:\fakepath\right_to_work_check (88).pdf"
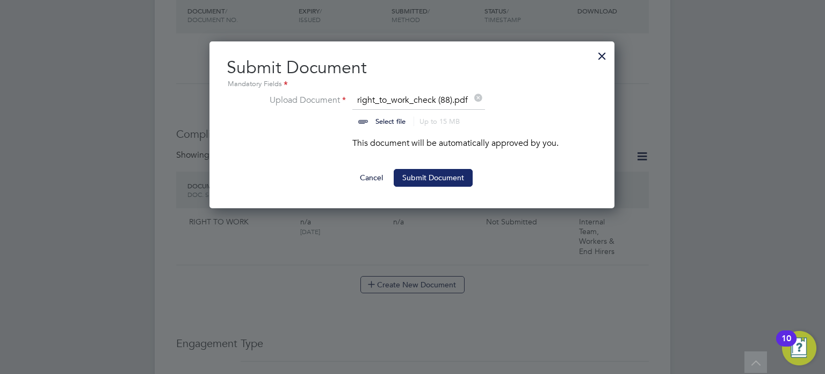
click at [430, 175] on button "Submit Document" at bounding box center [433, 177] width 79 height 17
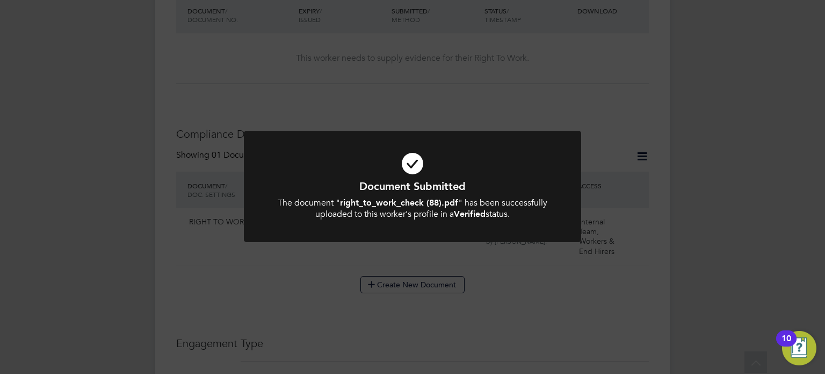
click at [425, 235] on div at bounding box center [413, 187] width 338 height 112
click at [403, 274] on div "Document Submitted The document " right_to_work_check (88).pdf " has been succe…" at bounding box center [412, 187] width 825 height 374
click at [404, 275] on div "Document Submitted The document " right_to_work_check (88).pdf " has been succe…" at bounding box center [412, 187] width 825 height 374
click at [438, 180] on h1 "Document Submitted" at bounding box center [412, 186] width 279 height 14
click at [411, 258] on div "Document Submitted The document " right_to_work_check (88).pdf " has been succe…" at bounding box center [412, 187] width 825 height 374
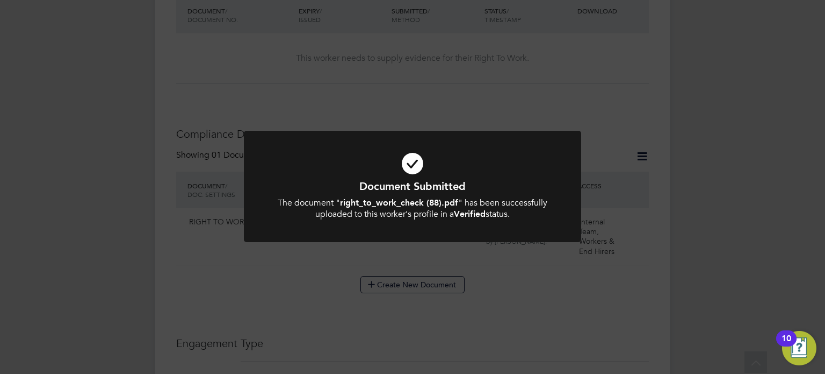
click at [293, 162] on icon at bounding box center [412, 163] width 279 height 42
click at [300, 160] on icon at bounding box center [412, 163] width 279 height 42
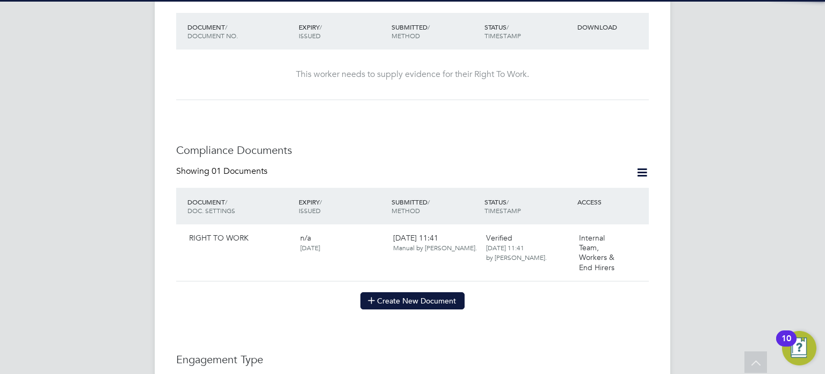
scroll to position [427, 0]
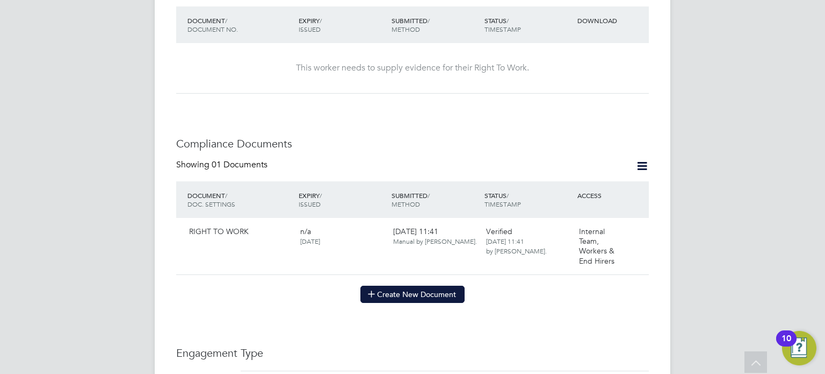
click at [411, 285] on button "Create New Document" at bounding box center [413, 293] width 104 height 17
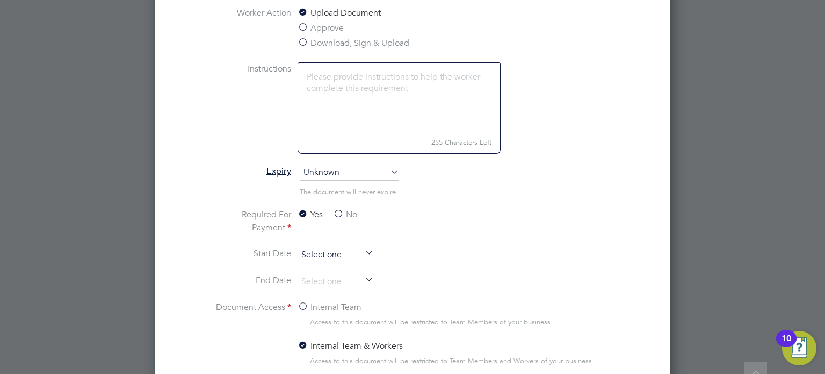
scroll to position [560, 0]
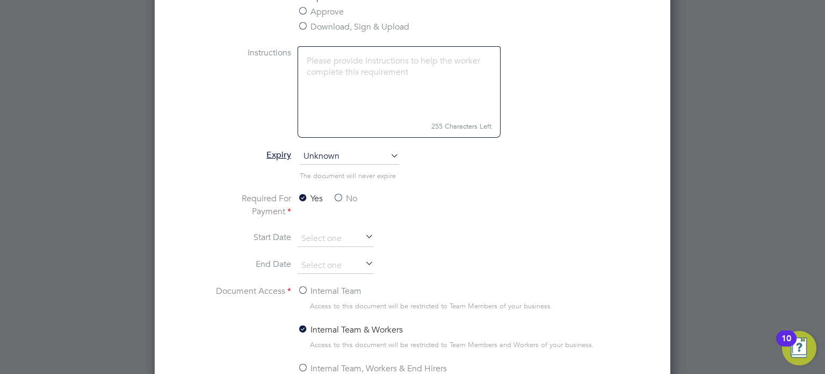
type input "CSCS"
click at [355, 199] on label "No" at bounding box center [345, 198] width 24 height 13
click at [0, 0] on input "No" at bounding box center [0, 0] width 0 height 0
click at [351, 265] on input at bounding box center [336, 265] width 76 height 16
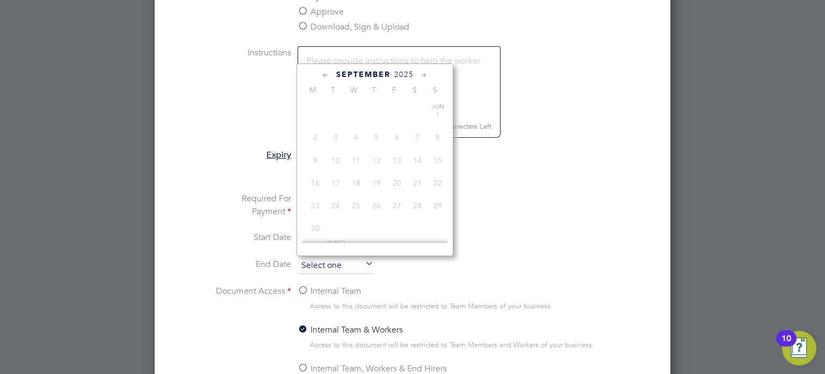
scroll to position [429, 0]
click at [425, 73] on icon at bounding box center [424, 75] width 10 height 12
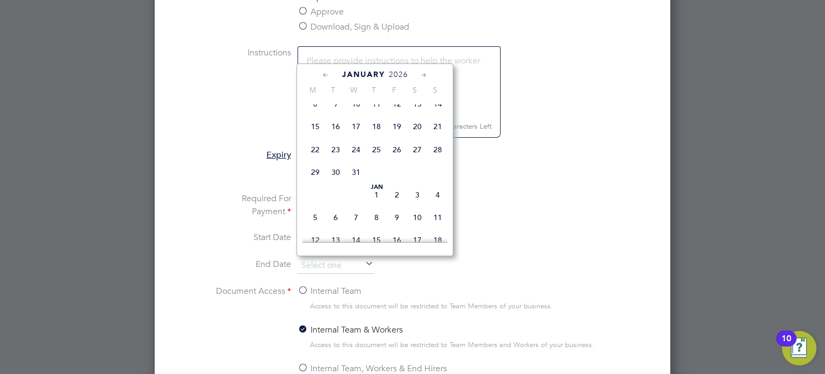
scroll to position [855, 0]
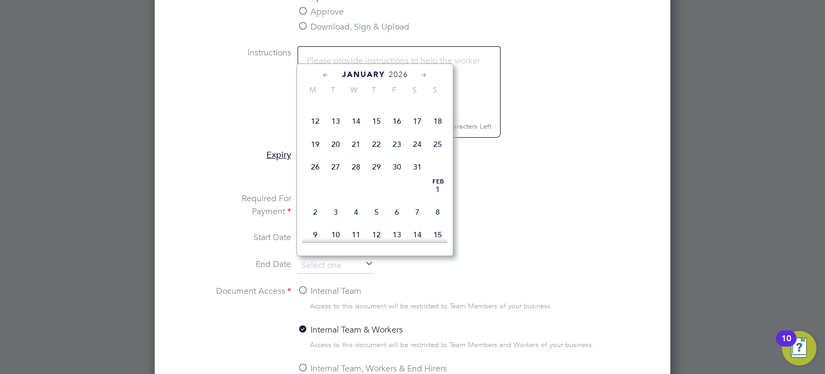
click at [414, 177] on span "31" at bounding box center [417, 166] width 20 height 20
type input "[DATE]"
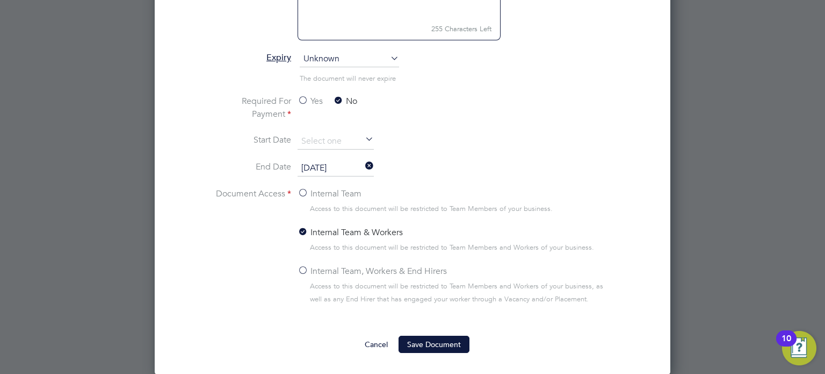
scroll to position [686, 0]
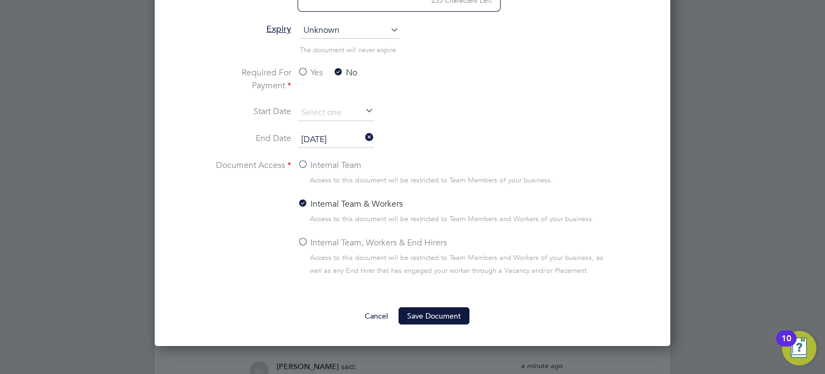
click at [403, 236] on label "Internal Team, Workers & End Hirers" at bounding box center [372, 242] width 149 height 13
click at [0, 0] on input "Internal Team, Workers & End Hirers" at bounding box center [0, 0] width 0 height 0
click at [421, 310] on button "Save Document" at bounding box center [434, 315] width 71 height 17
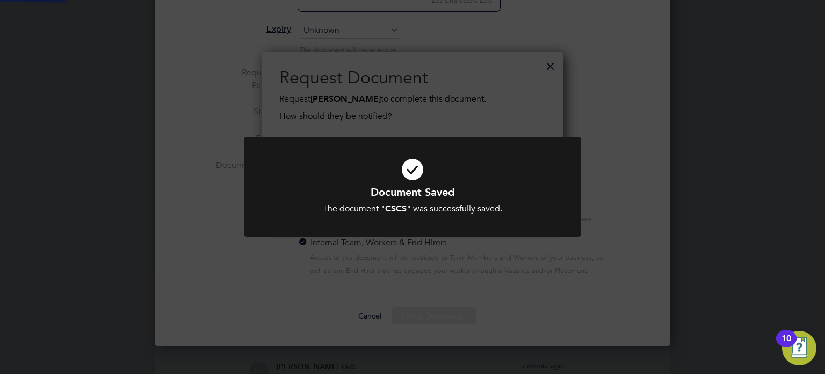
scroll to position [172, 301]
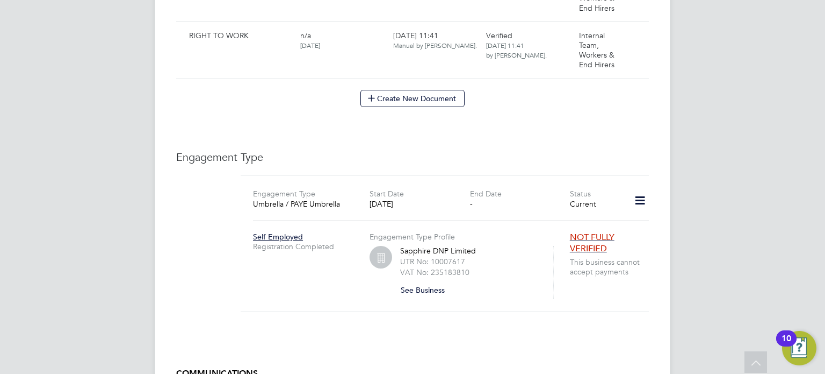
scroll to position [591, 0]
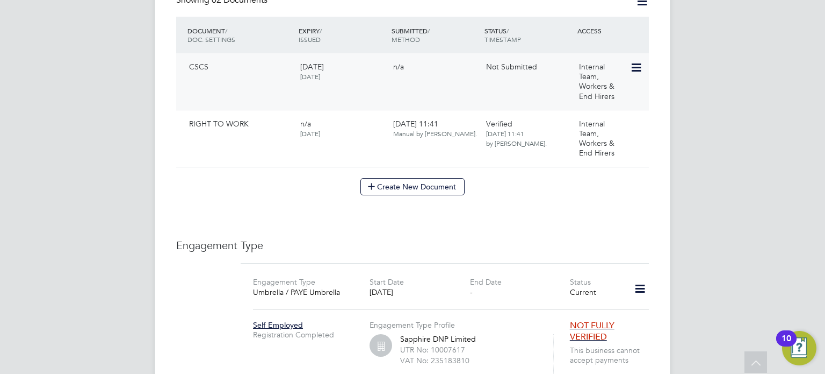
click at [634, 61] on icon at bounding box center [635, 67] width 11 height 13
click at [611, 94] on li "Submit Document" at bounding box center [602, 97] width 80 height 15
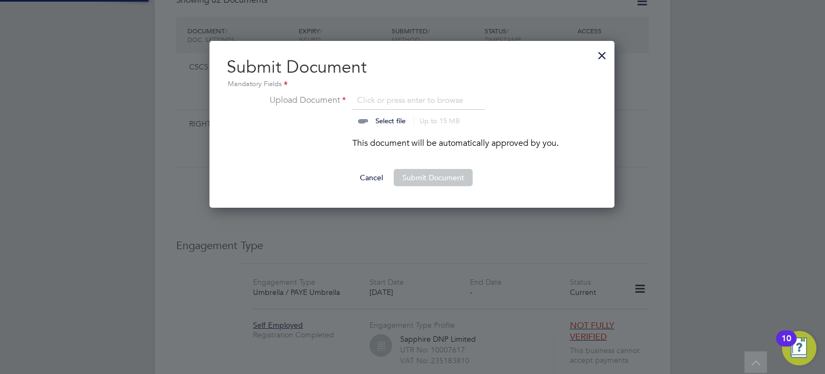
scroll to position [167, 406]
click at [408, 113] on input "file" at bounding box center [401, 110] width 169 height 32
type input "C:\fakepath\PHOTO-2025-09-11-14-53-00.jpg"
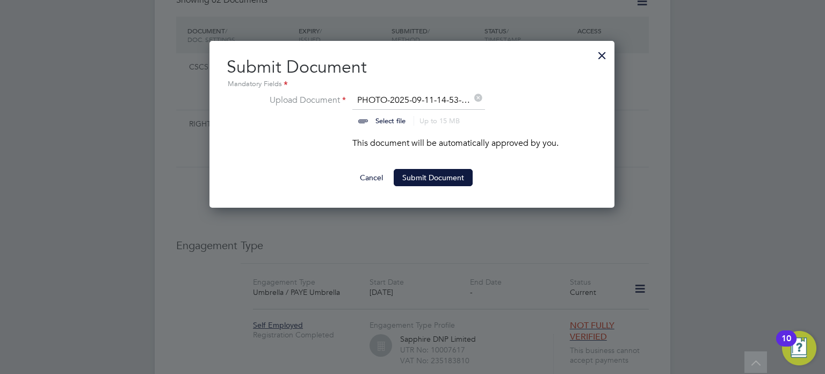
scroll to position [16, 133]
click at [426, 177] on button "Submit Document" at bounding box center [433, 177] width 79 height 17
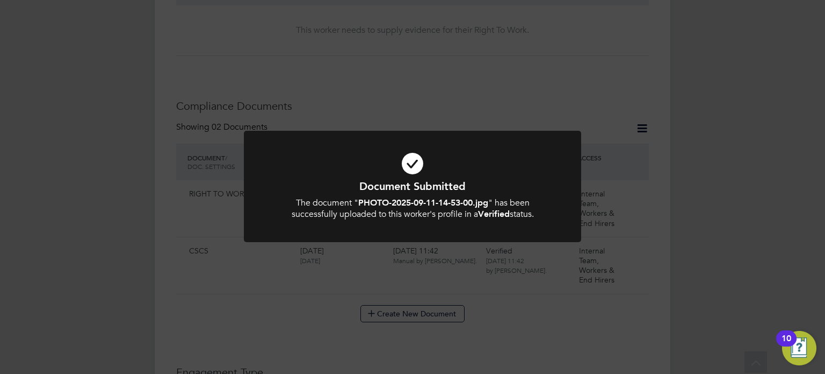
click at [479, 137] on div at bounding box center [413, 187] width 338 height 112
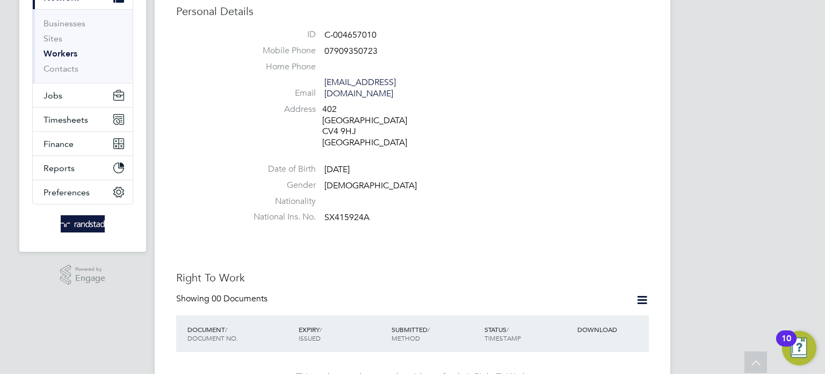
scroll to position [0, 0]
